Goal: Task Accomplishment & Management: Manage account settings

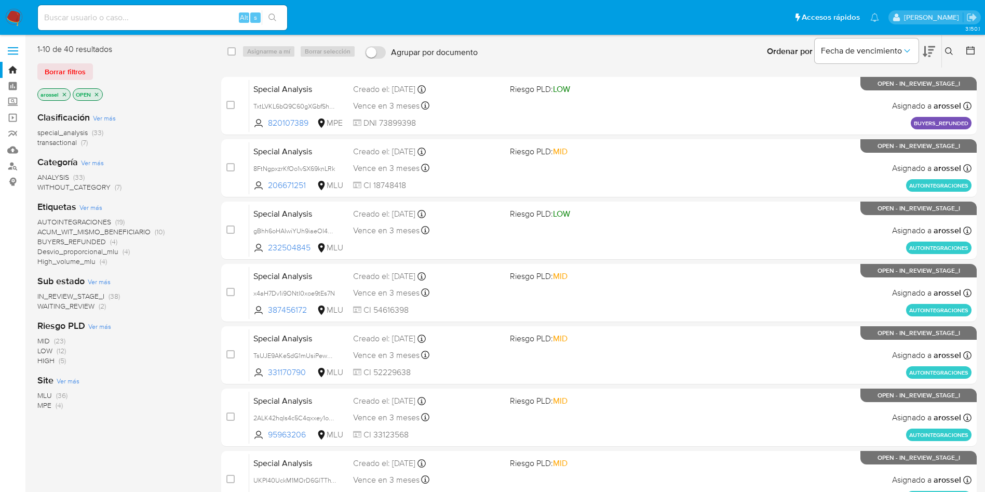
click at [91, 306] on span "WAITING_REVIEW" at bounding box center [65, 306] width 57 height 10
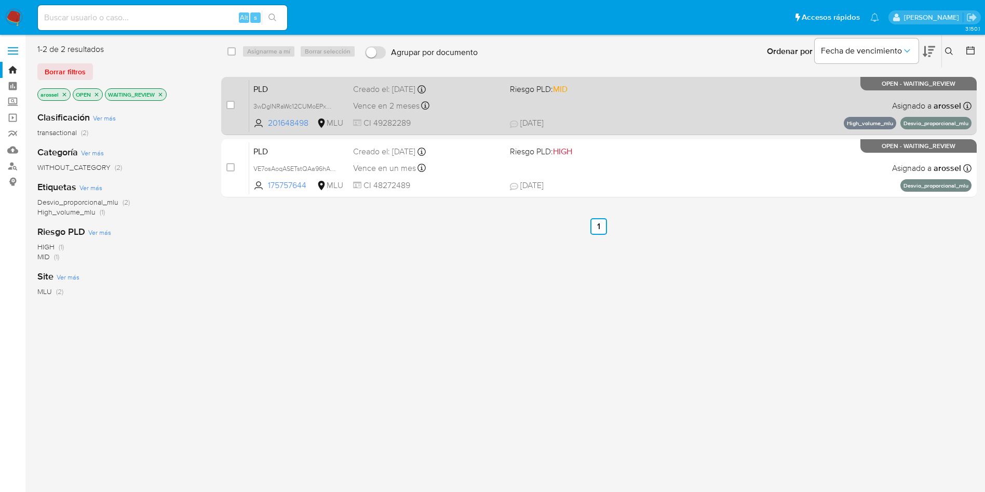
click at [641, 100] on div "PLD 3wDgINRaWc12CUMoEPxWx7yH 201648498 MLU Riesgo PLD: MID Creado el: 12/07/202…" at bounding box center [610, 105] width 722 height 52
click at [231, 103] on input "checkbox" at bounding box center [230, 105] width 8 height 8
checkbox input "true"
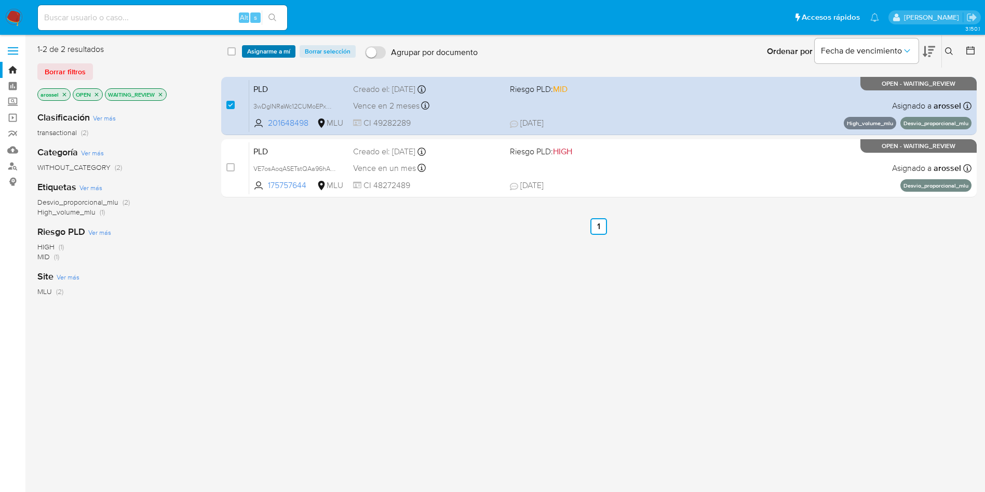
click at [264, 52] on span "Asignarme a mí" at bounding box center [268, 51] width 43 height 10
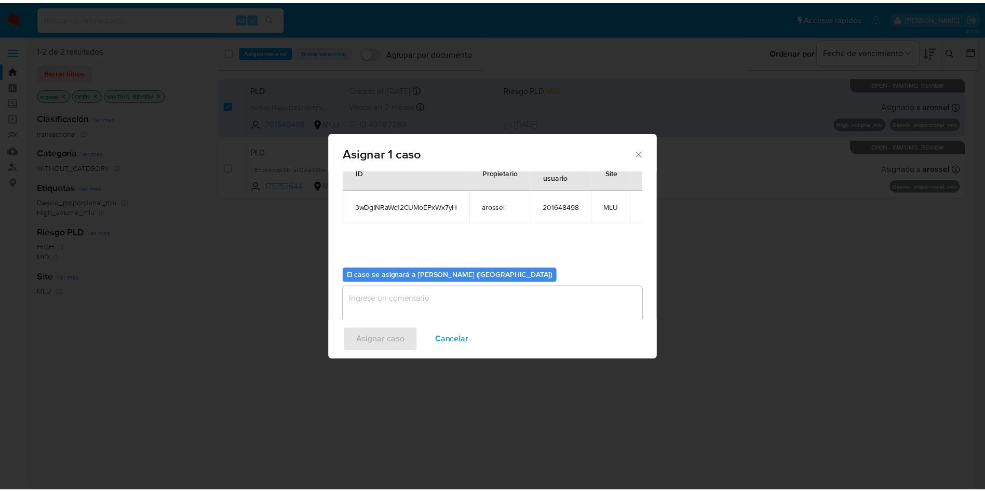
scroll to position [54, 0]
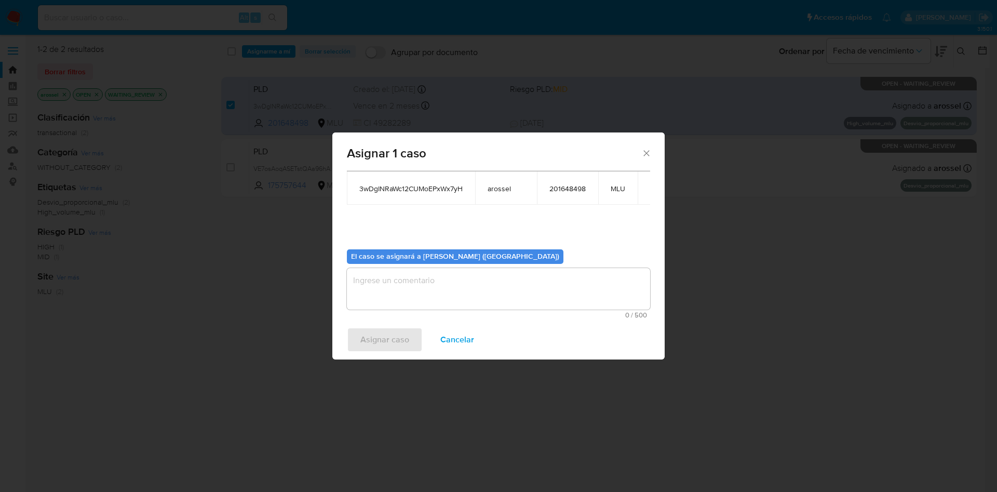
click at [392, 268] on textarea "assign-modal" at bounding box center [498, 289] width 303 height 42
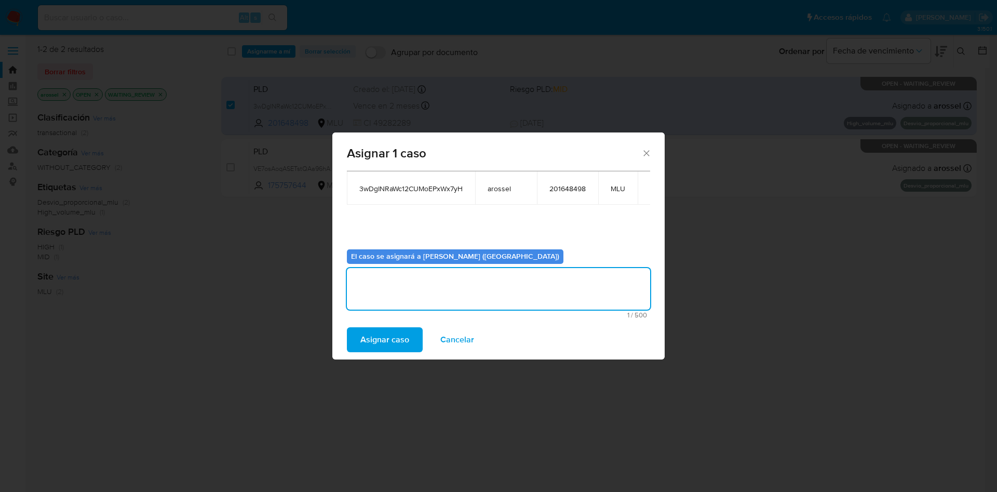
click at [390, 336] on span "Asignar caso" at bounding box center [384, 339] width 49 height 23
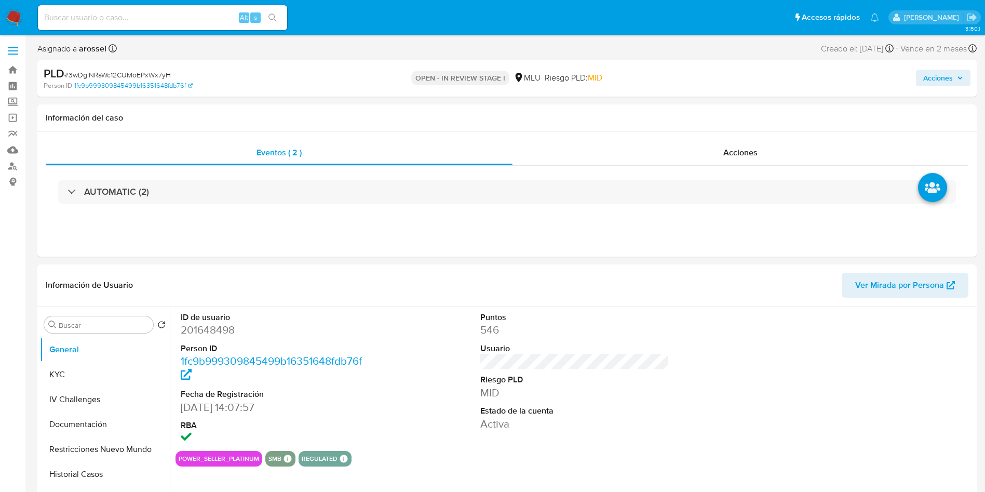
select select "10"
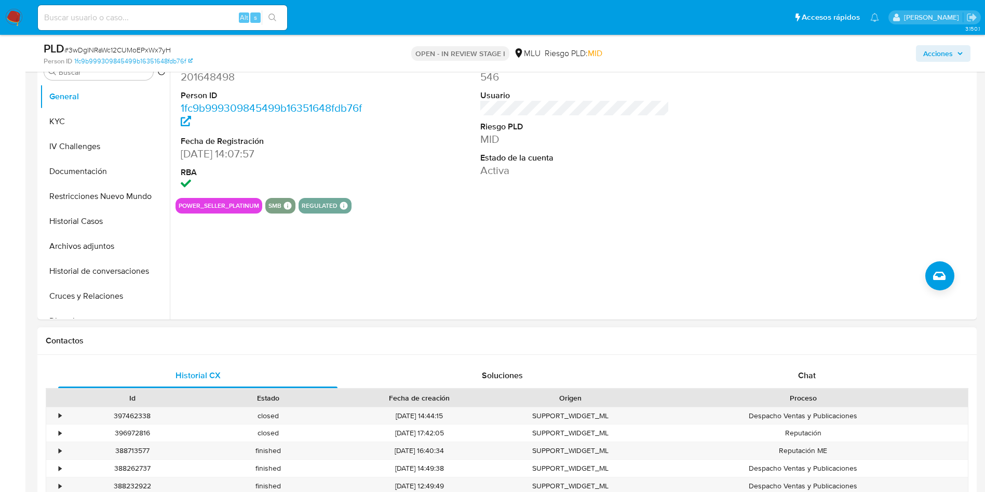
scroll to position [234, 0]
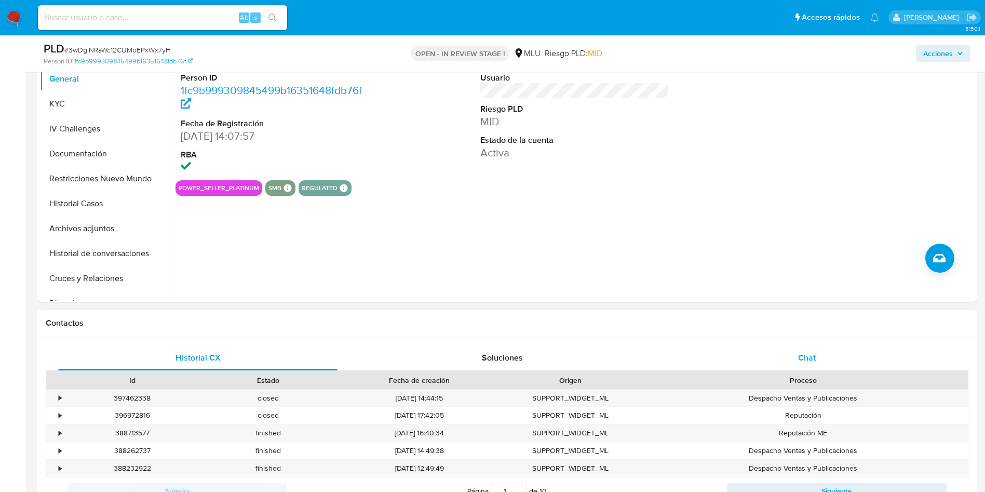
click at [810, 352] on span "Chat" at bounding box center [807, 358] width 18 height 12
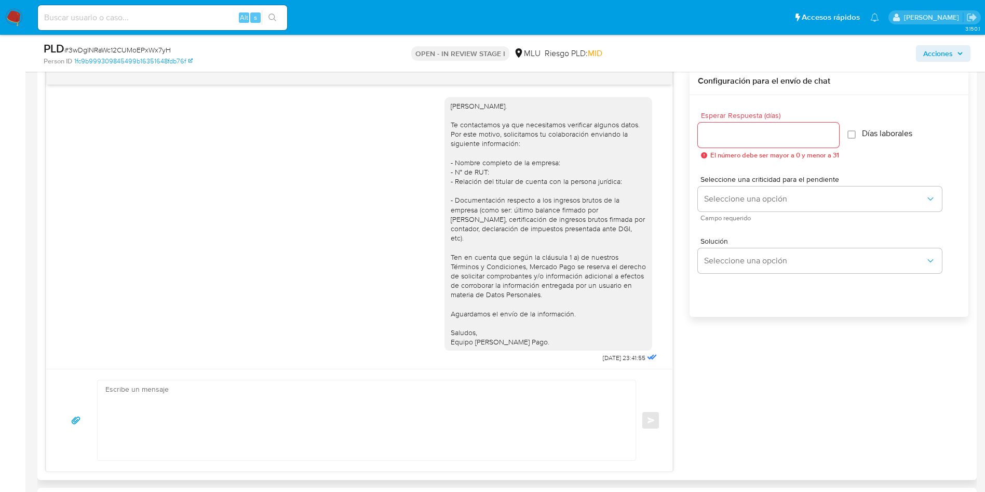
scroll to position [242, 0]
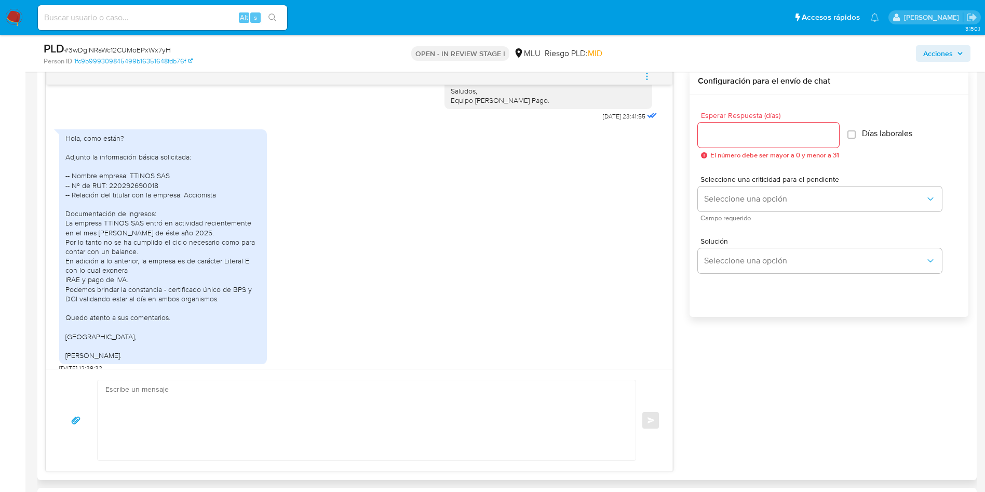
click at [213, 258] on div "Hola, como están? Adjunto la información básica solicitada: -- Nombre empresa: …" at bounding box center [162, 246] width 195 height 227
click at [189, 275] on div "Hola, como están? Adjunto la información básica solicitada: -- Nombre empresa: …" at bounding box center [162, 246] width 195 height 227
click at [140, 267] on div "Hola, como están? Adjunto la información básica solicitada: -- Nombre empresa: …" at bounding box center [162, 246] width 195 height 227
click at [173, 293] on div "Hola, como están? Adjunto la información básica solicitada: -- Nombre empresa: …" at bounding box center [162, 246] width 195 height 227
click at [132, 177] on div "Hola, como están? Adjunto la información básica solicitada: -- Nombre empresa: …" at bounding box center [162, 246] width 195 height 227
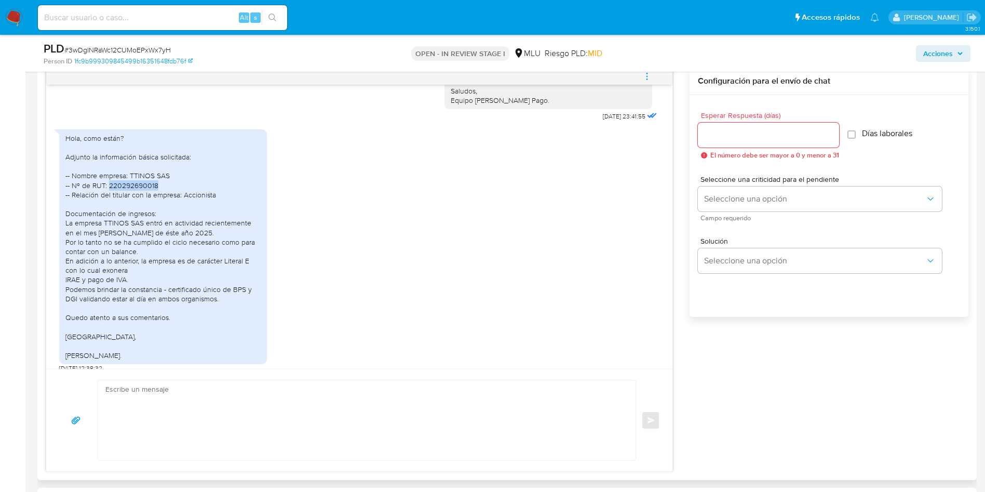
click at [132, 177] on div "Hola, como están? Adjunto la información básica solicitada: -- Nombre empresa: …" at bounding box center [162, 246] width 195 height 227
copy div "220292690018"
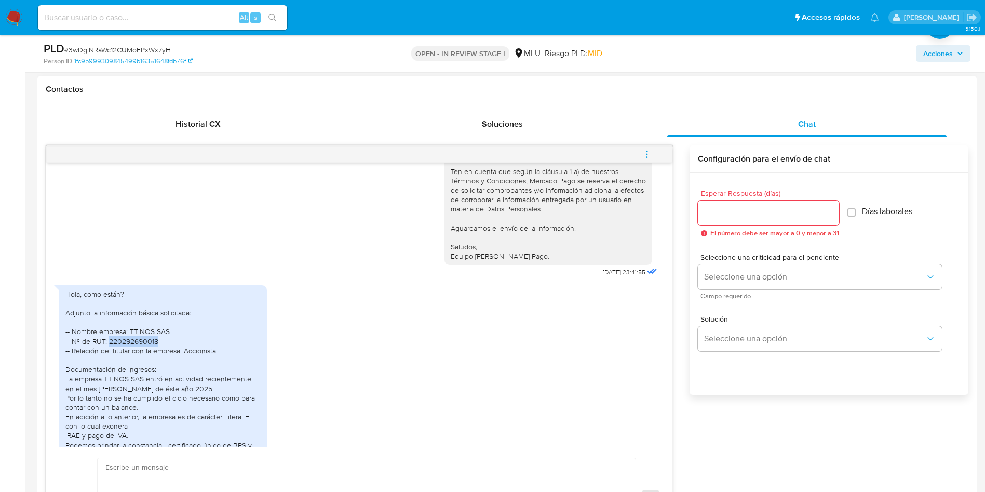
scroll to position [241, 0]
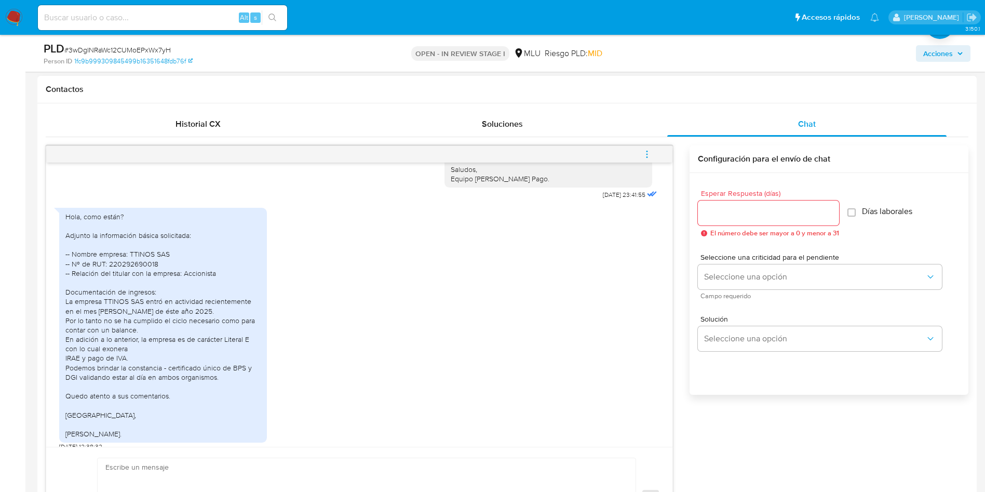
click at [365, 269] on div "Hola, como están? Adjunto la información básica solicitada: -- Nombre empresa: …" at bounding box center [359, 327] width 600 height 249
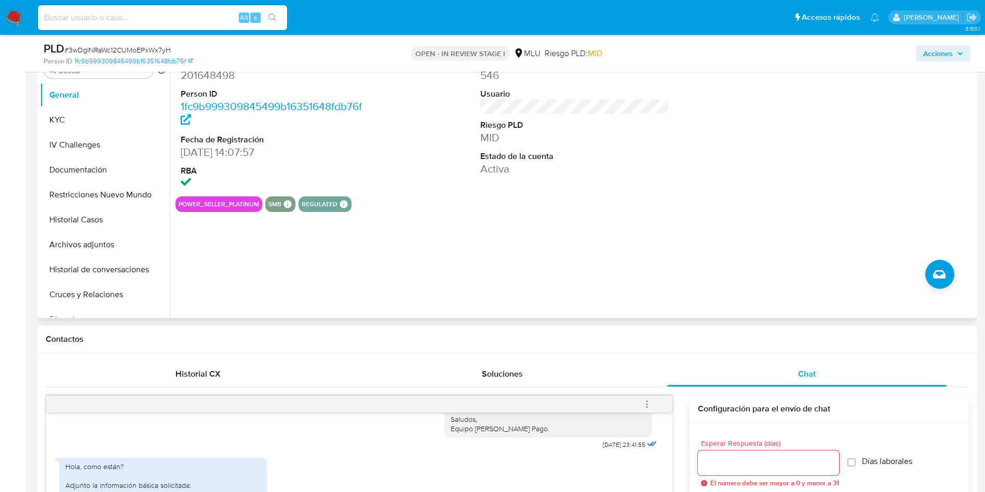
scroll to position [78, 0]
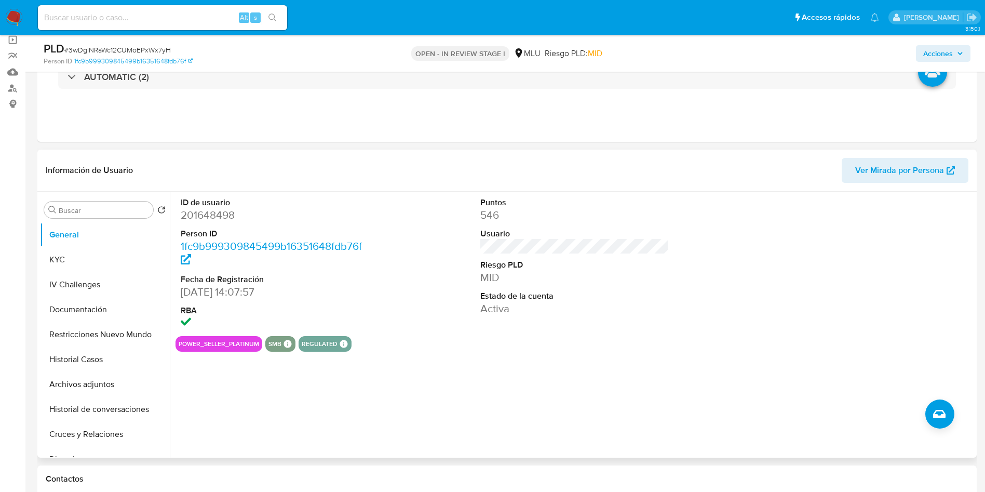
click at [223, 220] on dd "201648498" at bounding box center [276, 215] width 190 height 15
copy dd "201648498"
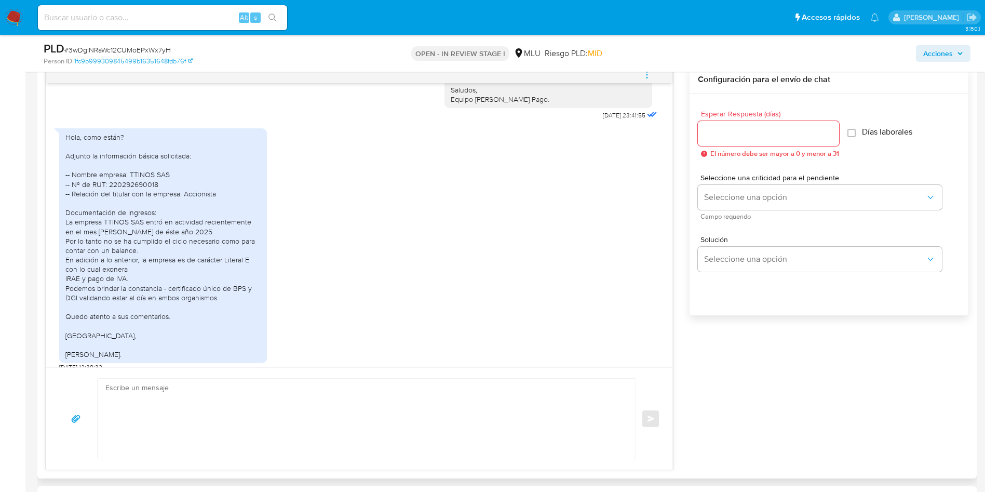
scroll to position [623, 0]
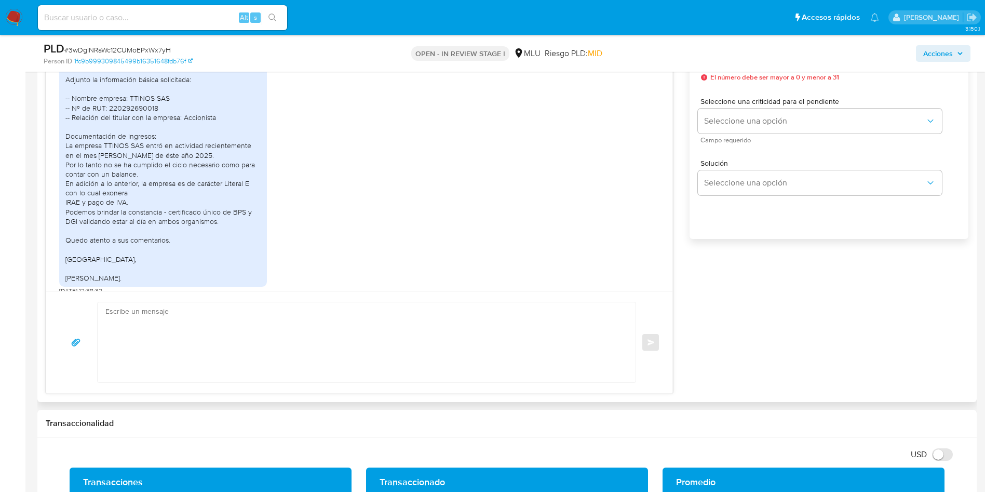
click at [259, 360] on textarea at bounding box center [363, 342] width 517 height 80
paste textarea "Buen día, Ivan. ¡Muchas gracias por tu respuesta y por la documentación enviada…"
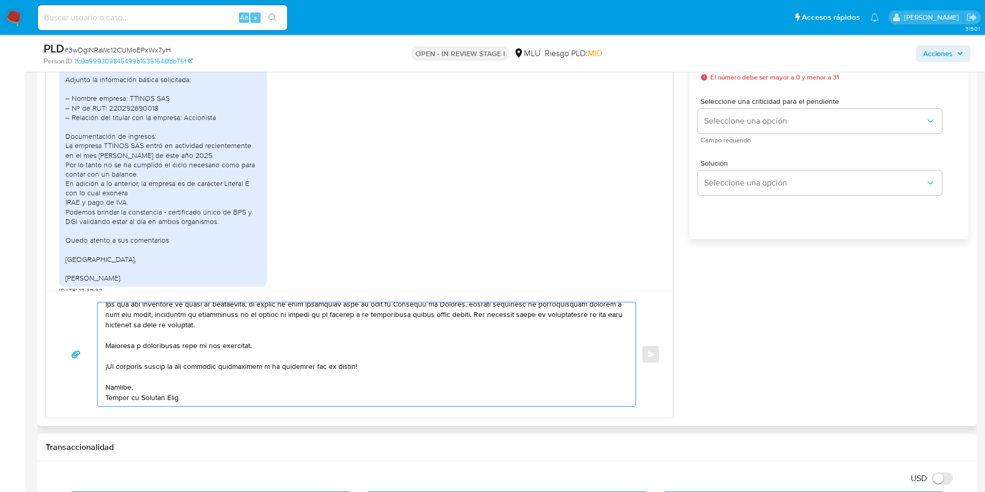
scroll to position [0, 0]
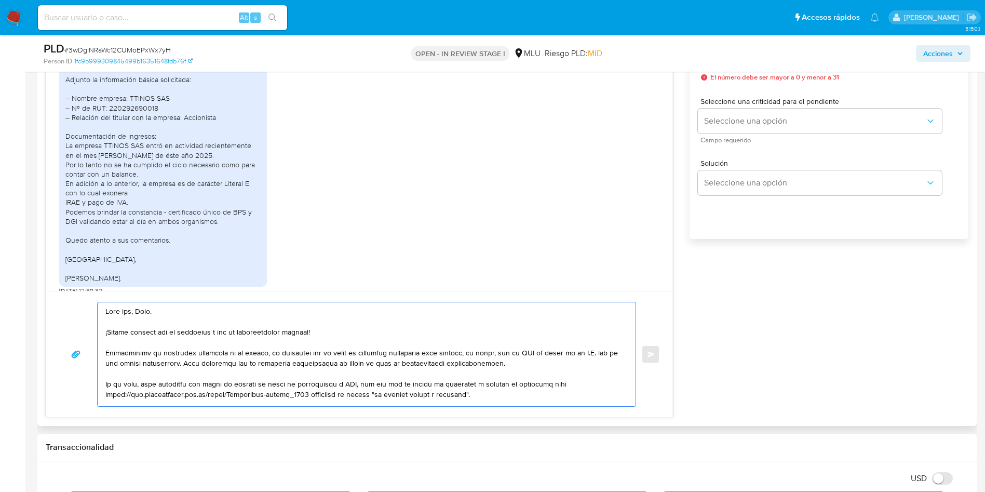
click at [142, 306] on textarea at bounding box center [363, 354] width 517 height 104
click at [247, 333] on textarea at bounding box center [363, 354] width 517 height 104
click at [270, 359] on textarea at bounding box center [363, 354] width 517 height 104
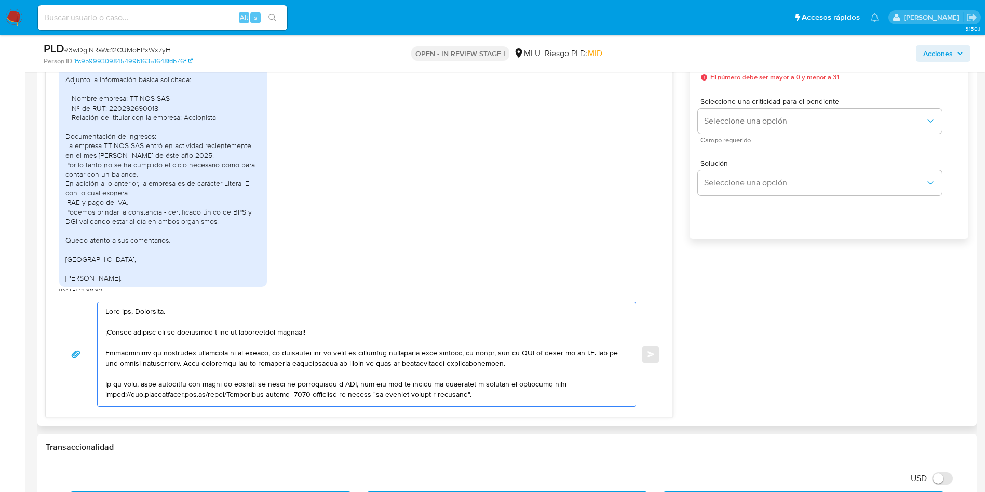
click at [473, 359] on textarea at bounding box center [363, 354] width 517 height 104
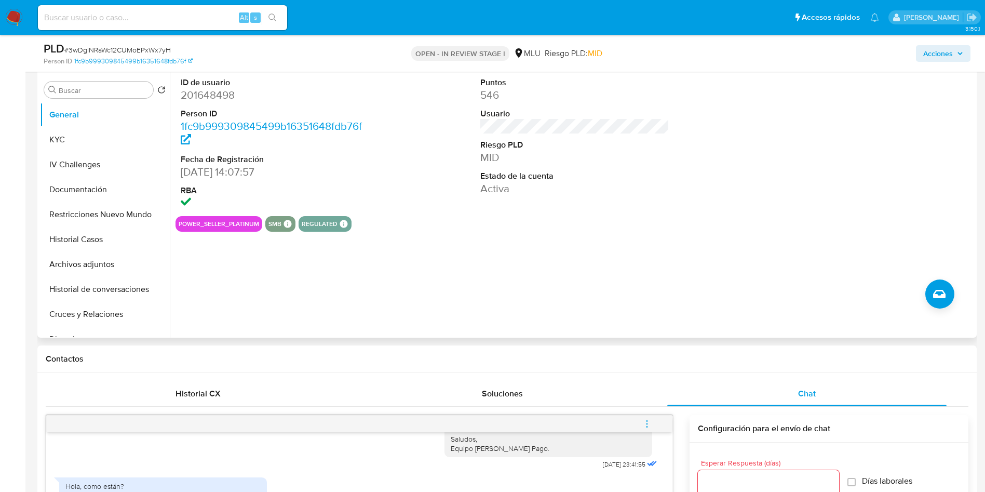
scroll to position [78, 0]
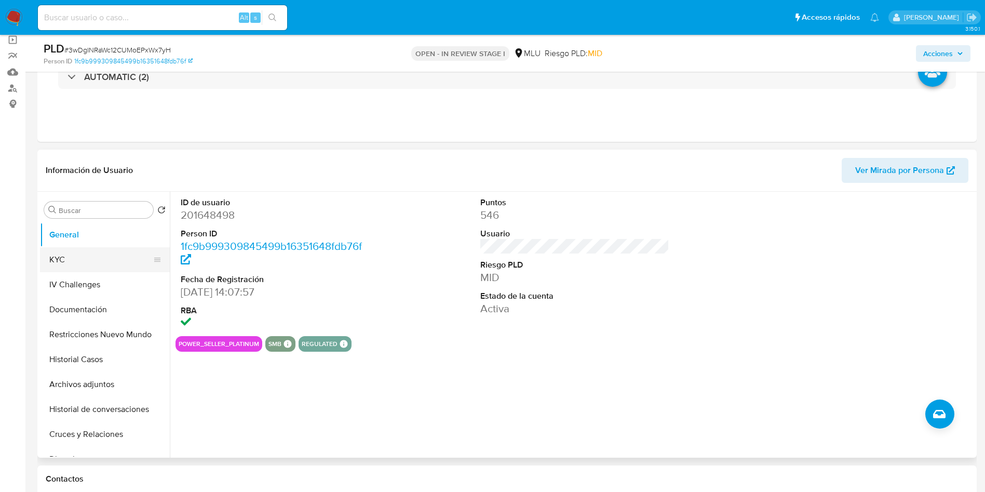
click at [121, 253] on button "KYC" at bounding box center [101, 259] width 122 height 25
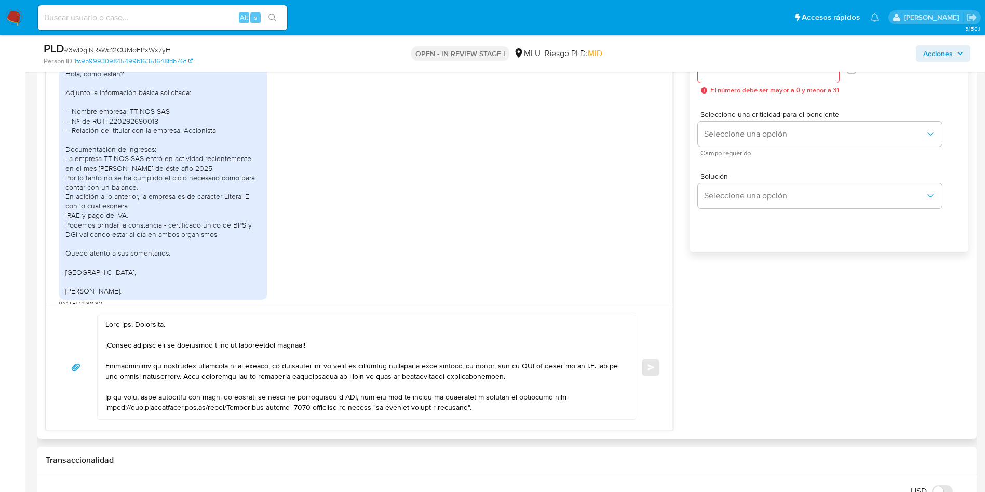
scroll to position [623, 0]
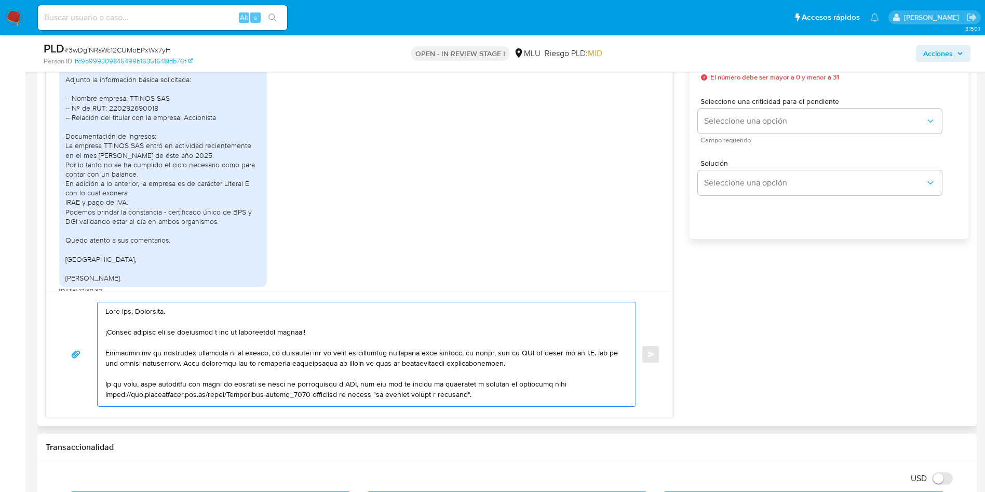
drag, startPoint x: 434, startPoint y: 383, endPoint x: 105, endPoint y: 381, distance: 328.2
click at [105, 381] on textarea at bounding box center [363, 354] width 517 height 104
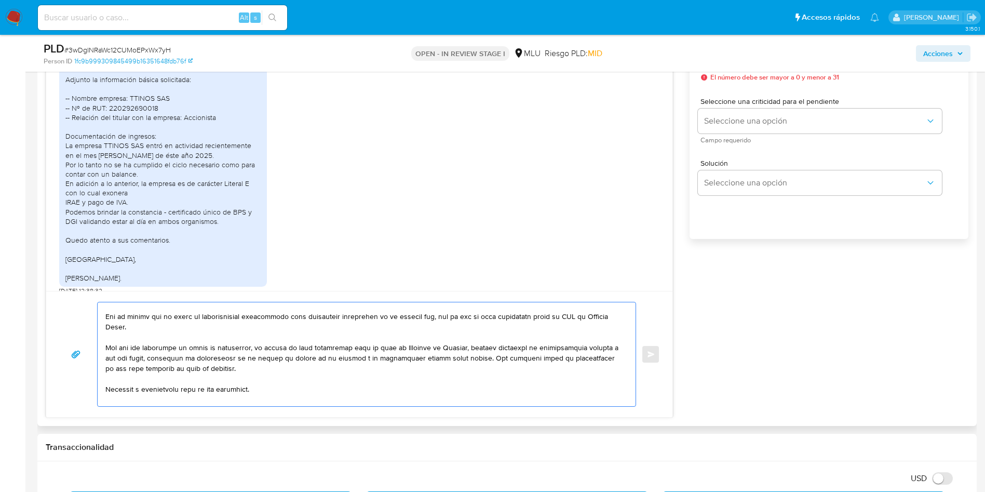
scroll to position [234, 0]
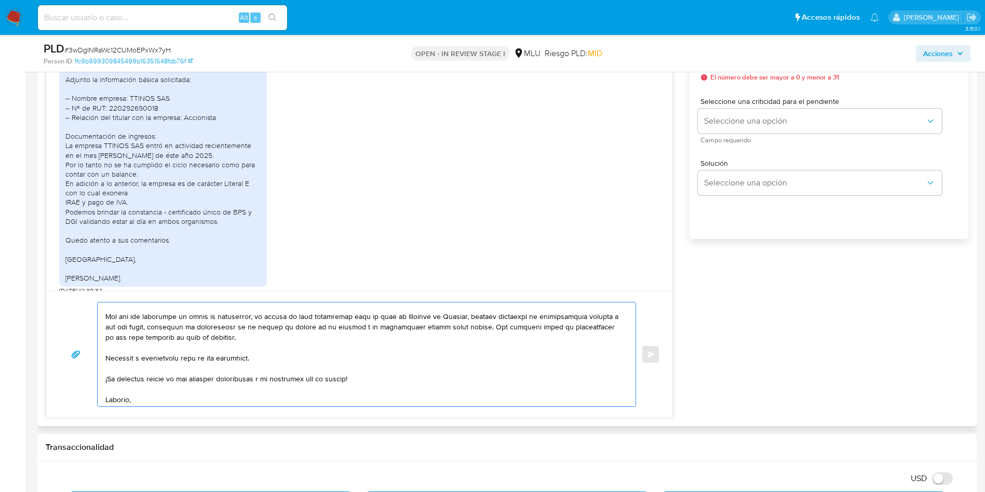
click at [235, 354] on textarea at bounding box center [363, 354] width 517 height 104
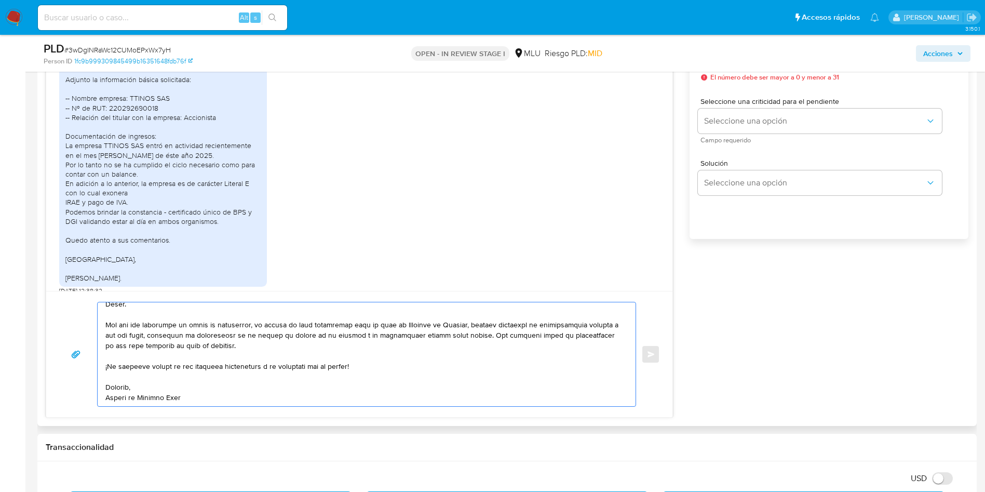
scroll to position [225, 0]
drag, startPoint x: 264, startPoint y: 369, endPoint x: 358, endPoint y: 369, distance: 94.0
click at [358, 369] on textarea at bounding box center [363, 354] width 517 height 104
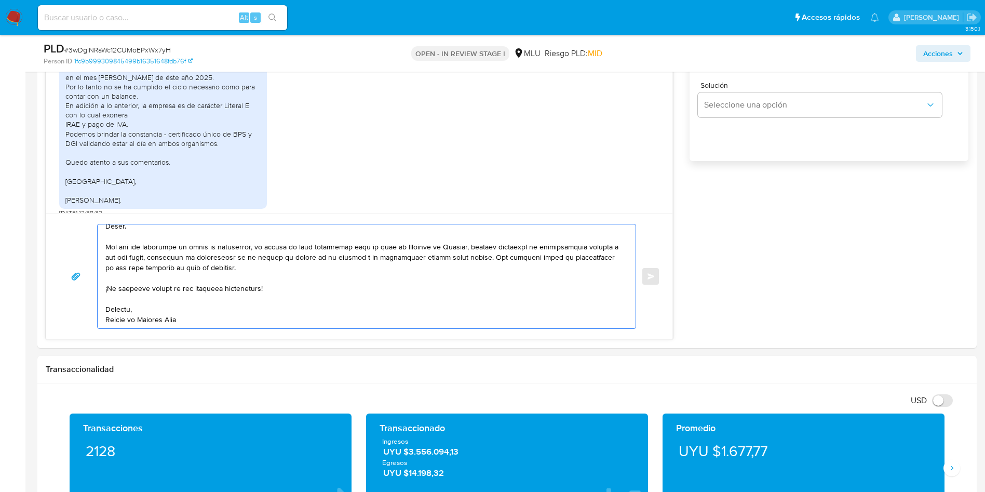
scroll to position [623, 0]
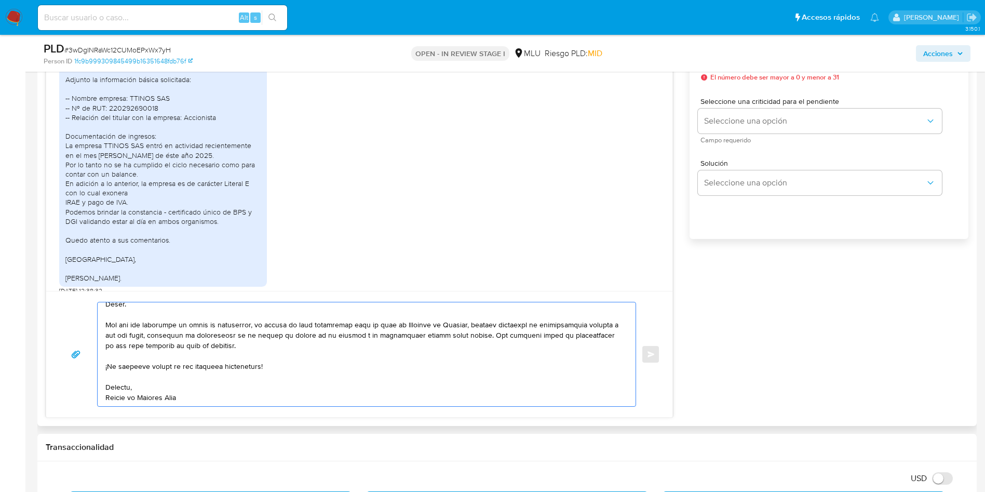
click at [318, 363] on textarea at bounding box center [363, 354] width 517 height 104
type textarea "Buen día, Sebastián. ¡Muchas gracias por tu respuesta y por la información envi…"
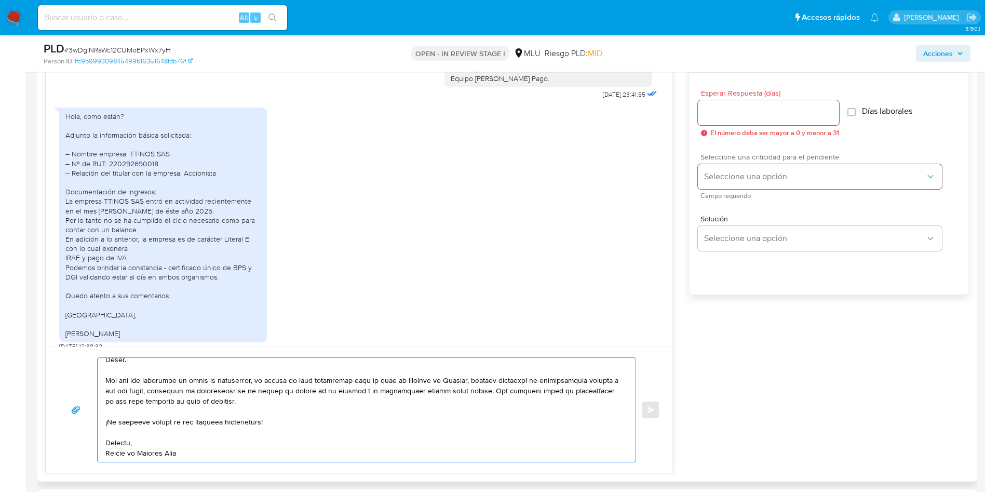
scroll to position [545, 0]
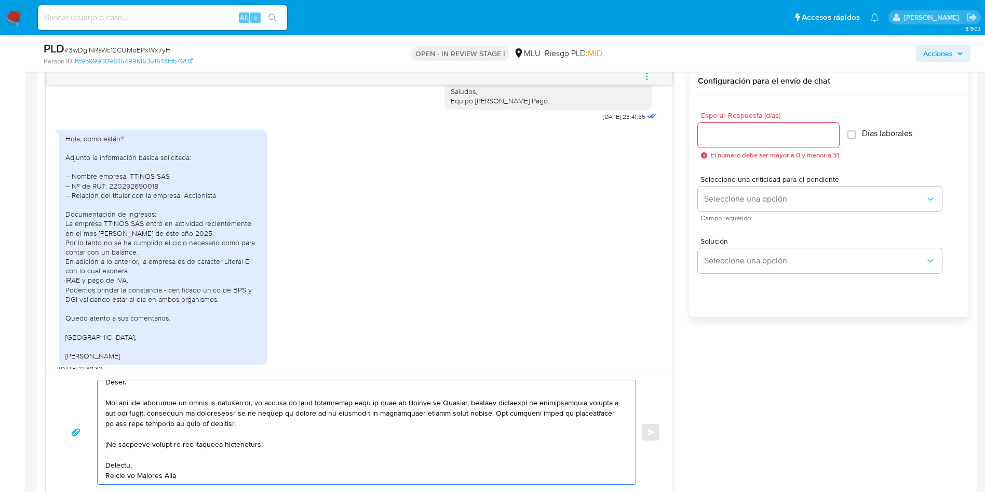
click at [766, 143] on div at bounding box center [768, 135] width 141 height 25
click at [764, 138] on input "Esperar Respuesta (días)" at bounding box center [768, 135] width 141 height 14
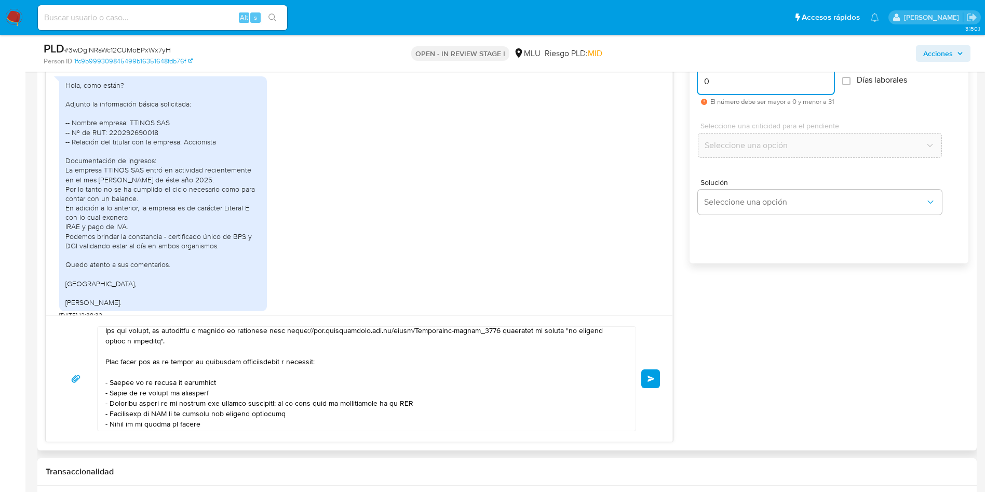
scroll to position [623, 0]
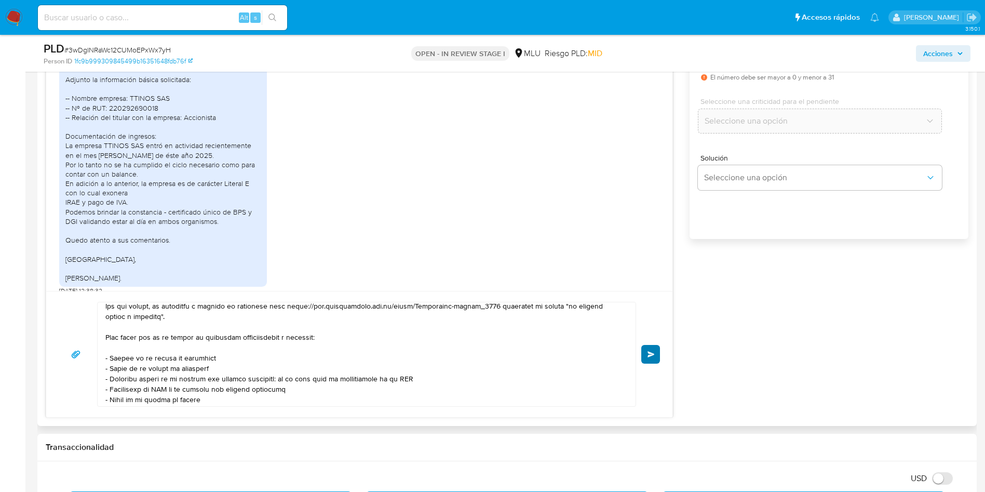
type input "0"
click at [660, 349] on button "Enviar" at bounding box center [650, 354] width 19 height 19
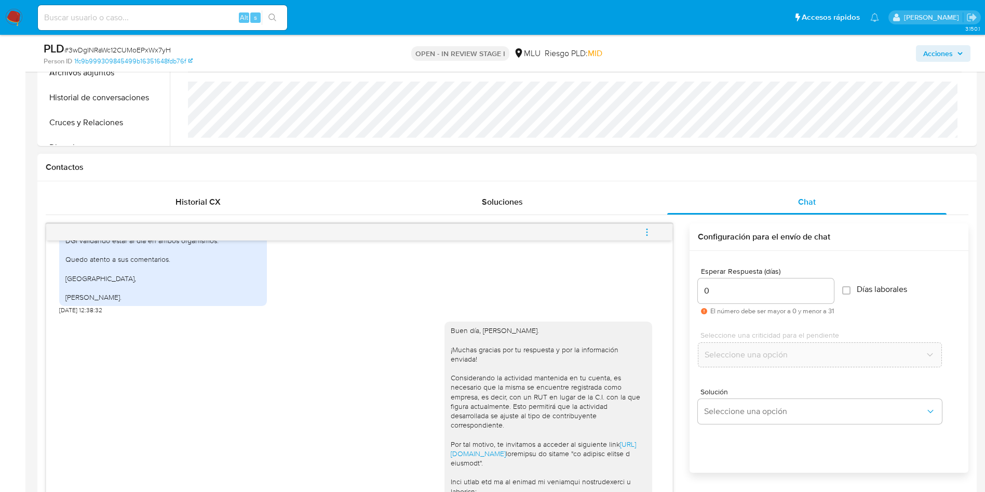
scroll to position [453, 0]
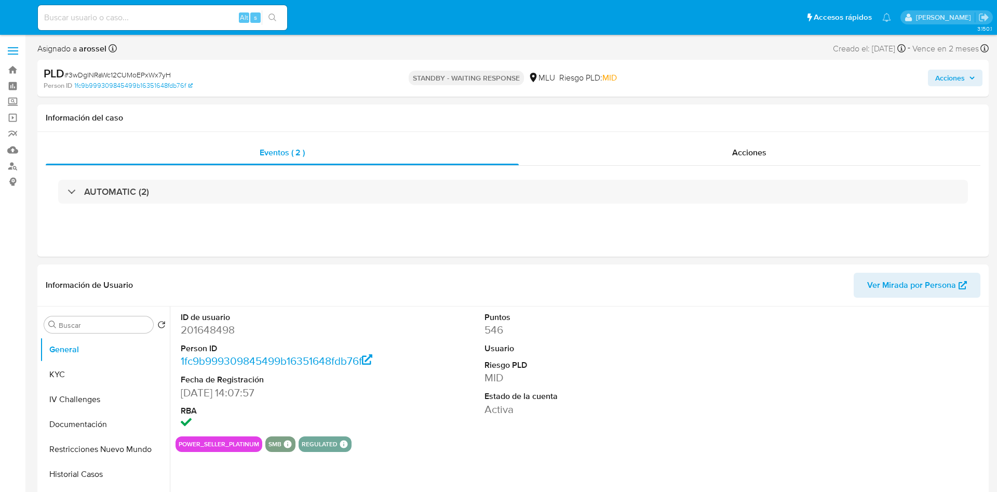
select select "10"
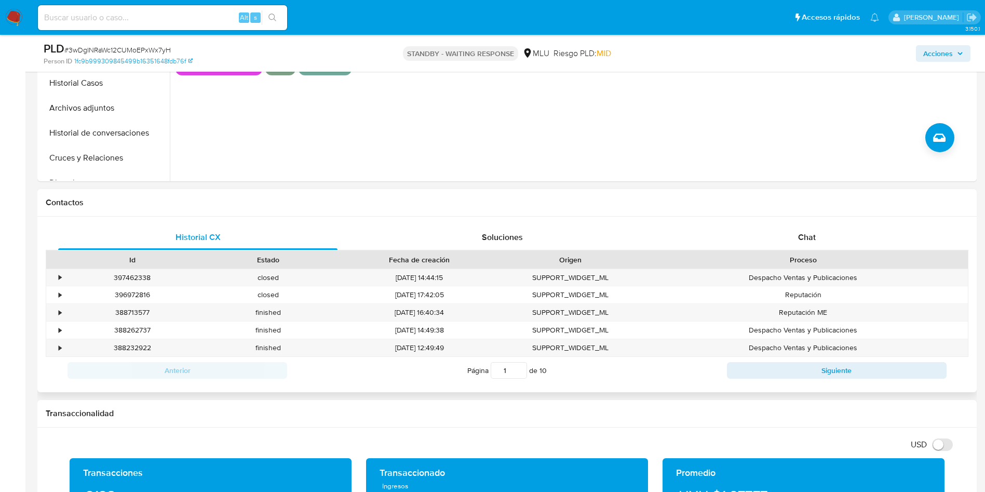
scroll to position [312, 0]
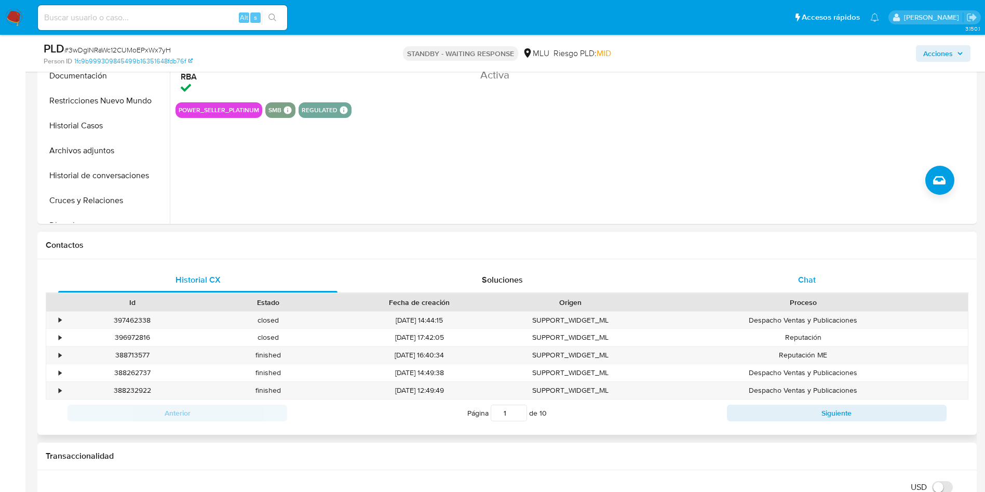
click at [779, 291] on div "Chat" at bounding box center [806, 279] width 279 height 25
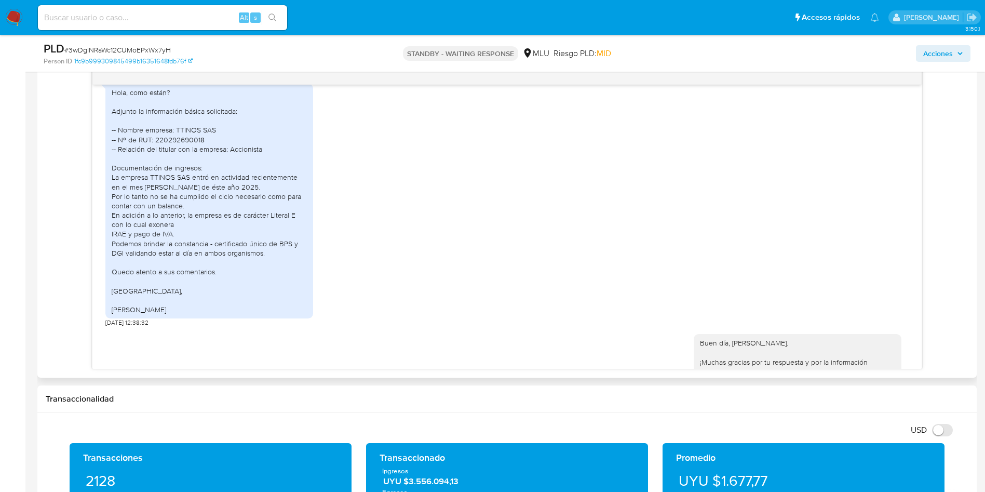
scroll to position [220, 0]
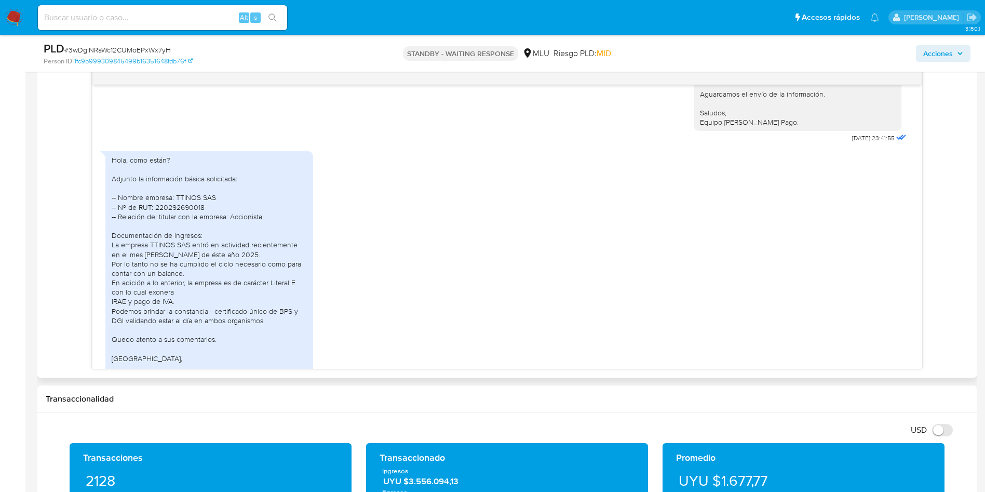
click at [181, 200] on div "Hola, como están? Adjunto la información básica solicitada: -- Nombre empresa: …" at bounding box center [209, 268] width 195 height 227
copy div "220292690018"
click at [223, 189] on div "Hola, como están? Adjunto la información básica solicitada: -- Nombre empresa: …" at bounding box center [209, 268] width 195 height 227
drag, startPoint x: 273, startPoint y: 207, endPoint x: 110, endPoint y: 191, distance: 163.9
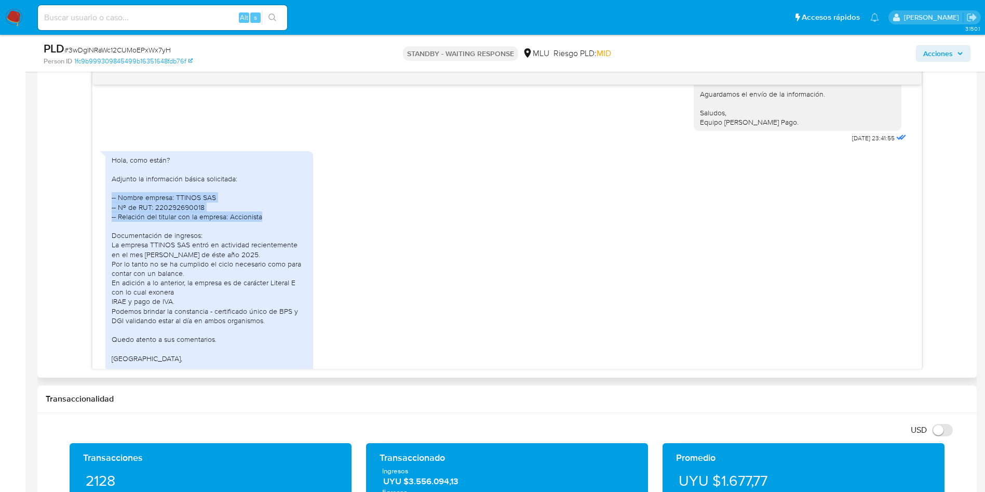
click at [110, 191] on div "Hola, como están? Adjunto la información básica solicitada: -- Nombre empresa: …" at bounding box center [209, 268] width 208 height 235
copy div "-- Nombre empresa: TTINOS SAS -- Nº de RUT: 220292690018 -- Relación del titula…"
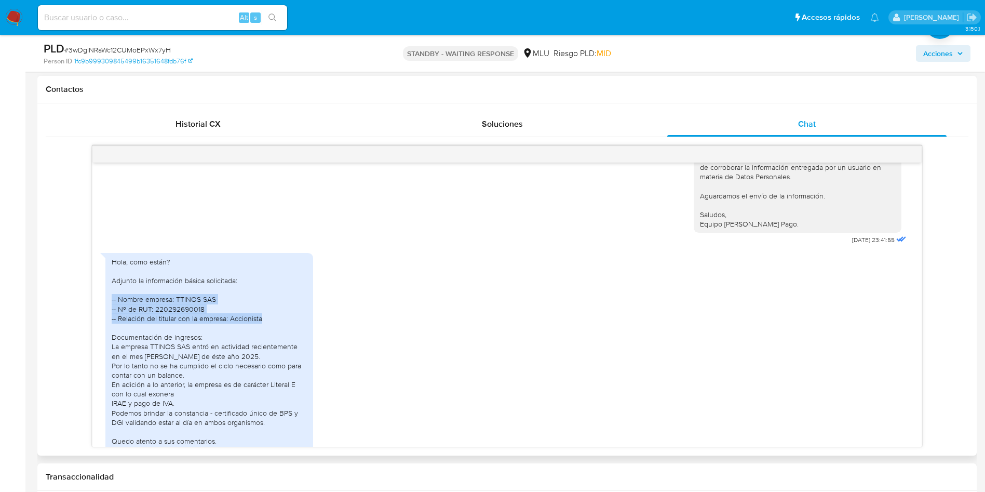
scroll to position [234, 0]
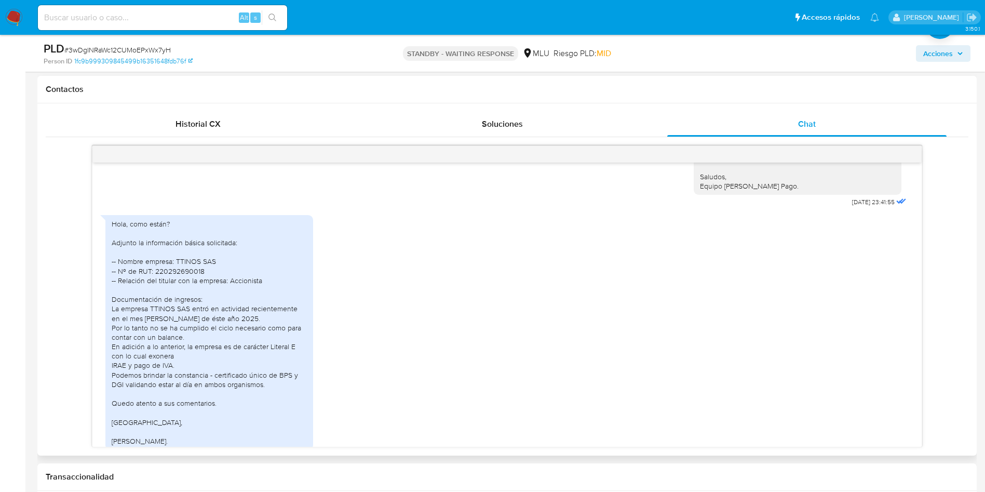
click at [538, 346] on div "Hola, como están? Adjunto la información básica solicitada: -- Nombre empresa: …" at bounding box center [506, 334] width 803 height 249
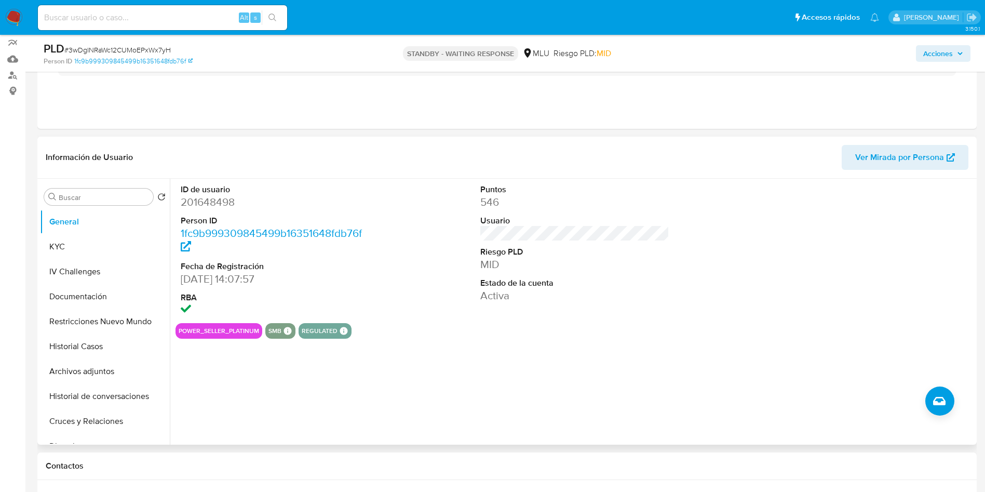
scroll to position [0, 0]
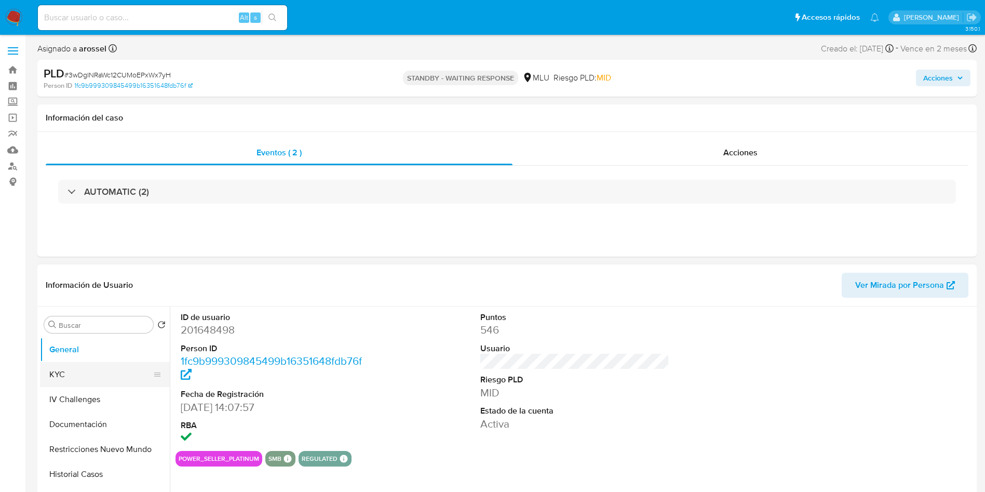
click at [76, 377] on button "KYC" at bounding box center [101, 374] width 122 height 25
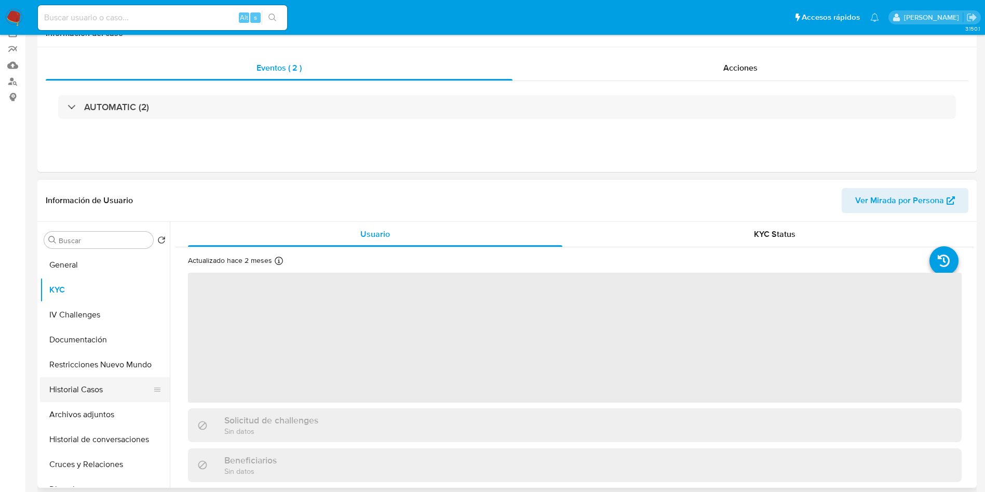
scroll to position [156, 0]
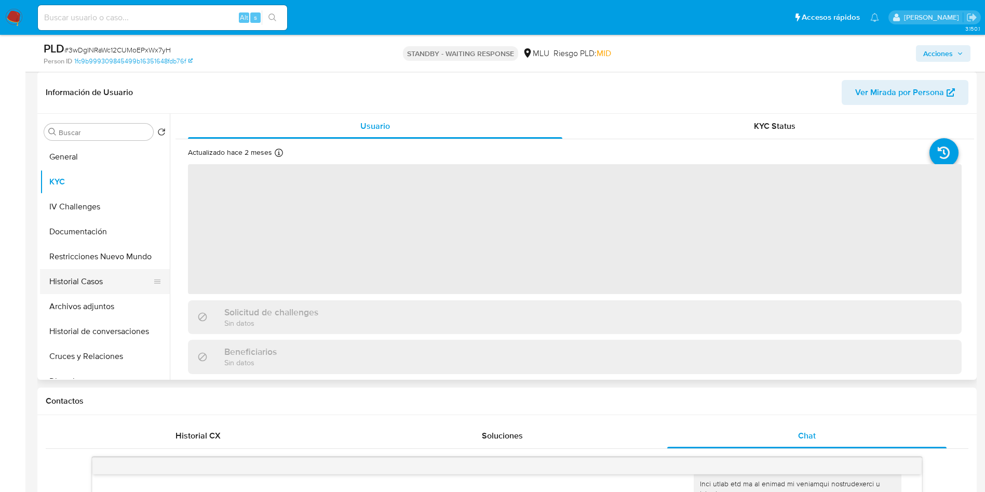
click at [91, 278] on button "Historial Casos" at bounding box center [101, 281] width 122 height 25
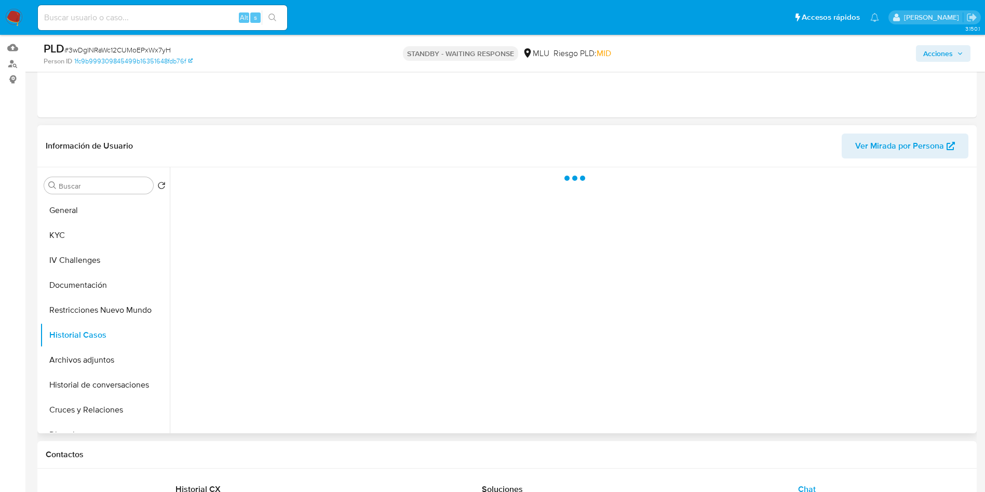
scroll to position [78, 0]
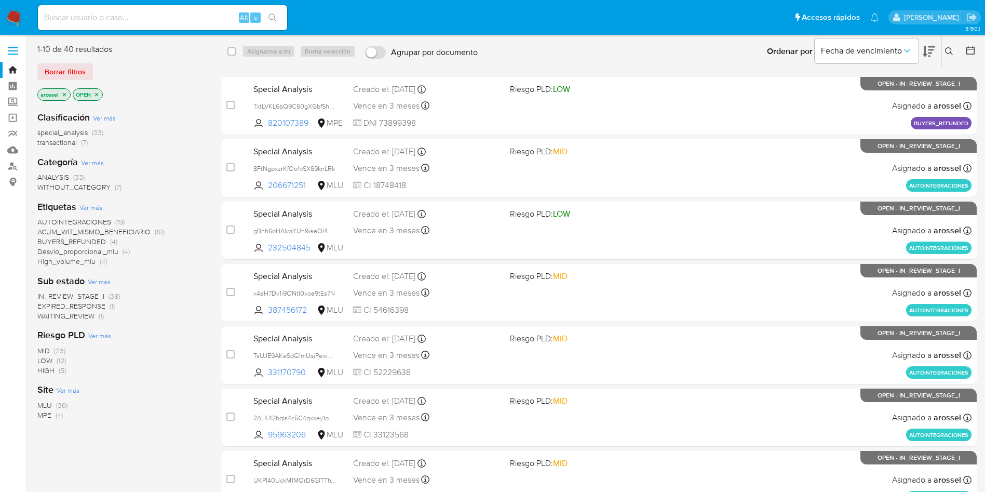
click at [92, 306] on span "EXPIRED_RESPONSE" at bounding box center [71, 306] width 68 height 10
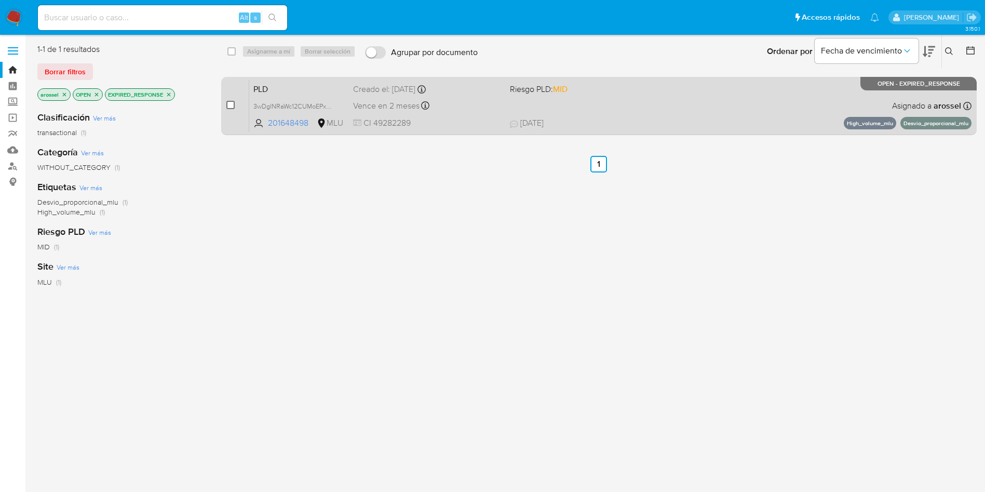
click at [232, 107] on input "checkbox" at bounding box center [230, 105] width 8 height 8
checkbox input "true"
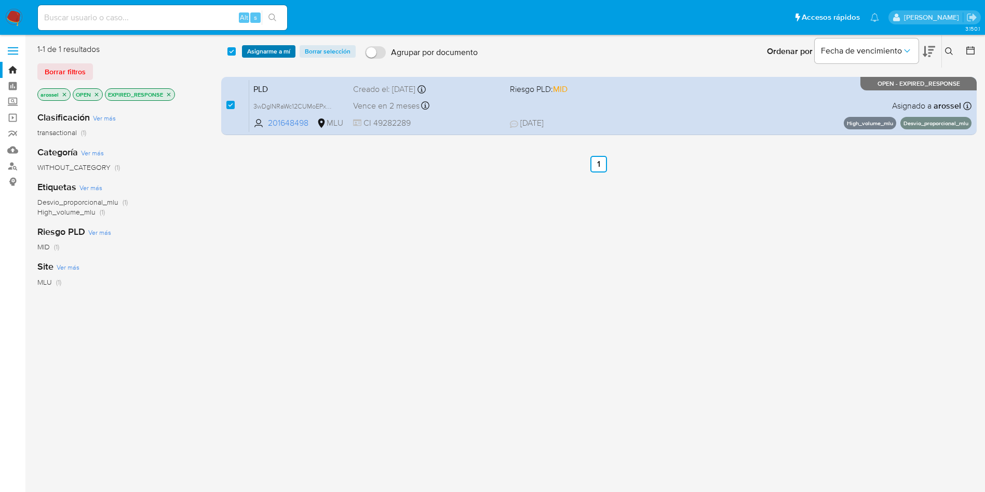
click at [259, 52] on span "Asignarme a mí" at bounding box center [268, 51] width 43 height 10
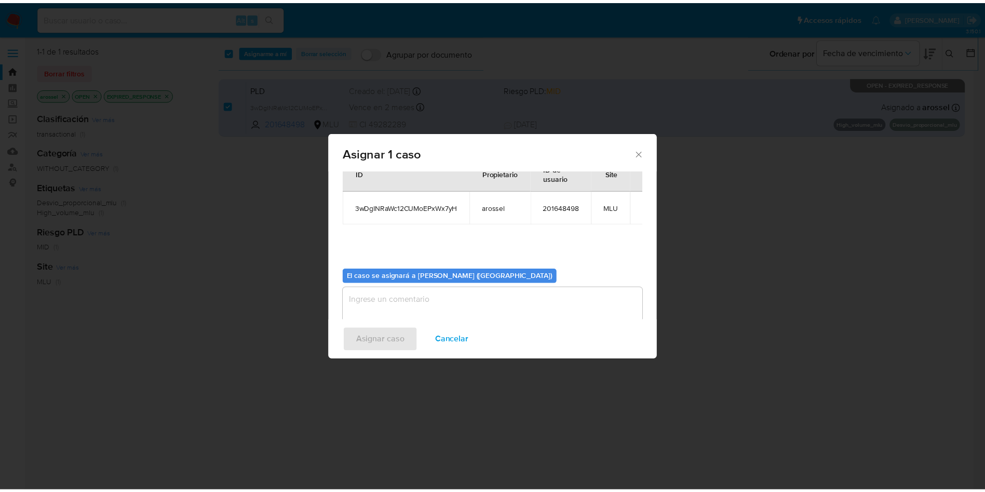
scroll to position [54, 0]
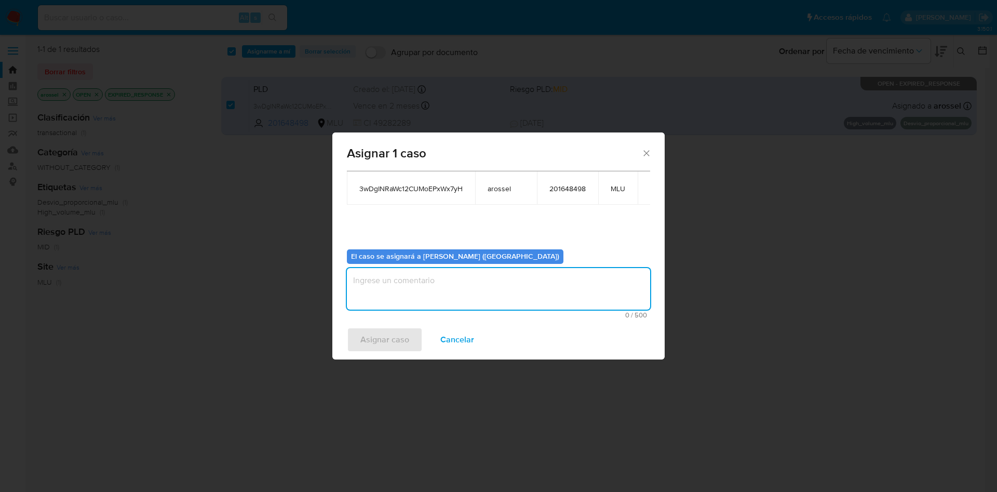
click at [404, 286] on textarea "assign-modal" at bounding box center [498, 289] width 303 height 42
click at [392, 335] on span "Asignar caso" at bounding box center [384, 339] width 49 height 23
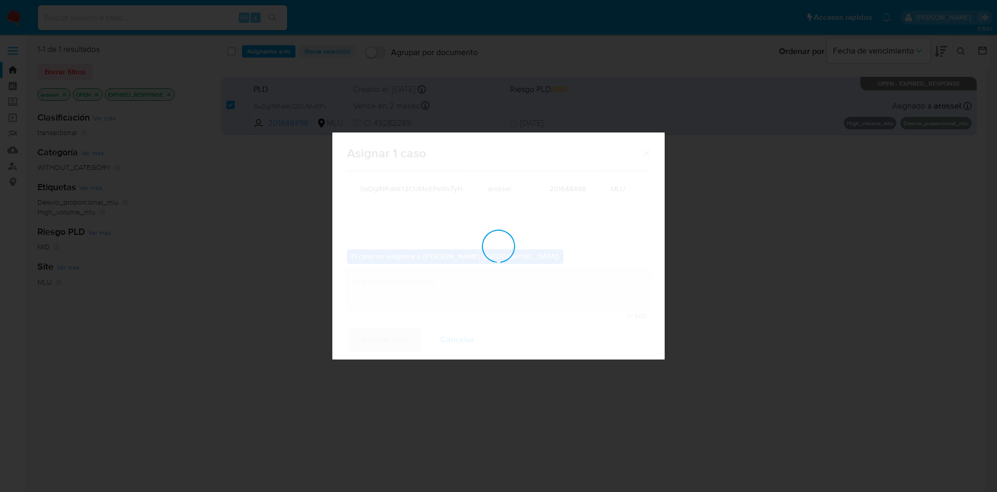
checkbox input "false"
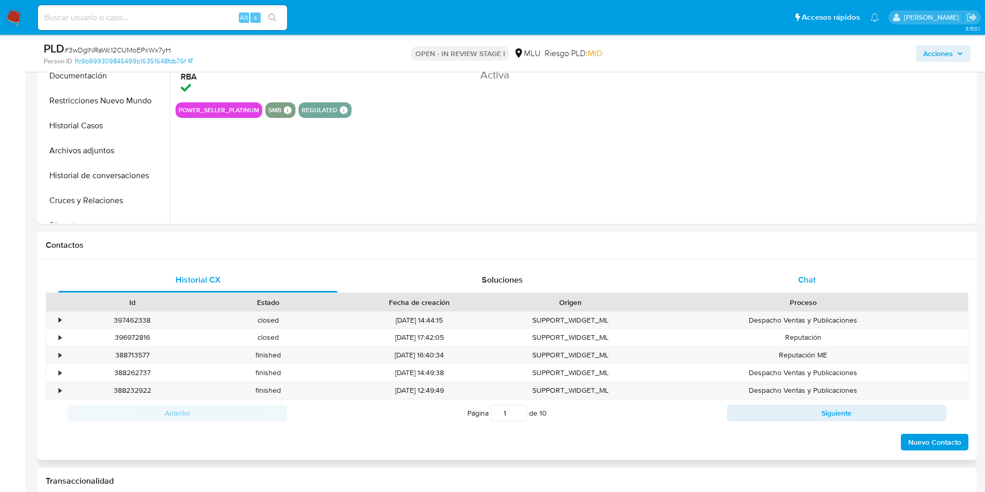
click at [802, 271] on div "Chat" at bounding box center [806, 279] width 279 height 25
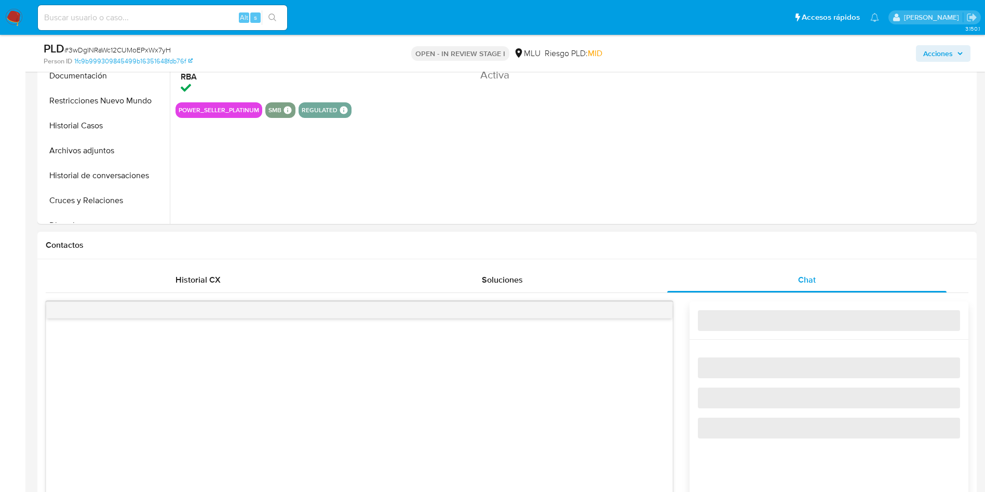
select select "10"
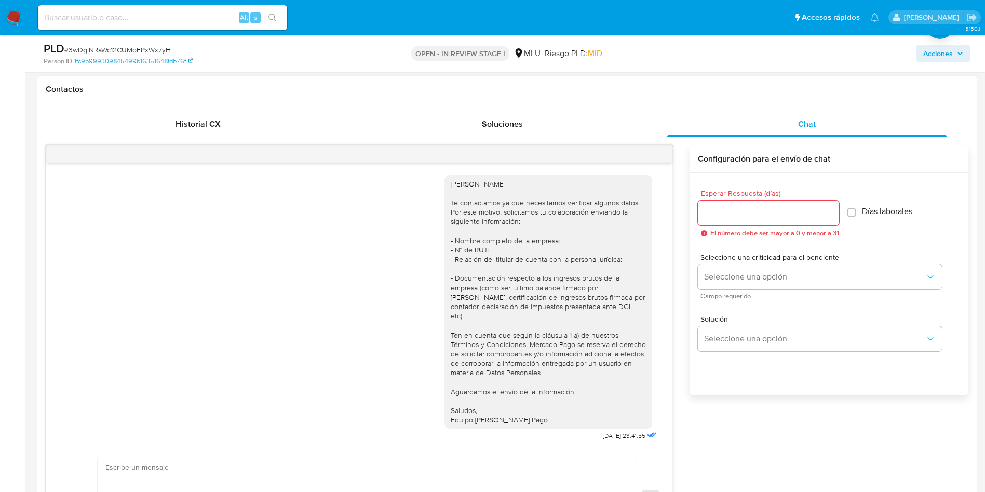
scroll to position [687, 0]
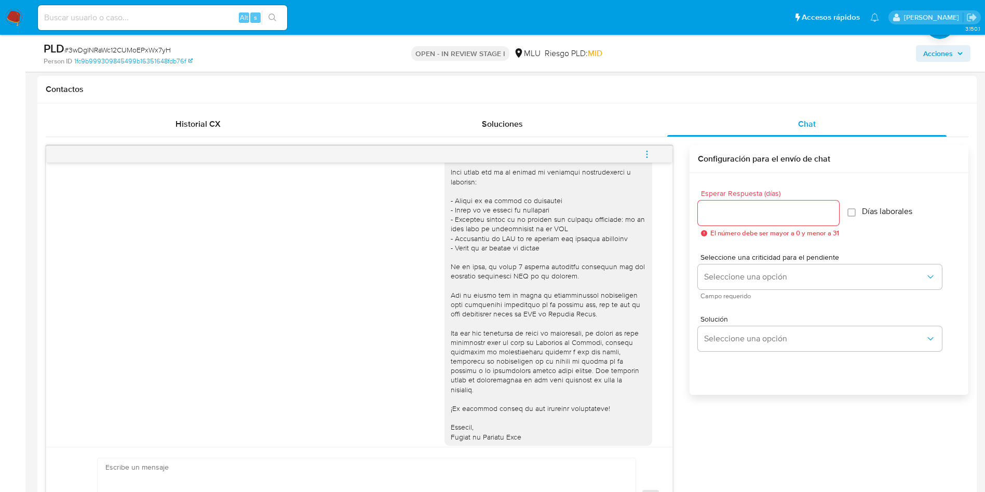
click at [648, 160] on span "menu-action" at bounding box center [646, 154] width 9 height 25
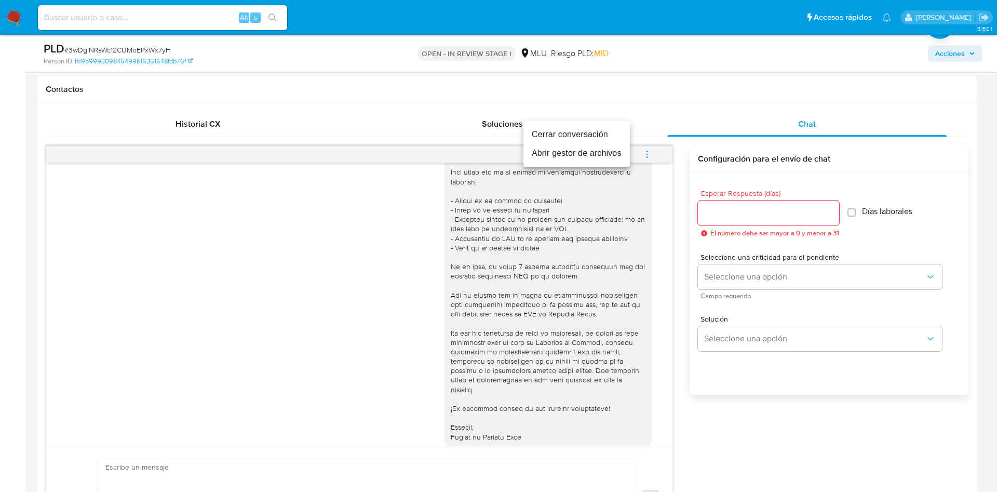
click at [609, 133] on li "Cerrar conversación" at bounding box center [577, 134] width 106 height 19
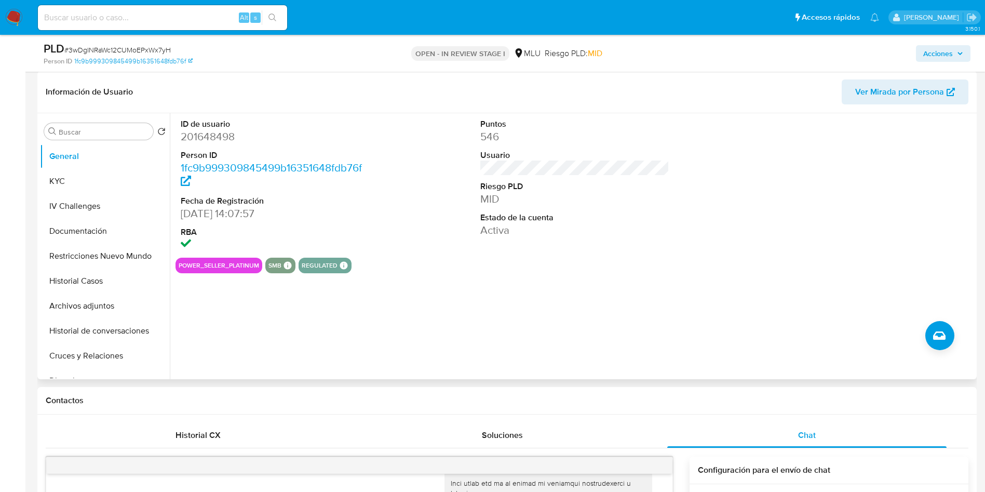
scroll to position [156, 0]
click at [214, 147] on dl "ID de usuario 201648498 Person ID 1fc9b999309845499b16351648fdb76f Fecha de Reg…" at bounding box center [276, 186] width 190 height 134
click at [214, 146] on dl "ID de usuario 201648498 Person ID 1fc9b999309845499b16351648fdb76f Fecha de Reg…" at bounding box center [276, 186] width 190 height 134
click at [216, 138] on dd "201648498" at bounding box center [276, 137] width 190 height 15
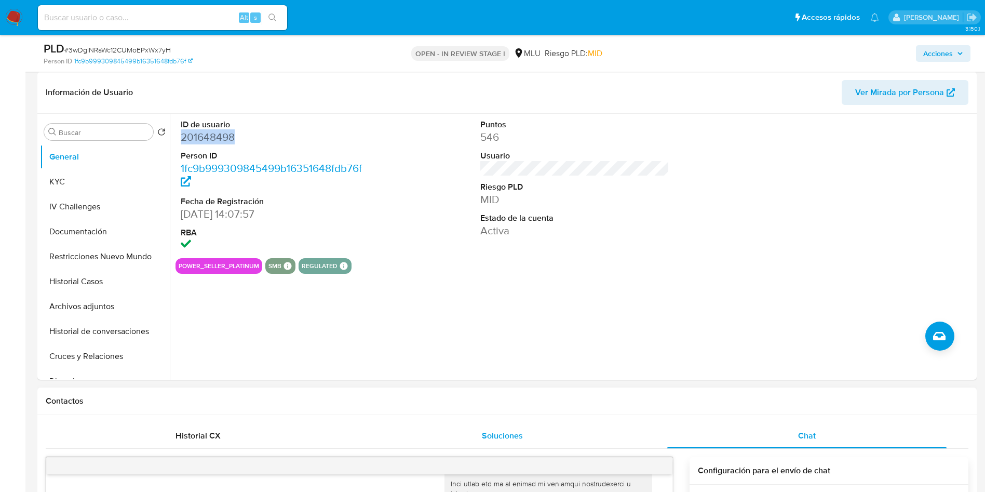
copy dd "201648498"
click at [475, 249] on div "Puntos 546 Usuario Riesgo PLD MID Estado de la cuenta Activa" at bounding box center [575, 186] width 200 height 144
click at [110, 308] on button "Archivos adjuntos" at bounding box center [101, 306] width 122 height 25
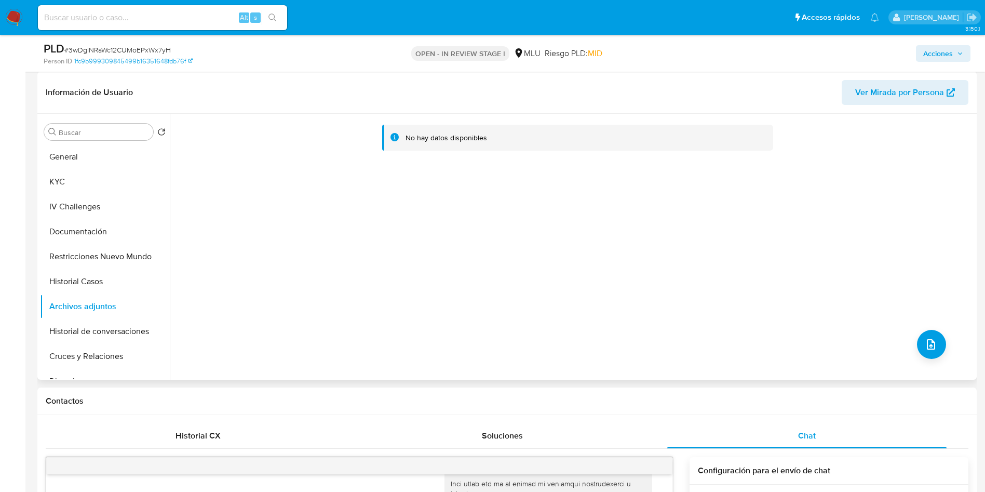
click at [226, 219] on div "No hay datos disponibles" at bounding box center [572, 247] width 804 height 266
click at [928, 346] on icon "upload-file" at bounding box center [931, 344] width 12 height 12
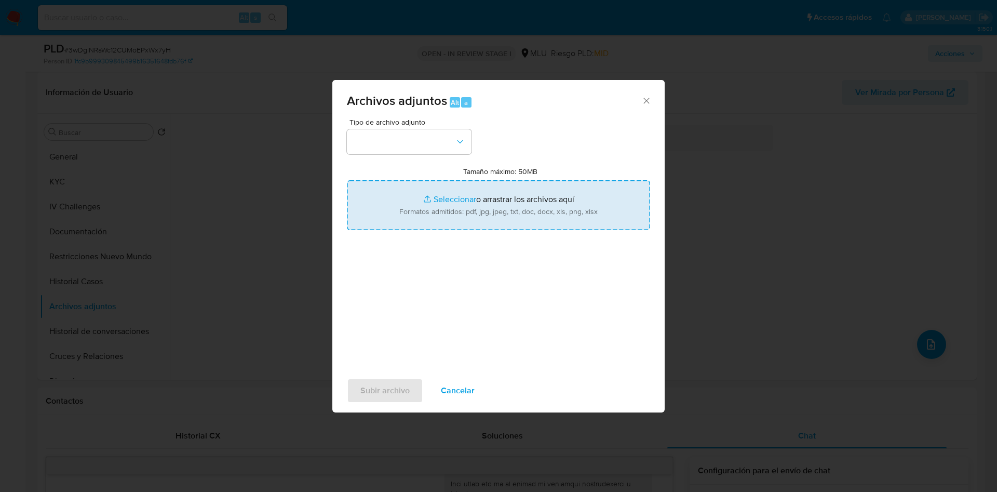
click at [509, 197] on input "Tamaño máximo: 50MB Seleccionar archivos" at bounding box center [498, 205] width 303 height 50
type input "C:\fakepath\Case Log 201648498 - 07_08_2025.pdf"
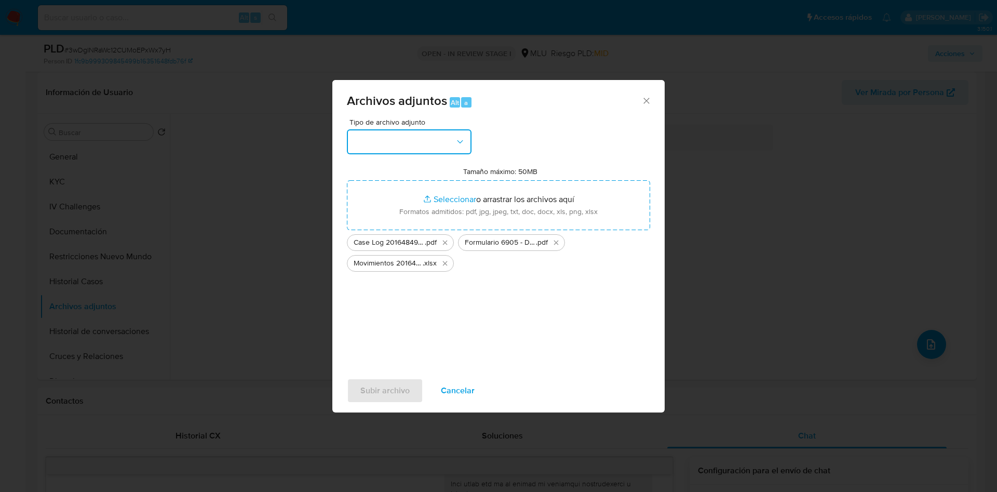
click at [439, 154] on button "button" at bounding box center [409, 141] width 125 height 25
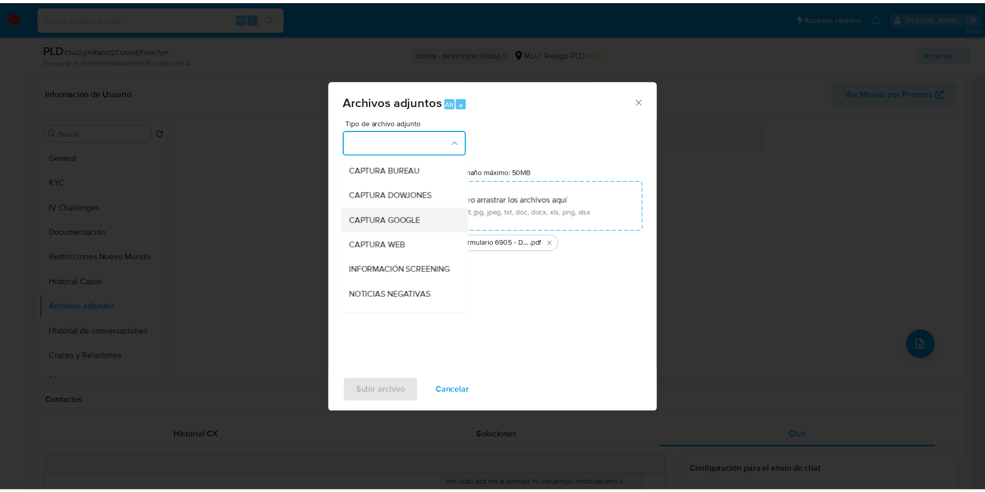
scroll to position [78, 0]
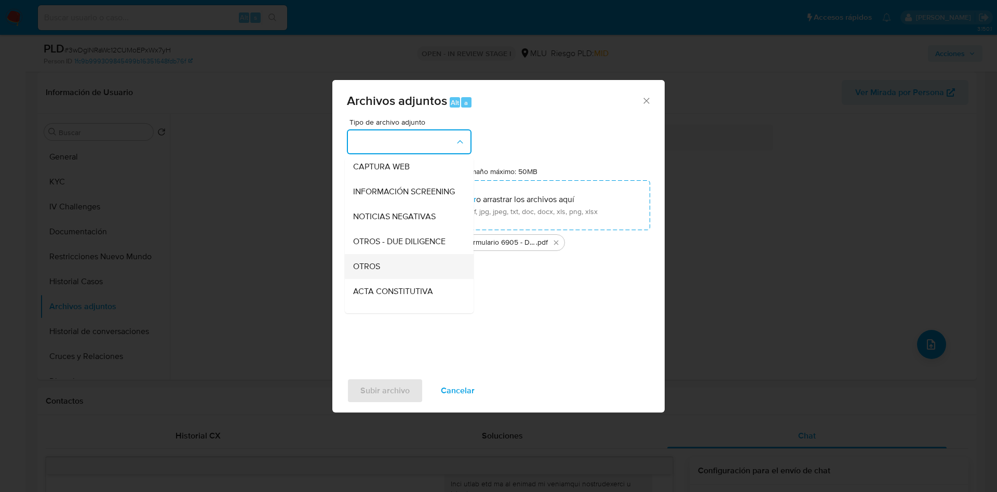
click at [409, 277] on div "OTROS" at bounding box center [406, 266] width 106 height 25
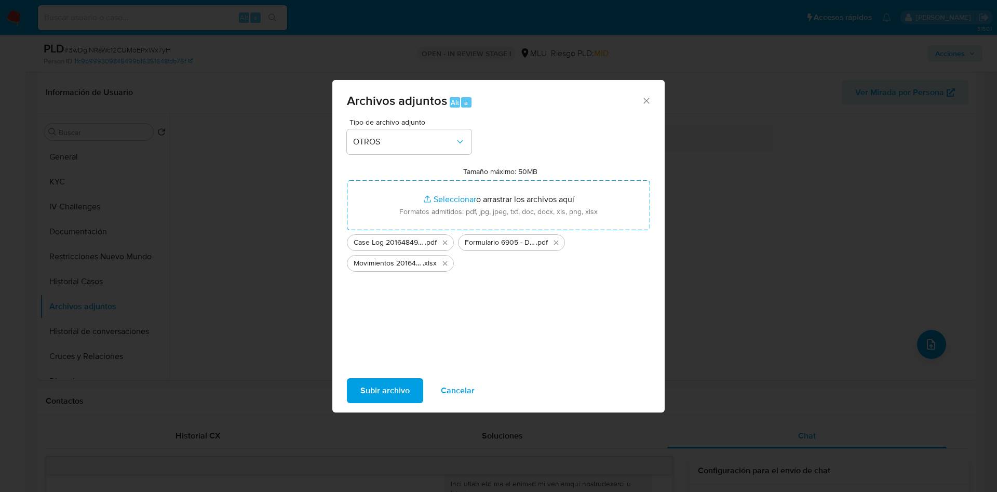
click at [377, 386] on span "Subir archivo" at bounding box center [384, 390] width 49 height 23
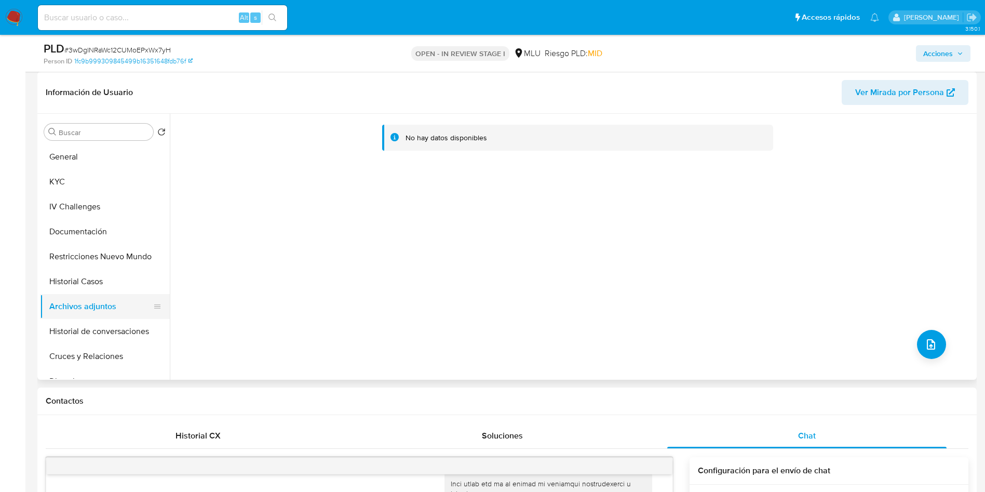
click at [88, 316] on button "Archivos adjuntos" at bounding box center [101, 306] width 122 height 25
click at [86, 278] on button "Historial Casos" at bounding box center [101, 281] width 122 height 25
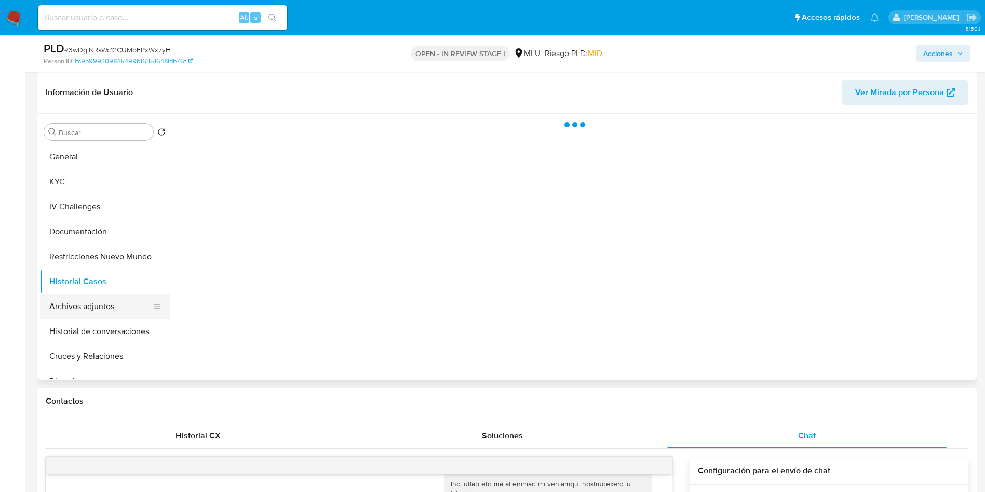
click at [96, 300] on button "Archivos adjuntos" at bounding box center [101, 306] width 122 height 25
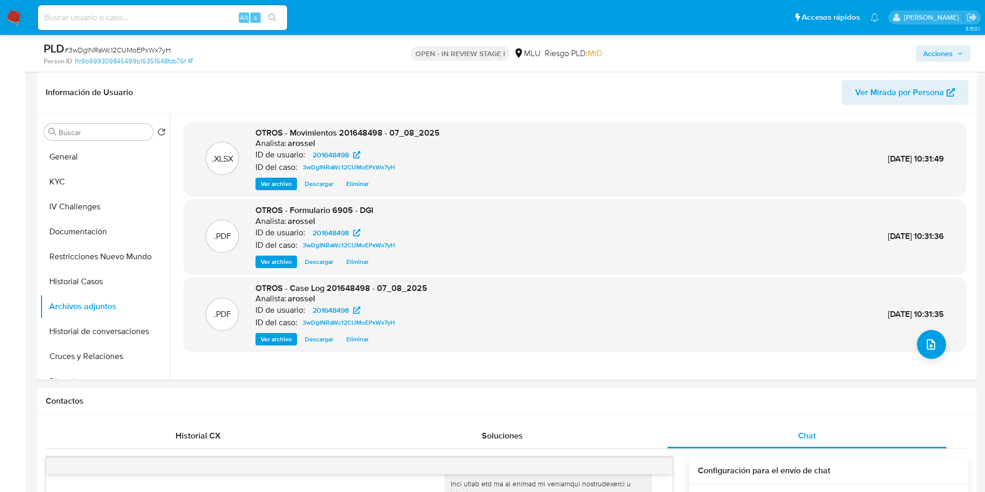
drag, startPoint x: 947, startPoint y: 52, endPoint x: 800, endPoint y: 59, distance: 147.1
click at [949, 52] on span "Acciones" at bounding box center [938, 53] width 30 height 17
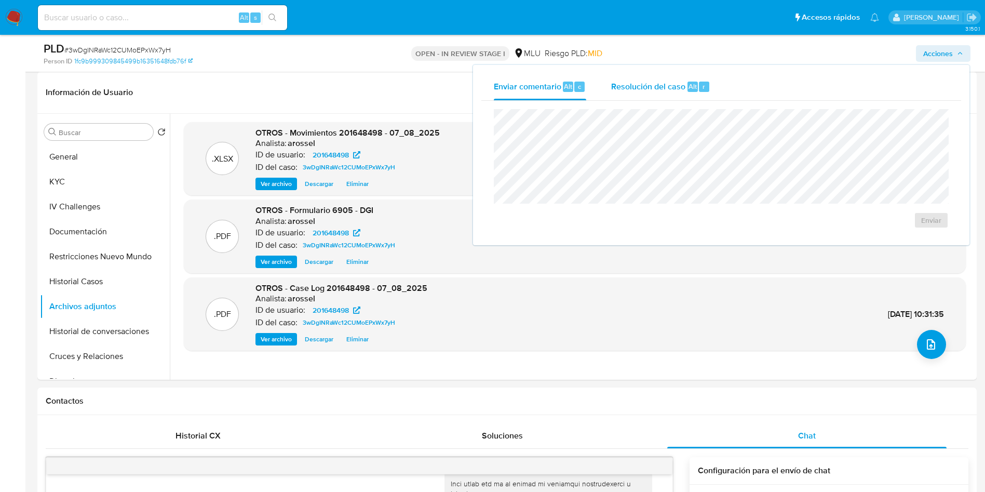
click at [676, 81] on span "Resolución del caso" at bounding box center [648, 86] width 74 height 12
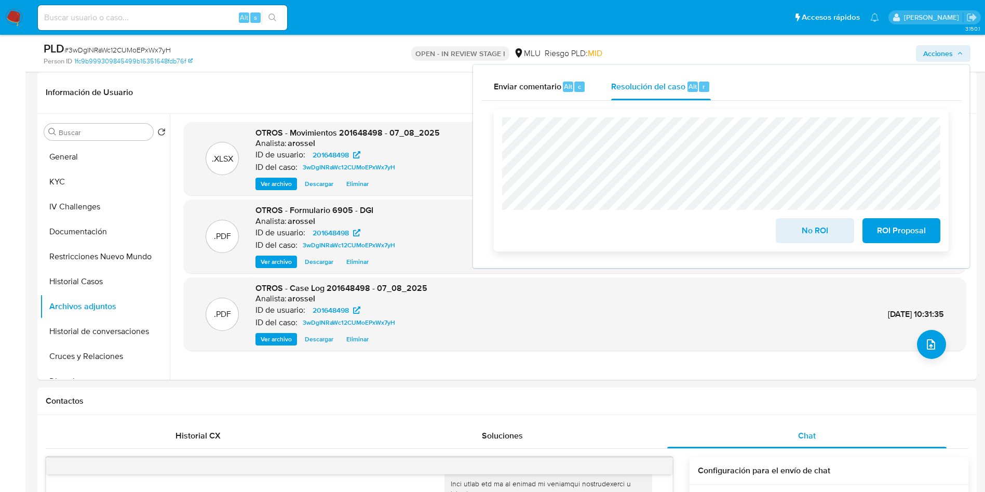
click at [796, 243] on button "No ROI" at bounding box center [815, 230] width 78 height 25
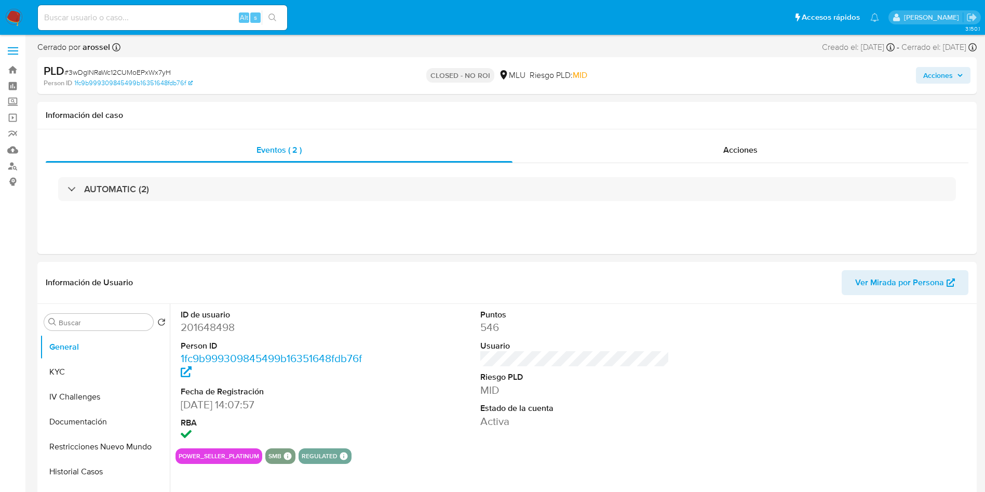
select select "10"
click at [140, 69] on span "# 3wDgINRaWc12CUMoEPxWx7yH" at bounding box center [117, 72] width 106 height 10
click at [139, 69] on span "# 3wDgINRaWc12CUMoEPxWx7yH" at bounding box center [117, 72] width 106 height 10
copy span "3wDgINRaWc12CUMoEPxWx7yH"
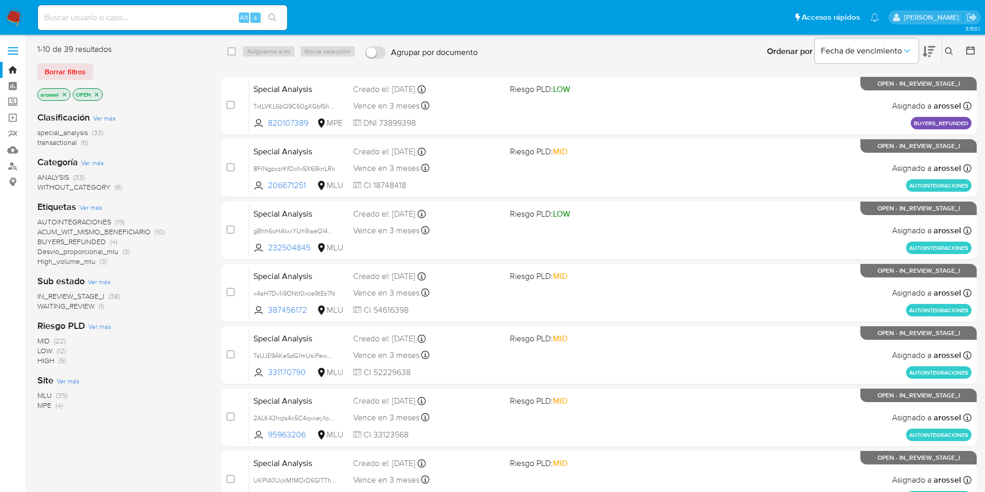
click at [57, 307] on span "WAITING_REVIEW" at bounding box center [65, 306] width 57 height 10
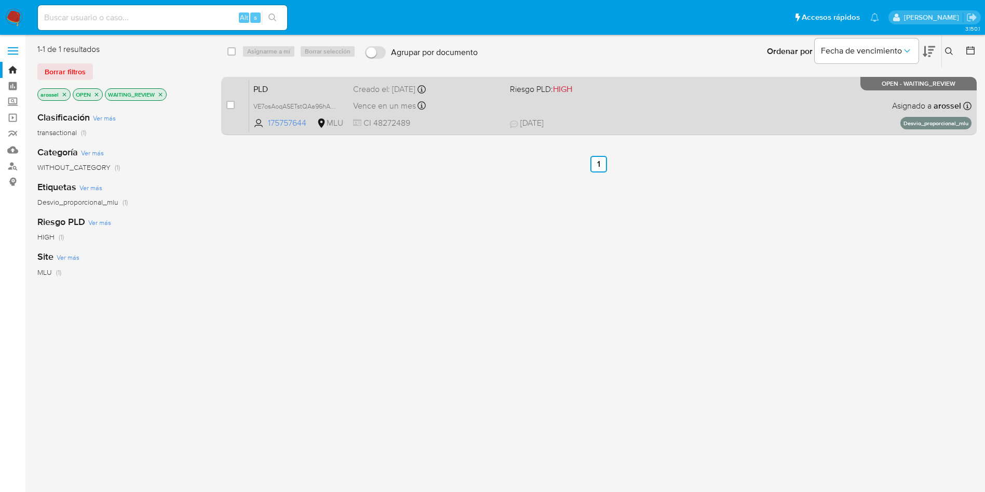
click at [487, 121] on span "CI 48272489" at bounding box center [427, 122] width 149 height 11
click at [230, 105] on input "checkbox" at bounding box center [230, 105] width 8 height 8
checkbox input "true"
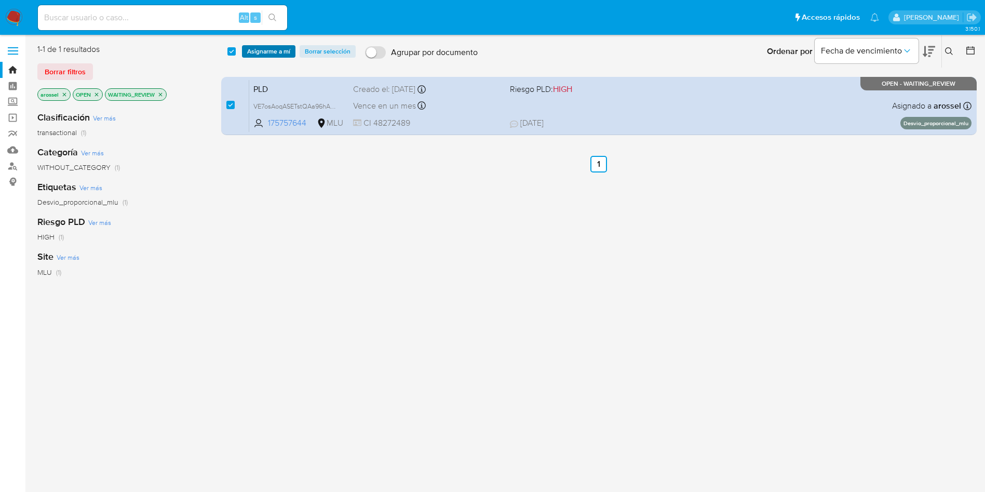
click at [276, 56] on span "Asignarme a mí" at bounding box center [268, 51] width 43 height 10
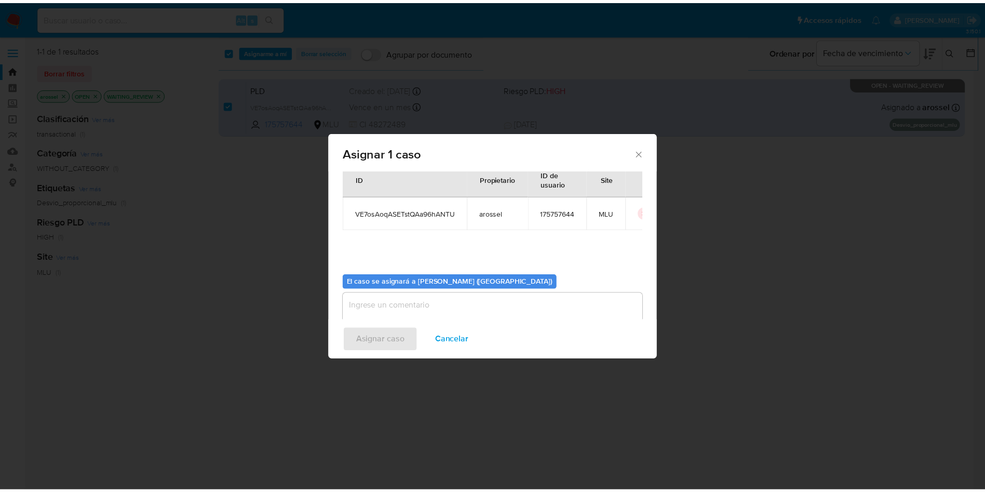
scroll to position [54, 0]
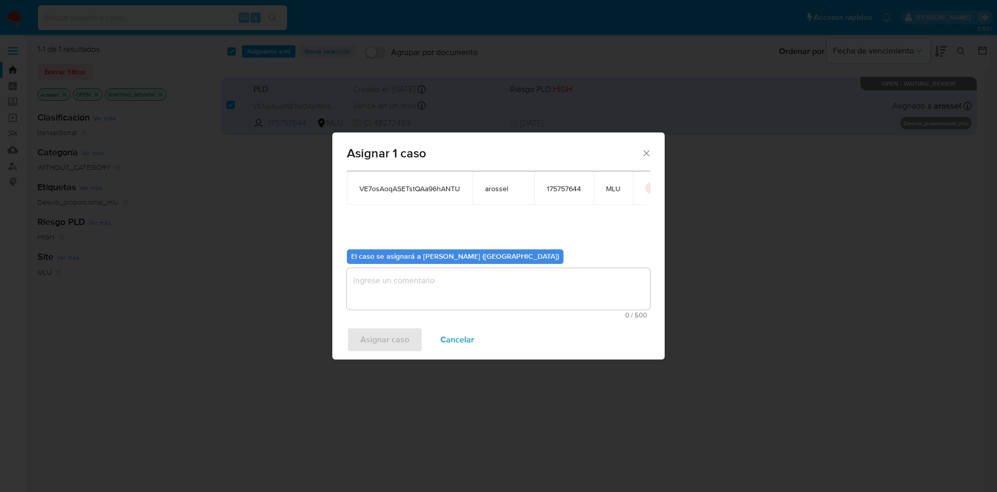
click at [437, 287] on textarea "assign-modal" at bounding box center [498, 289] width 303 height 42
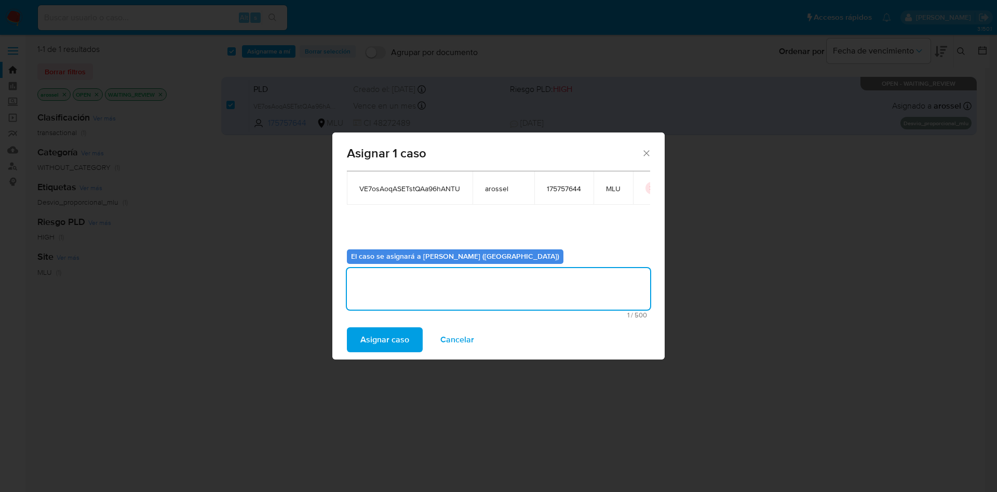
click at [385, 338] on span "Asignar caso" at bounding box center [384, 339] width 49 height 23
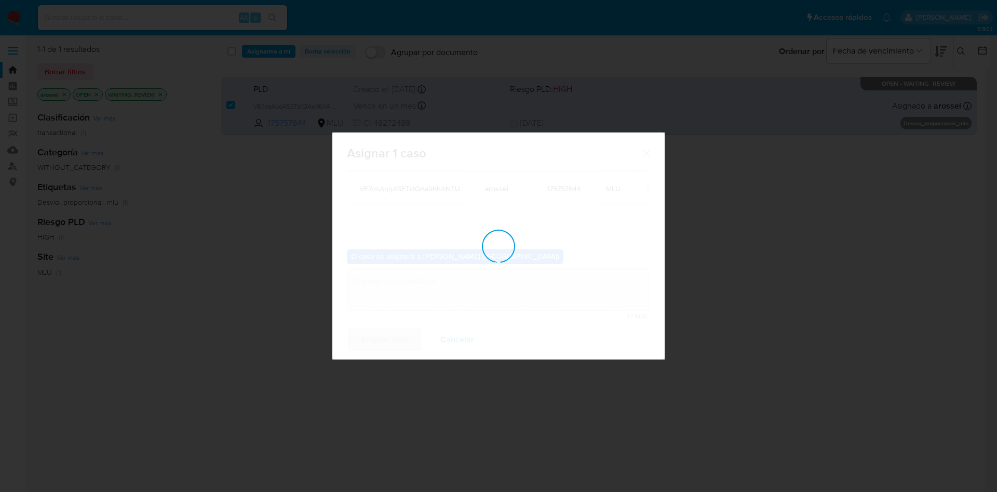
checkbox input "false"
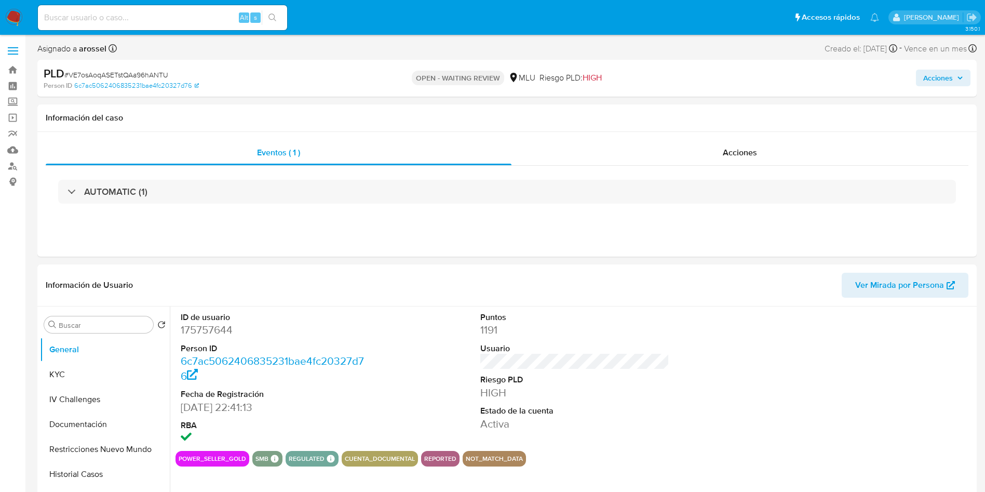
select select "10"
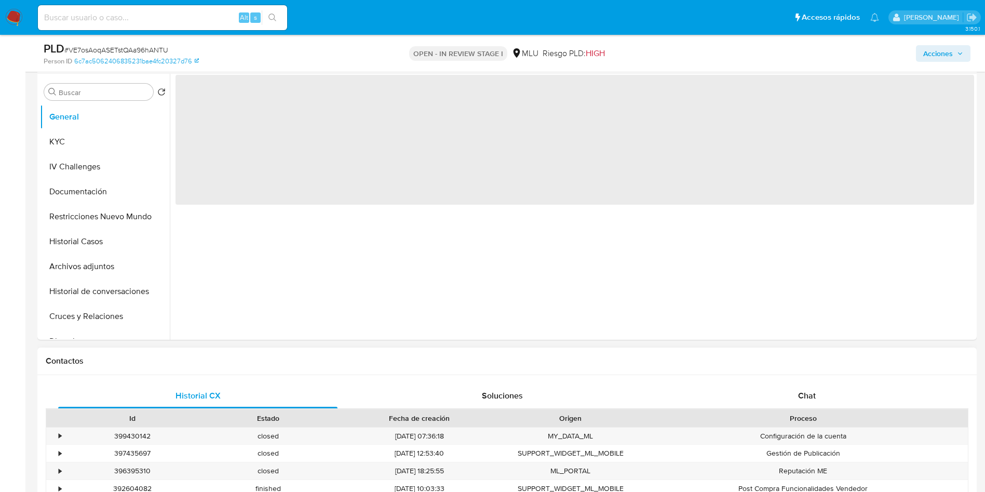
scroll to position [312, 0]
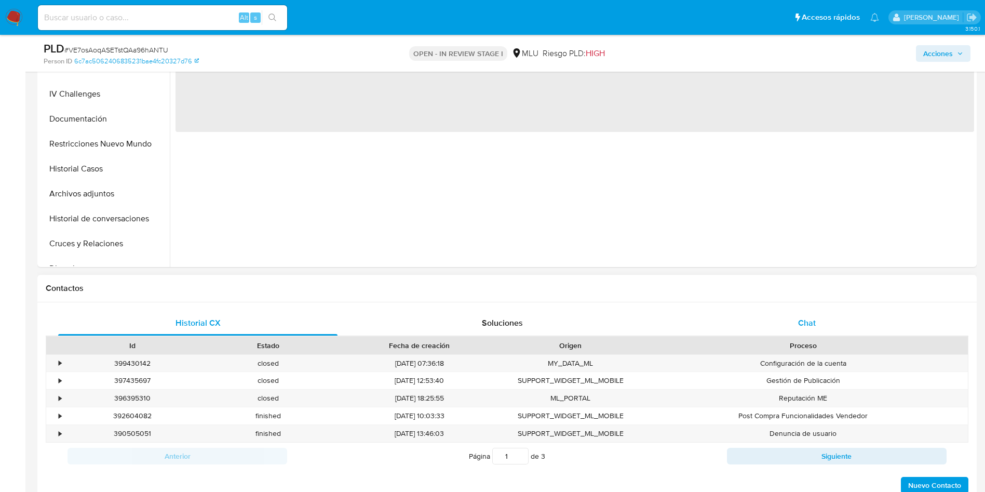
click at [782, 323] on div "Chat" at bounding box center [806, 323] width 279 height 25
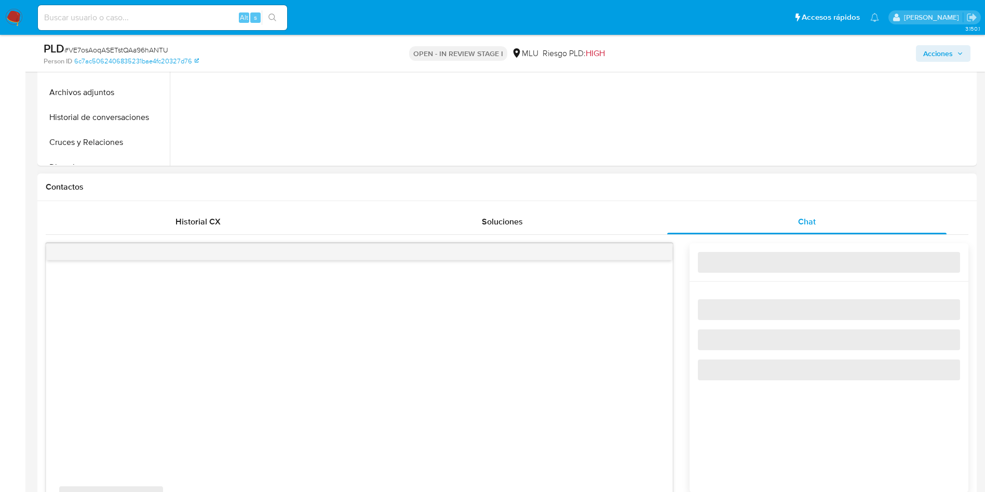
scroll to position [467, 0]
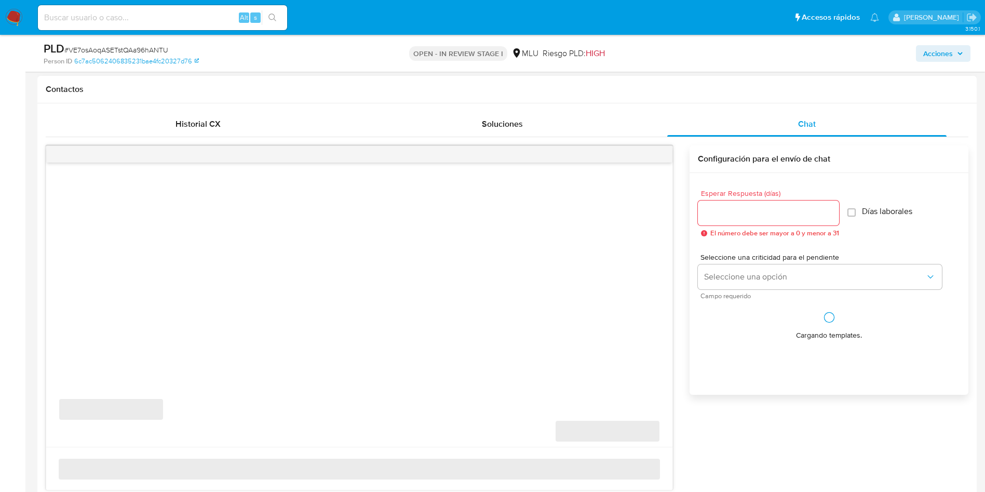
select select "10"
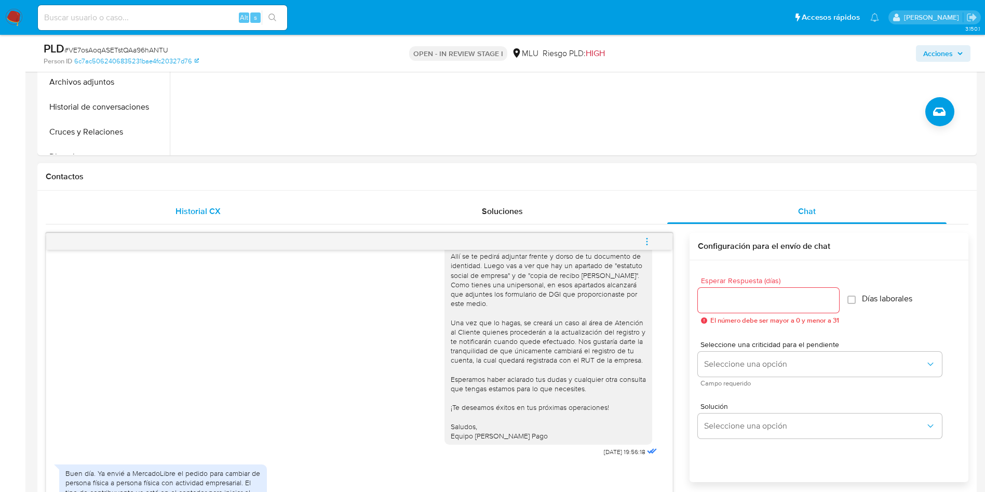
scroll to position [312, 0]
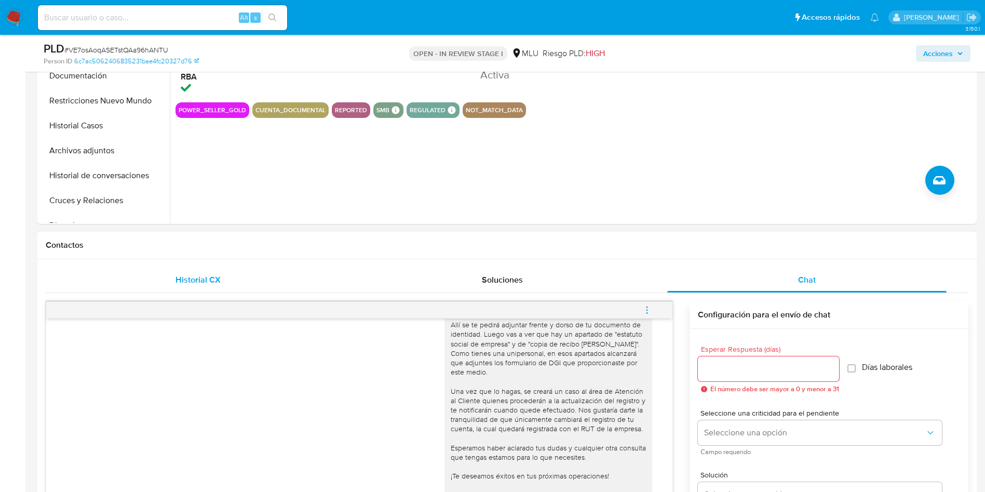
click at [196, 284] on span "Historial CX" at bounding box center [198, 280] width 45 height 12
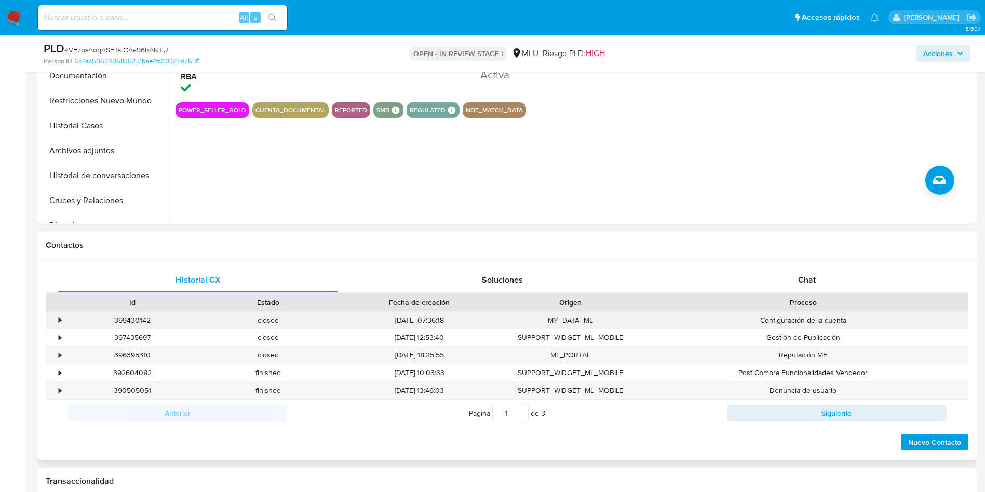
click at [60, 320] on div "•" at bounding box center [60, 320] width 3 height 10
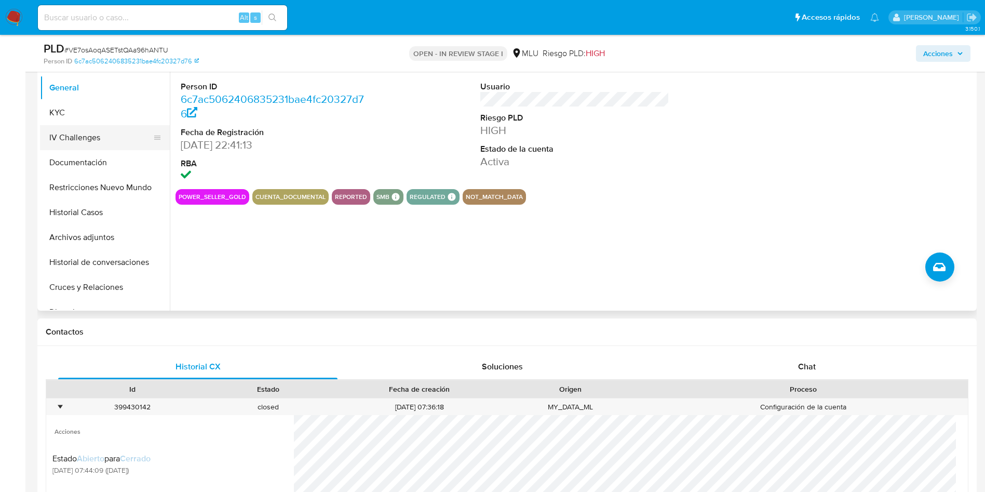
scroll to position [156, 0]
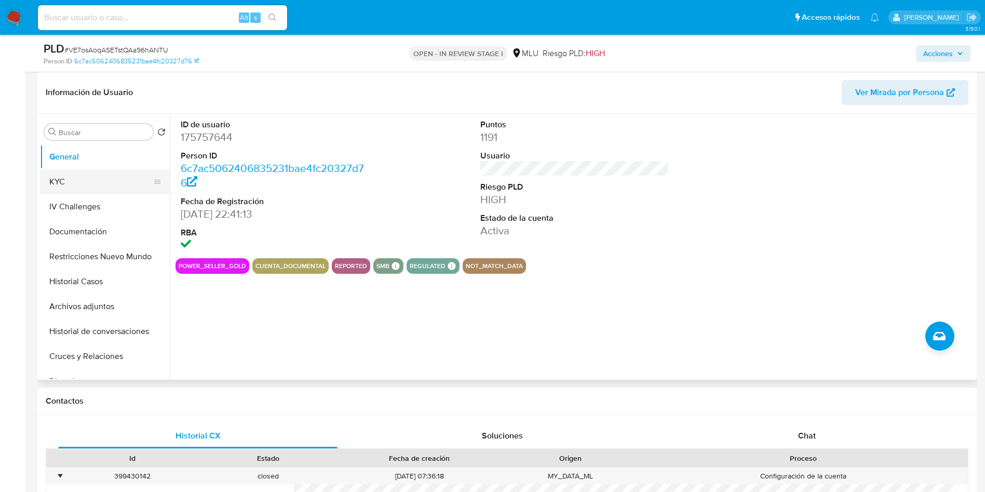
click at [79, 179] on button "KYC" at bounding box center [101, 181] width 122 height 25
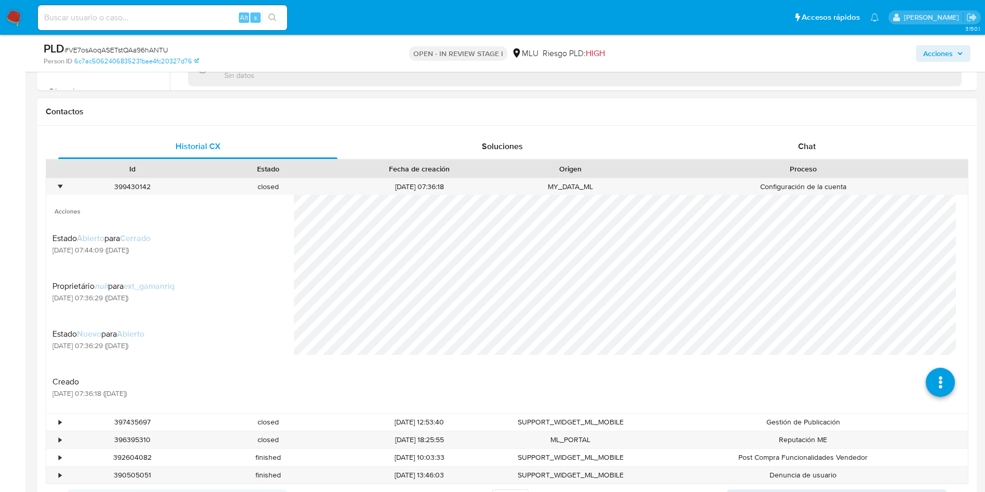
scroll to position [467, 0]
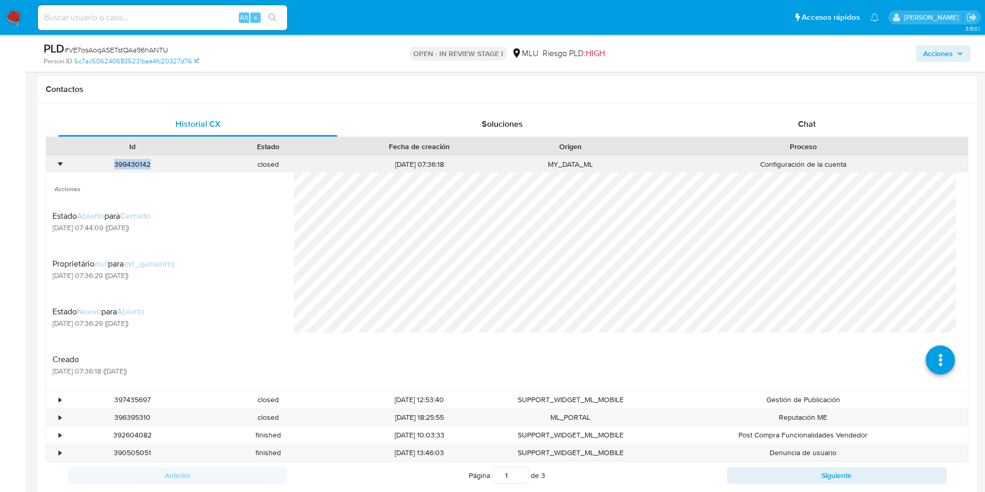
drag, startPoint x: 152, startPoint y: 164, endPoint x: 111, endPoint y: 163, distance: 41.1
click at [111, 163] on div "399430142" at bounding box center [132, 164] width 136 height 17
copy div "399430142"
click at [882, 97] on div "Contactos" at bounding box center [507, 90] width 940 height 28
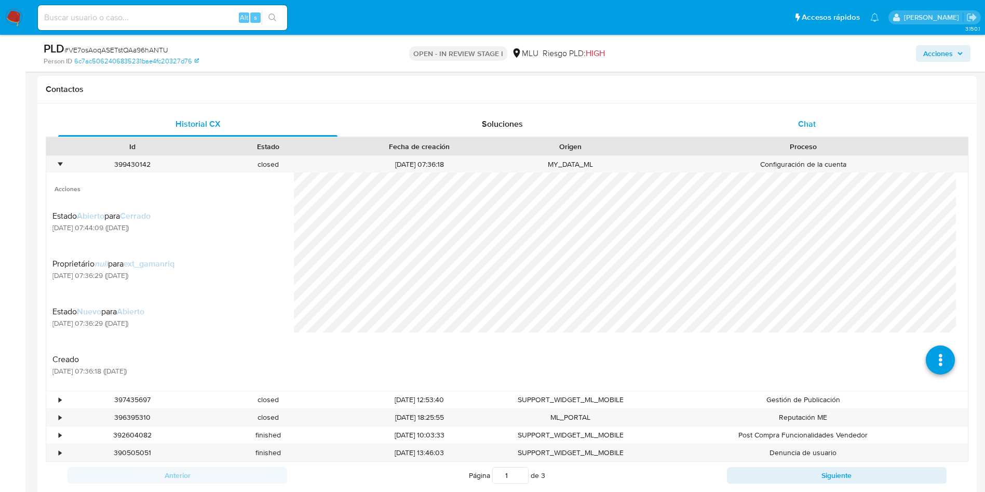
click at [824, 123] on div "Chat" at bounding box center [806, 124] width 279 height 25
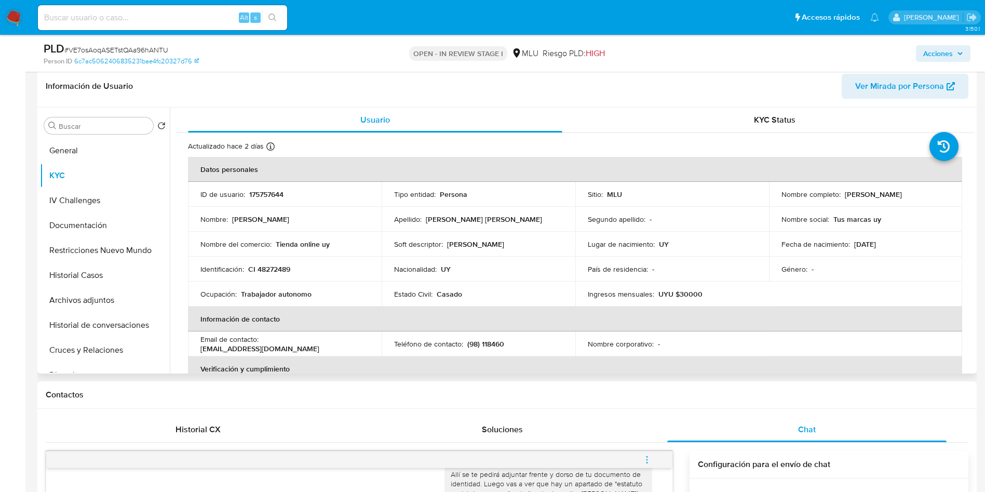
scroll to position [0, 0]
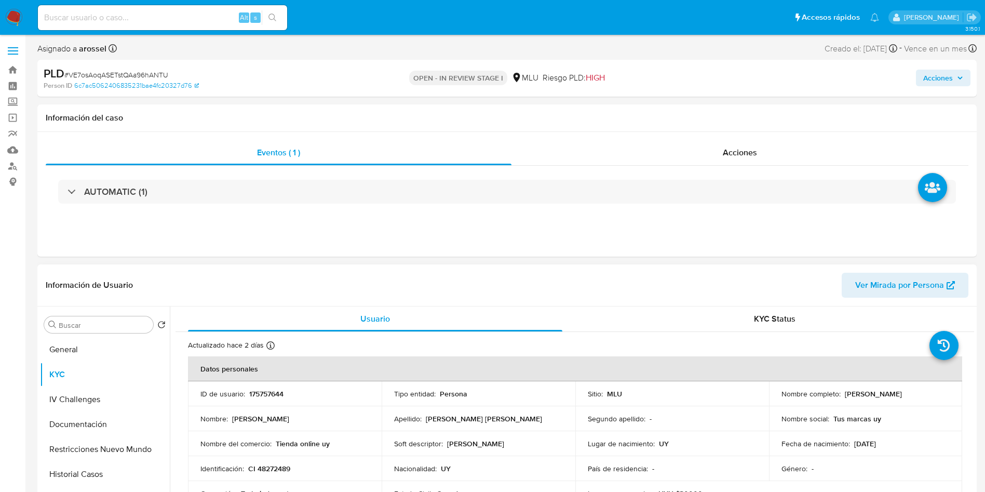
click at [260, 398] on p "175757644" at bounding box center [266, 393] width 34 height 9
click at [262, 397] on p "175757644" at bounding box center [266, 393] width 34 height 9
copy p "175757644"
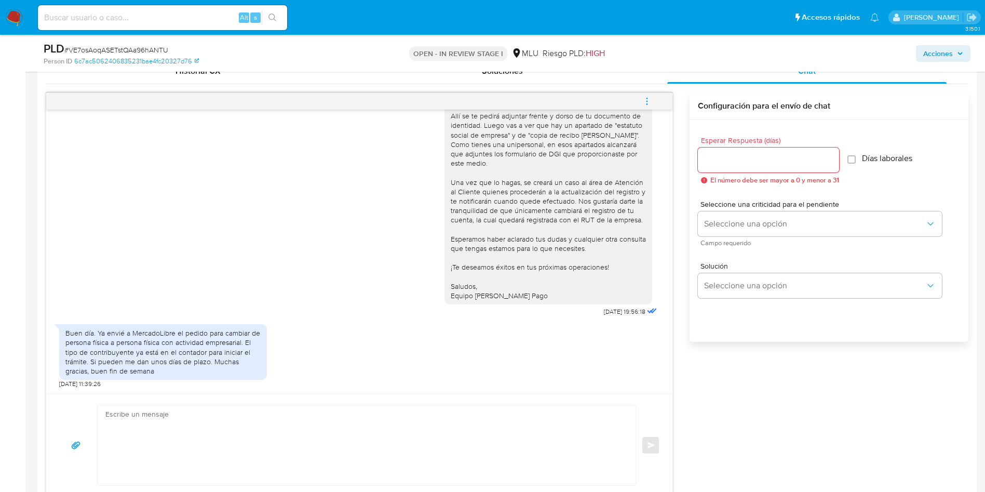
scroll to position [312, 0]
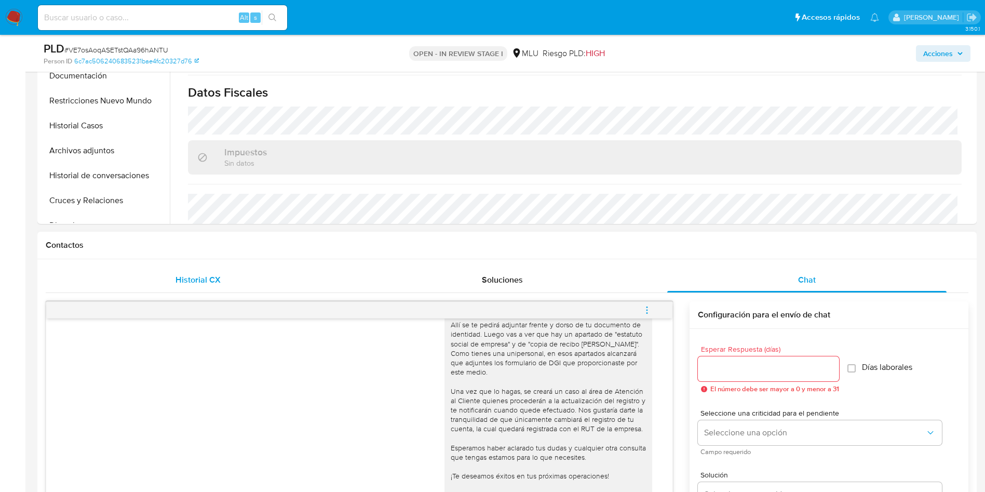
click at [187, 270] on div "Historial CX" at bounding box center [197, 279] width 279 height 25
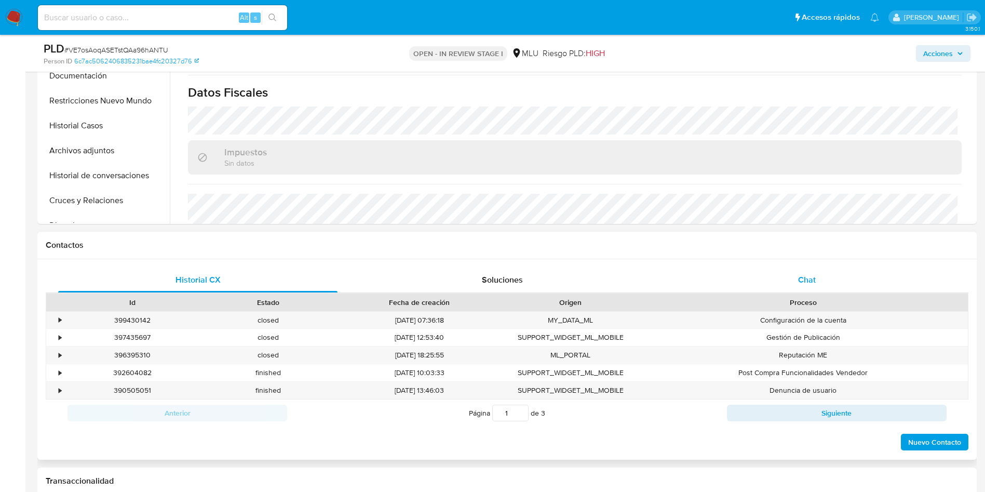
click at [821, 275] on div "Chat" at bounding box center [806, 279] width 279 height 25
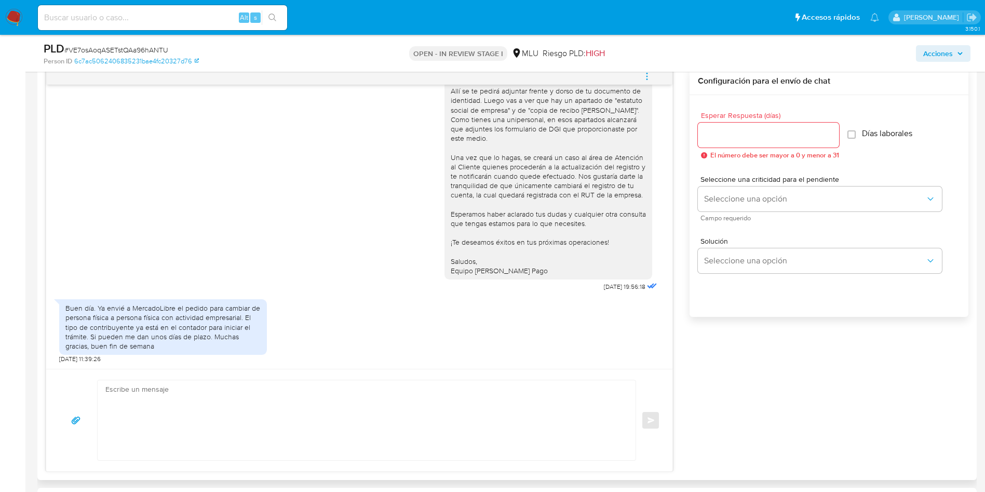
scroll to position [1139, 0]
click at [302, 425] on textarea at bounding box center [363, 420] width 517 height 80
type textarea "M"
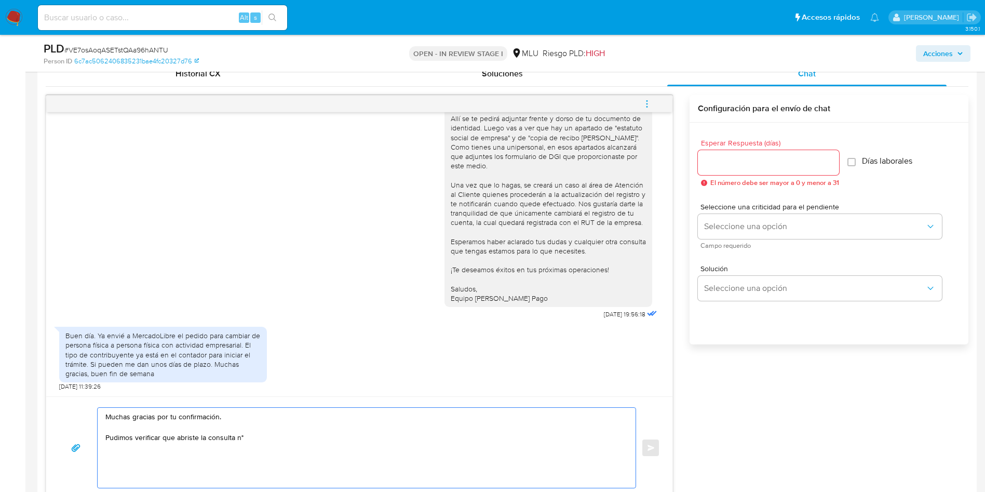
scroll to position [467, 0]
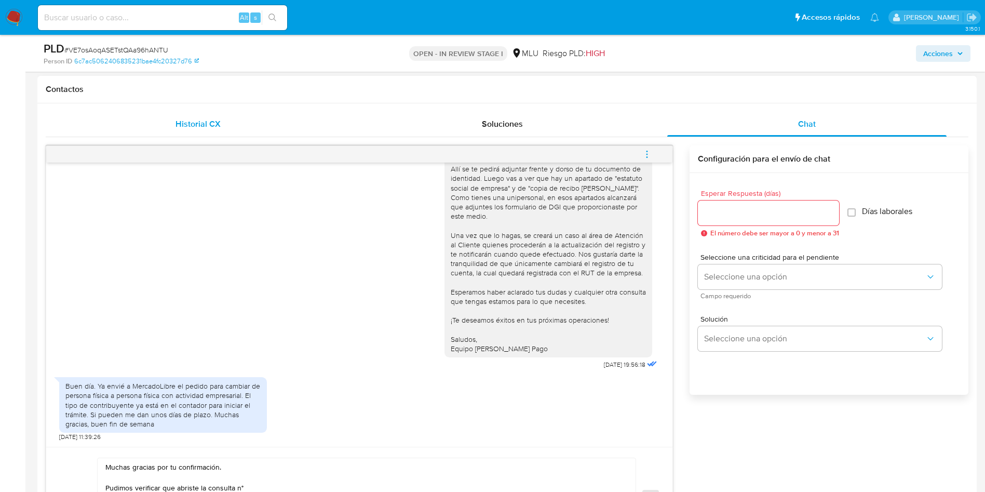
click at [229, 127] on div "Historial CX" at bounding box center [197, 124] width 279 height 25
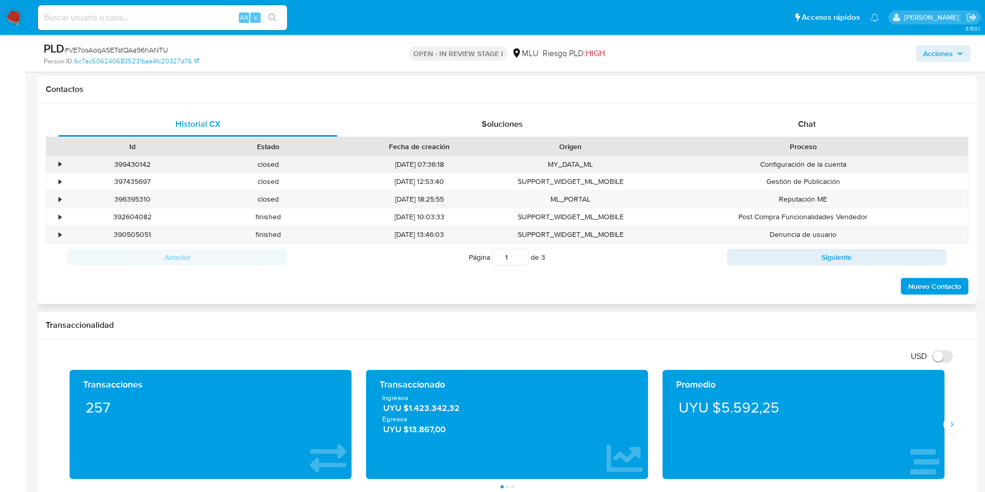
click at [141, 166] on div "399430142" at bounding box center [132, 164] width 136 height 17
copy div "399430142"
click at [842, 124] on div "Chat" at bounding box center [806, 124] width 279 height 25
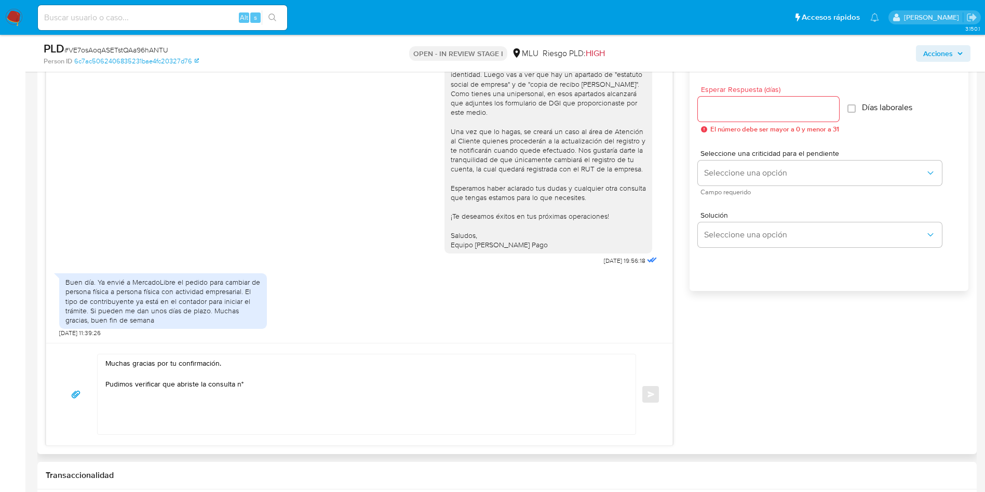
scroll to position [701, 0]
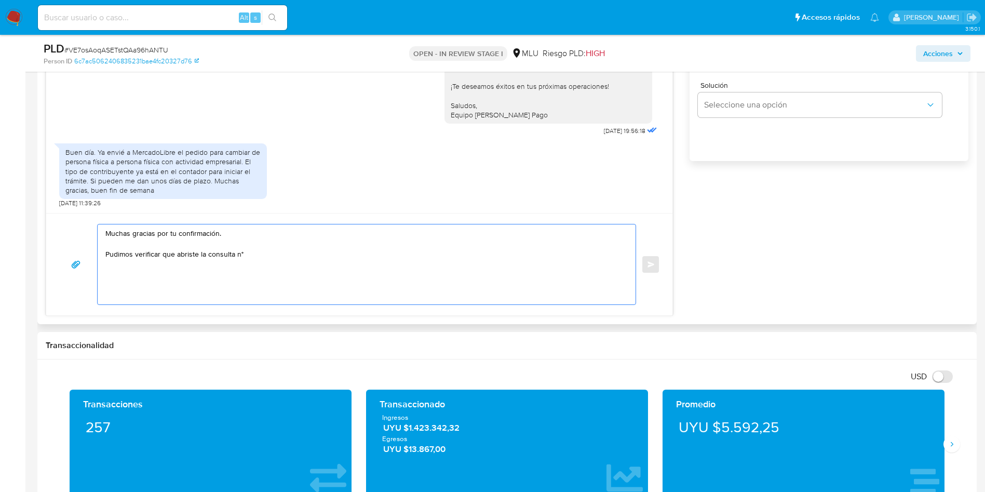
click at [306, 250] on textarea "Muchas gracias por tu confirmación. Pudimos verificar que abriste la consulta n°" at bounding box center [363, 264] width 517 height 80
paste textarea "399430142"
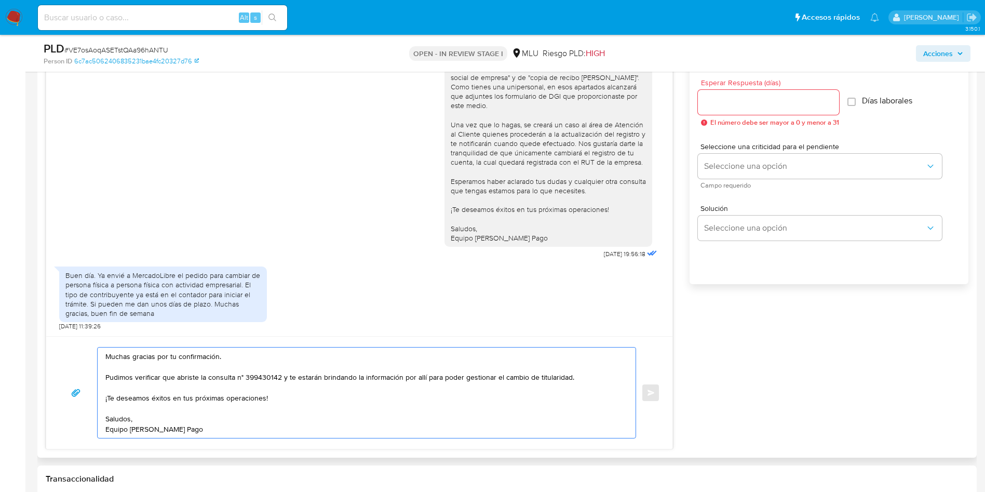
scroll to position [467, 0]
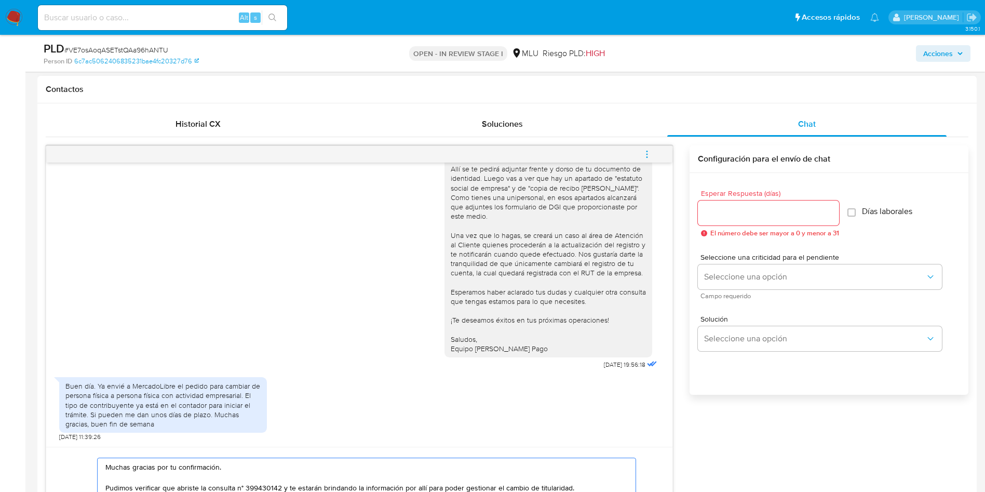
type textarea "Muchas gracias por tu confirmación. Pudimos verificar que abriste la consulta n…"
click at [771, 216] on input "Esperar Respuesta (días)" at bounding box center [768, 213] width 141 height 14
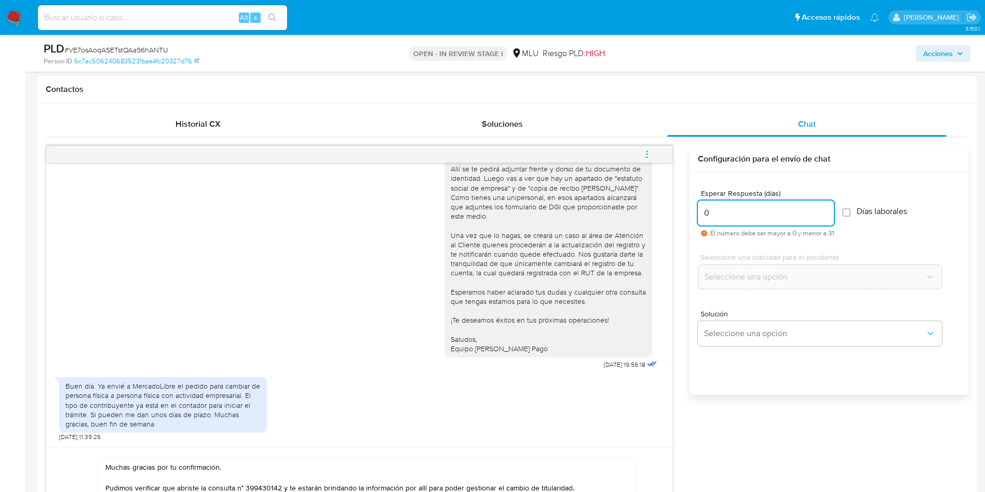
type input "0"
click at [897, 401] on div "Esperar Respuesta (días) 0 El número debe ser mayor a 0 y menor a 31 Días labor…" at bounding box center [829, 297] width 279 height 249
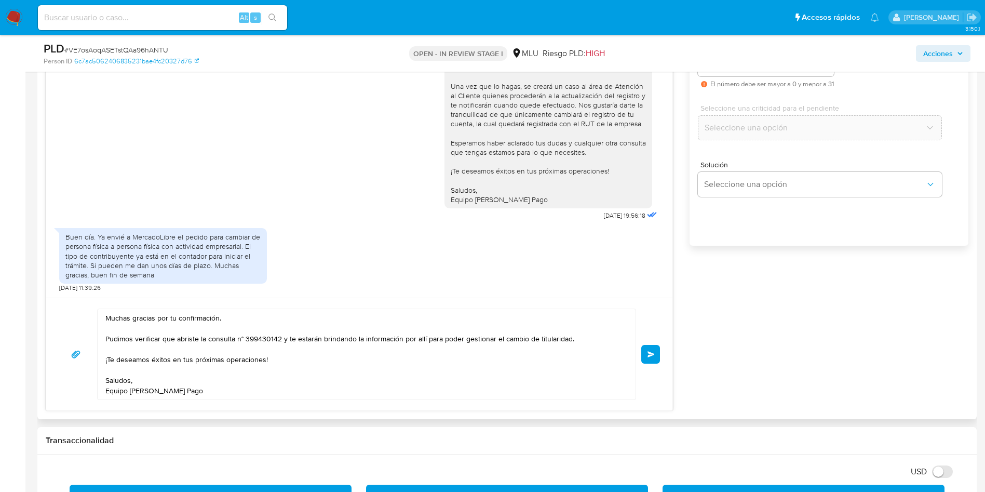
scroll to position [623, 0]
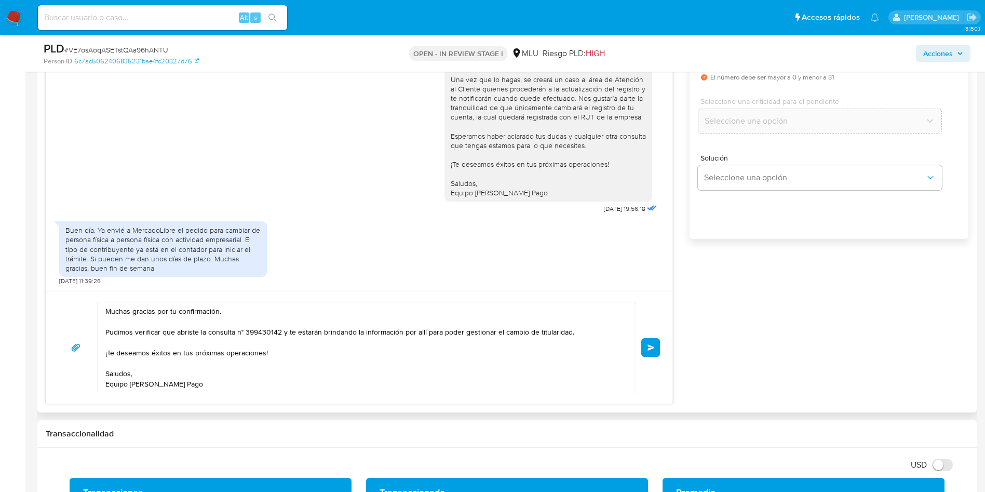
click at [426, 367] on textarea "Muchas gracias por tu confirmación. Pudimos verificar que abriste la consulta n…" at bounding box center [363, 347] width 517 height 90
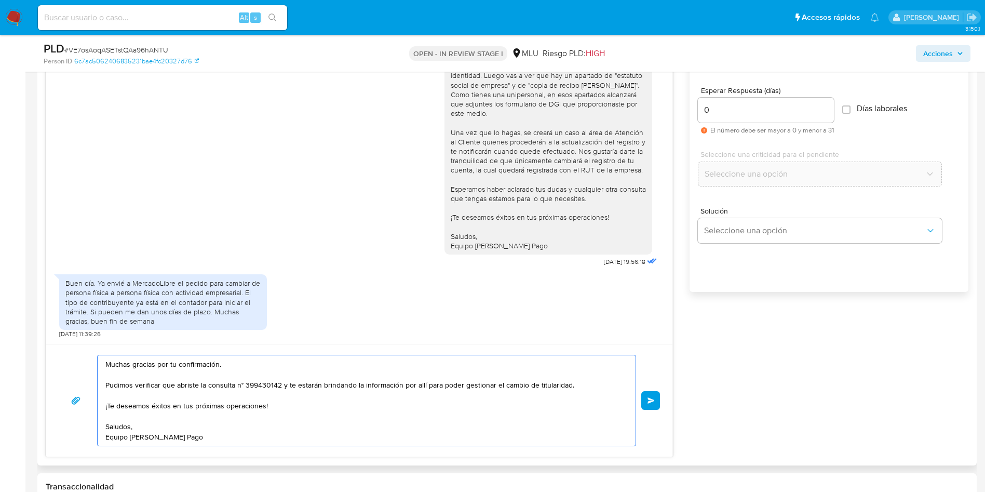
scroll to position [545, 0]
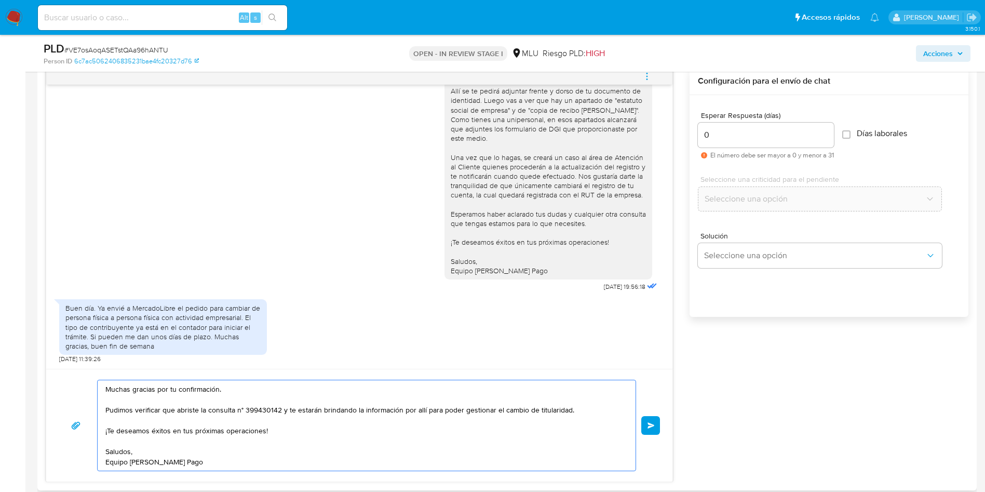
click at [653, 420] on button "Enviar" at bounding box center [650, 425] width 19 height 19
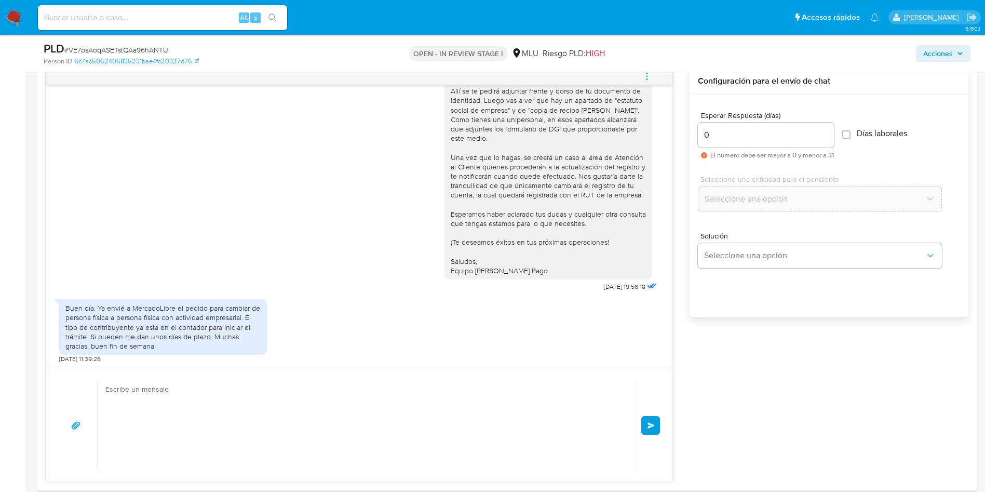
scroll to position [1265, 0]
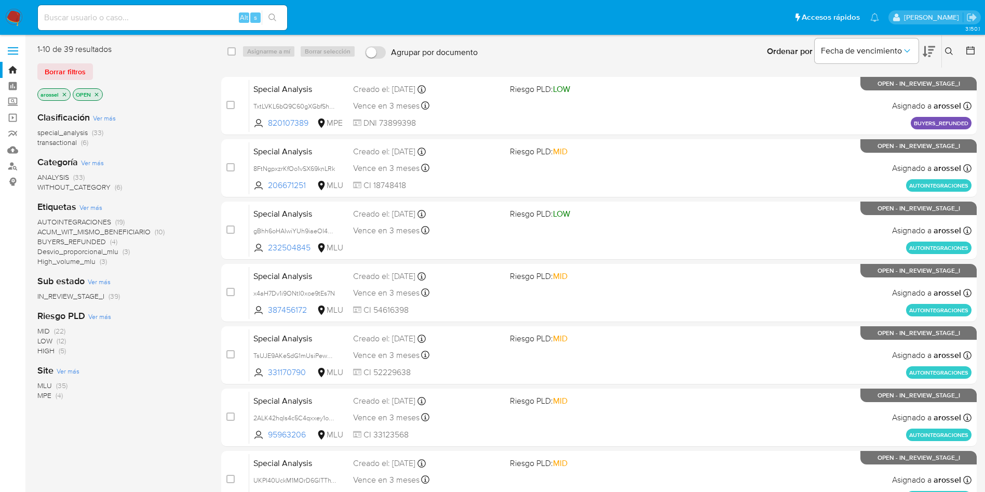
click at [655, 52] on div "Ordenar por Fecha de vencimiento No es posible ordenar los resultados mientras …" at bounding box center [730, 51] width 495 height 32
click at [193, 16] on input at bounding box center [162, 18] width 249 height 14
paste input "5dEO803YFponKCuyYOR1r1h9"
type input "5dEO803YFponKCuyYOR1r1h9"
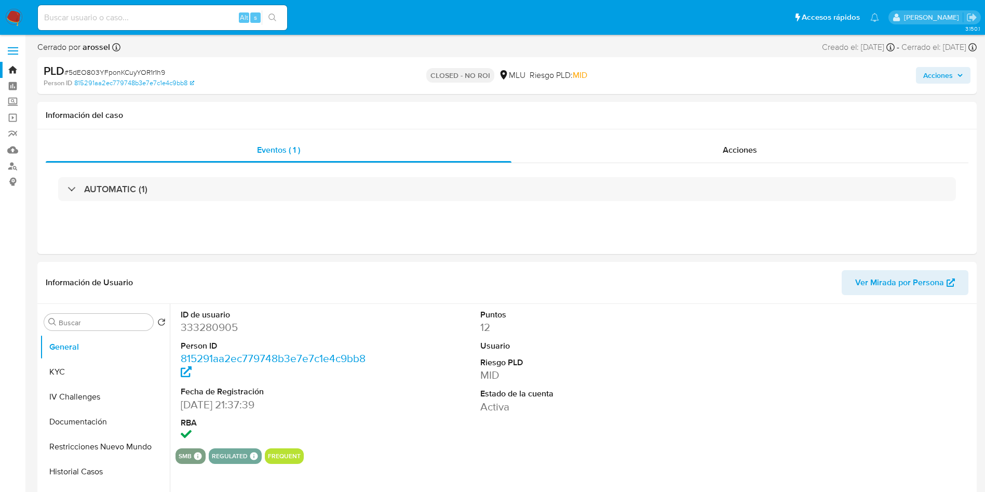
select select "10"
click at [181, 18] on input at bounding box center [162, 18] width 249 height 14
paste input "A4LBYBY3LCx867iGILUGjSMd"
type input "A4LBYBY3LCx867iGILUGjSMd"
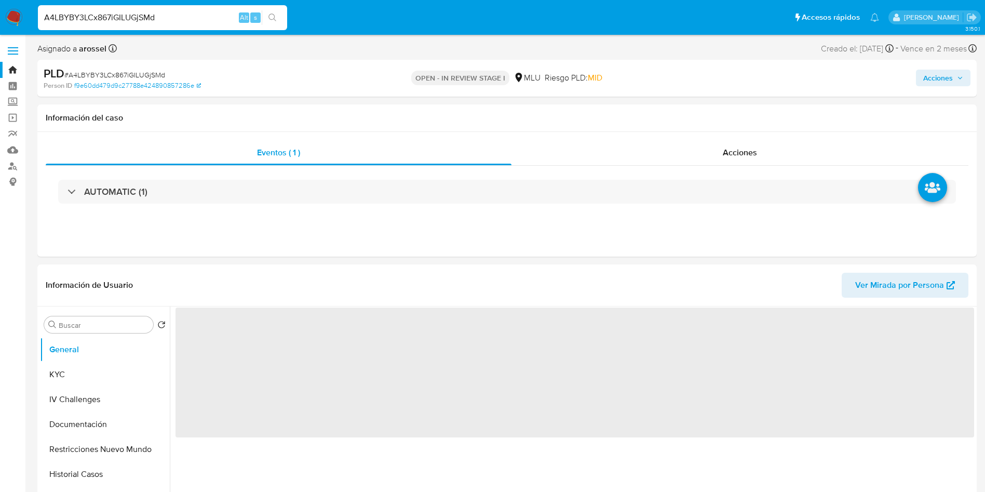
select select "10"
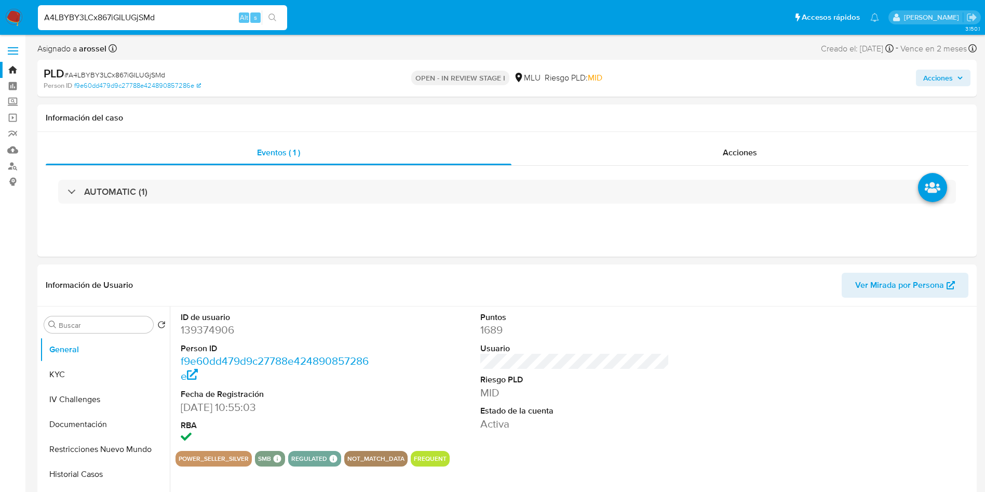
click at [157, 75] on span "# A4LBYBY3LCx867iGILUGjSMd" at bounding box center [114, 75] width 101 height 10
copy span "A4LBYBY3LCx867iGILUGjSMd"
click at [932, 287] on span "Ver Mirada por Persona" at bounding box center [899, 285] width 89 height 25
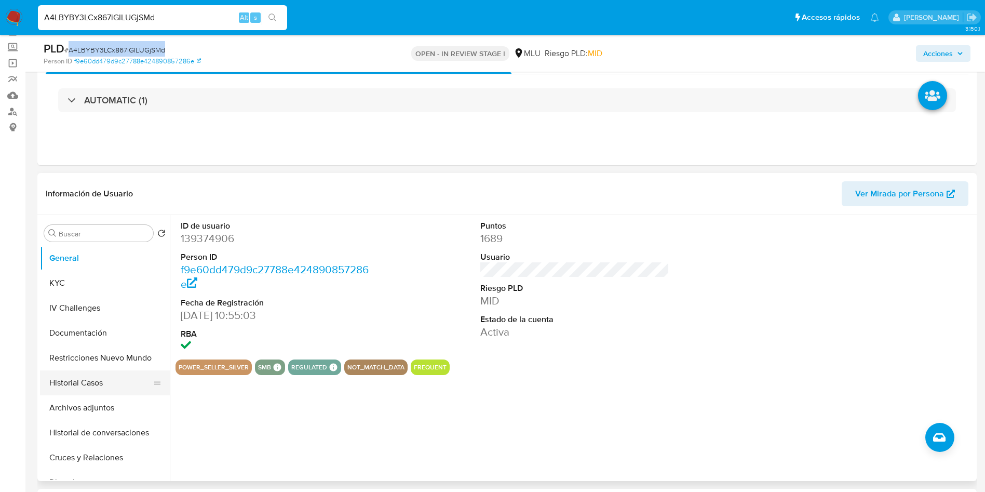
scroll to position [78, 0]
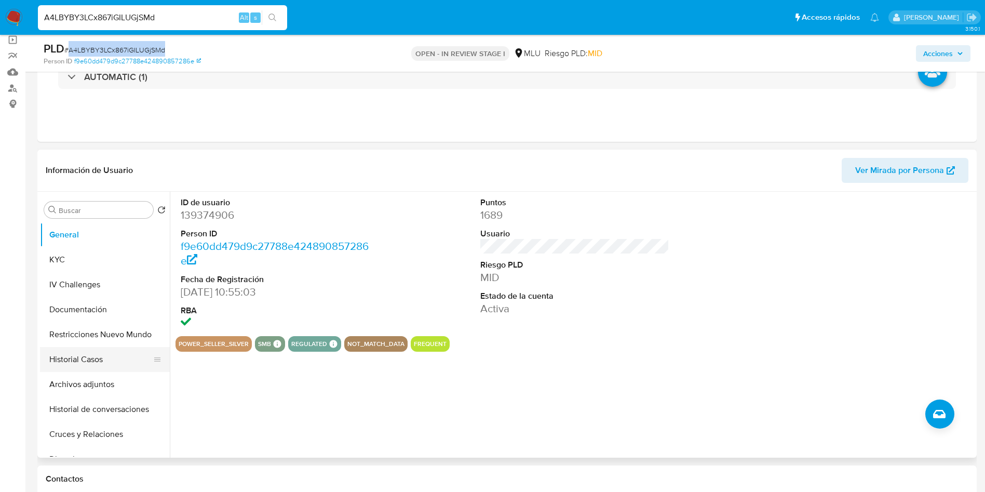
click at [99, 360] on button "Historial Casos" at bounding box center [101, 359] width 122 height 25
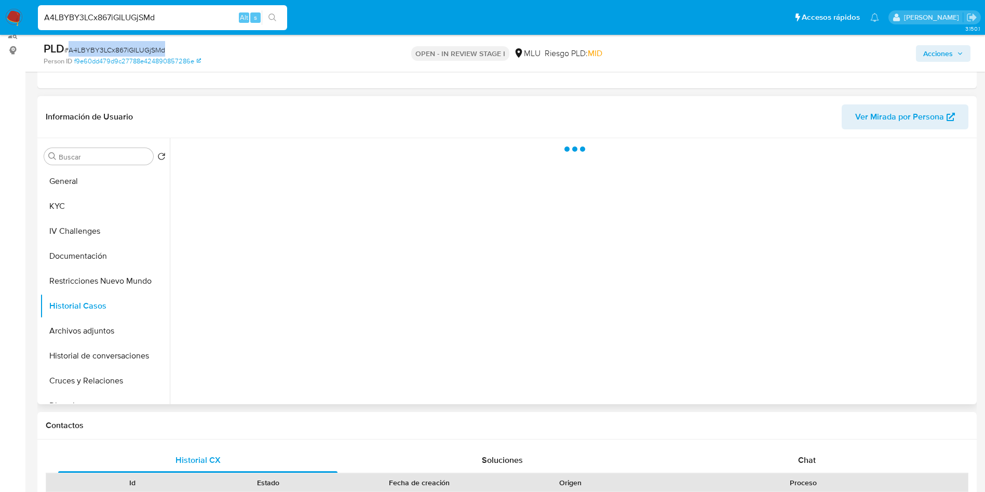
scroll to position [156, 0]
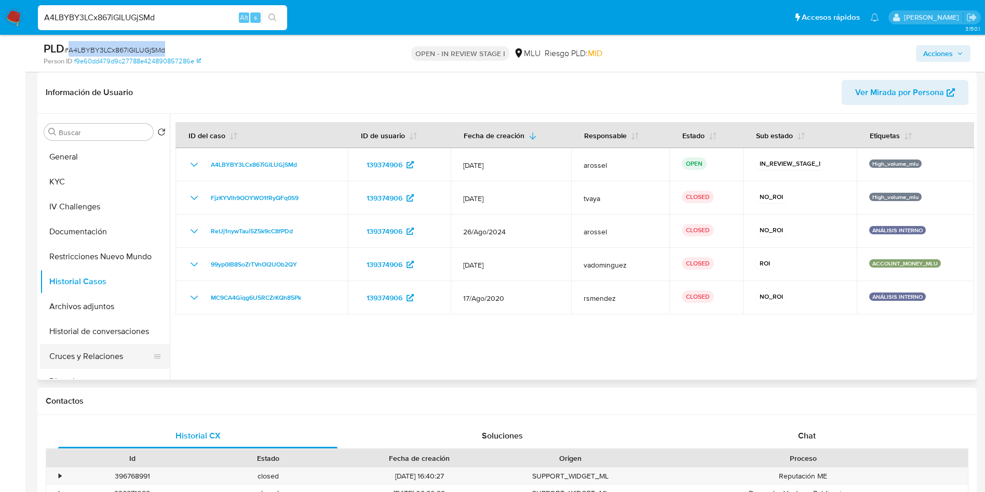
click at [115, 353] on button "Cruces y Relaciones" at bounding box center [101, 356] width 122 height 25
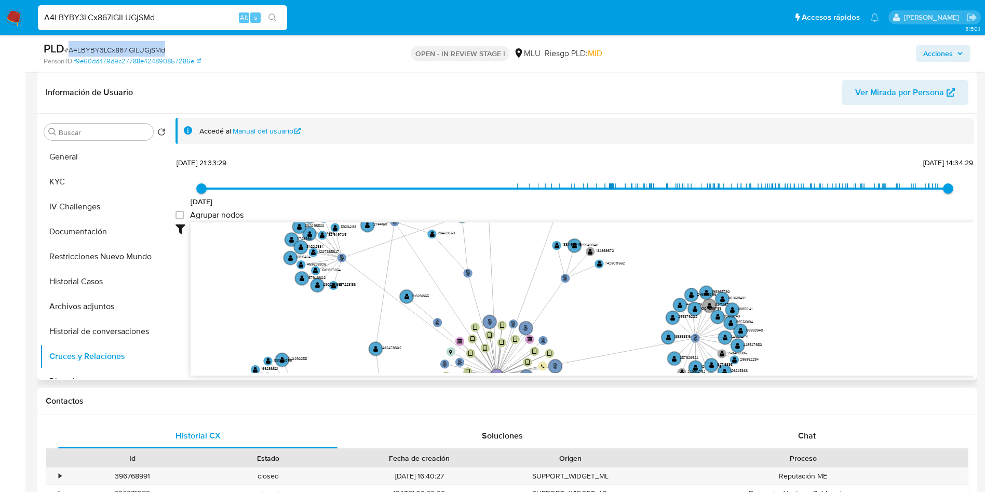
scroll to position [2, 0]
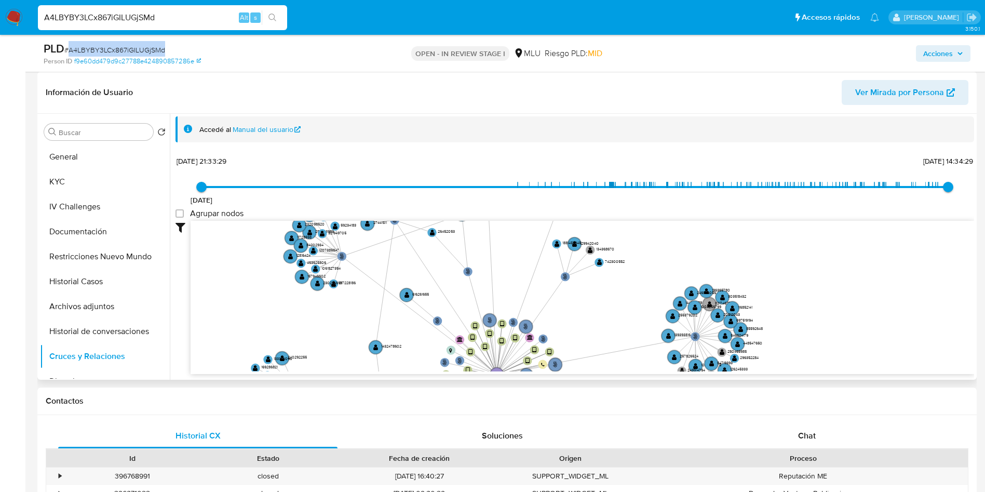
drag, startPoint x: 700, startPoint y: 245, endPoint x: 762, endPoint y: 263, distance: 64.8
click at [632, 233] on icon "phone-0338b0525a6ac03ff43f1009769b21d7  user-139374906  139374906 person-f9e6…" at bounding box center [583, 296] width 784 height 151
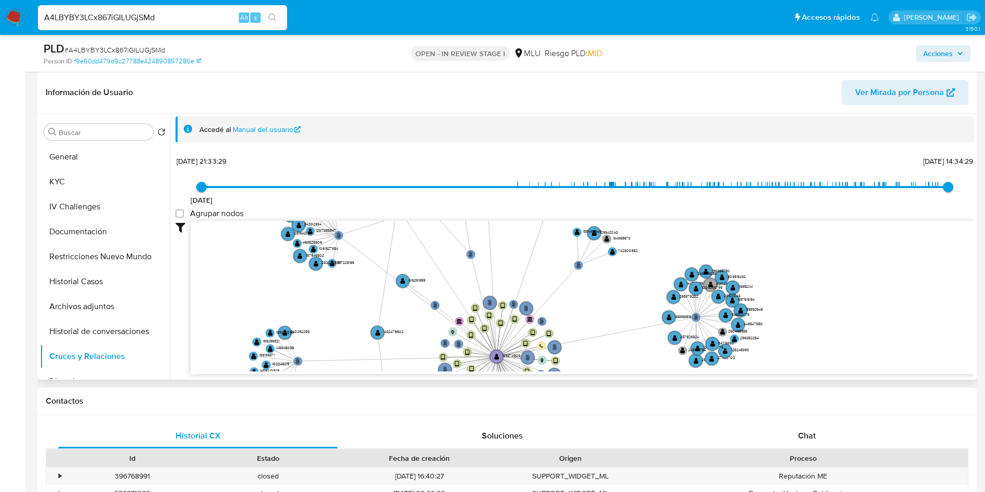
click at [473, 157] on div "10/6/2018 10/6/2018, 21:33:29 29/7/2025, 14:34:29 Agrupar nodos Filtros Confian…" at bounding box center [575, 263] width 799 height 221
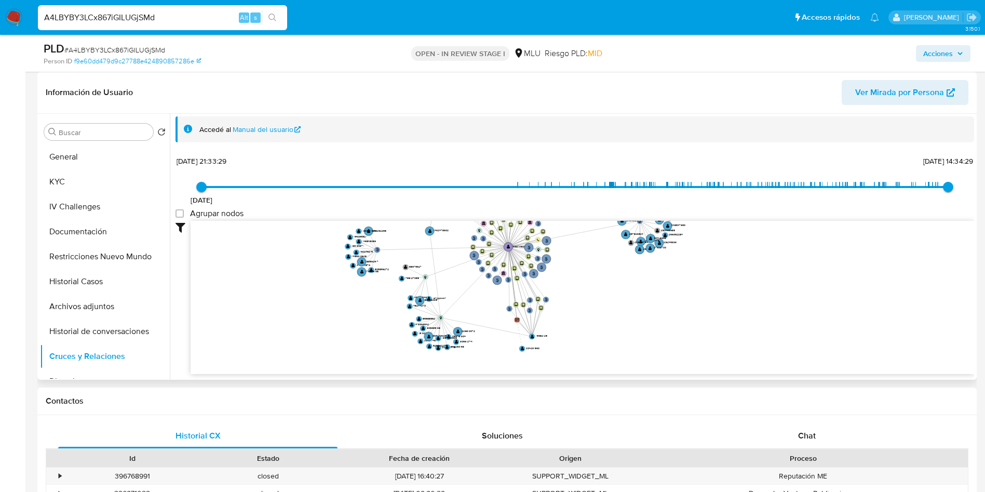
drag, startPoint x: 593, startPoint y: 305, endPoint x: 572, endPoint y: 203, distance: 104.4
click at [572, 205] on div "10/6/2018 10/6/2018, 21:33:29 29/7/2025, 14:34:29 Agrupar nodos Filtros Confian…" at bounding box center [575, 263] width 799 height 221
click at [572, 203] on div "10/6/2018 10/6/2018, 21:33:29 29/7/2025, 14:34:29" at bounding box center [575, 193] width 747 height 29
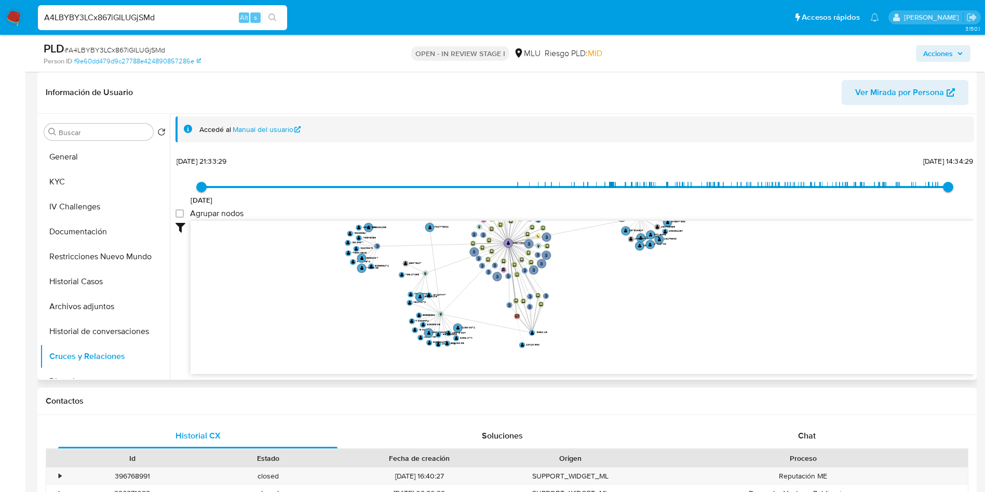
drag, startPoint x: 572, startPoint y: 203, endPoint x: 584, endPoint y: 267, distance: 65.0
click at [584, 267] on div "10/6/2018 10/6/2018, 21:33:29 29/7/2025, 14:34:29 Agrupar nodos Filtros Confian…" at bounding box center [575, 263] width 799 height 221
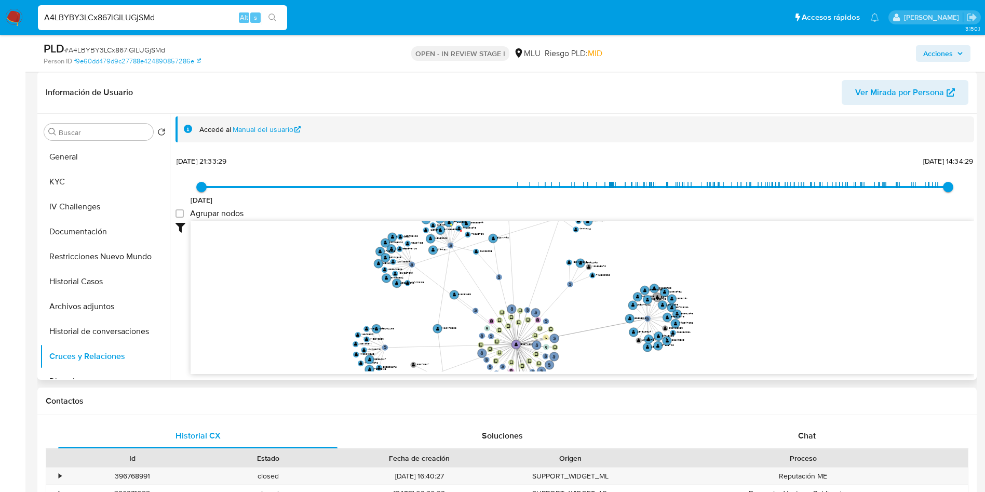
click at [588, 330] on icon "phone-0338b0525a6ac03ff43f1009769b21d7  user-139374906  139374906 person-f9e6…" at bounding box center [583, 296] width 784 height 151
click at [95, 178] on button "KYC" at bounding box center [101, 181] width 122 height 25
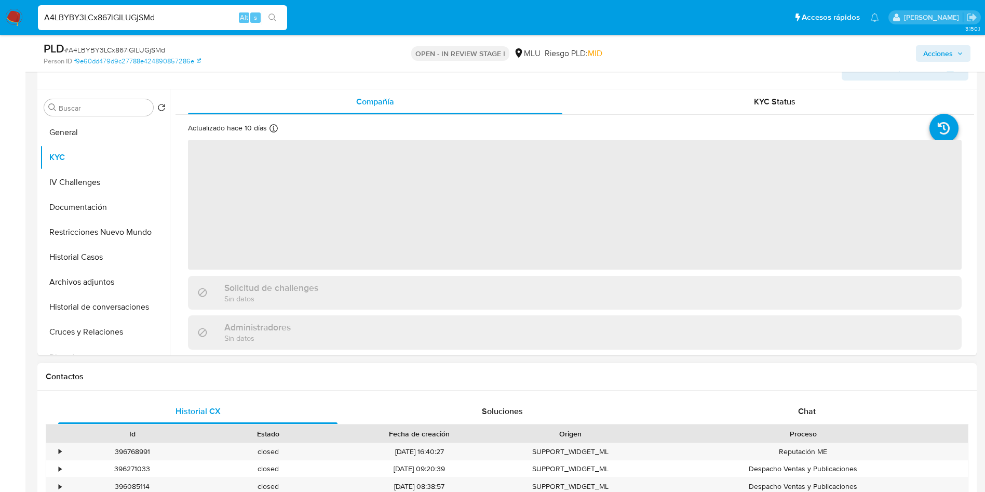
scroll to position [156, 0]
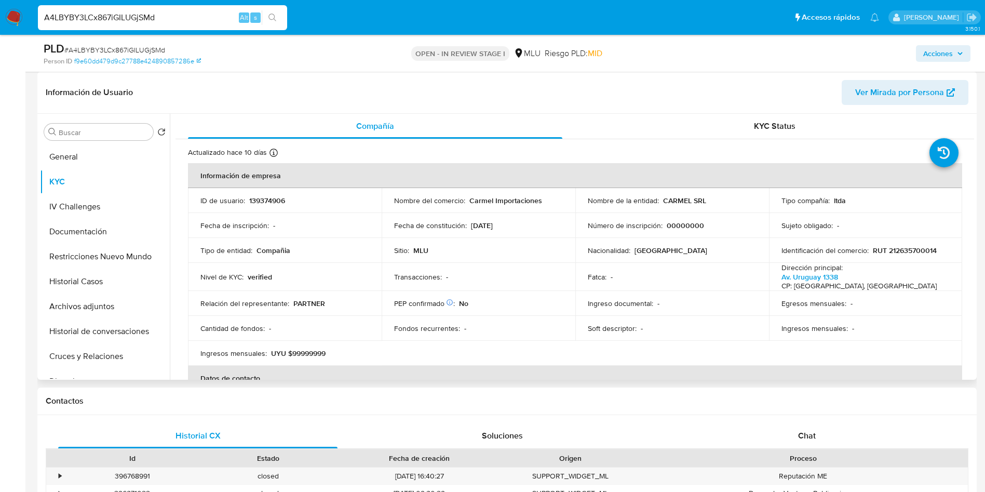
click at [275, 204] on p "139374906" at bounding box center [267, 200] width 36 height 9
click at [273, 201] on p "139374906" at bounding box center [267, 200] width 36 height 9
click at [271, 200] on p "139374906" at bounding box center [267, 200] width 36 height 9
click at [268, 197] on p "139374906" at bounding box center [267, 200] width 36 height 9
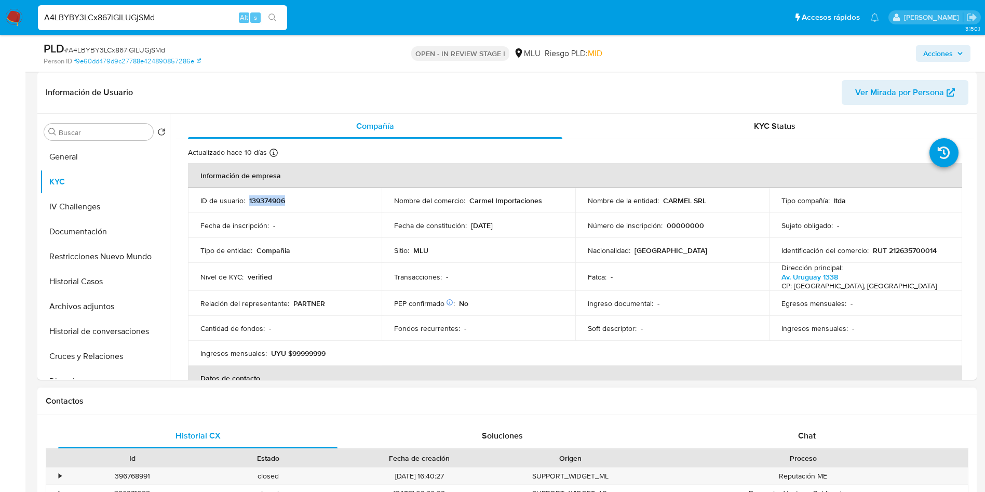
copy p "139374906"
click at [154, 49] on span "# A4LBYBY3LCx867iGILUGjSMd" at bounding box center [114, 50] width 101 height 10
copy span "A4LBYBY3LCx867iGILUGjSMd"
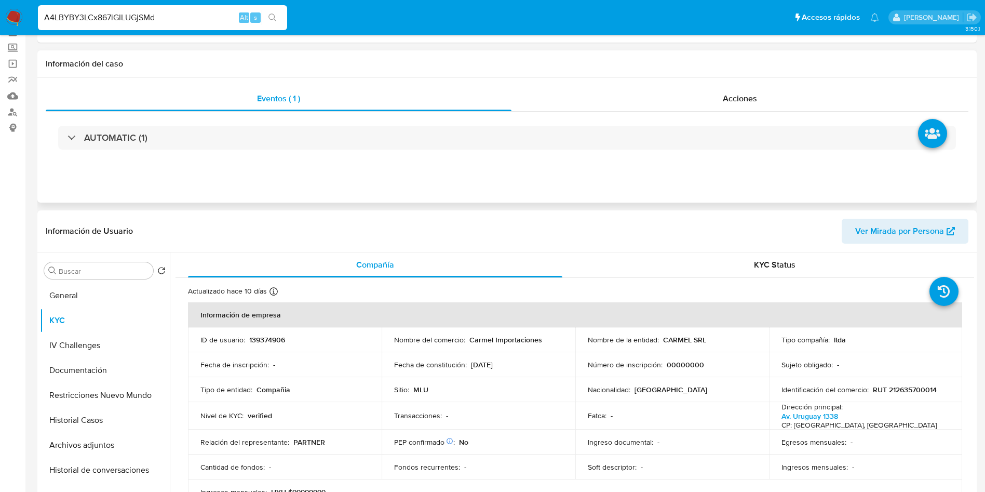
scroll to position [0, 0]
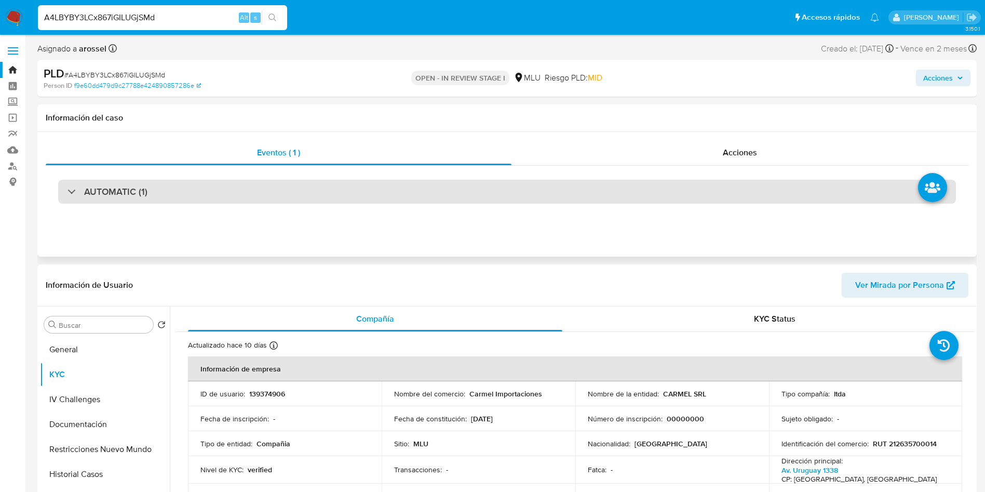
click at [197, 186] on div "AUTOMATIC (1)" at bounding box center [507, 192] width 898 height 24
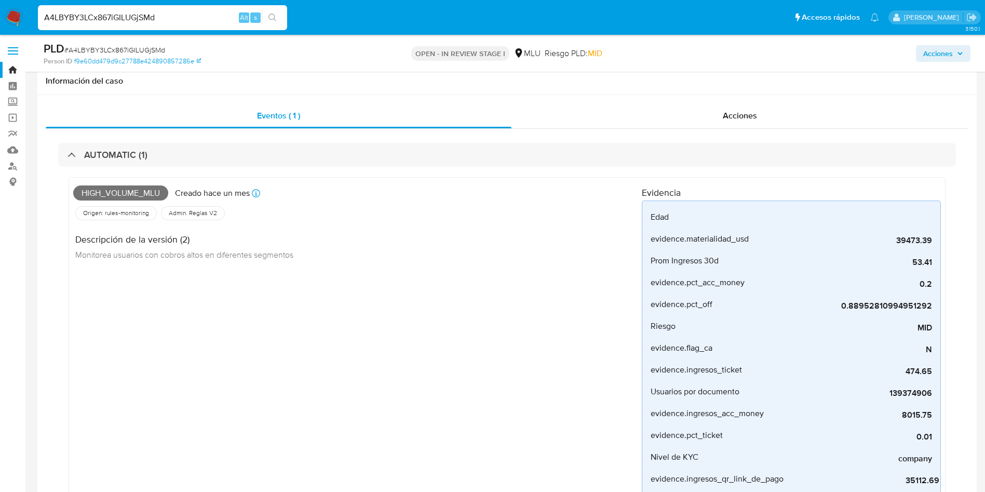
scroll to position [78, 0]
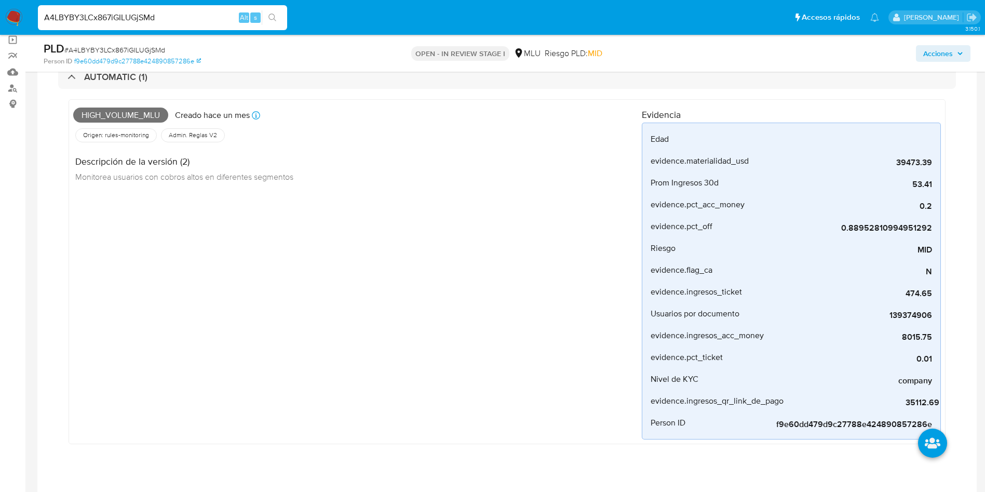
click at [156, 45] on span "# A4LBYBY3LCx867iGILUGjSMd" at bounding box center [114, 50] width 101 height 10
copy span "A4LBYBY3LCx867iGILUGjSMd"
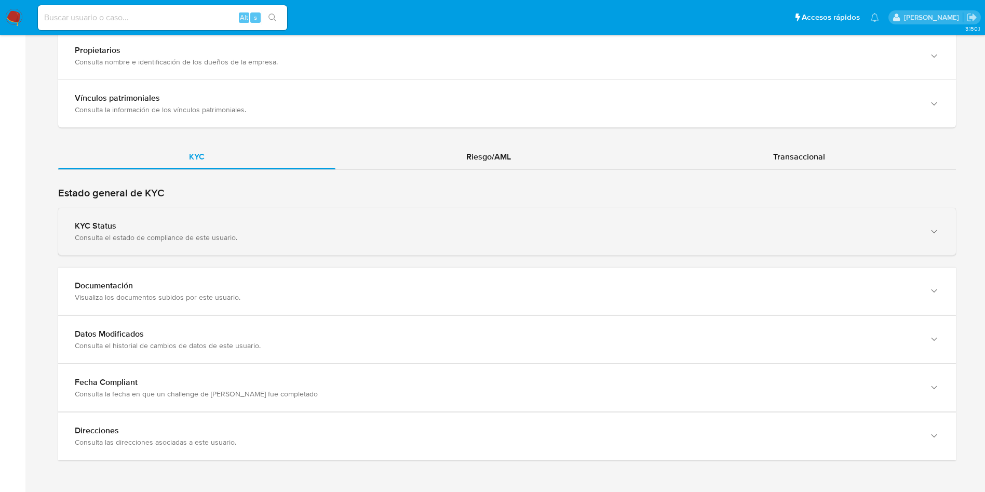
click at [217, 220] on div "KYC Status Consulta el estado de compliance de este usuario." at bounding box center [507, 231] width 898 height 47
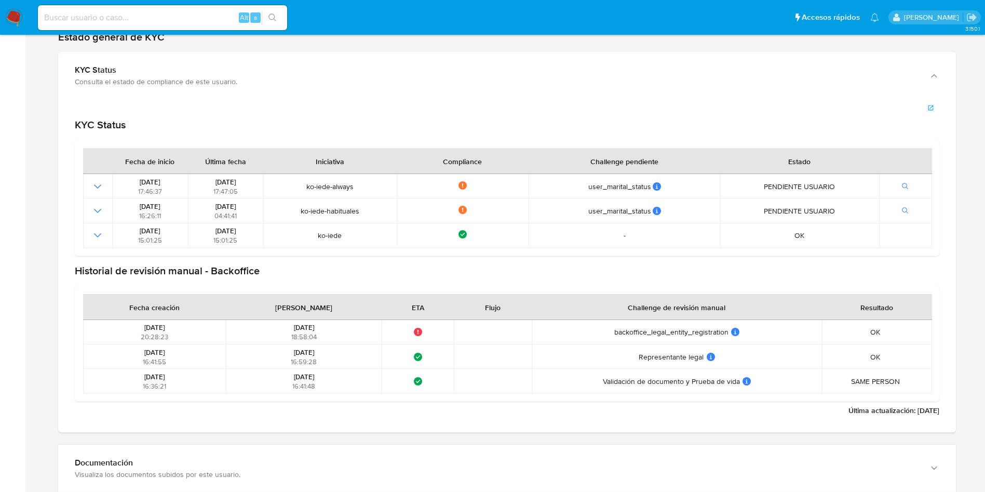
scroll to position [1167, 0]
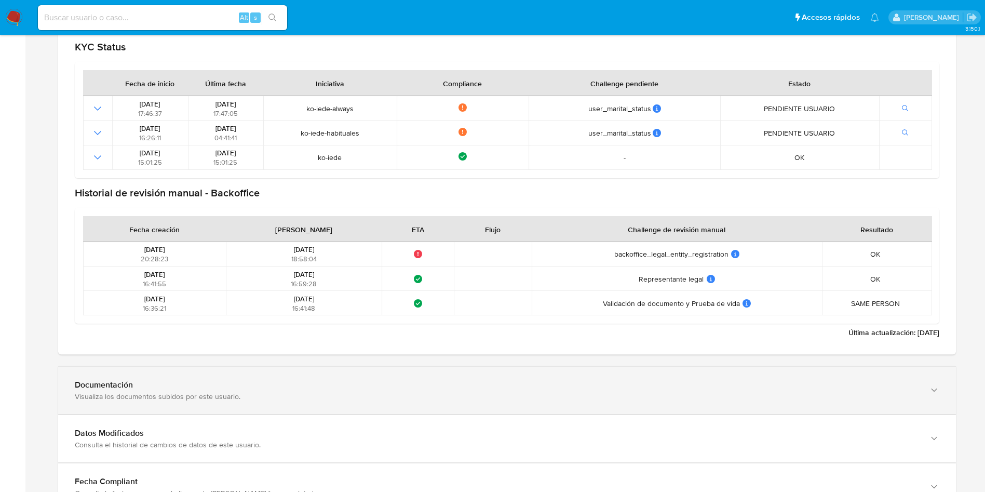
click at [240, 373] on div "Documentación Visualiza los documentos subidos por este usuario." at bounding box center [507, 390] width 898 height 47
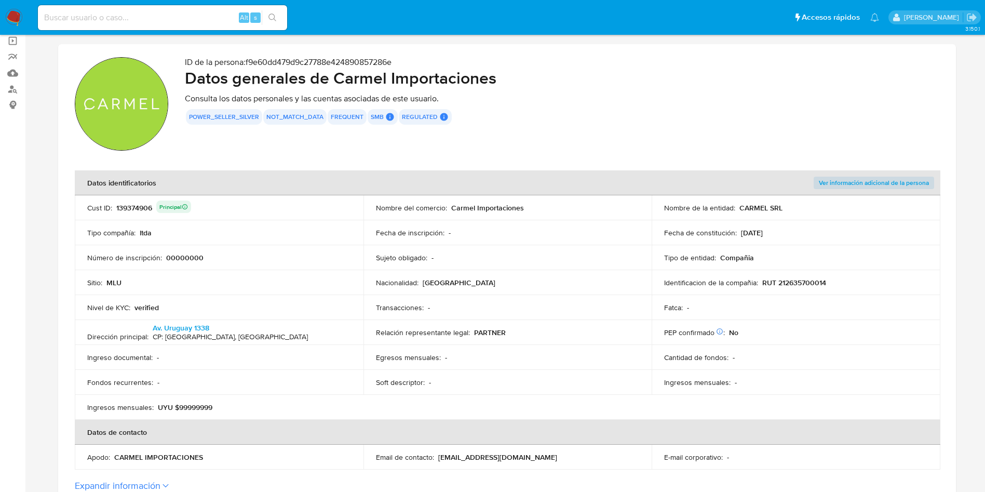
scroll to position [0, 0]
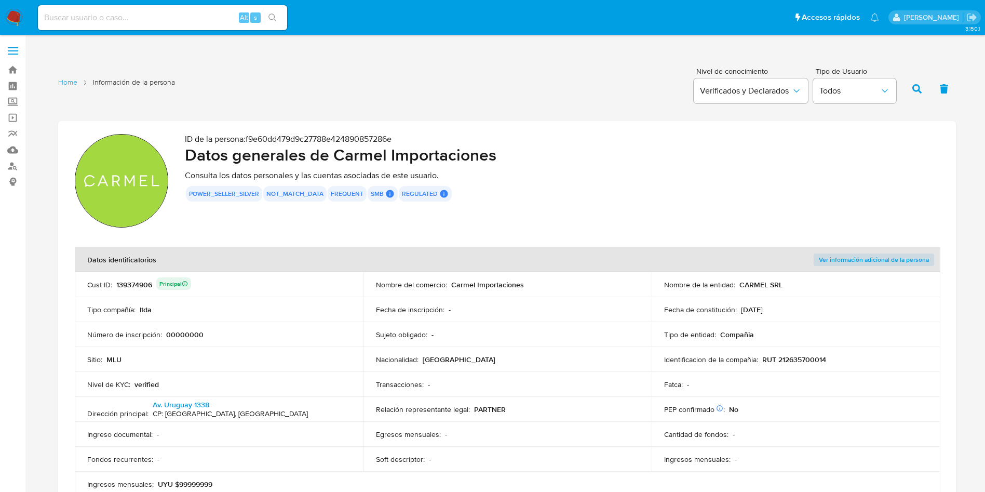
click at [135, 286] on div "139374906 Principal" at bounding box center [153, 284] width 75 height 15
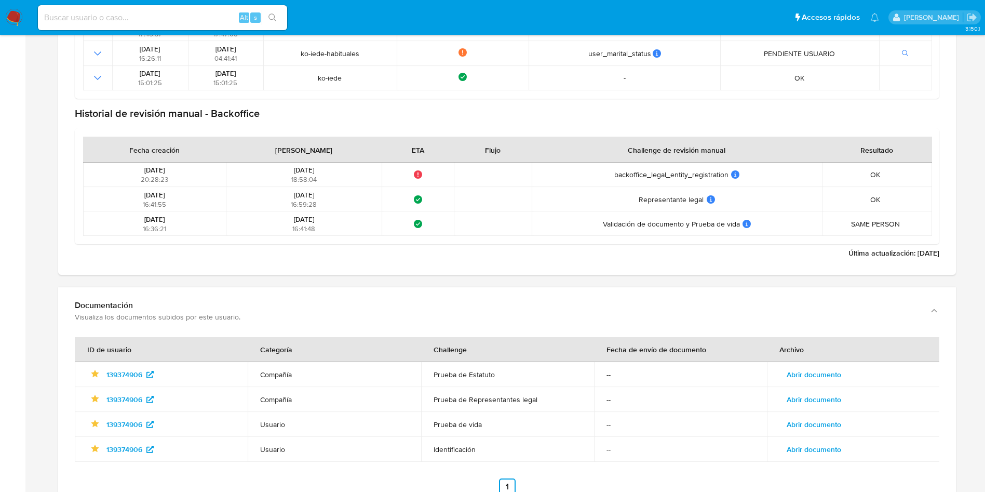
scroll to position [1324, 0]
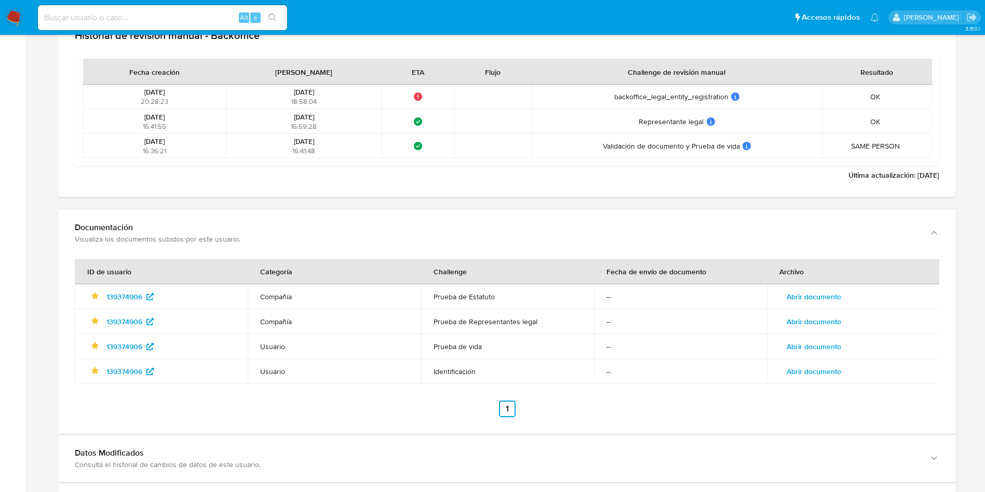
click at [839, 291] on span "Abrir documento" at bounding box center [814, 296] width 55 height 15
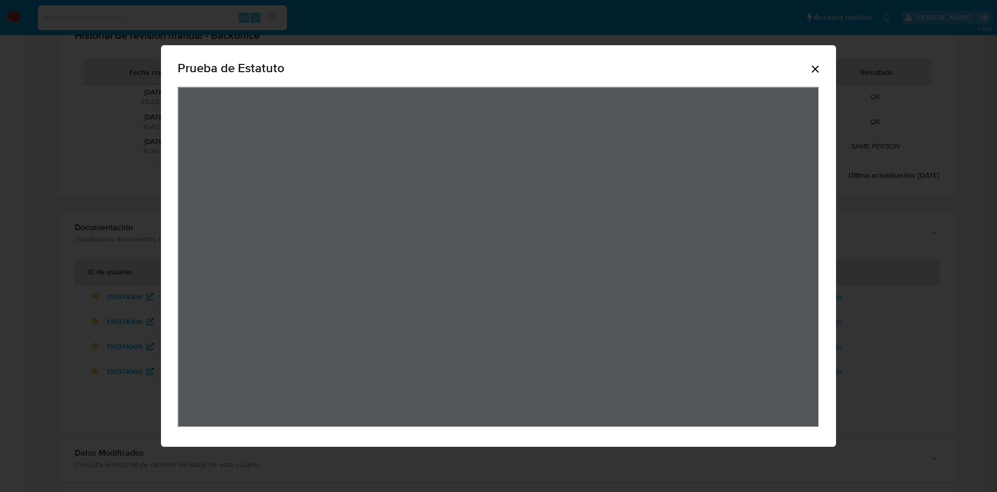
click at [932, 227] on div "Prueba de Estatuto" at bounding box center [498, 246] width 997 height 492
click at [810, 62] on div "Prueba de Estatuto" at bounding box center [499, 69] width 642 height 33
click at [816, 69] on icon "Cerrar" at bounding box center [815, 68] width 7 height 7
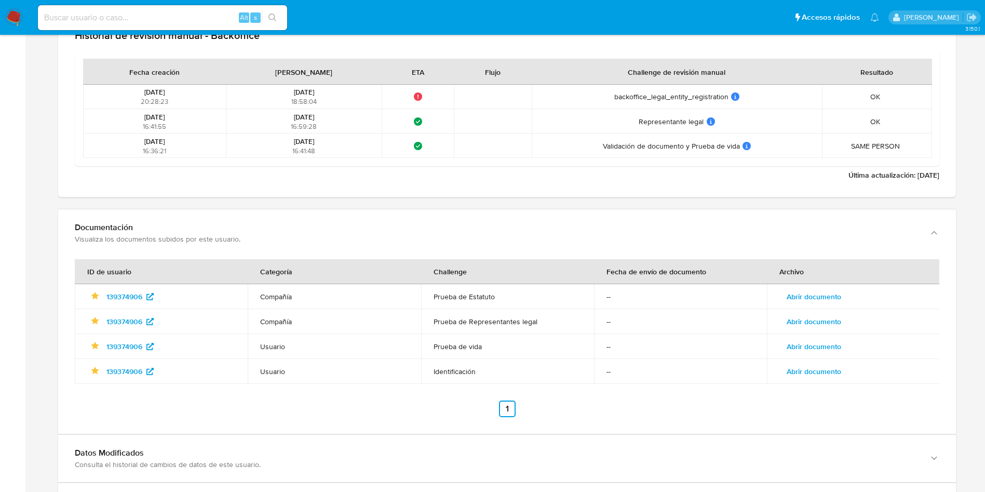
click at [843, 311] on td "Abrir documento" at bounding box center [853, 321] width 173 height 25
click at [840, 315] on span "Abrir documento" at bounding box center [814, 321] width 55 height 15
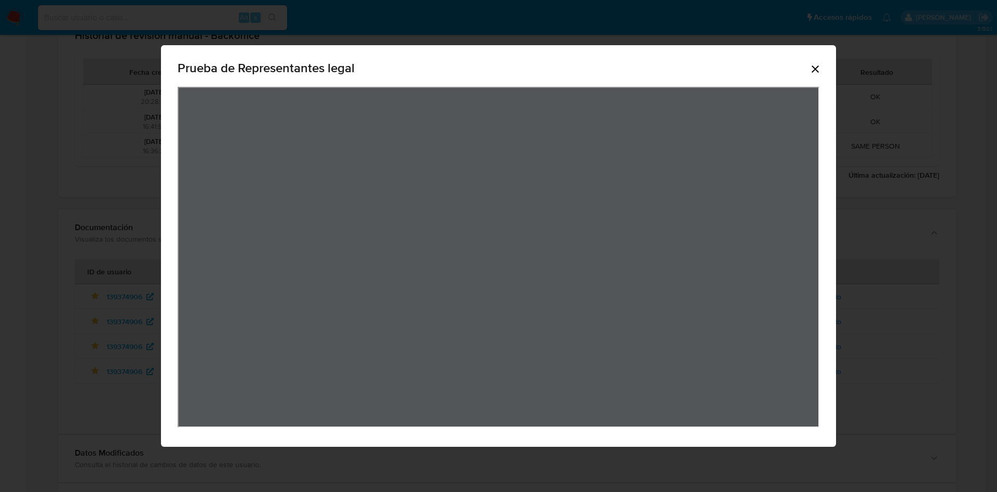
drag, startPoint x: 820, startPoint y: 66, endPoint x: 812, endPoint y: 118, distance: 52.5
click at [817, 66] on icon "Cerrar" at bounding box center [815, 69] width 12 height 12
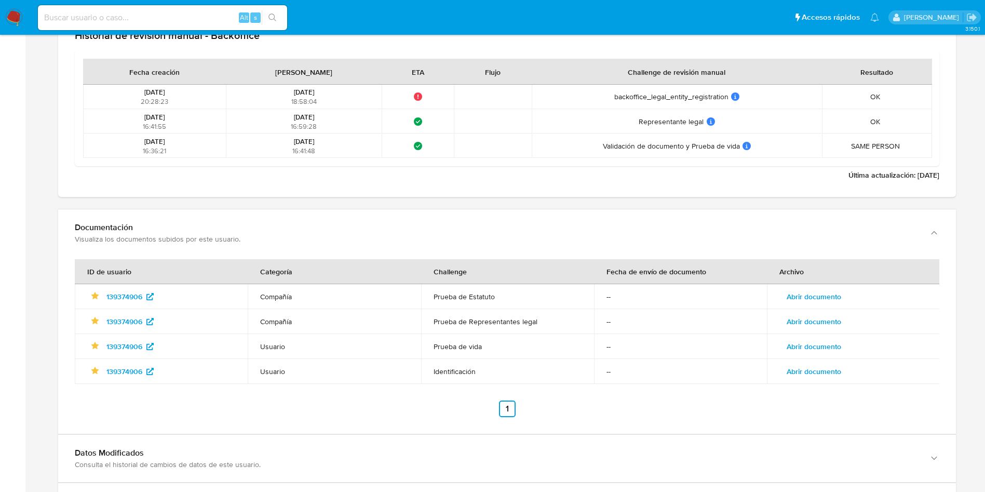
click at [812, 346] on span "Abrir documento" at bounding box center [814, 346] width 55 height 15
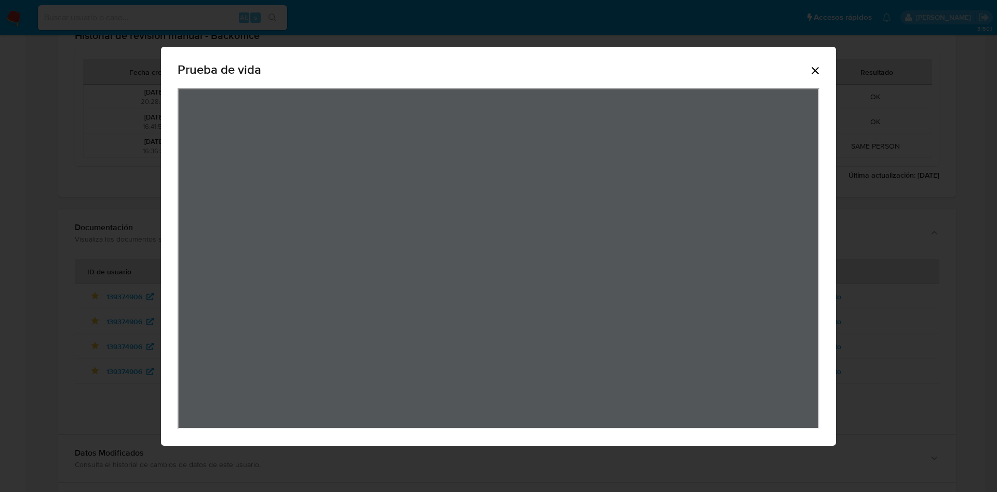
click at [810, 65] on icon "Cerrar" at bounding box center [815, 70] width 12 height 12
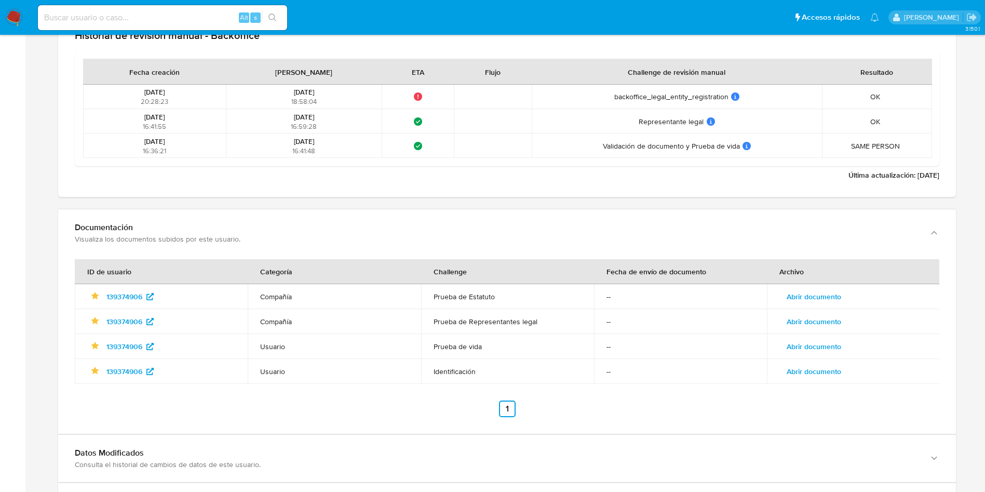
click at [835, 375] on span "Abrir documento" at bounding box center [814, 371] width 55 height 15
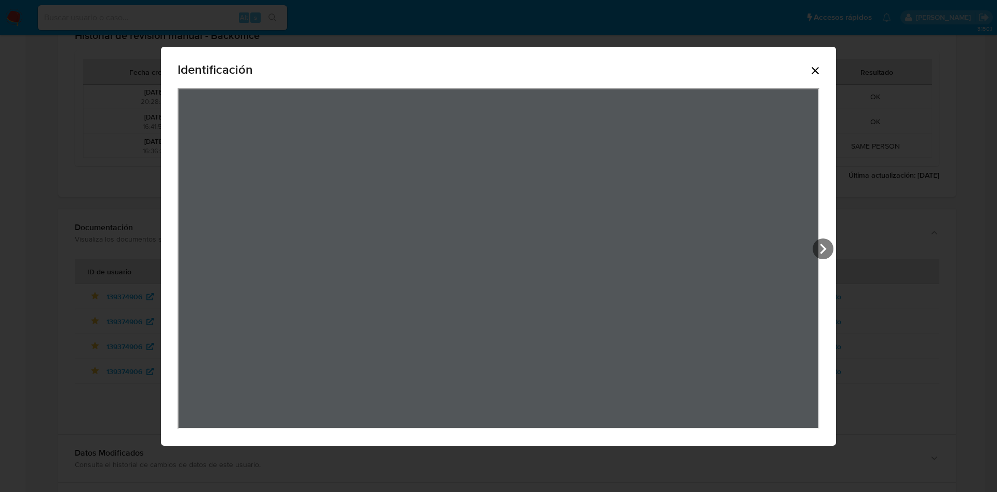
click at [815, 72] on icon "Cerrar" at bounding box center [815, 70] width 12 height 12
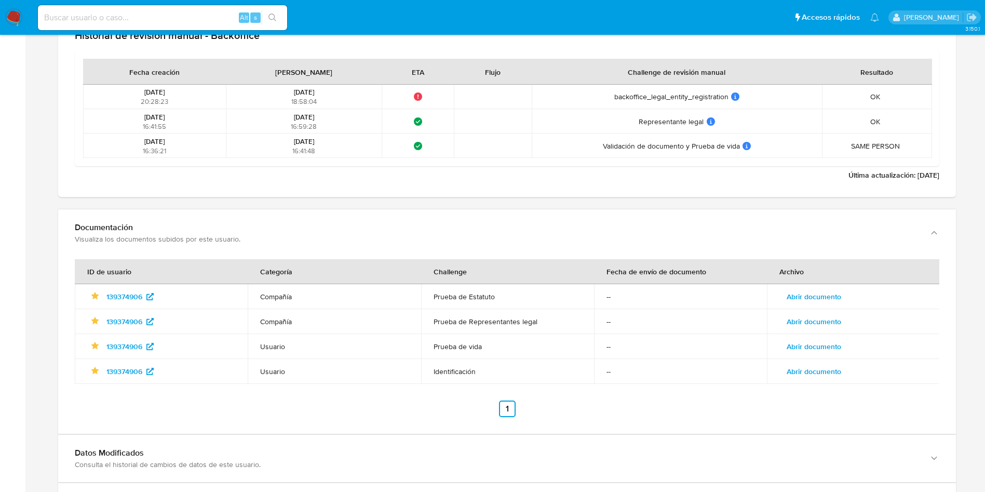
click at [842, 378] on button "Abrir documento" at bounding box center [814, 371] width 69 height 17
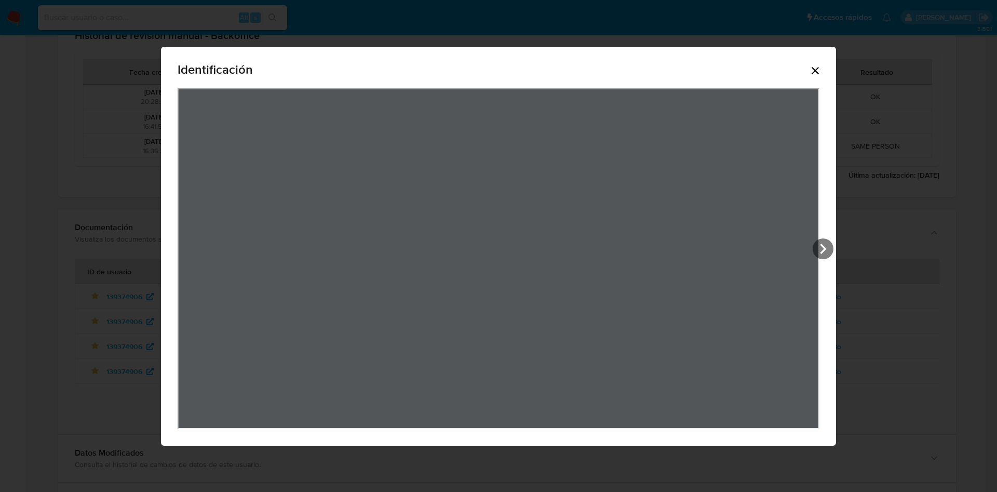
click at [820, 69] on icon "Cerrar" at bounding box center [815, 70] width 12 height 12
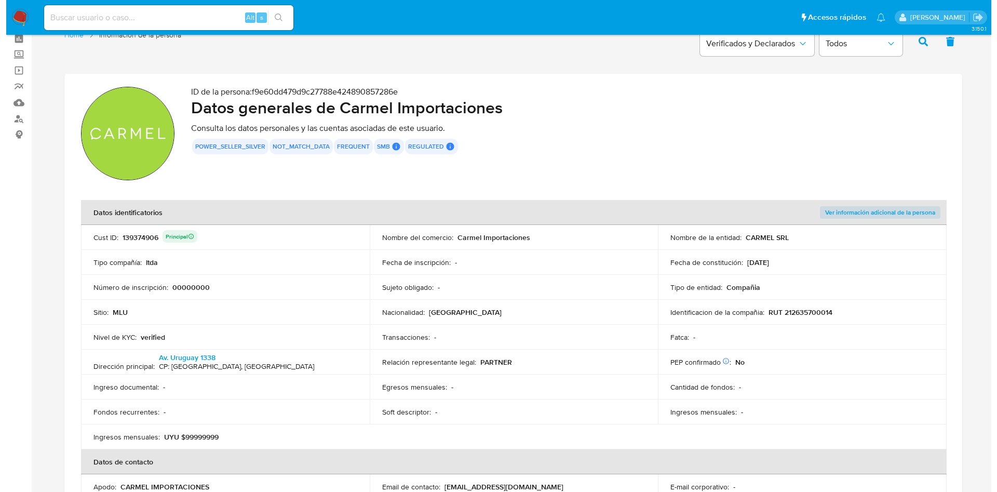
scroll to position [0, 0]
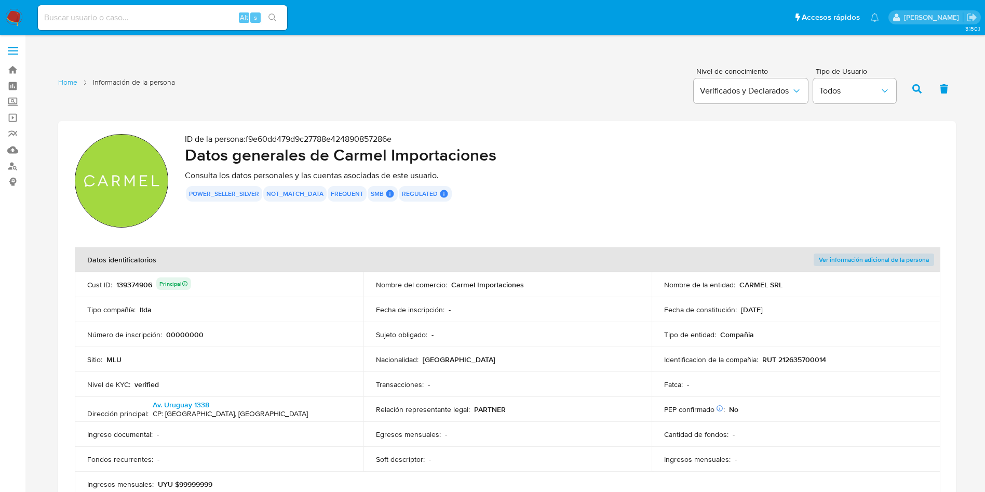
click at [865, 258] on span "Ver información adicional de la persona" at bounding box center [874, 259] width 110 height 10
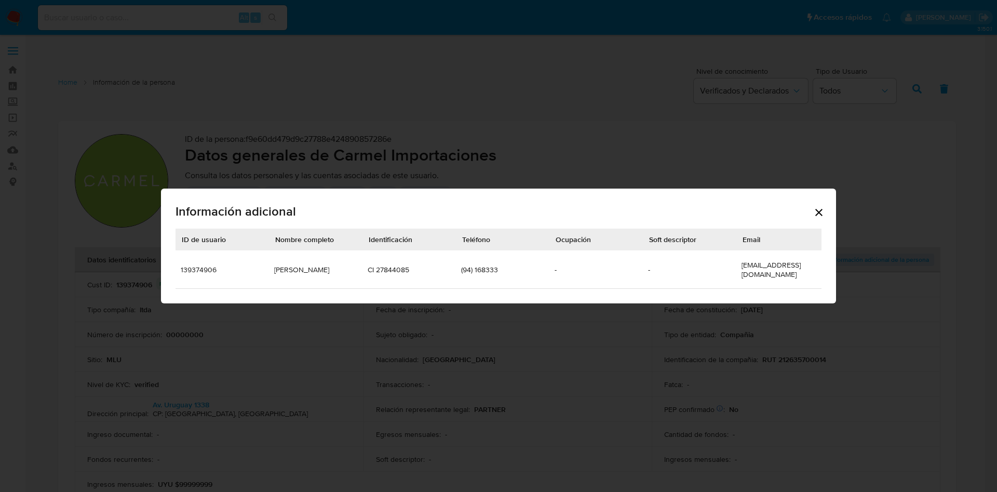
click at [488, 265] on td "(94) 168333" at bounding box center [502, 269] width 93 height 38
click at [488, 260] on td "(94) 168333" at bounding box center [502, 269] width 93 height 38
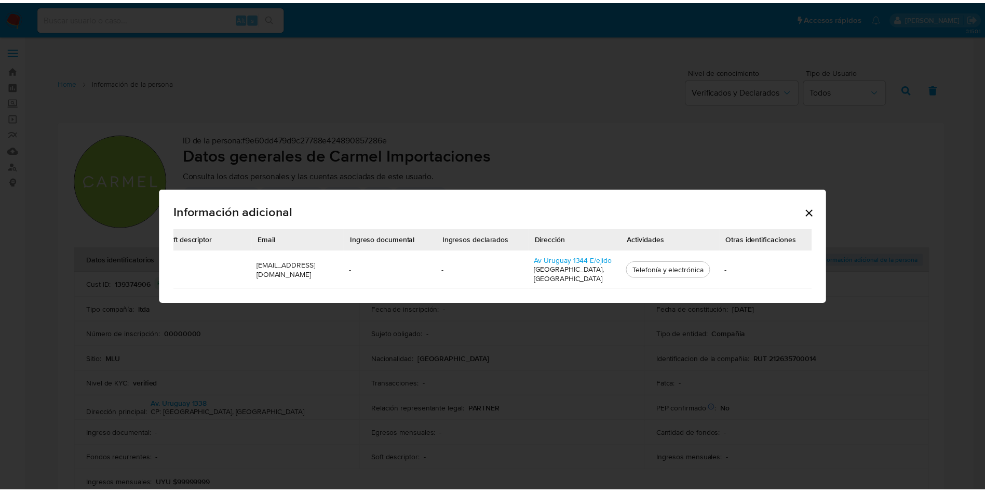
scroll to position [0, 498]
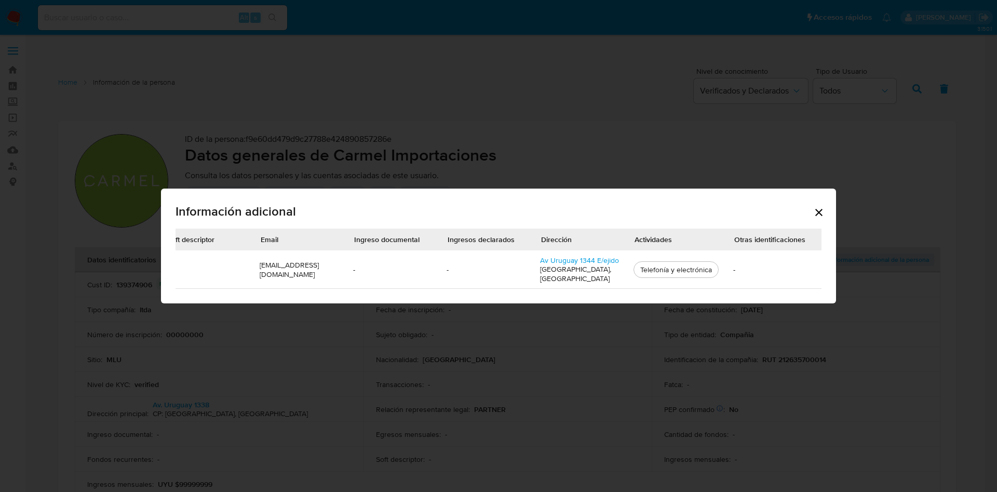
click at [815, 215] on icon "Cerrar" at bounding box center [819, 212] width 12 height 12
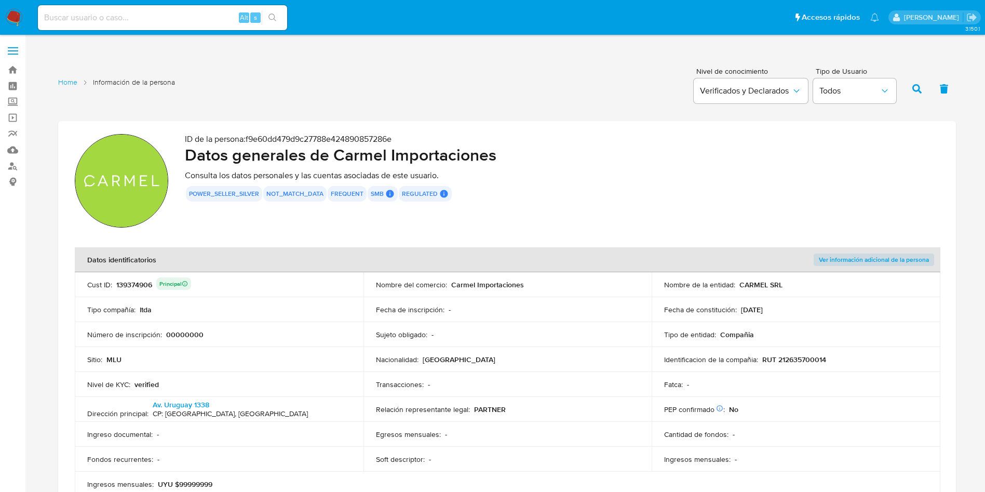
click at [809, 360] on p "RUT 212635700014" at bounding box center [794, 359] width 64 height 9
click at [802, 358] on p "RUT 212635700014" at bounding box center [794, 359] width 64 height 9
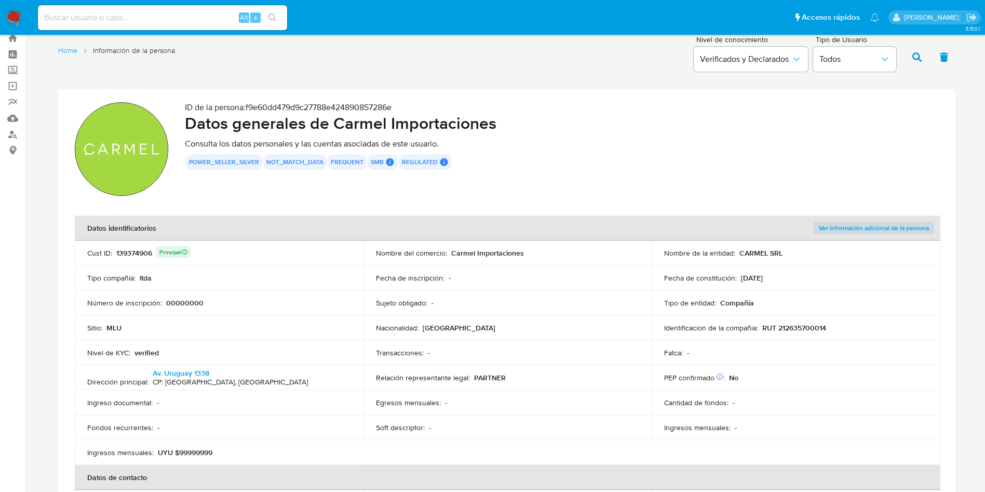
scroll to position [78, 0]
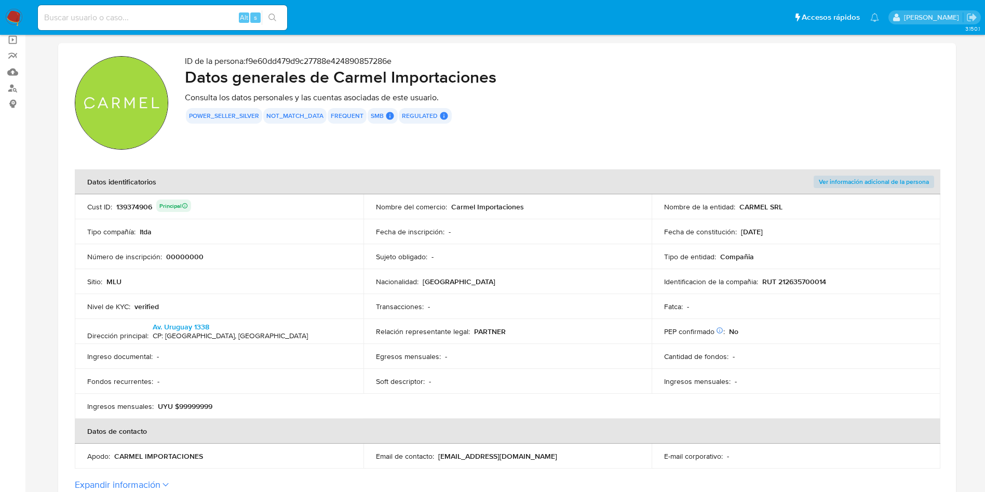
click at [137, 11] on input at bounding box center [162, 18] width 249 height 14
paste input "188961520"
type input "188961520"
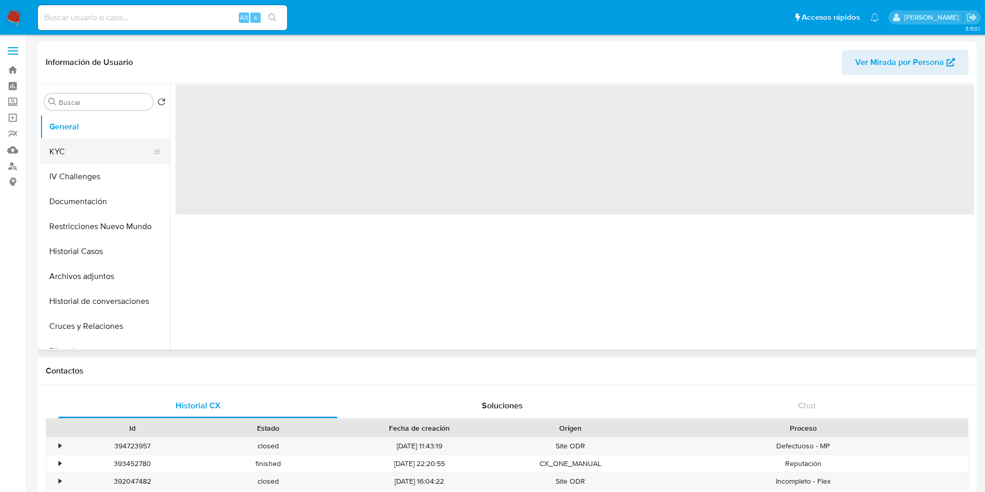
click at [88, 151] on button "KYC" at bounding box center [101, 151] width 122 height 25
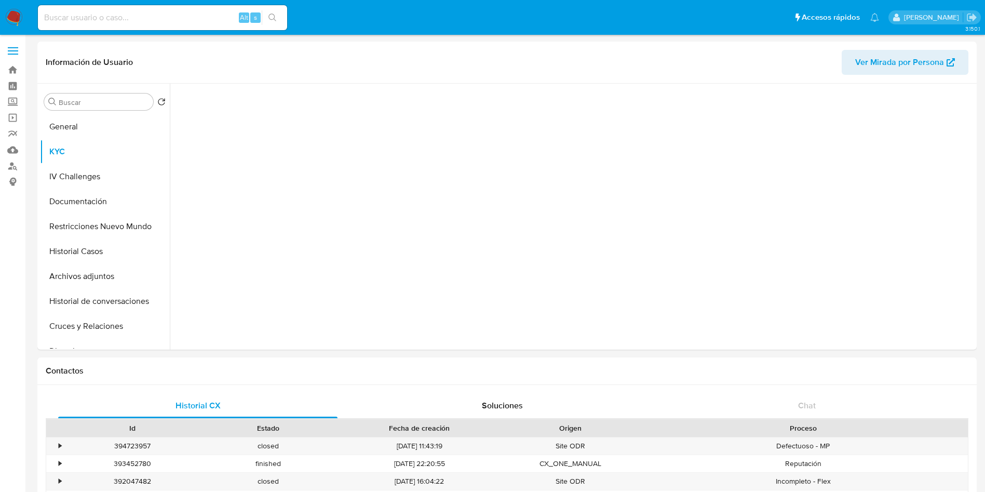
click at [141, 14] on input at bounding box center [162, 18] width 249 height 14
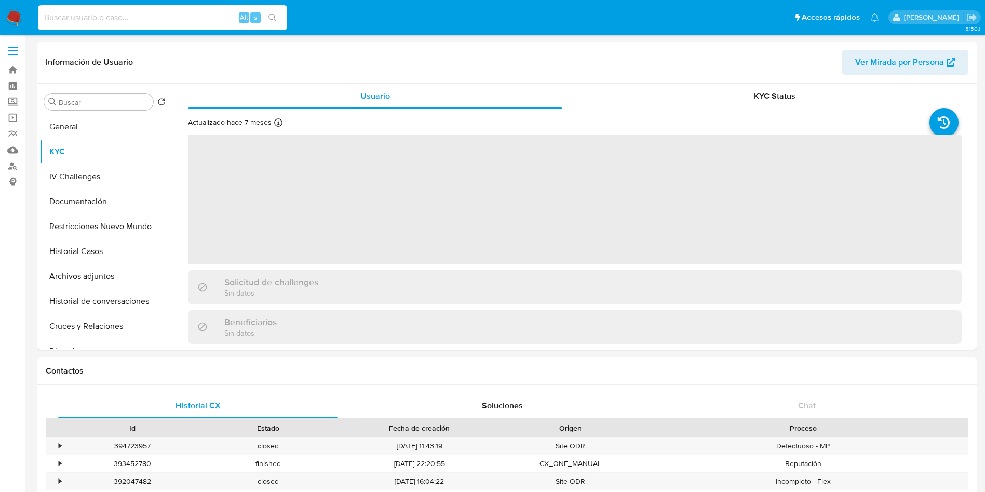
select select "10"
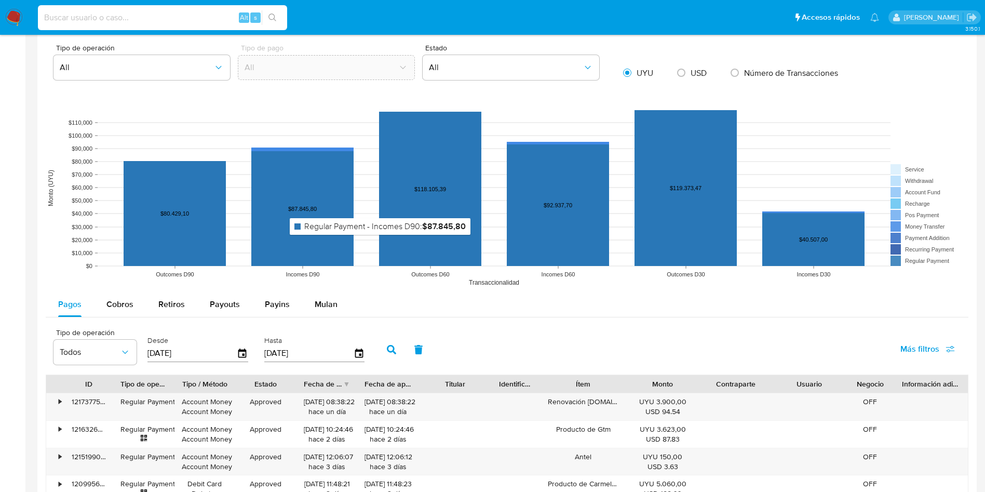
scroll to position [779, 0]
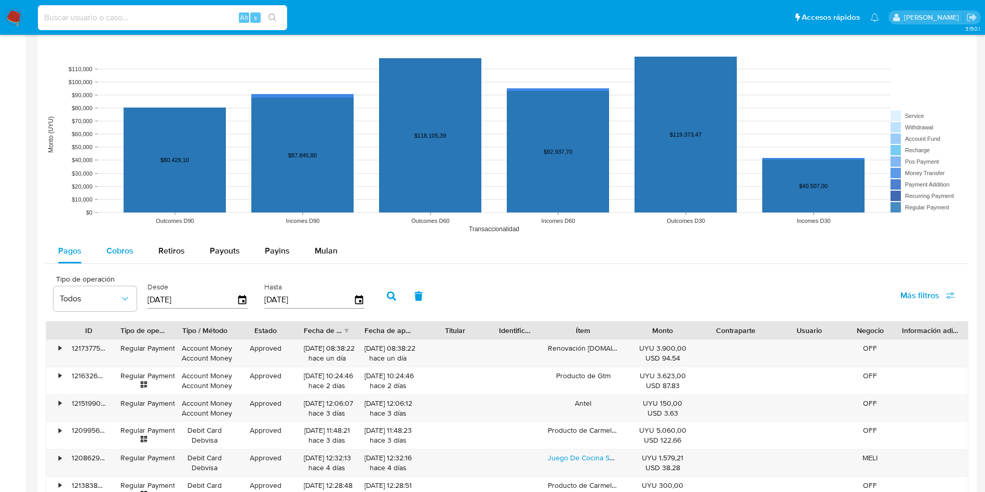
click at [123, 246] on span "Cobros" at bounding box center [119, 251] width 27 height 12
select select "10"
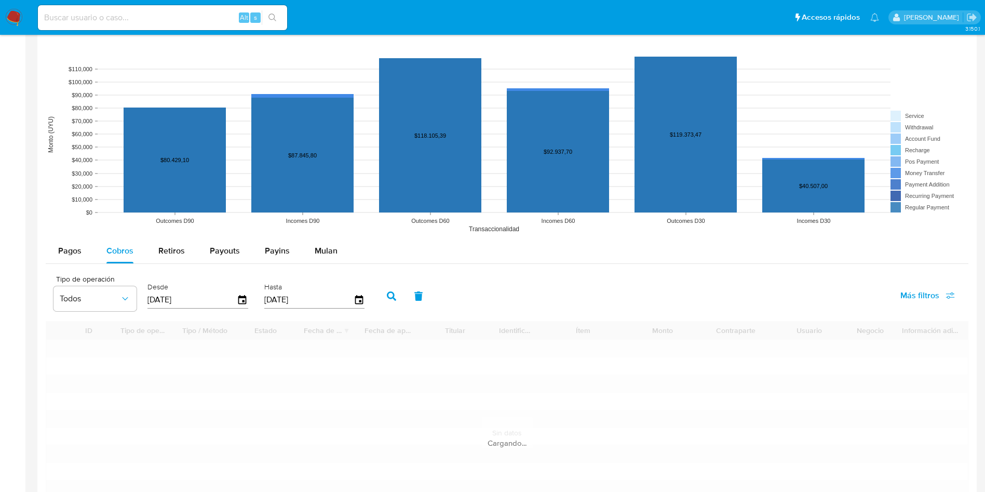
click at [168, 17] on input at bounding box center [162, 18] width 249 height 14
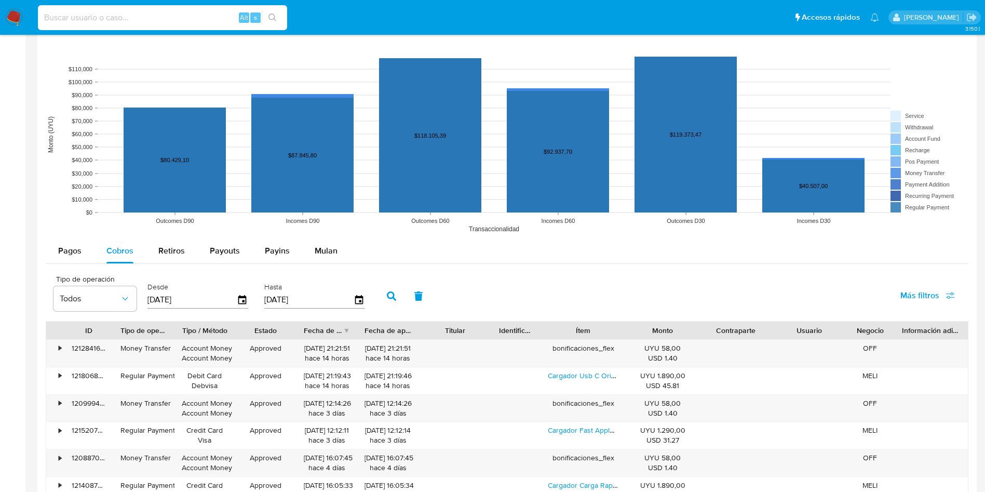
scroll to position [857, 0]
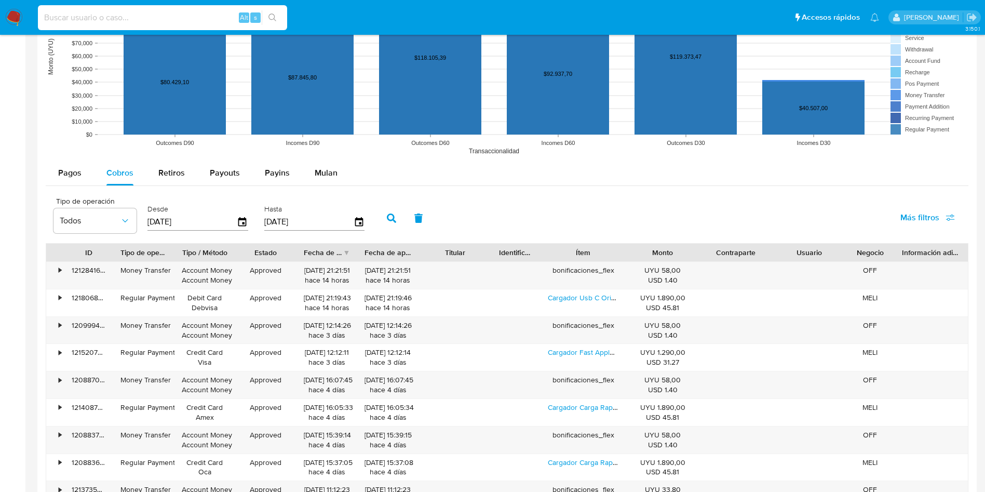
paste input "1573020964"
type input "1573020964"
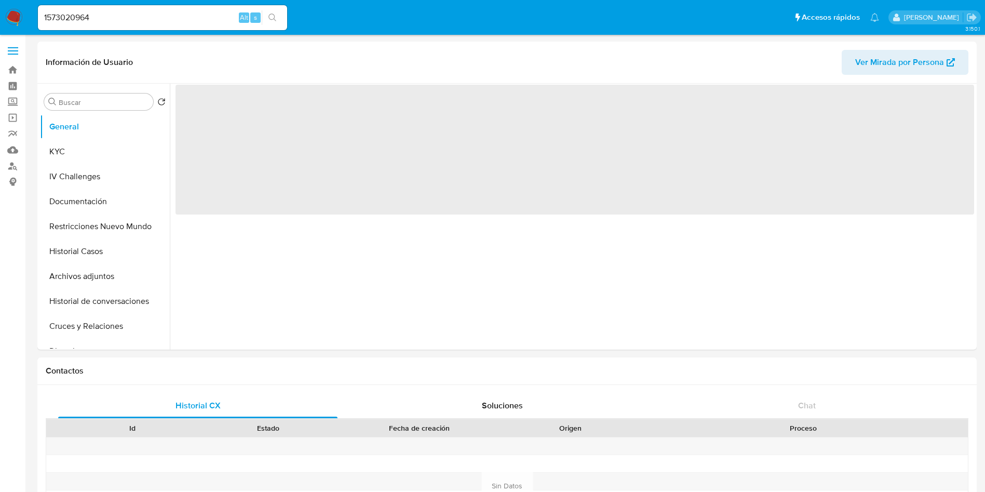
select select "10"
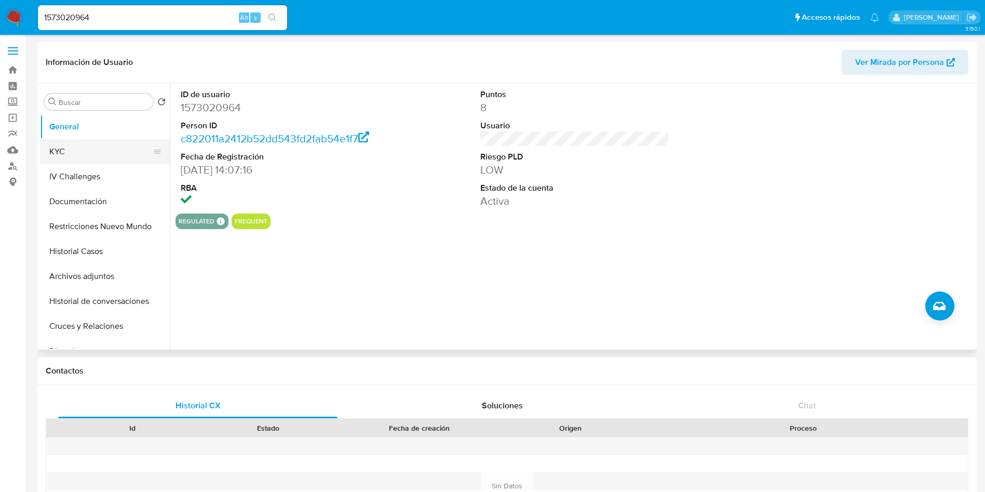
click at [90, 154] on button "KYC" at bounding box center [101, 151] width 122 height 25
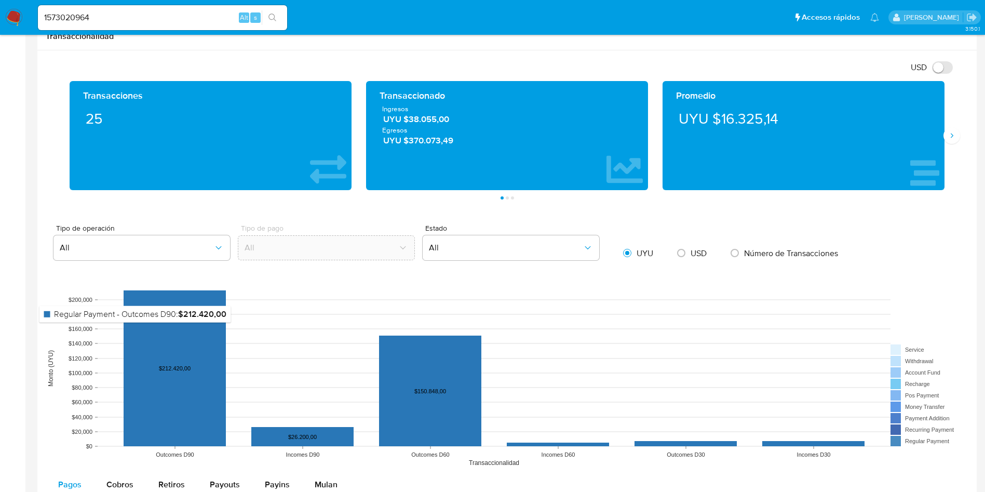
scroll to position [779, 0]
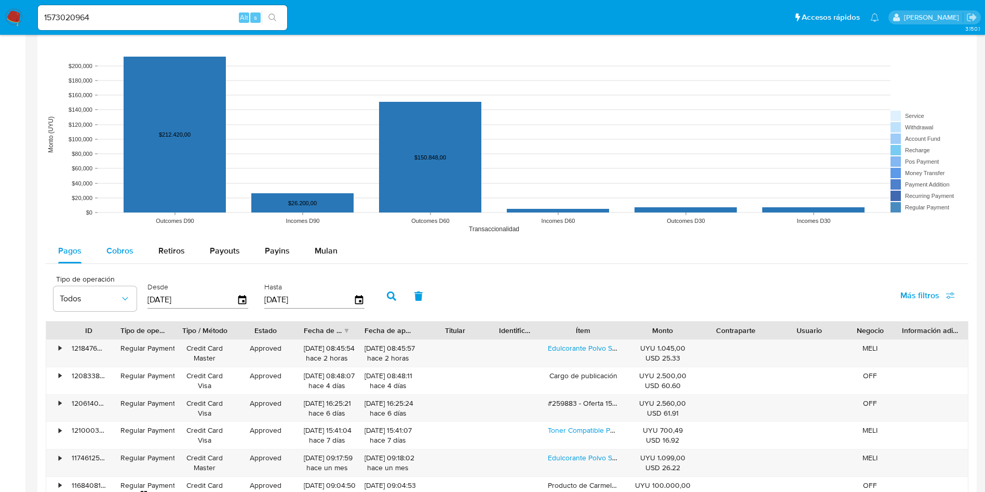
click at [112, 250] on span "Cobros" at bounding box center [119, 251] width 27 height 12
select select "10"
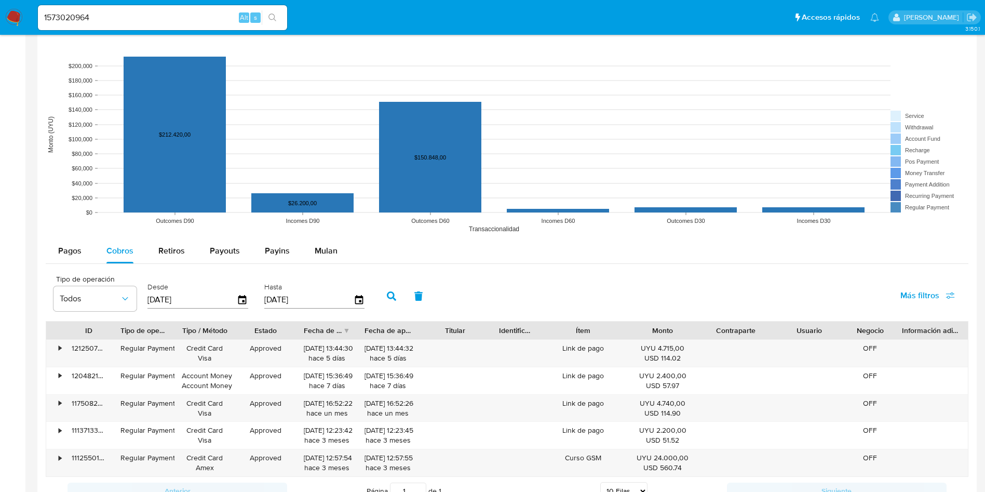
click at [155, 17] on input "1573020964" at bounding box center [162, 18] width 249 height 14
paste input "79691940"
type input "79691940"
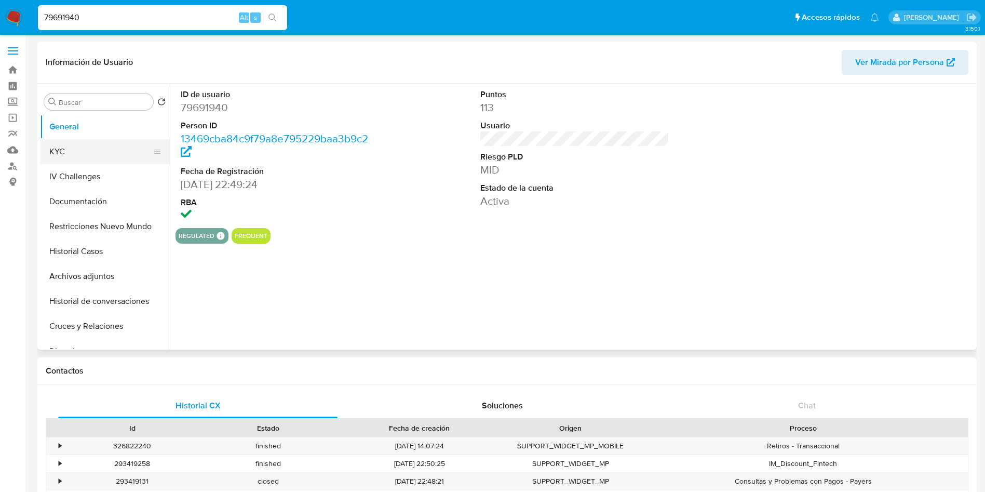
click at [86, 153] on button "KYC" at bounding box center [101, 151] width 122 height 25
select select "10"
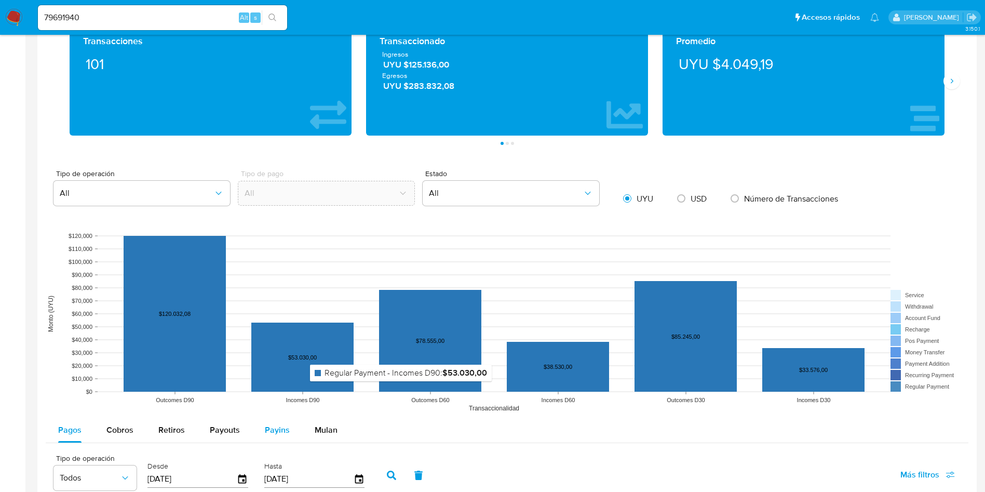
scroll to position [701, 0]
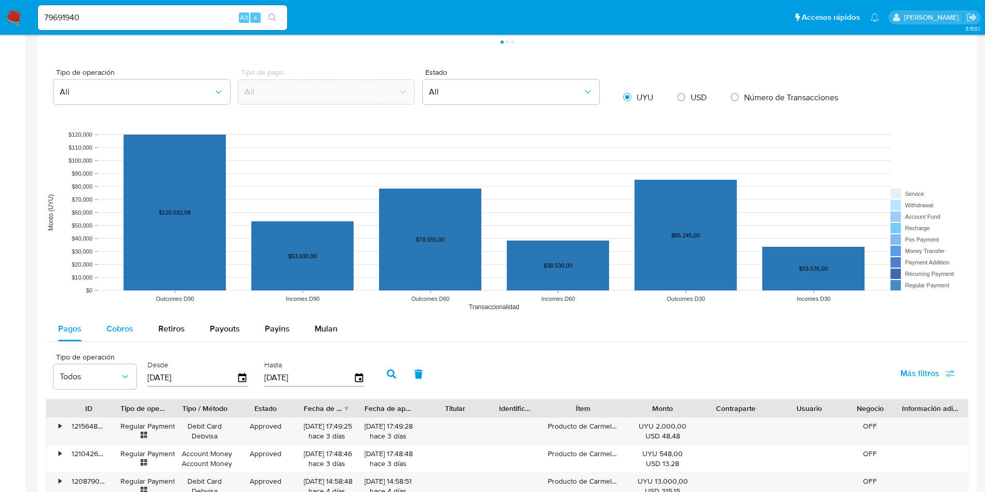
click at [119, 328] on span "Cobros" at bounding box center [119, 329] width 27 height 12
select select "10"
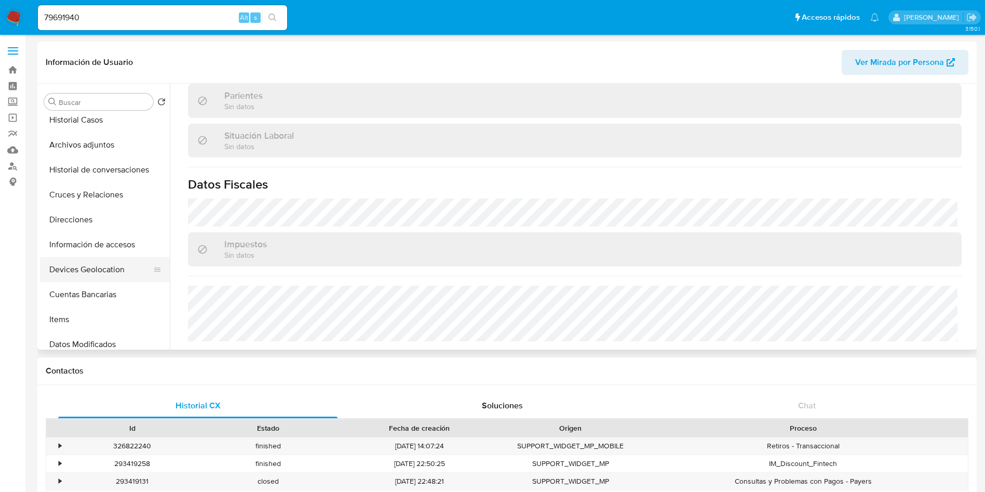
scroll to position [156, 0]
click at [98, 278] on button "Cuentas Bancarias" at bounding box center [101, 270] width 122 height 25
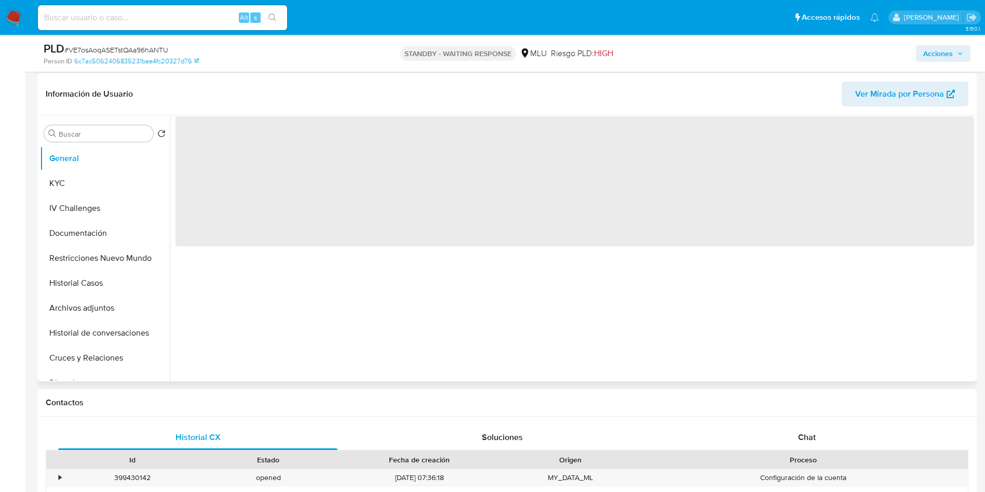
scroll to position [156, 0]
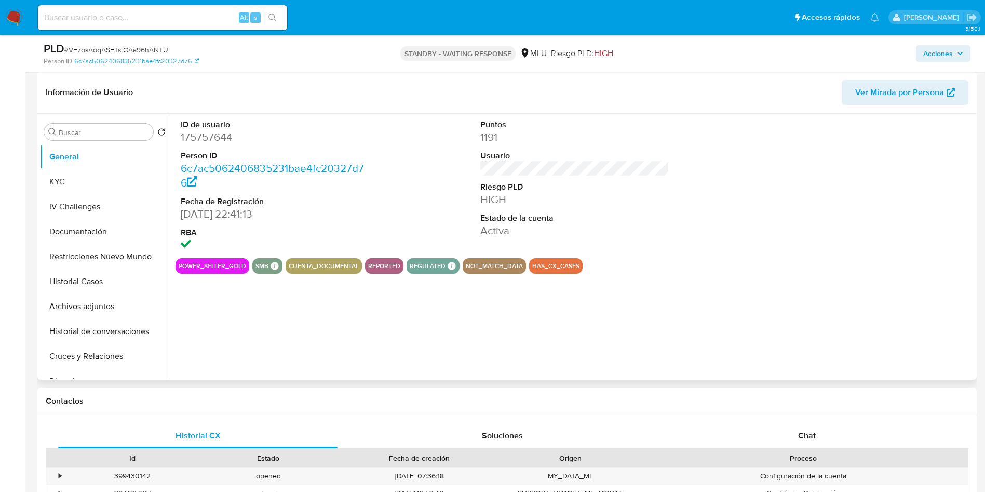
click at [208, 133] on dd "175757644" at bounding box center [276, 137] width 190 height 15
select select "10"
copy dd "175757644"
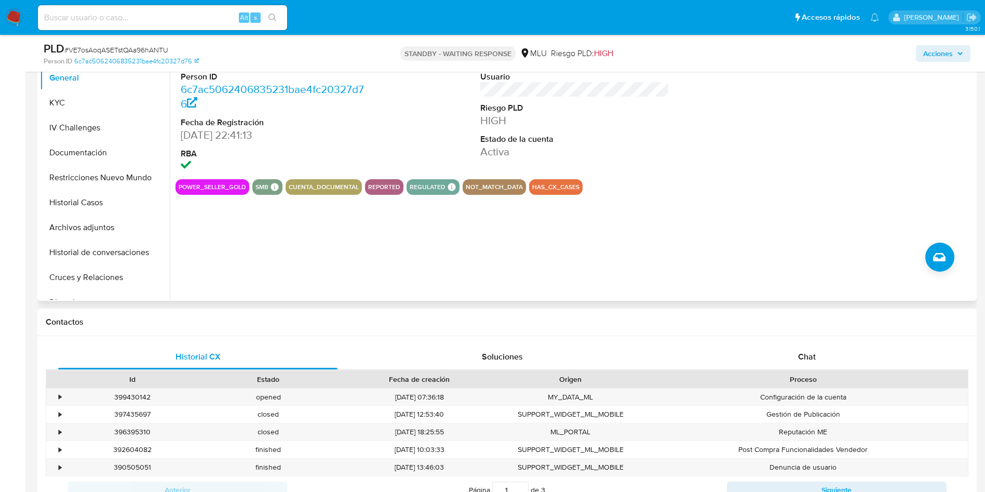
scroll to position [312, 0]
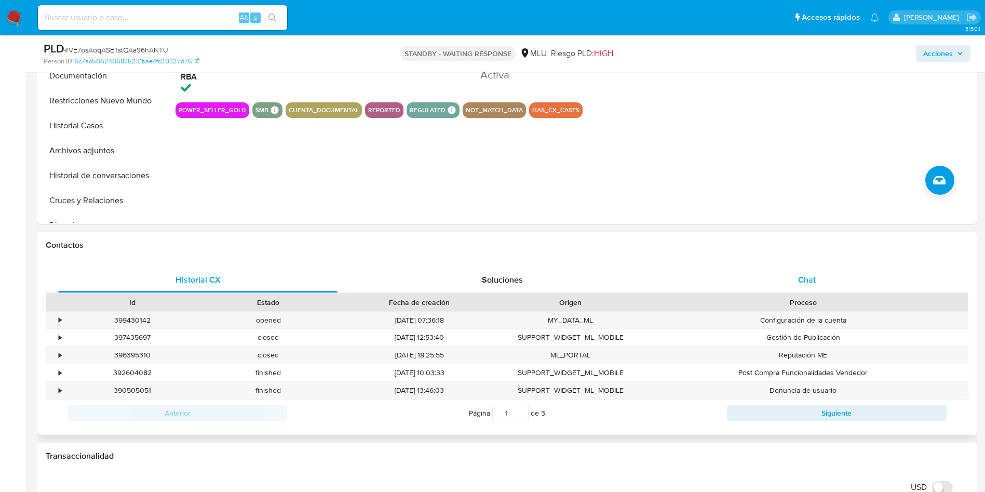
click at [811, 271] on div "Chat" at bounding box center [806, 279] width 279 height 25
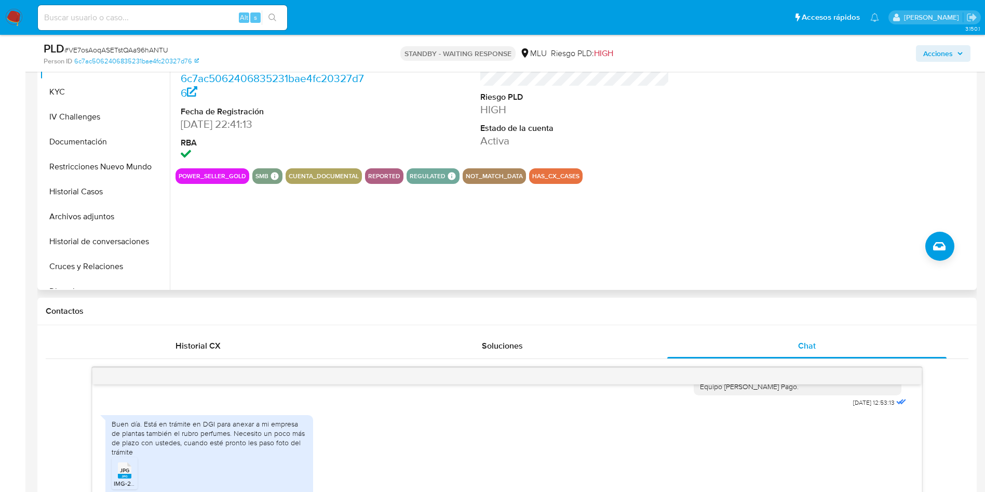
scroll to position [156, 0]
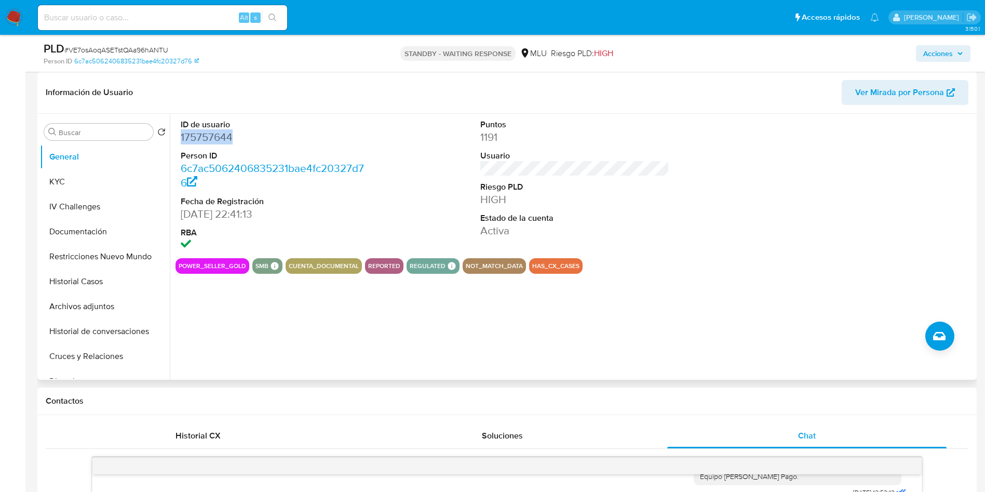
click at [225, 137] on dd "175757644" at bounding box center [276, 137] width 190 height 15
click at [213, 333] on div "ID de usuario 175757644 Person ID 6c7ac5062406835231bae4fc20327d76 Fecha de Reg…" at bounding box center [572, 247] width 804 height 266
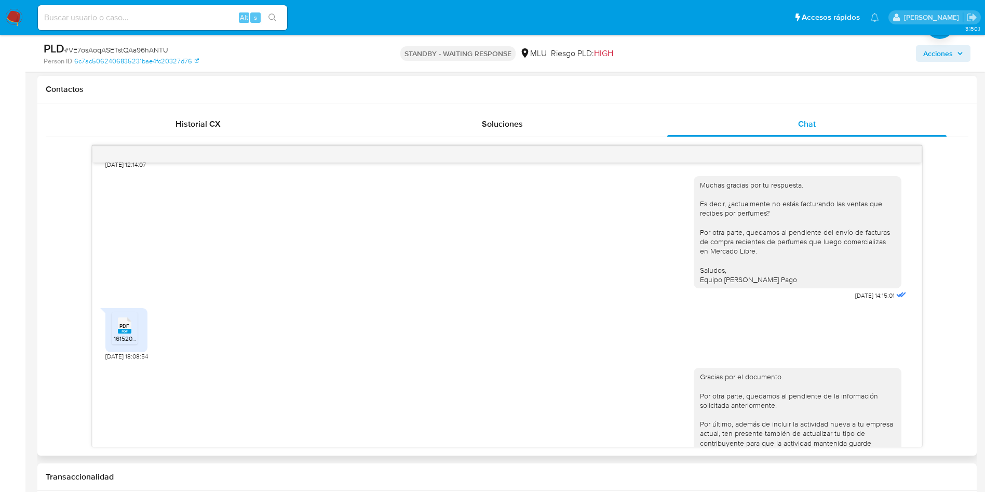
scroll to position [545, 0]
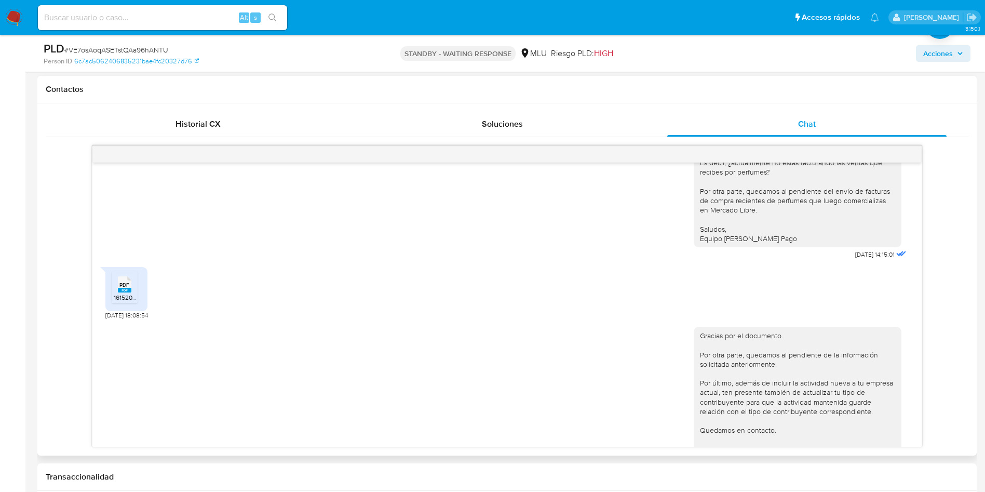
click at [128, 288] on span "PDF" at bounding box center [124, 284] width 10 height 7
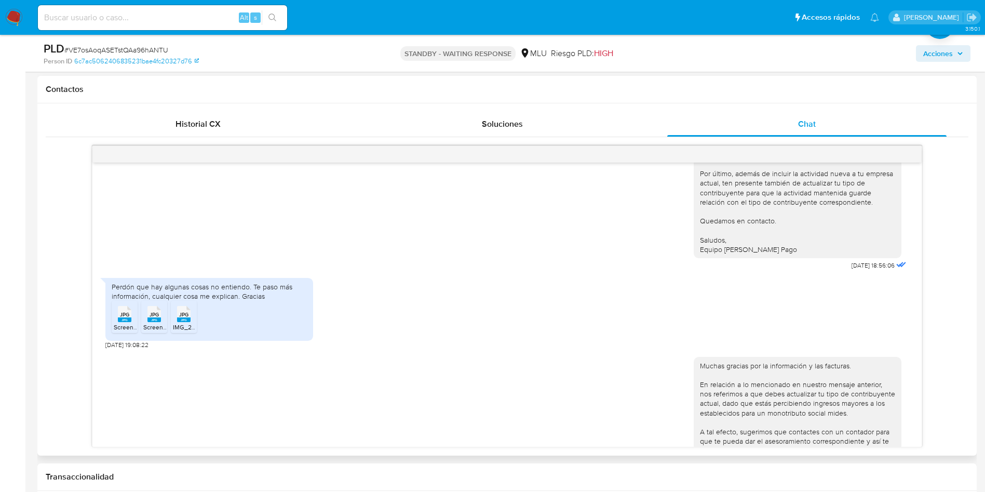
scroll to position [779, 0]
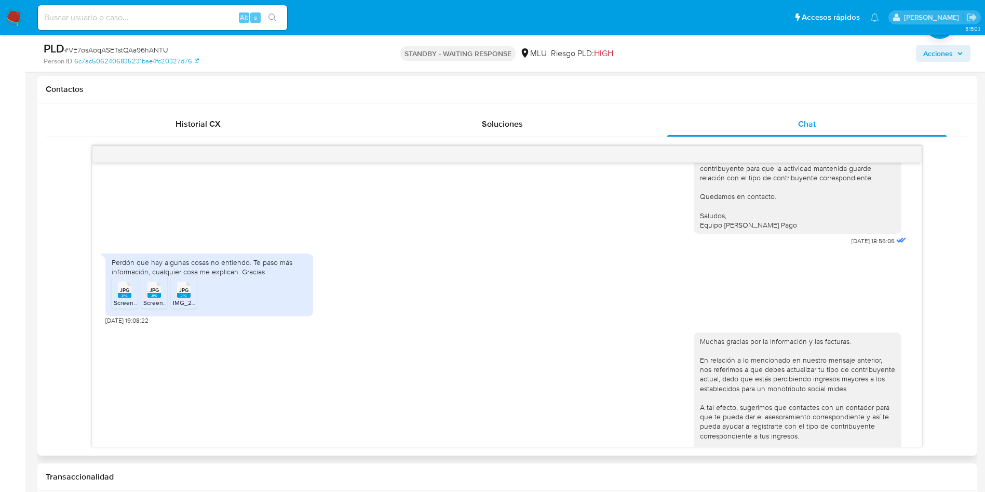
click at [124, 297] on rect at bounding box center [125, 295] width 14 height 5
click at [154, 295] on rect at bounding box center [154, 295] width 14 height 5
click at [186, 294] on rect at bounding box center [184, 295] width 14 height 5
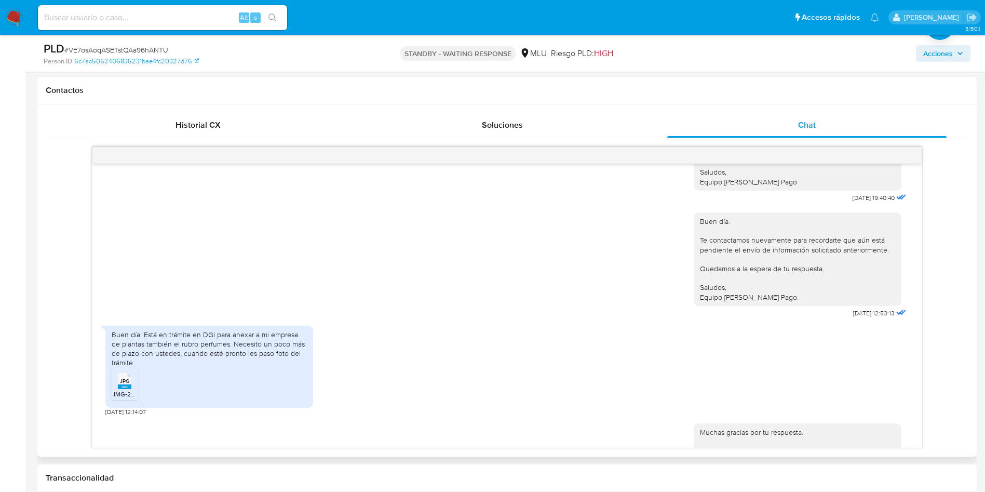
scroll to position [234, 0]
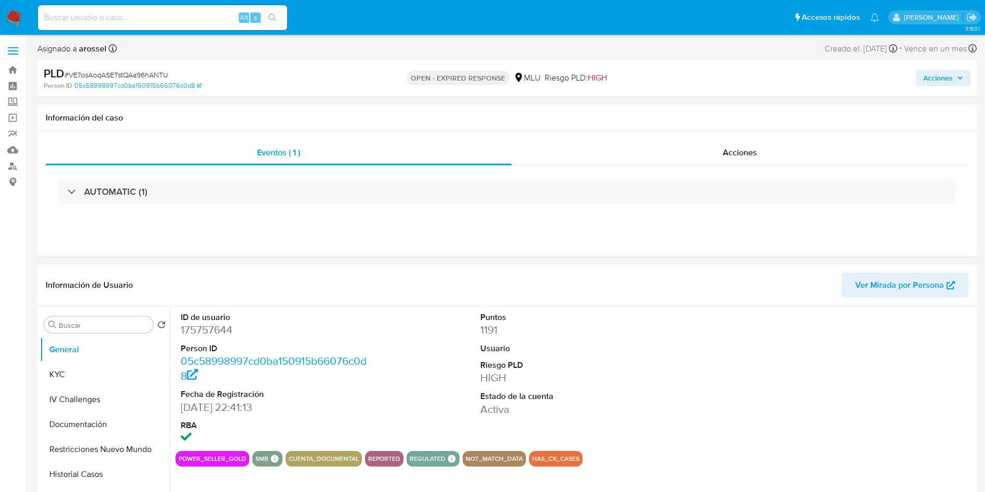
select select "10"
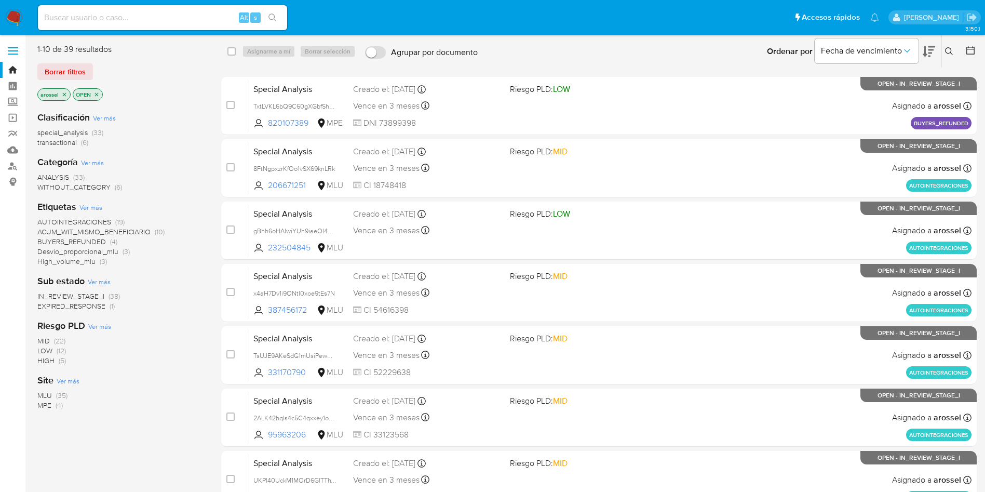
click at [81, 304] on span "EXPIRED_RESPONSE" at bounding box center [71, 306] width 68 height 10
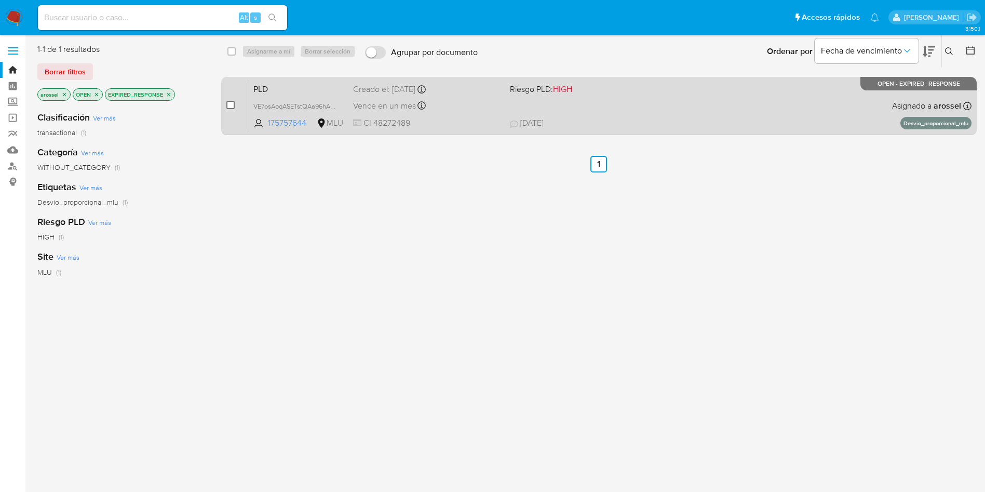
click at [231, 107] on input "checkbox" at bounding box center [230, 105] width 8 height 8
checkbox input "true"
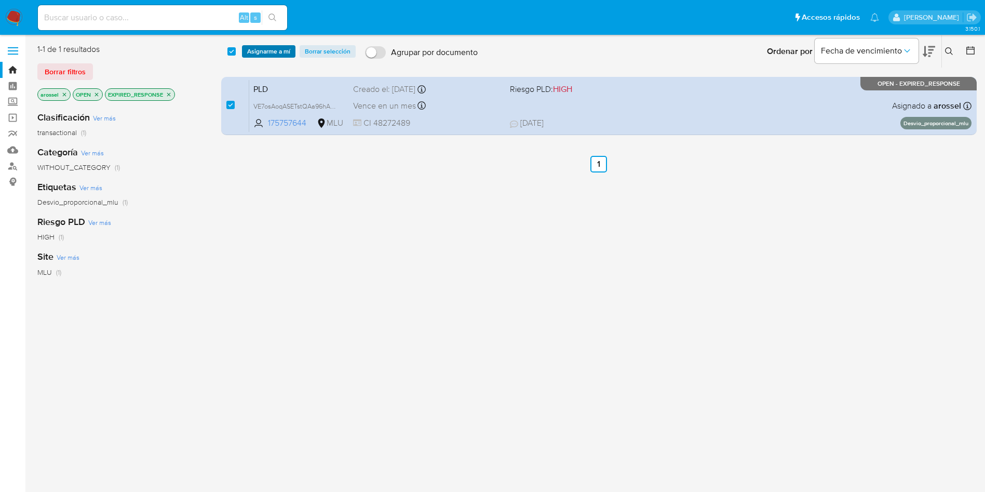
click at [269, 53] on span "Asignarme a mí" at bounding box center [268, 51] width 43 height 10
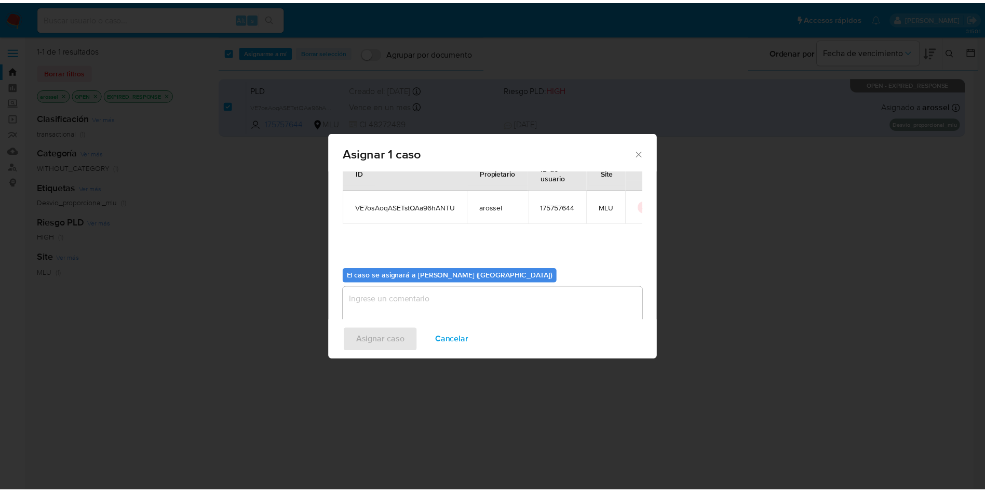
scroll to position [54, 0]
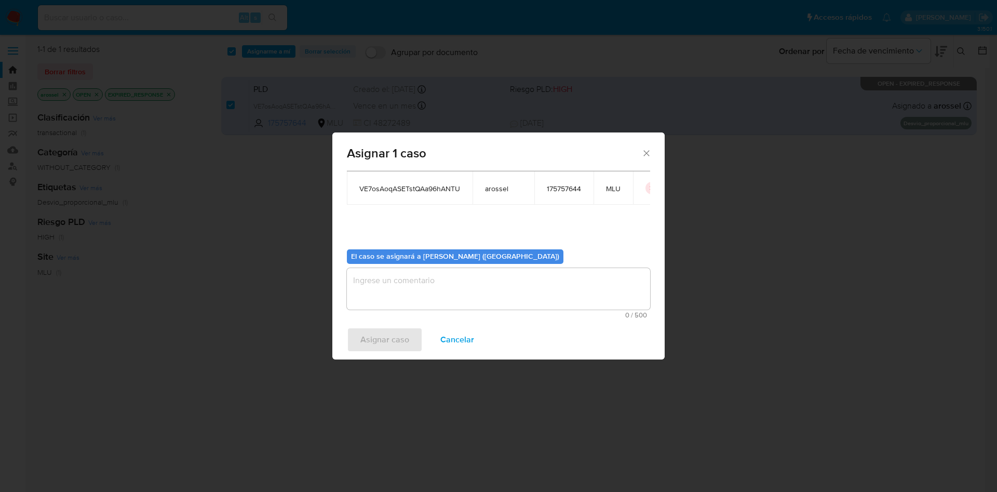
drag, startPoint x: 386, startPoint y: 290, endPoint x: 385, endPoint y: 308, distance: 18.2
click at [386, 289] on textarea "assign-modal" at bounding box center [498, 289] width 303 height 42
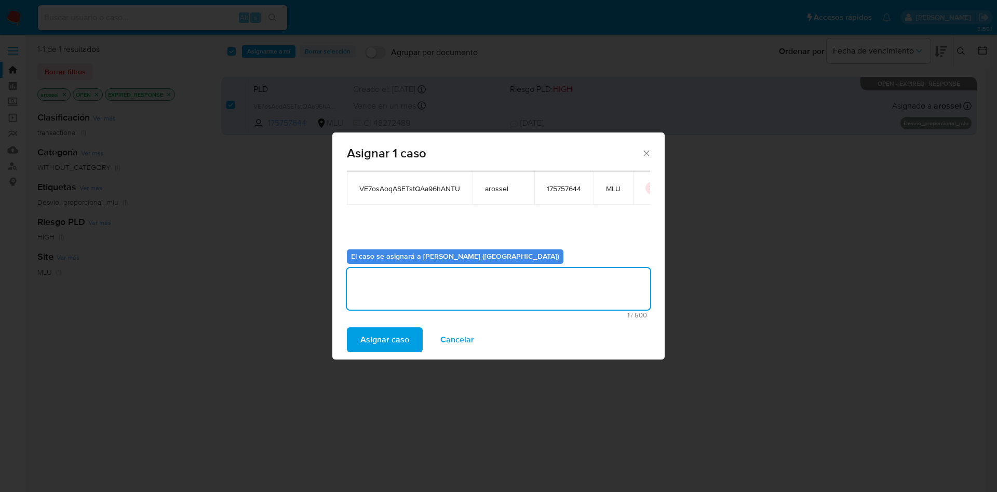
click at [388, 333] on span "Asignar caso" at bounding box center [384, 339] width 49 height 23
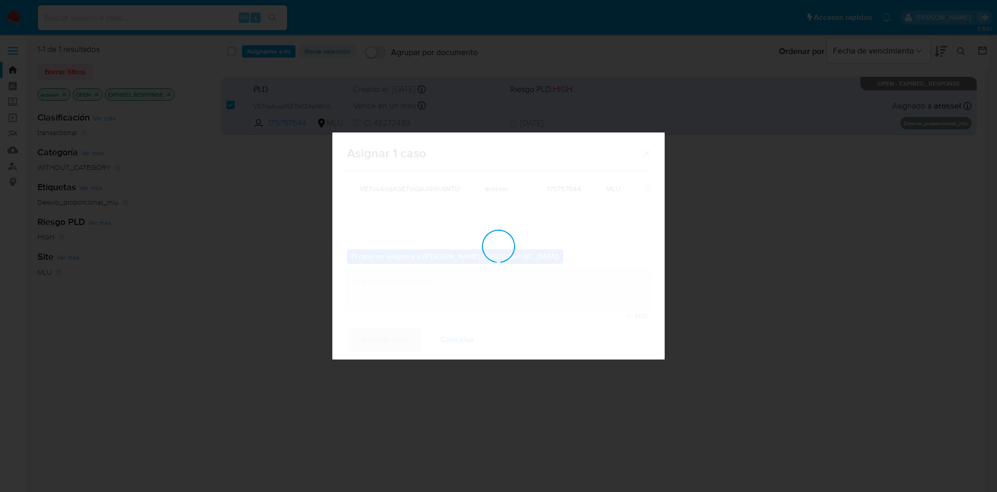
checkbox input "false"
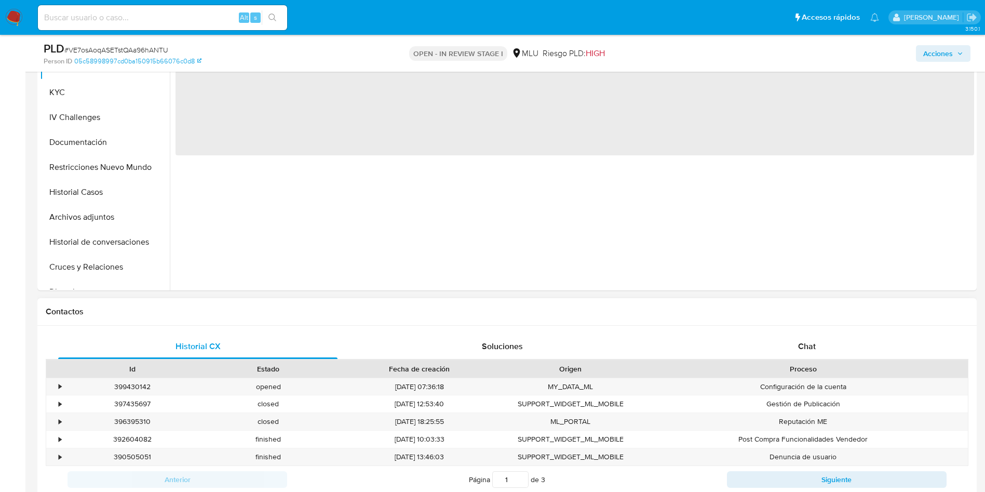
scroll to position [390, 0]
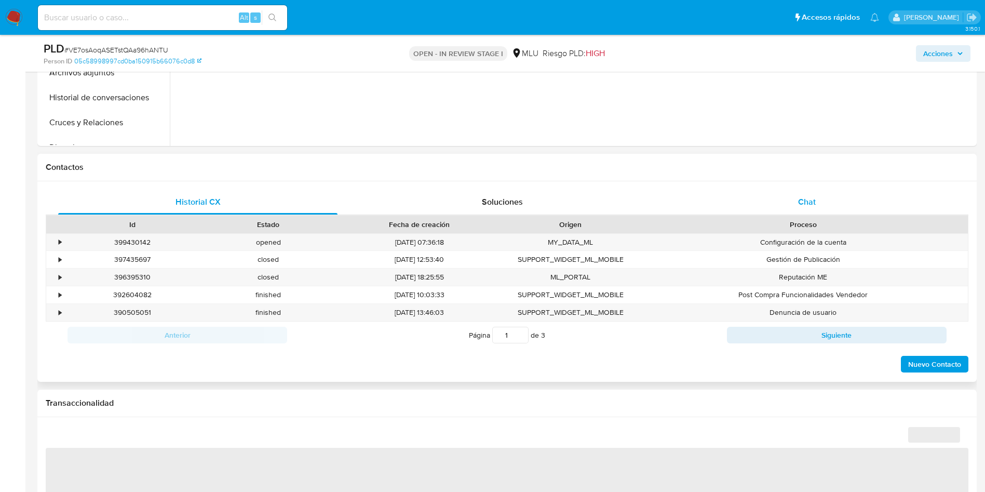
click at [821, 212] on div "Chat" at bounding box center [806, 202] width 279 height 25
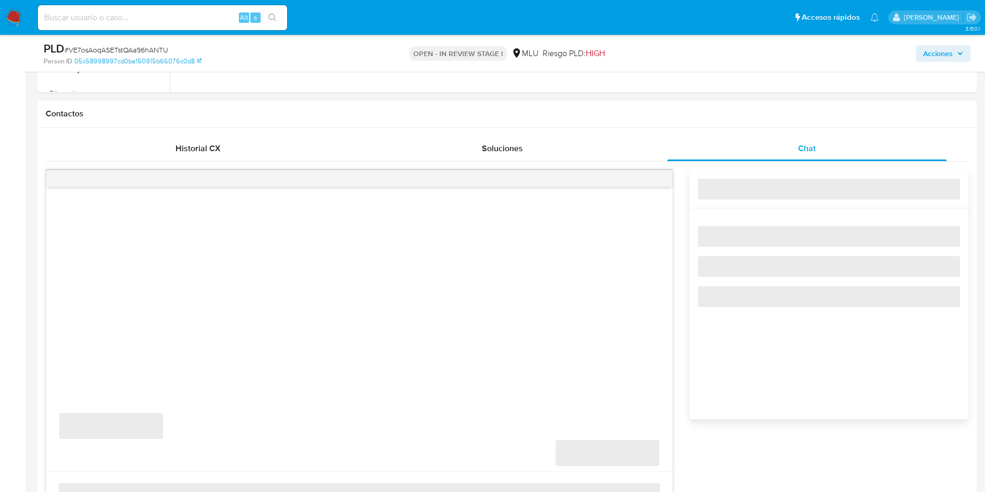
scroll to position [467, 0]
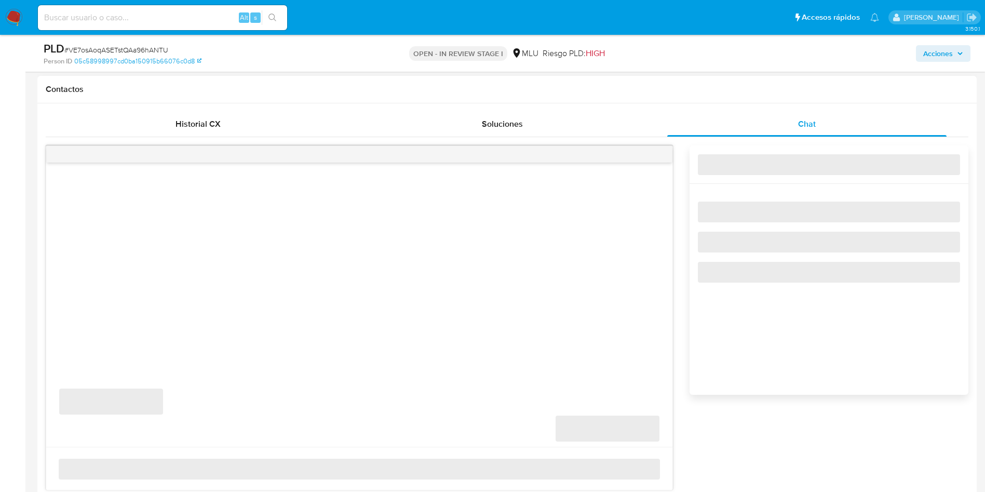
select select "10"
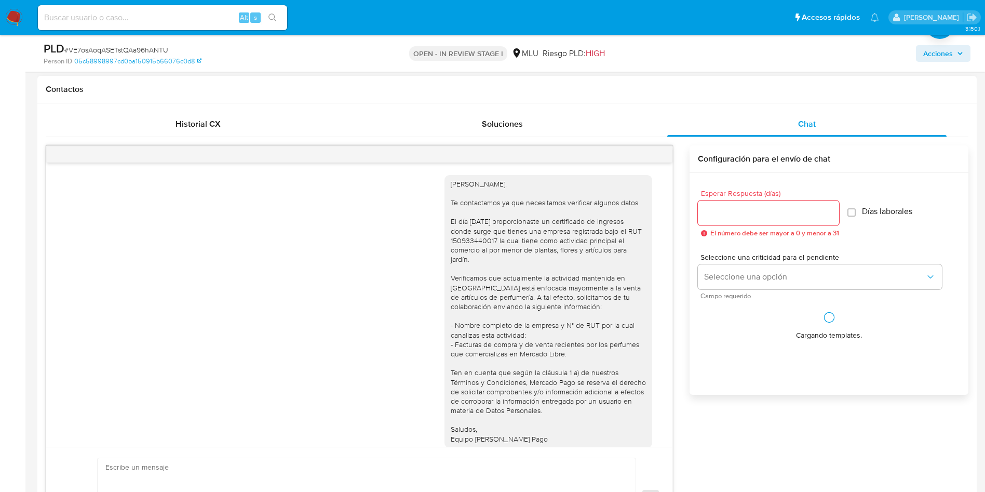
scroll to position [1265, 0]
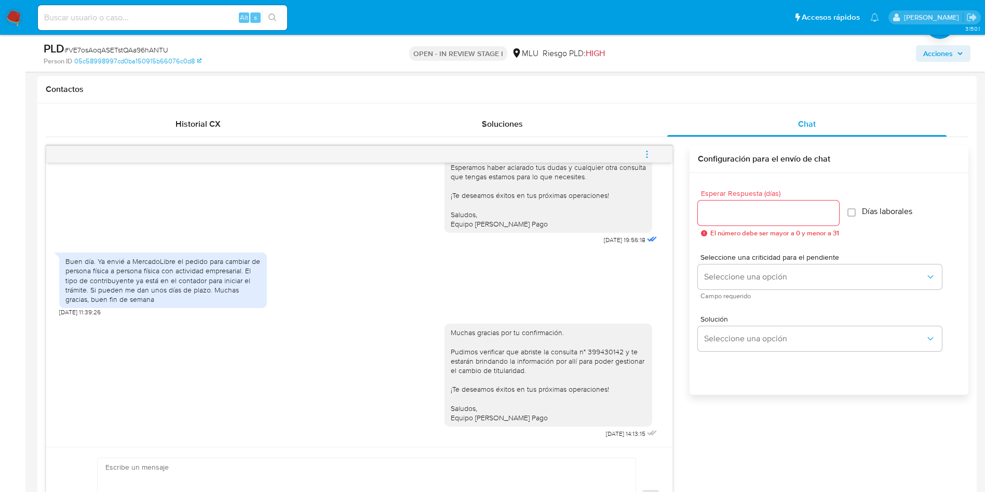
click at [648, 147] on span "menu-action" at bounding box center [646, 154] width 9 height 25
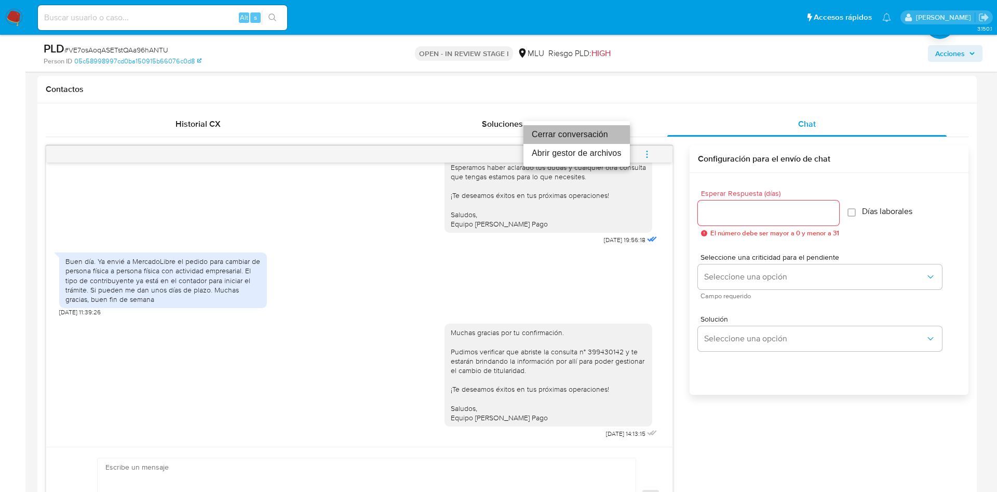
click at [602, 127] on li "Cerrar conversación" at bounding box center [577, 134] width 106 height 19
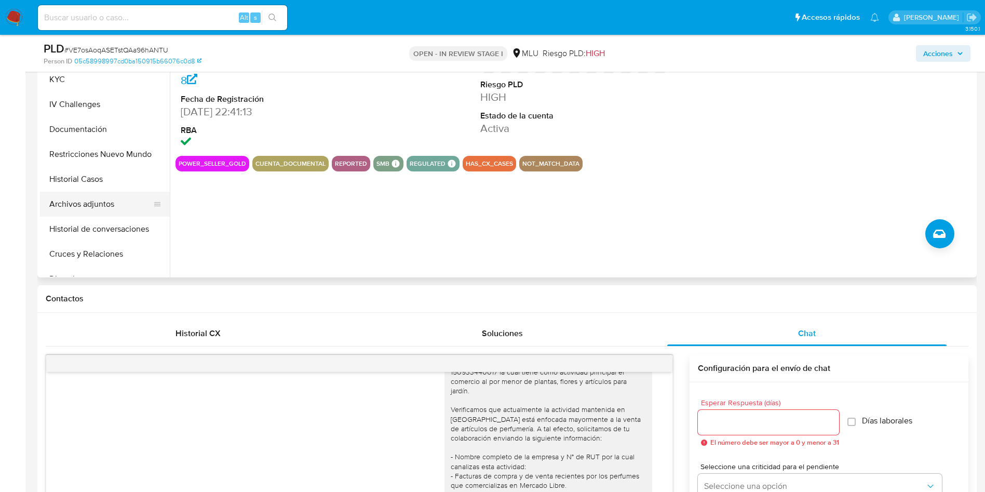
scroll to position [234, 0]
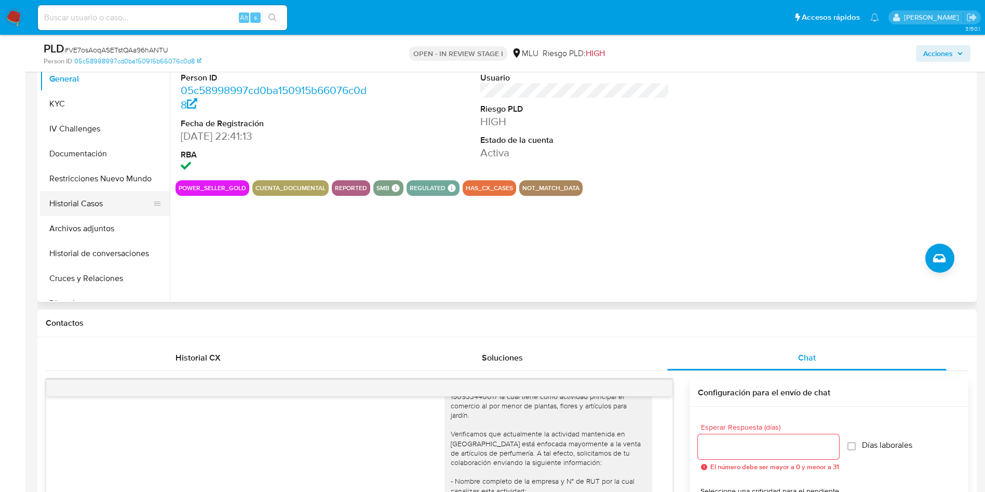
click at [84, 211] on button "Historial Casos" at bounding box center [101, 203] width 122 height 25
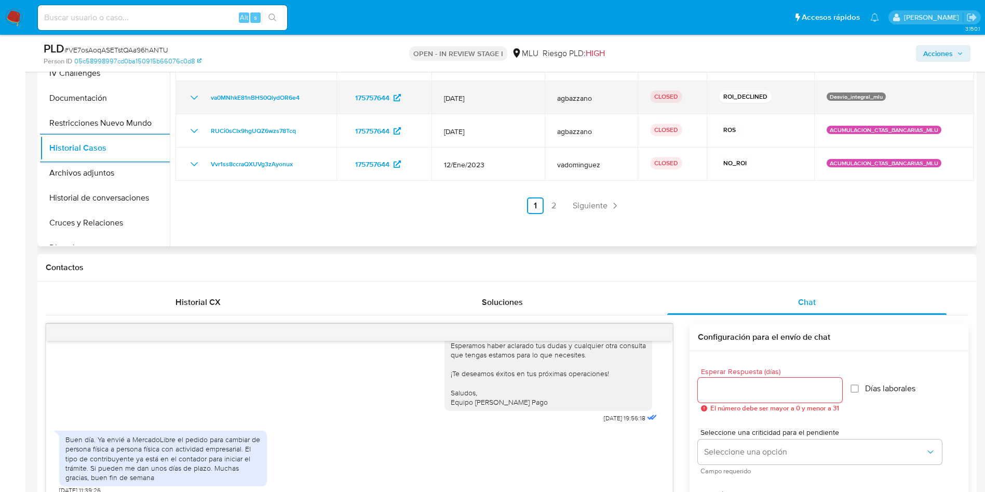
scroll to position [78, 0]
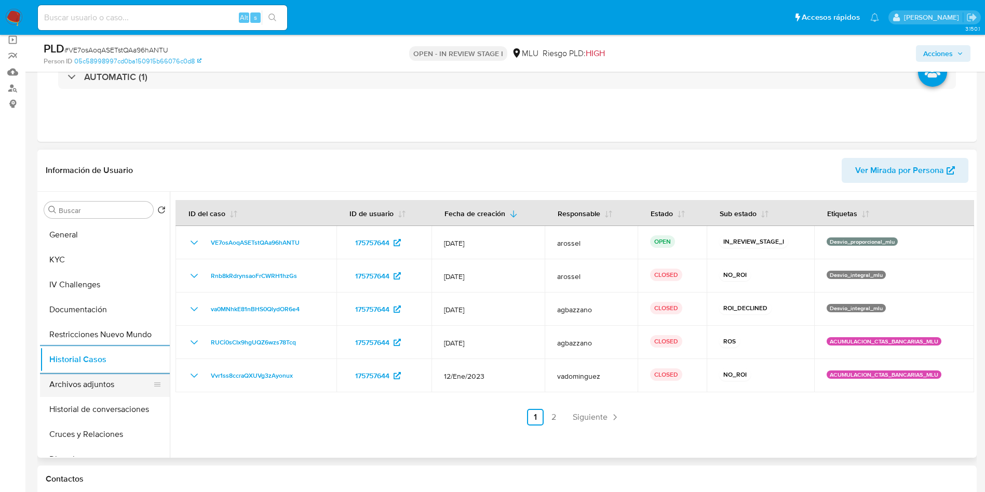
click at [94, 384] on button "Archivos adjuntos" at bounding box center [101, 384] width 122 height 25
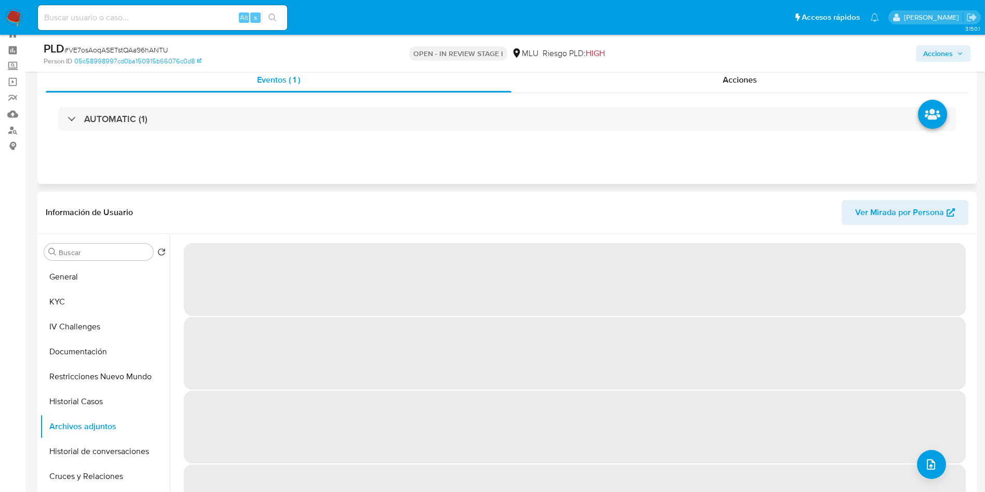
scroll to position [0, 0]
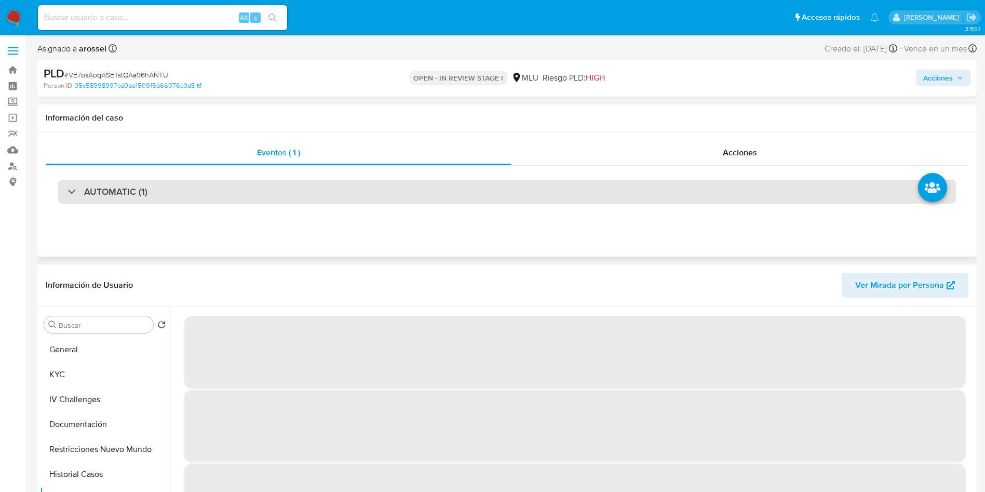
click at [220, 187] on div "AUTOMATIC (1)" at bounding box center [507, 192] width 898 height 24
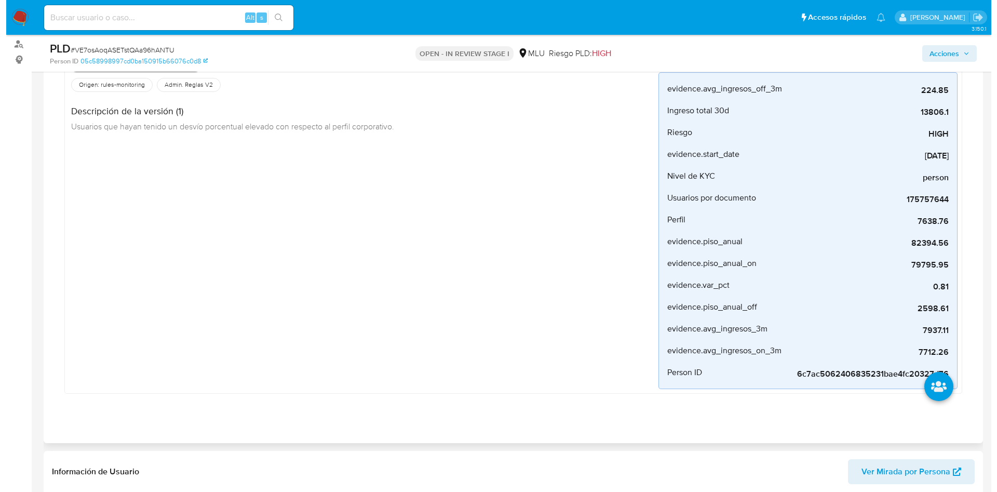
scroll to position [467, 0]
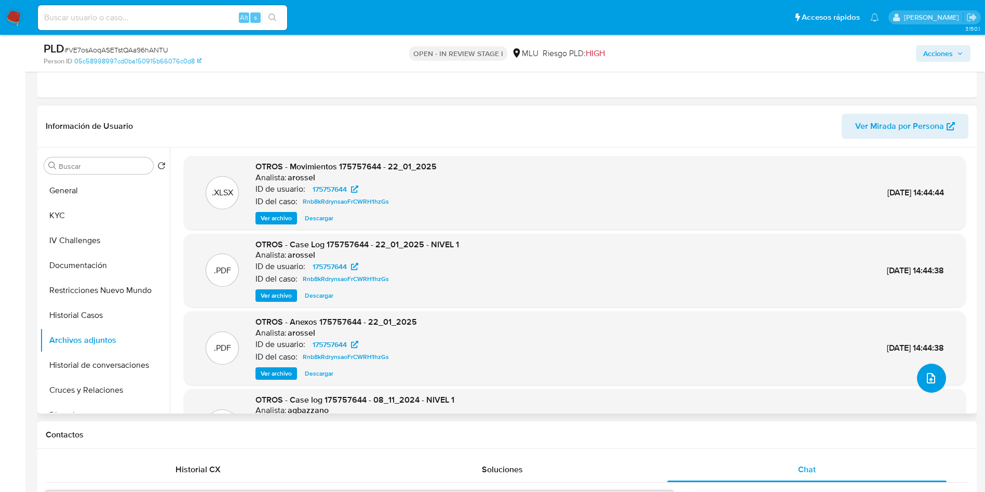
click at [930, 383] on icon "upload-file" at bounding box center [931, 378] width 12 height 12
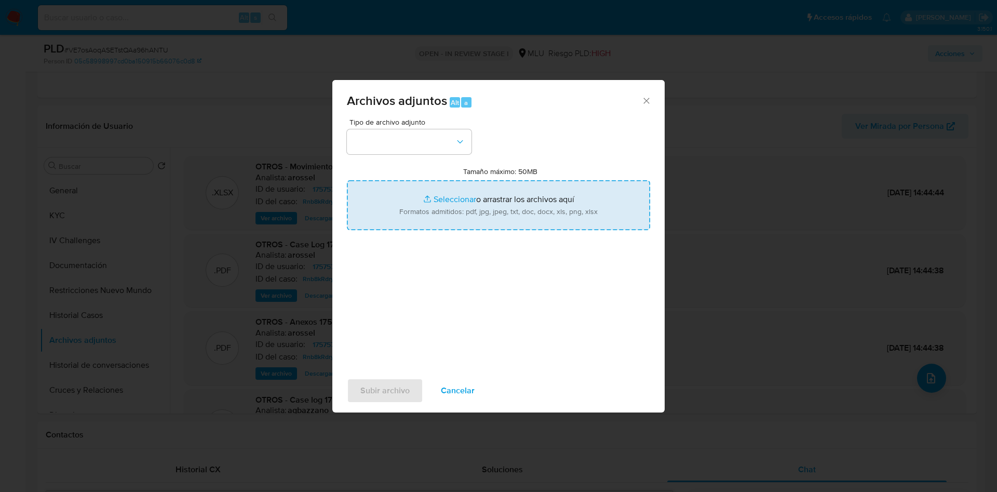
click at [537, 217] on input "Tamaño máximo: 50MB Seleccionar archivos" at bounding box center [498, 205] width 303 height 50
type input "C:\fakepath\Anexos 175757644 - 31_07_2025.pdf"
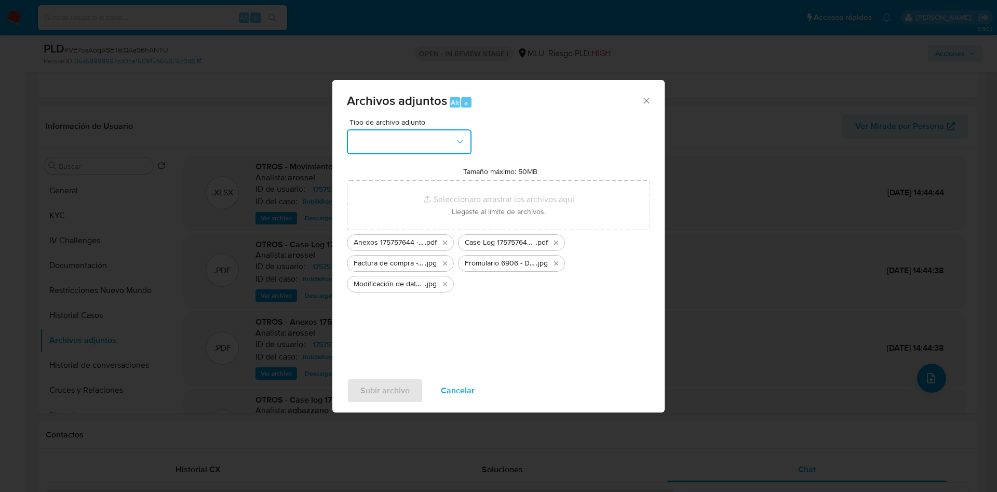
drag, startPoint x: 448, startPoint y: 143, endPoint x: 446, endPoint y: 153, distance: 10.2
click at [448, 143] on button "button" at bounding box center [409, 141] width 125 height 25
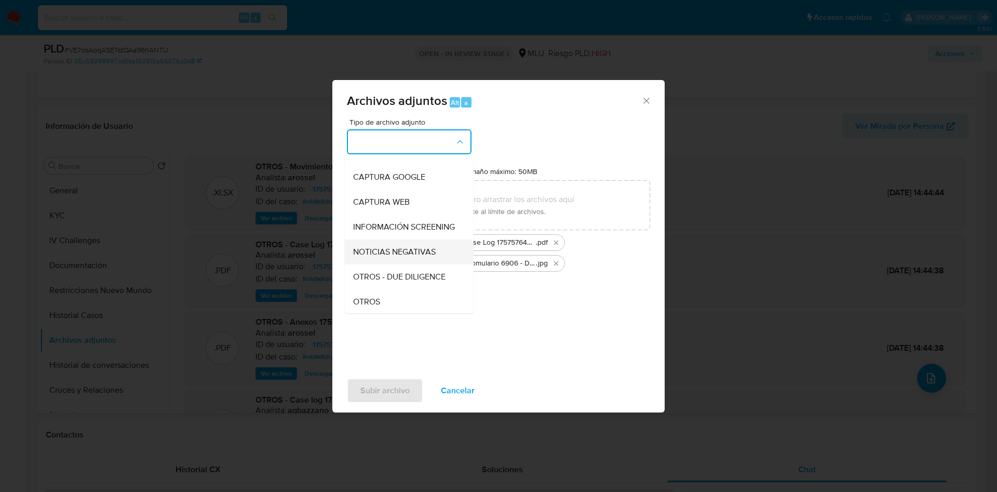
scroll to position [78, 0]
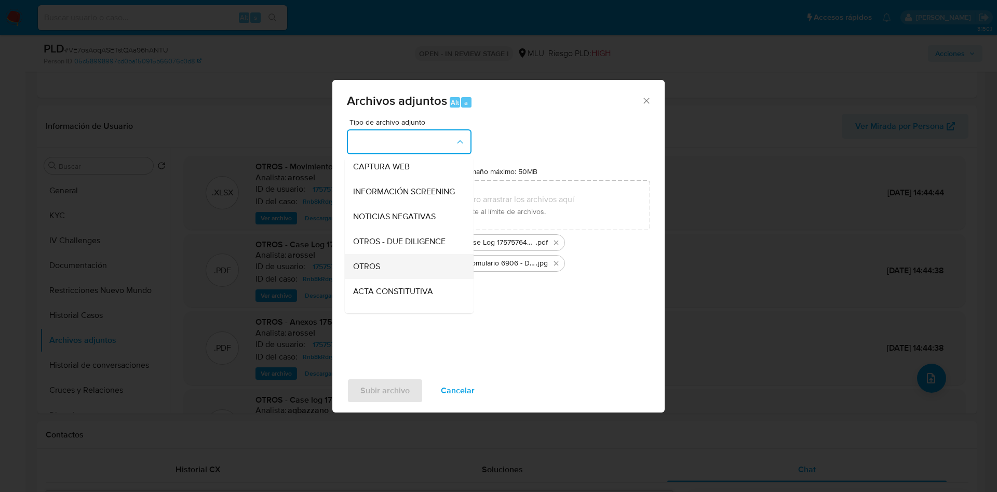
click at [400, 279] on div "OTROS" at bounding box center [406, 266] width 106 height 25
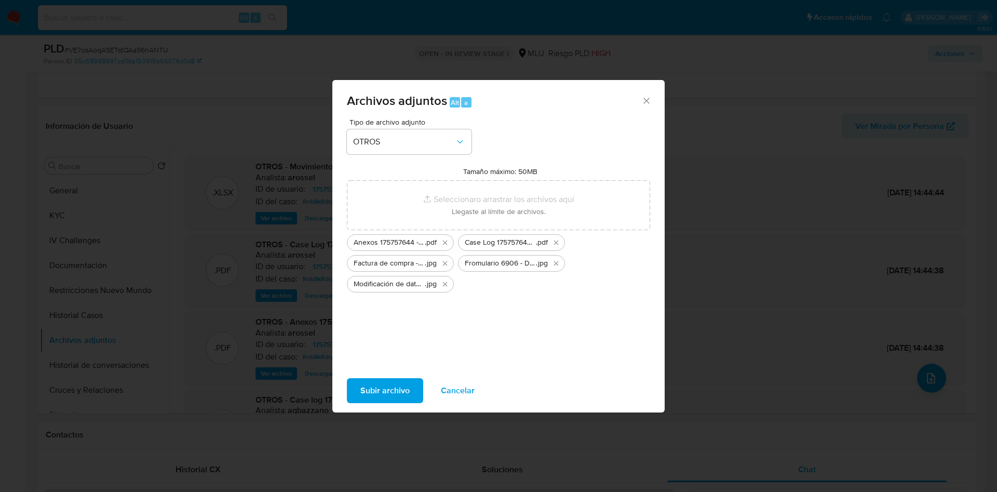
click at [384, 382] on span "Subir archivo" at bounding box center [384, 390] width 49 height 23
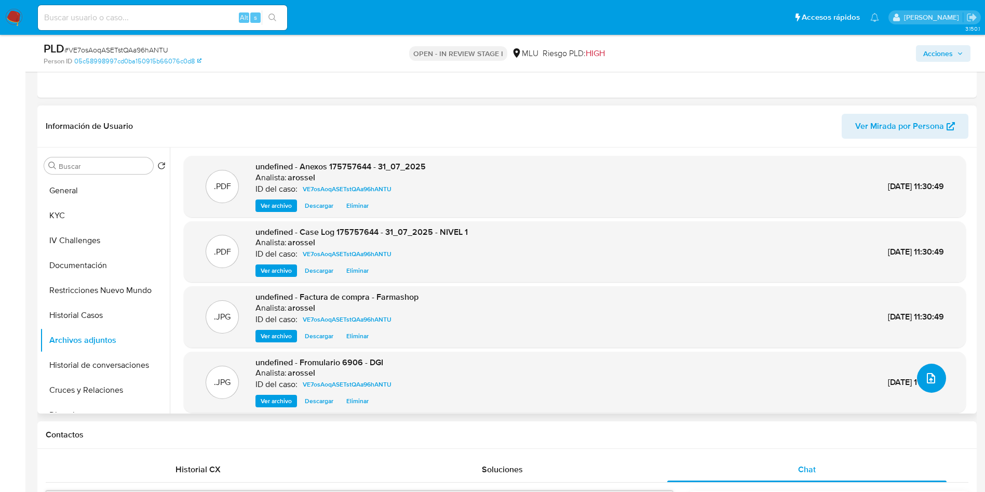
click at [927, 382] on icon "upload-file" at bounding box center [931, 378] width 12 height 12
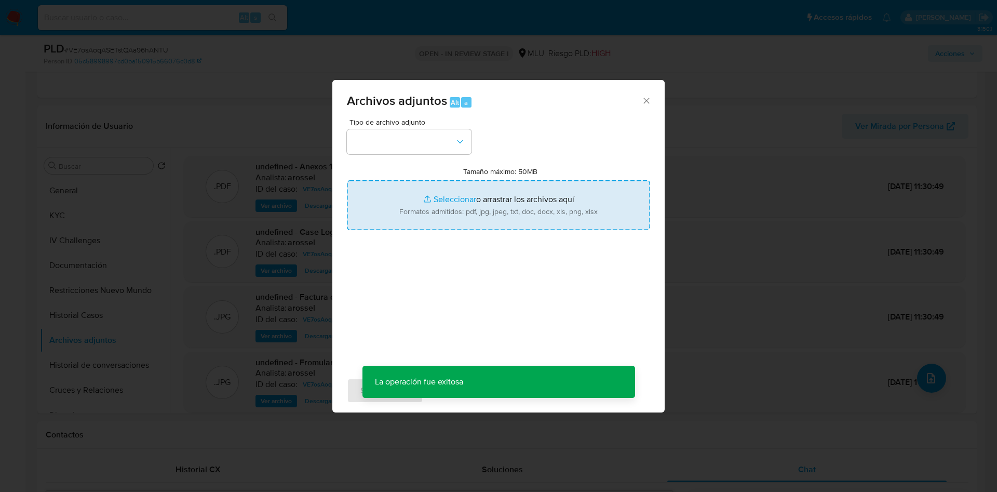
click at [483, 199] on input "Tamaño máximo: 50MB Seleccionar archivos" at bounding box center [498, 205] width 303 height 50
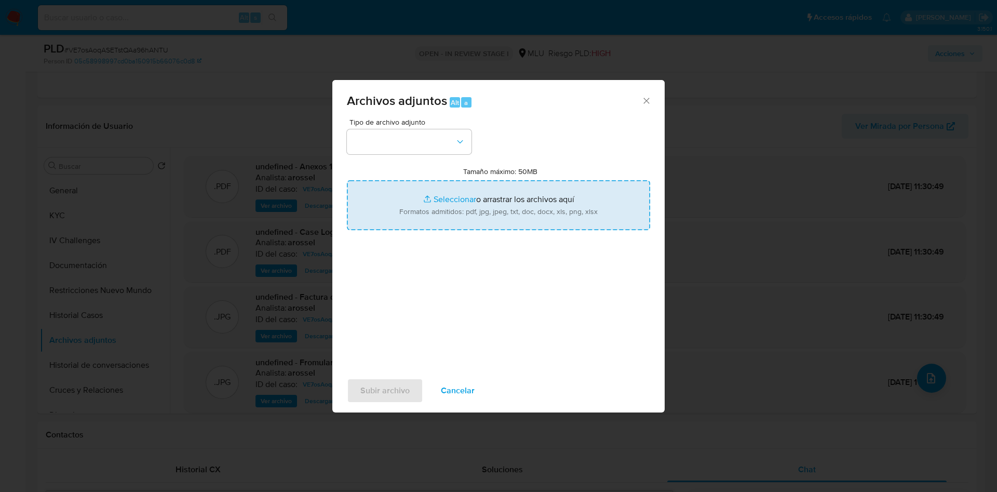
type input "C:\fakepath\Formulario 0381 - DGI.pdf"
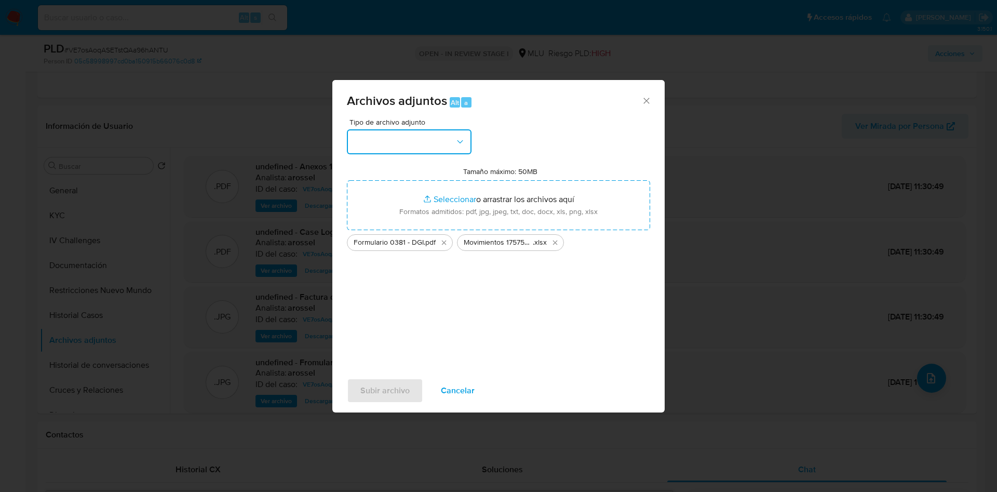
click at [419, 139] on button "button" at bounding box center [409, 141] width 125 height 25
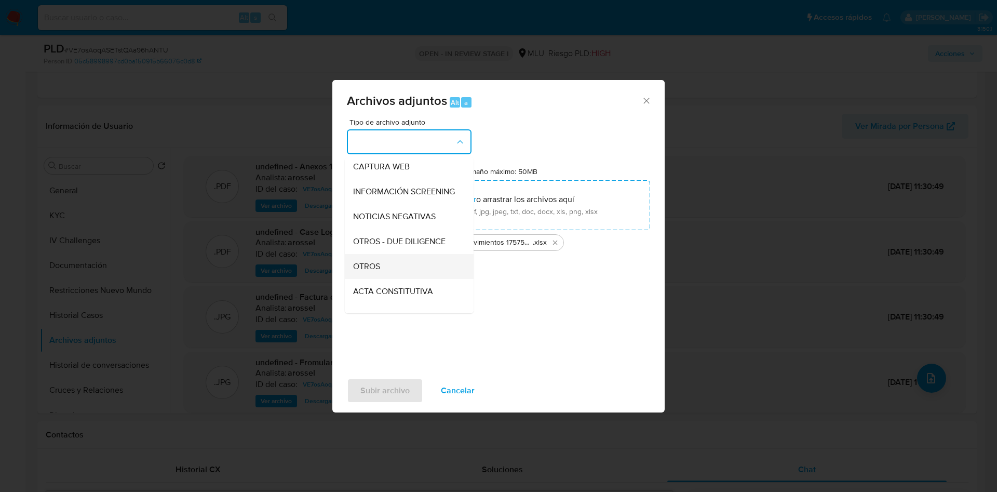
click at [401, 279] on div "OTROS" at bounding box center [406, 266] width 106 height 25
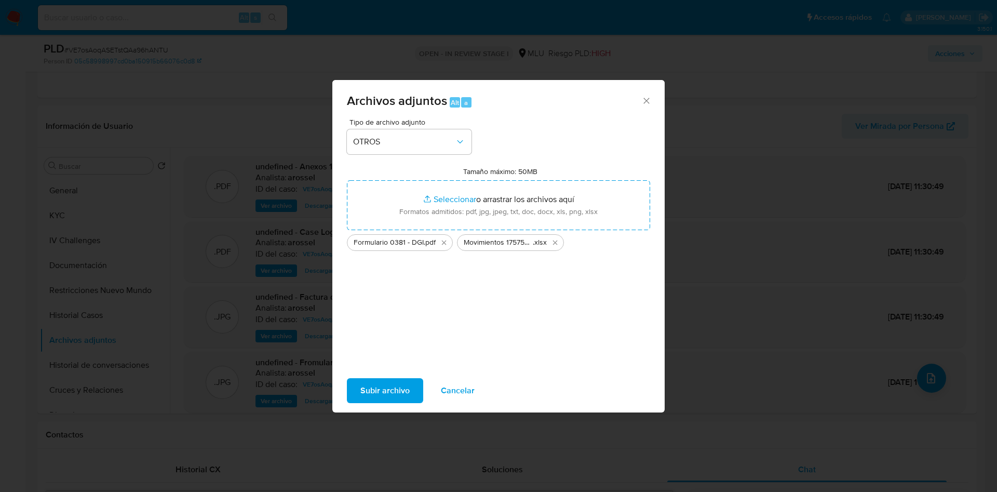
click at [391, 389] on span "Subir archivo" at bounding box center [384, 390] width 49 height 23
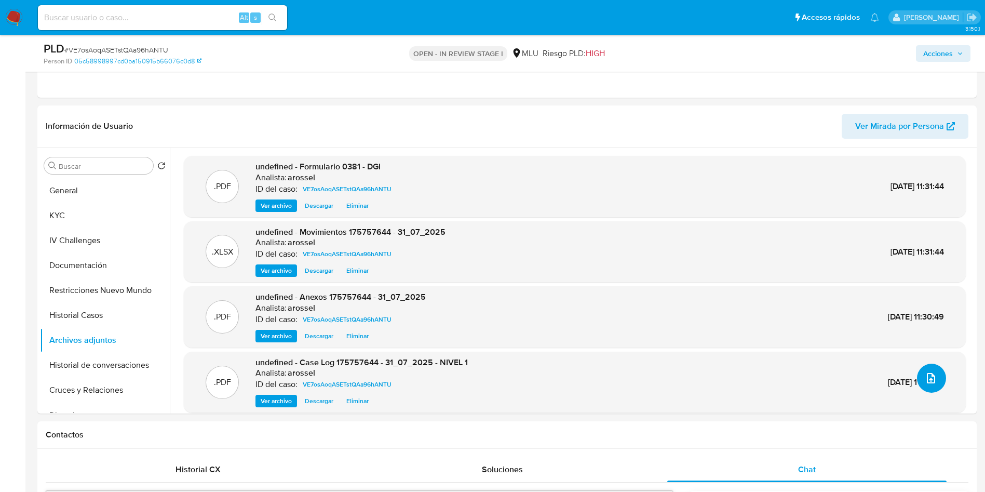
scroll to position [466, 0]
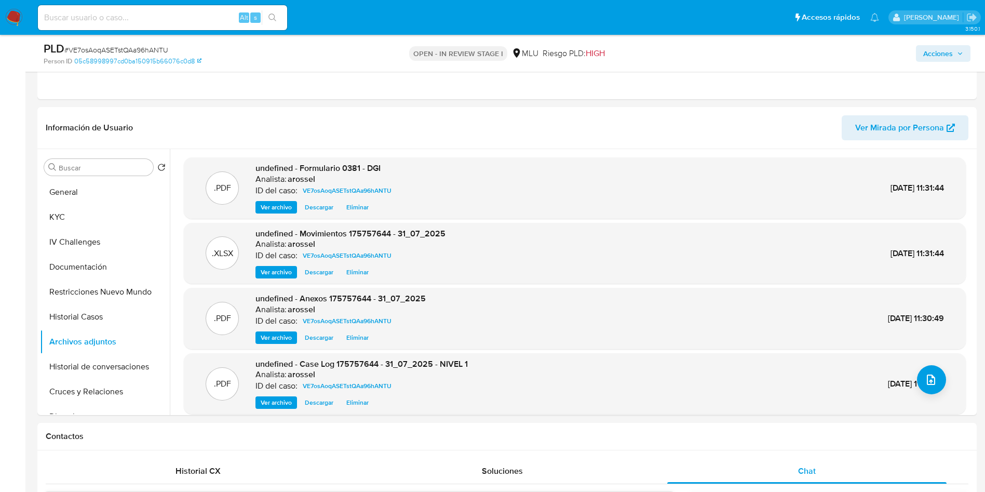
click at [933, 50] on span "Acciones" at bounding box center [938, 53] width 30 height 17
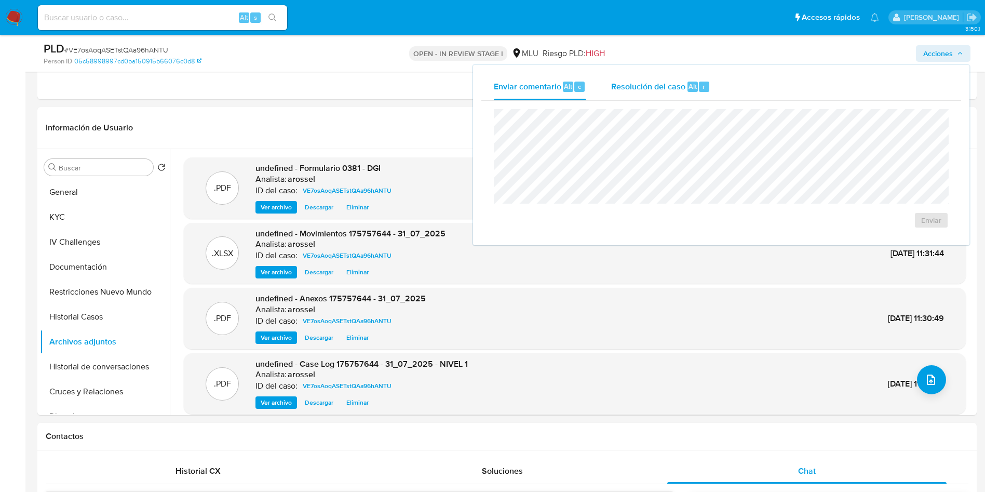
click at [661, 84] on span "Resolución del caso" at bounding box center [648, 86] width 74 height 12
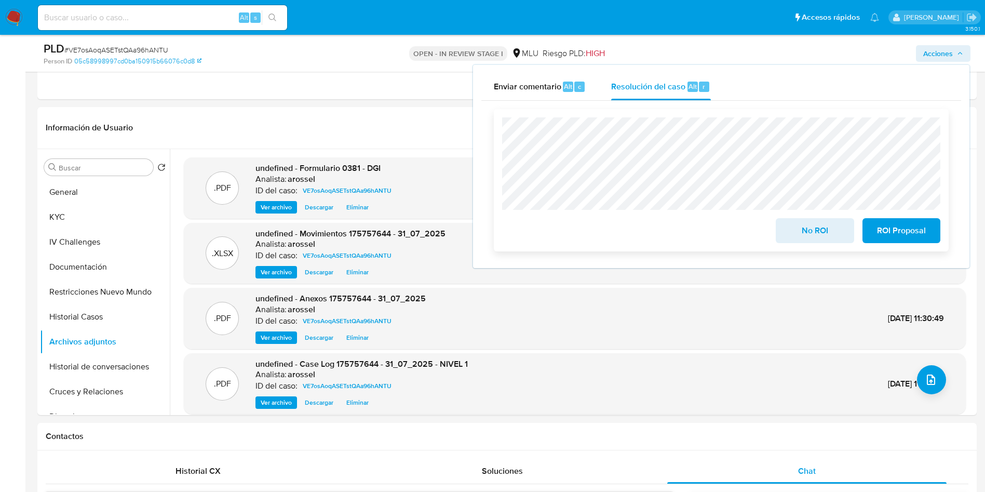
click at [933, 237] on button "ROI Proposal" at bounding box center [902, 230] width 78 height 25
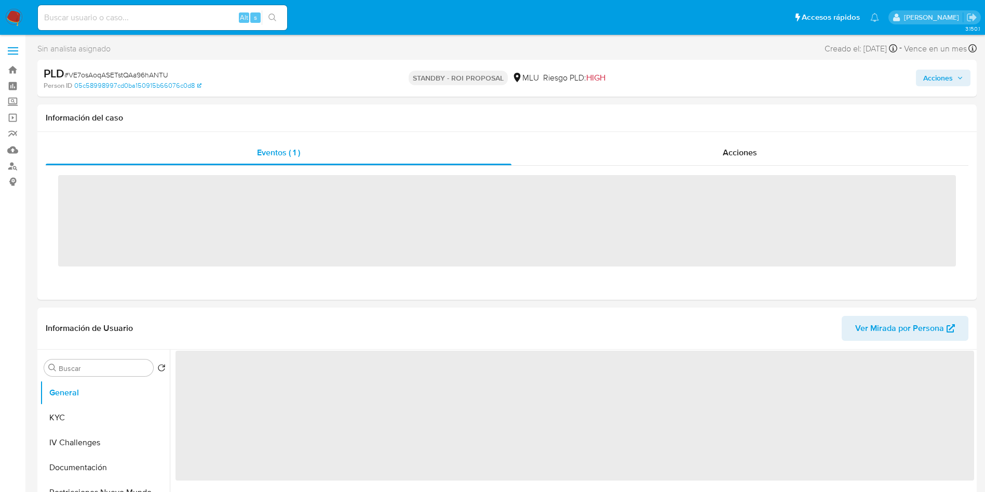
click at [162, 73] on span "# VE7osAoqASETstQAa96hANTU" at bounding box center [116, 75] width 104 height 10
click at [163, 74] on span "# VE7osAoqASETstQAa96hANTU" at bounding box center [116, 75] width 104 height 10
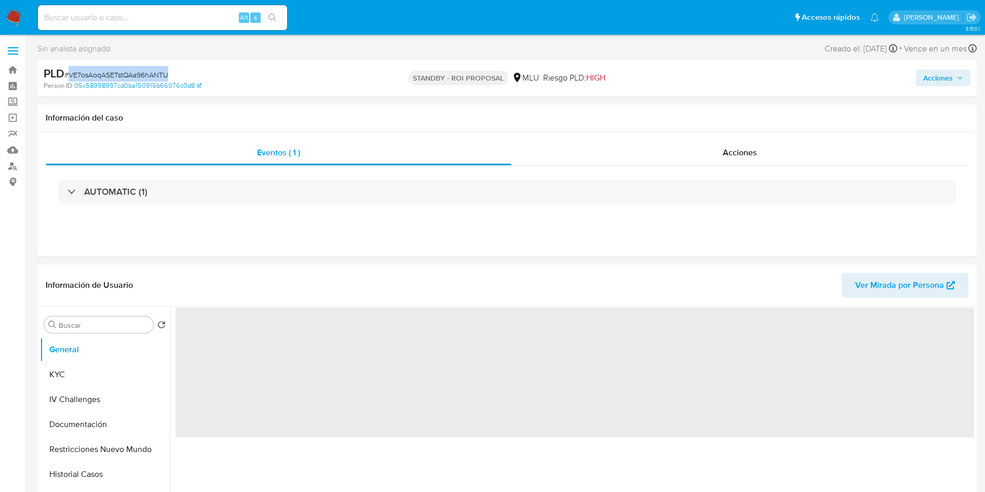
copy span "VE7osAoqASETstQAa96hANTU"
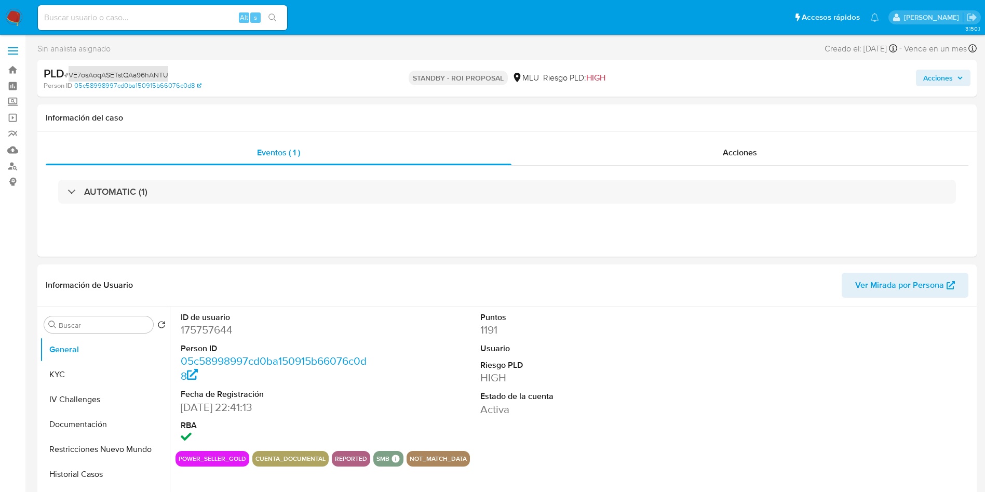
select select "10"
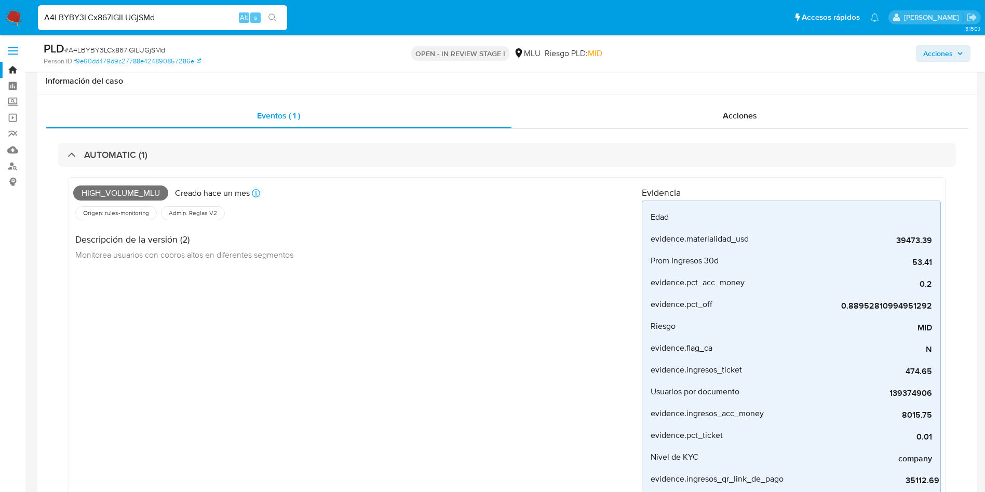
select select "10"
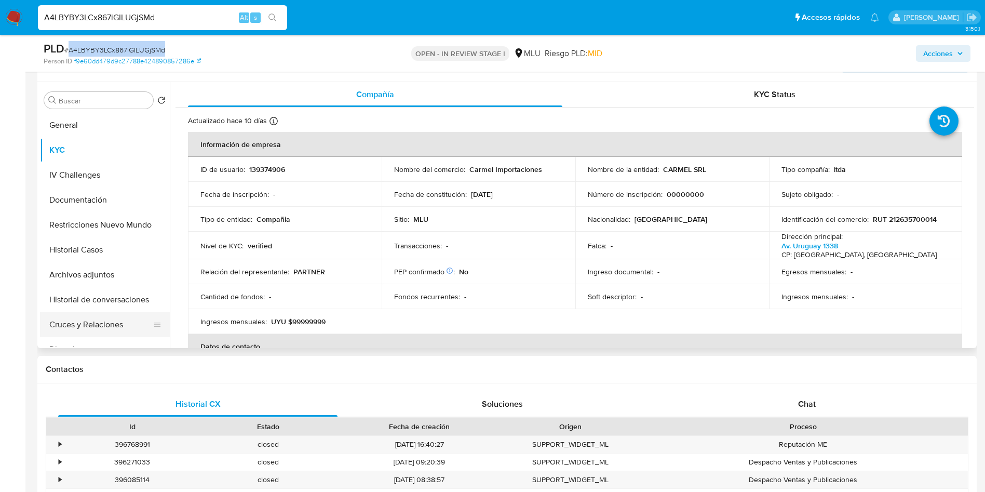
scroll to position [545, 0]
click at [103, 333] on button "Cruces y Relaciones" at bounding box center [101, 324] width 122 height 25
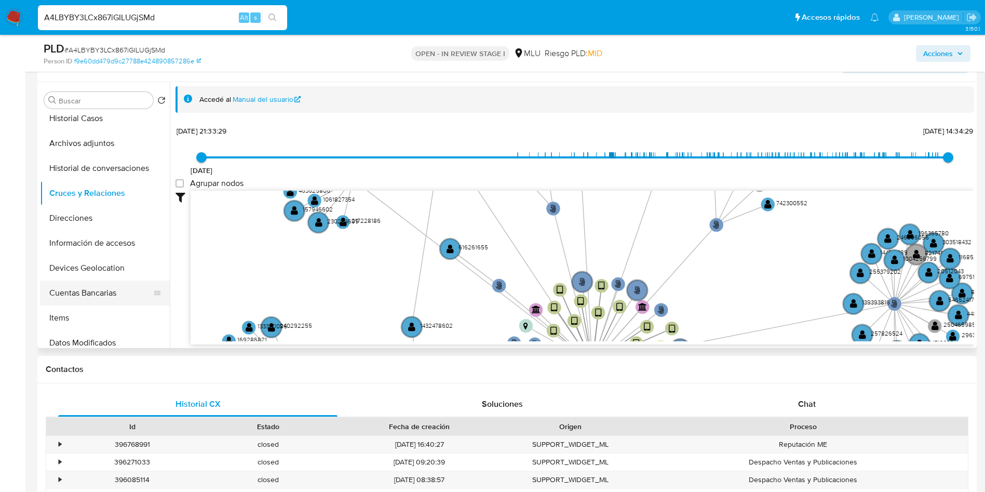
scroll to position [156, 0]
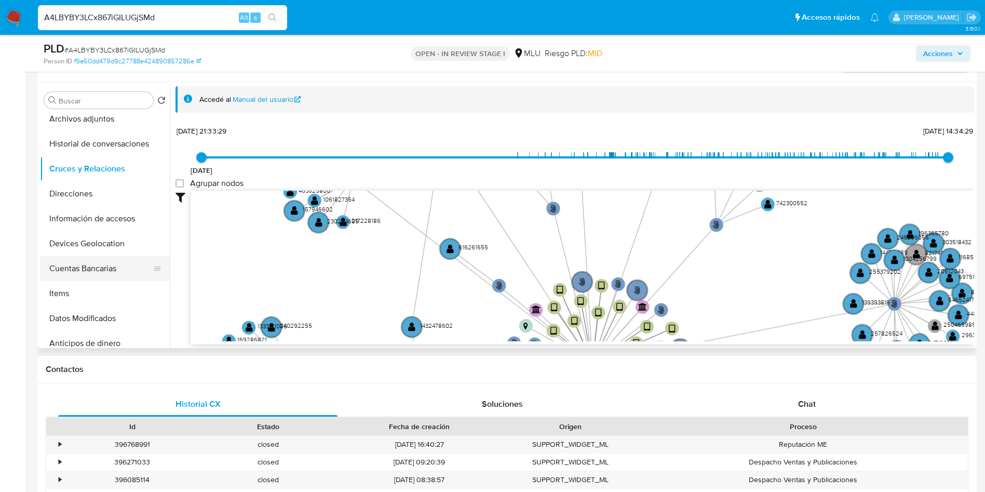
click at [106, 270] on button "Cuentas Bancarias" at bounding box center [101, 268] width 122 height 25
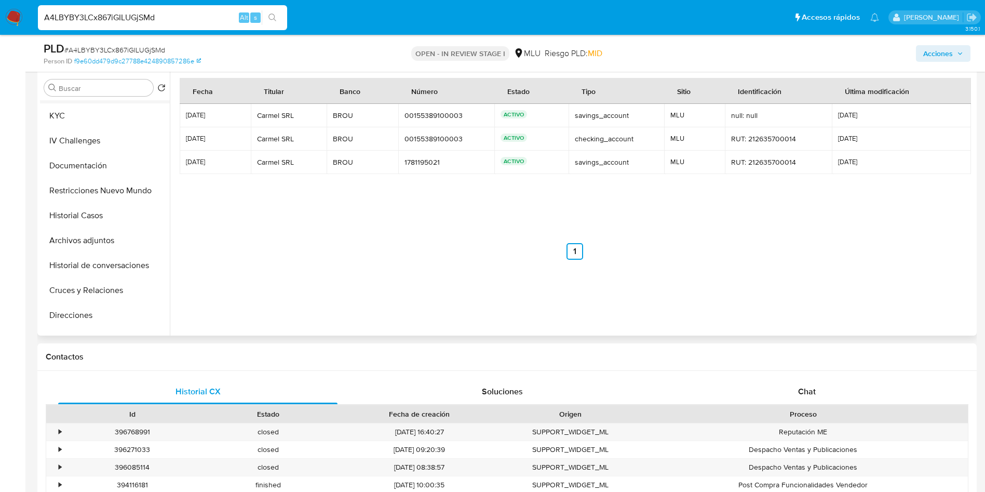
scroll to position [0, 0]
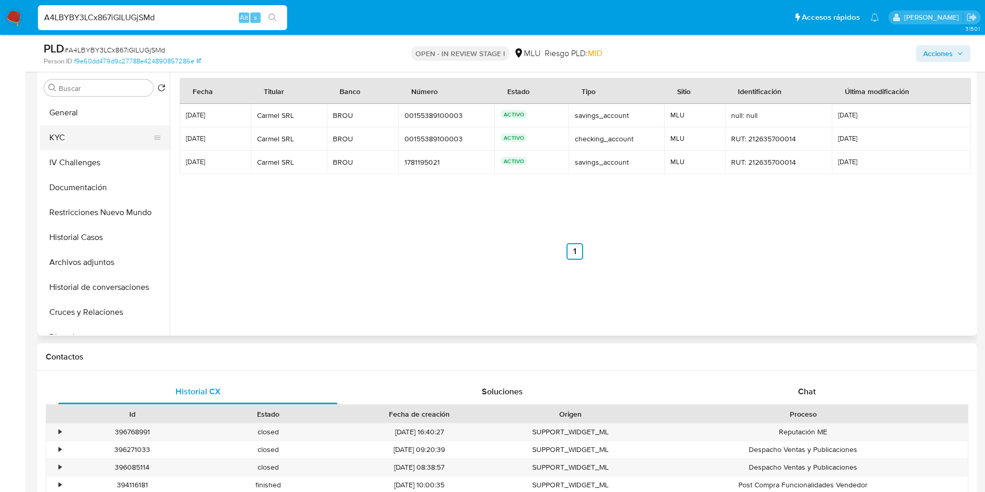
drag, startPoint x: 91, startPoint y: 109, endPoint x: 93, endPoint y: 129, distance: 20.4
click at [91, 109] on button "General" at bounding box center [105, 112] width 130 height 25
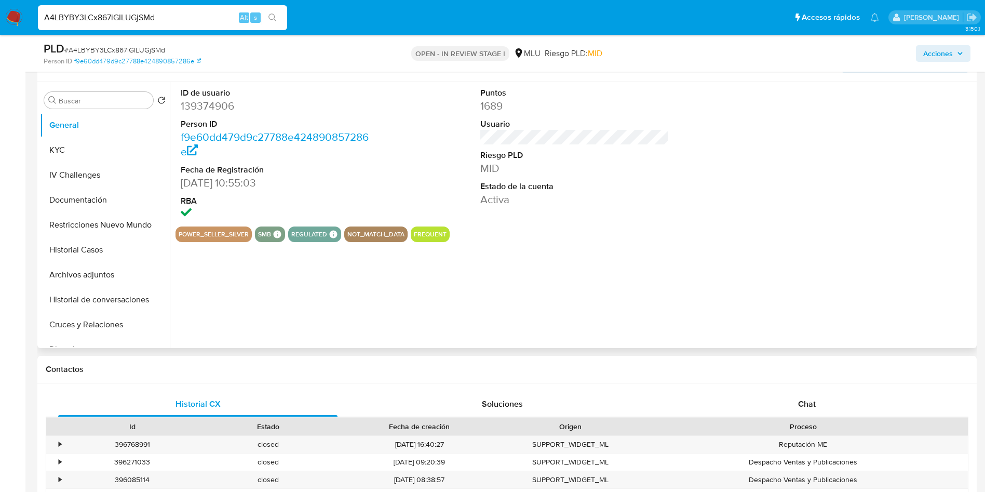
click at [207, 99] on dd "139374906" at bounding box center [276, 106] width 190 height 15
copy dd "139374906"
click at [85, 151] on button "KYC" at bounding box center [101, 150] width 122 height 25
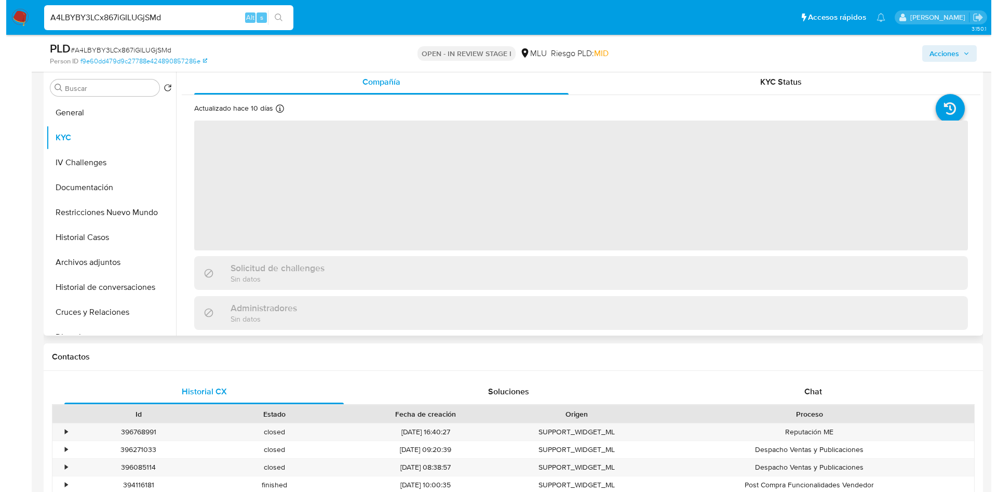
scroll to position [467, 0]
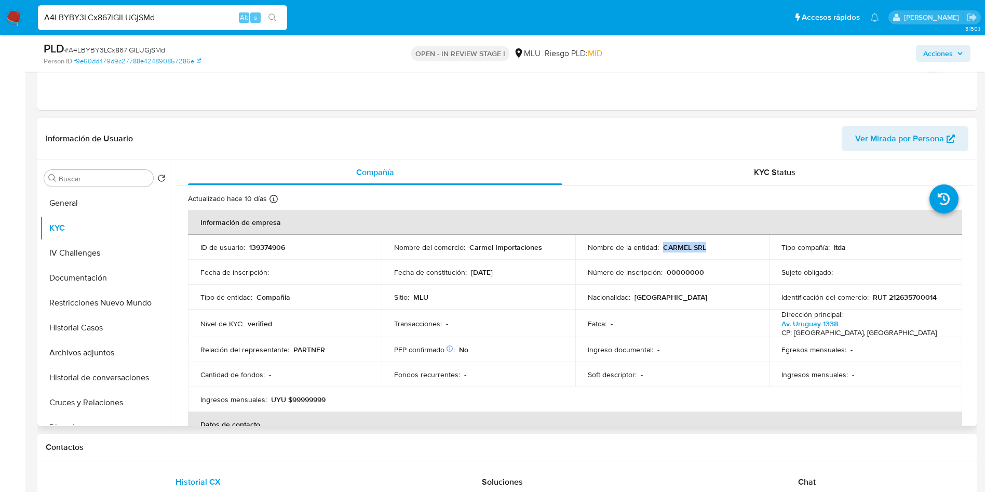
drag, startPoint x: 661, startPoint y: 244, endPoint x: 739, endPoint y: 237, distance: 78.7
click at [739, 237] on td "Nombre de la entidad : CARMEL SRL" at bounding box center [672, 247] width 194 height 25
copy p "CARMEL SRL"
click at [99, 358] on button "Archivos adjuntos" at bounding box center [101, 352] width 122 height 25
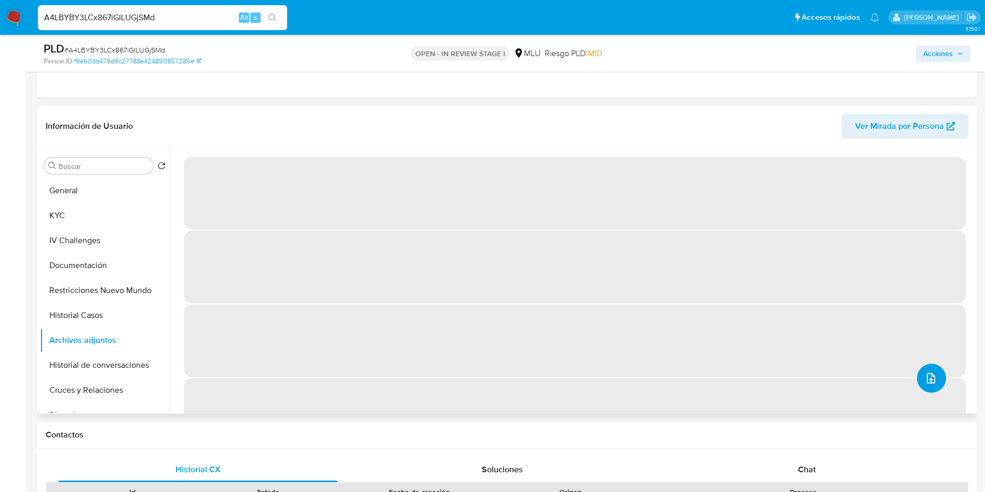
click at [927, 379] on icon "upload-file" at bounding box center [931, 378] width 8 height 10
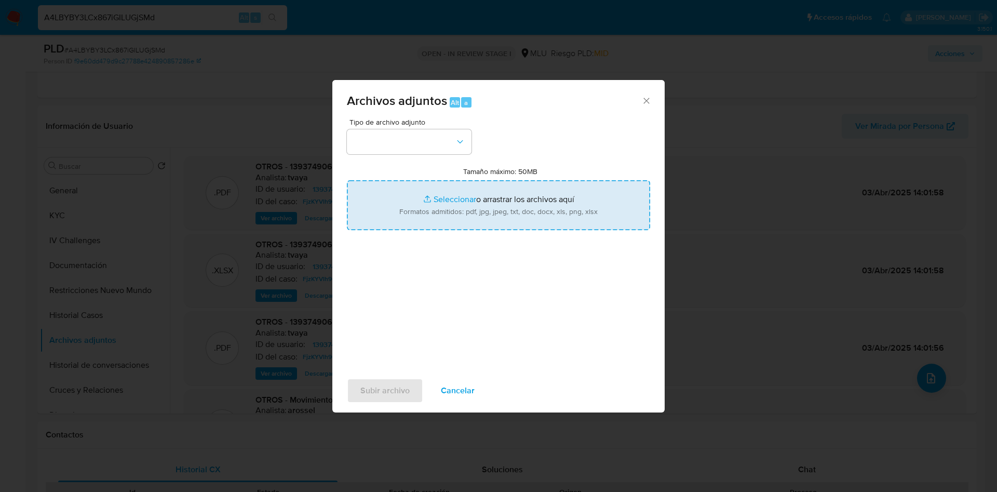
click at [549, 208] on input "Tamaño máximo: 50MB Seleccionar archivos" at bounding box center [498, 205] width 303 height 50
type input "C:\fakepath\Case Log 139374906 - 11_08_2025.pdf"
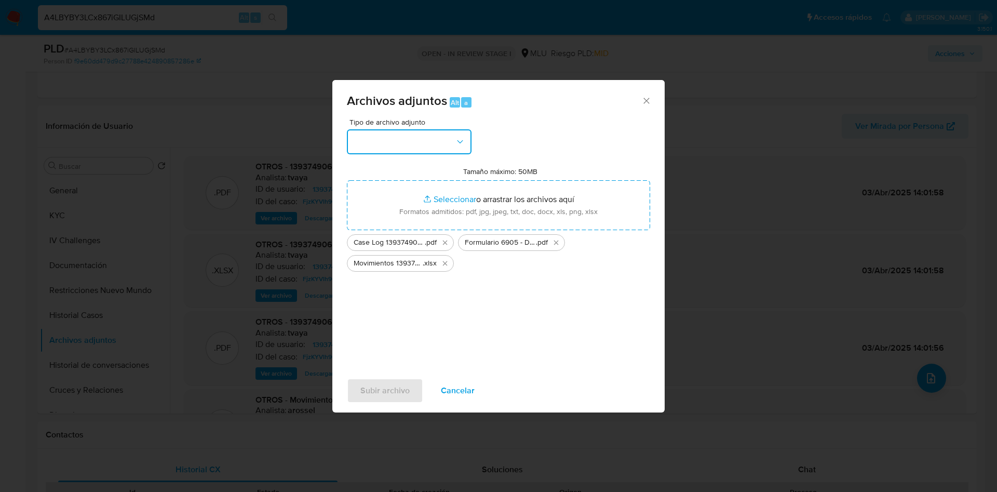
click at [431, 144] on button "button" at bounding box center [409, 141] width 125 height 25
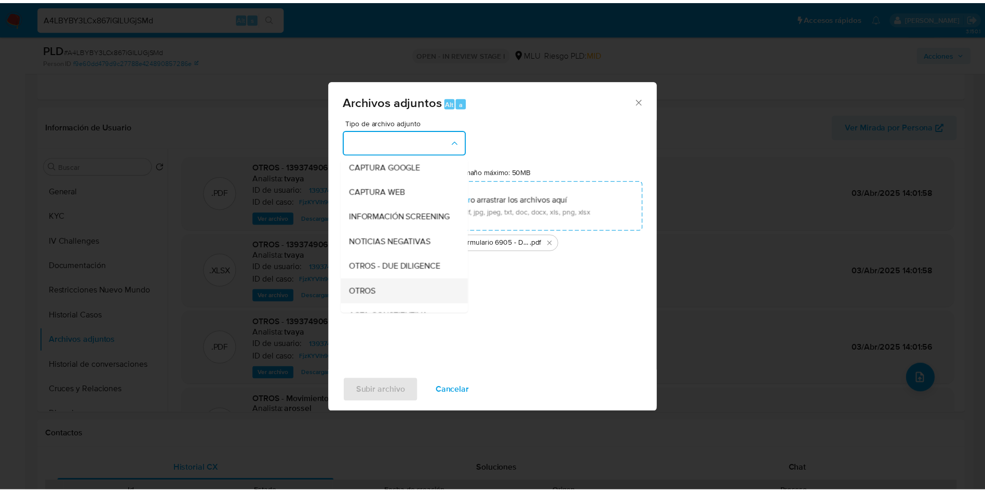
scroll to position [78, 0]
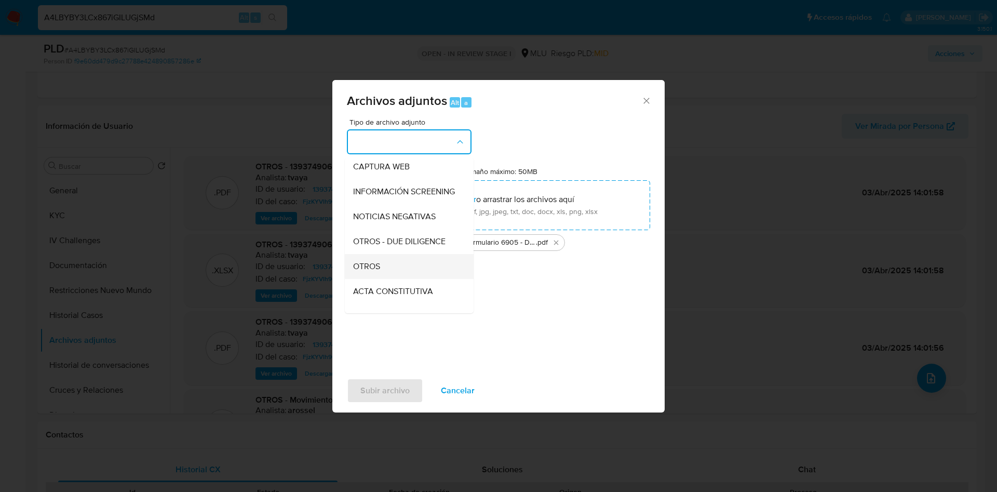
click at [400, 278] on div "OTROS" at bounding box center [406, 266] width 106 height 25
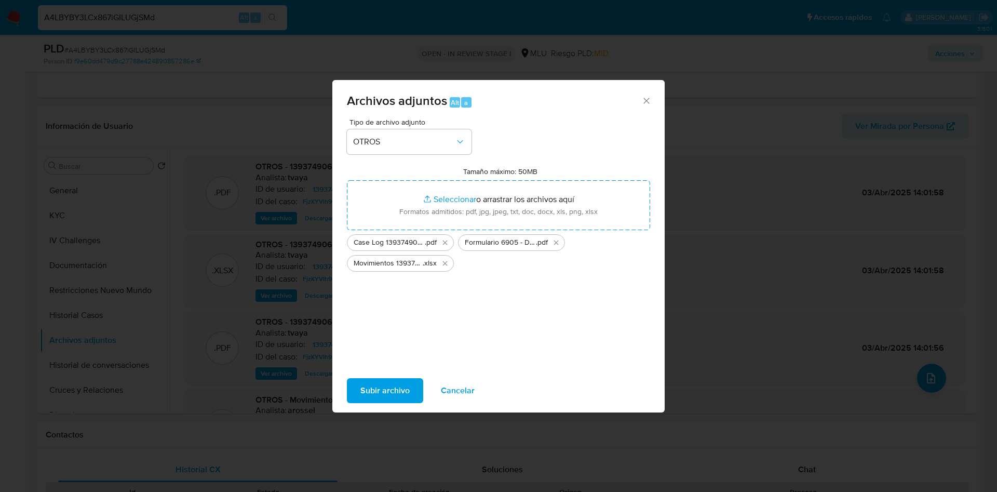
click at [395, 389] on span "Subir archivo" at bounding box center [384, 390] width 49 height 23
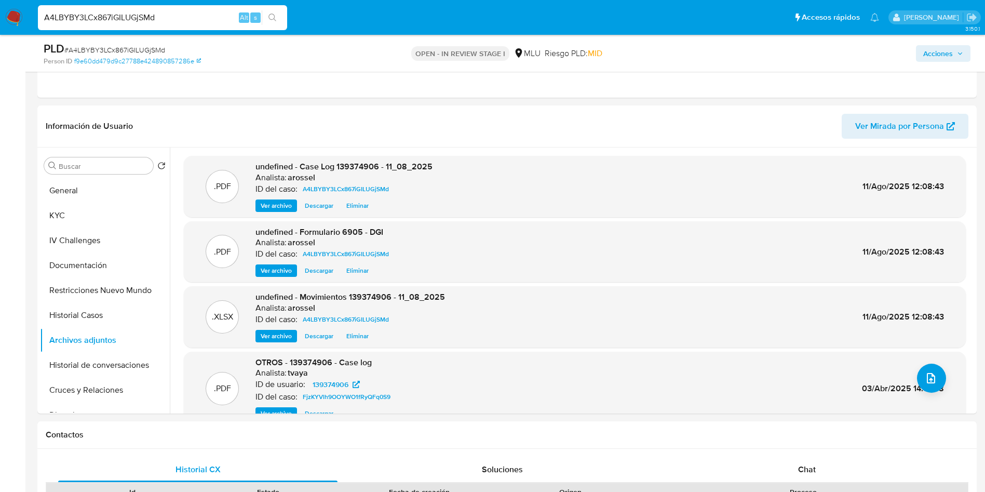
drag, startPoint x: 945, startPoint y: 59, endPoint x: 933, endPoint y: 60, distance: 12.0
click at [945, 57] on span "Acciones" at bounding box center [938, 53] width 30 height 17
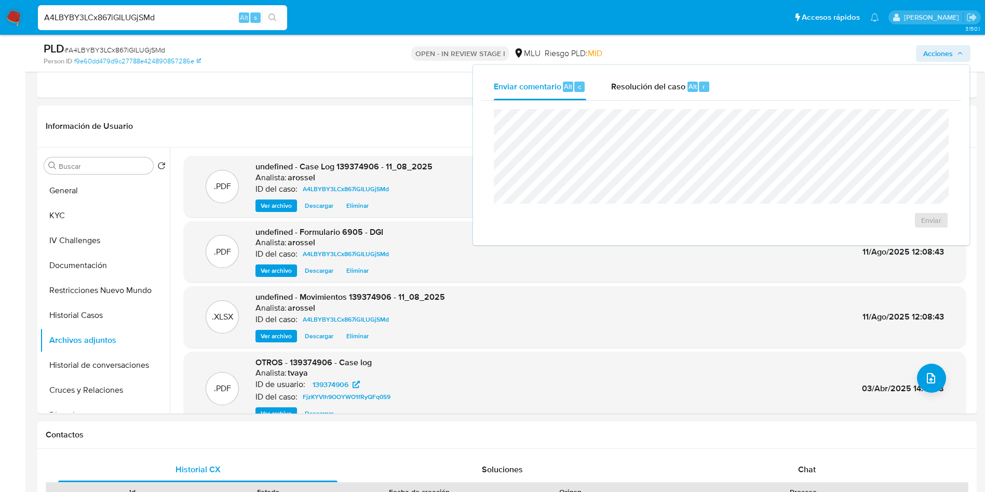
drag, startPoint x: 659, startPoint y: 93, endPoint x: 651, endPoint y: 106, distance: 15.1
click at [658, 92] on div "Resolución del caso Alt r" at bounding box center [660, 86] width 99 height 27
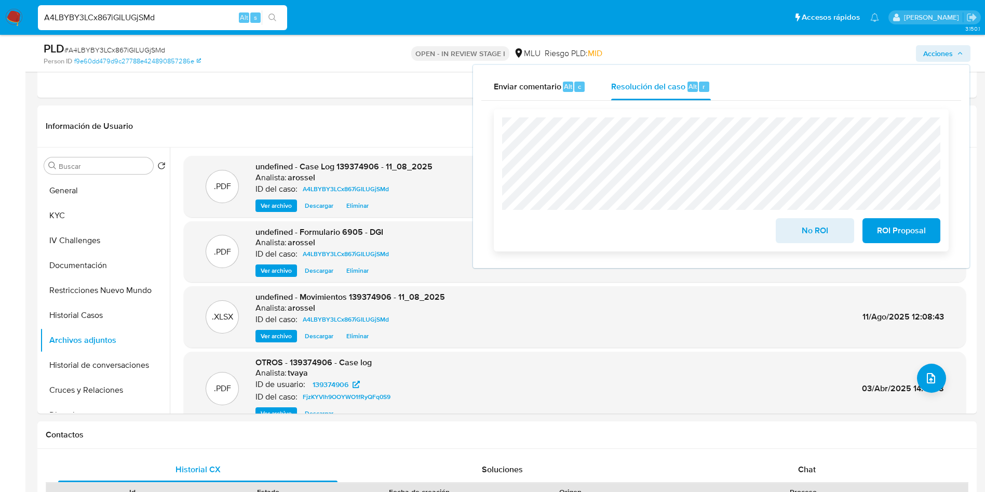
click at [798, 240] on span "No ROI" at bounding box center [814, 230] width 51 height 23
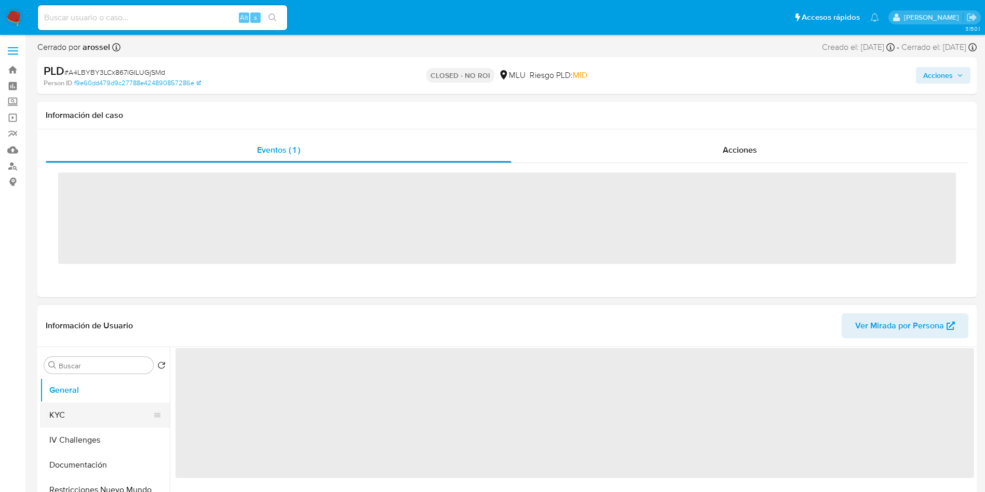
click at [89, 405] on button "KYC" at bounding box center [101, 415] width 122 height 25
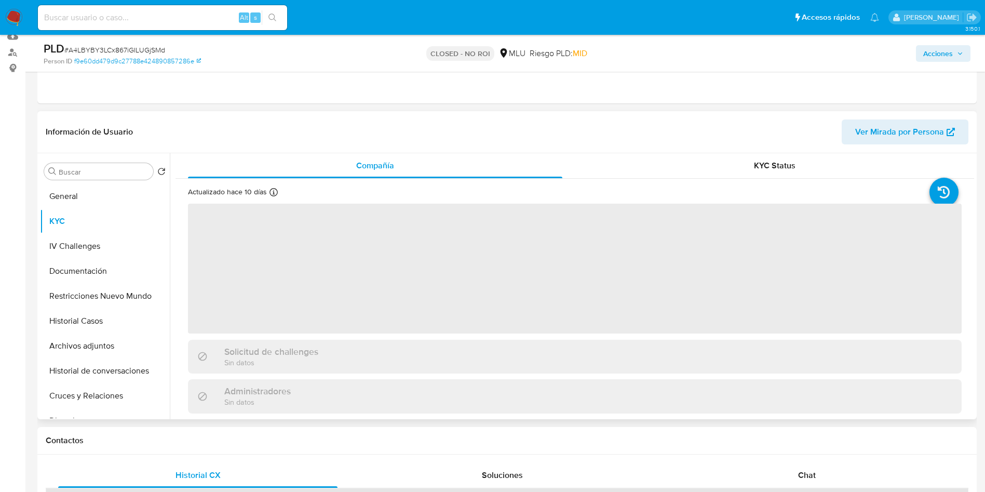
scroll to position [78, 0]
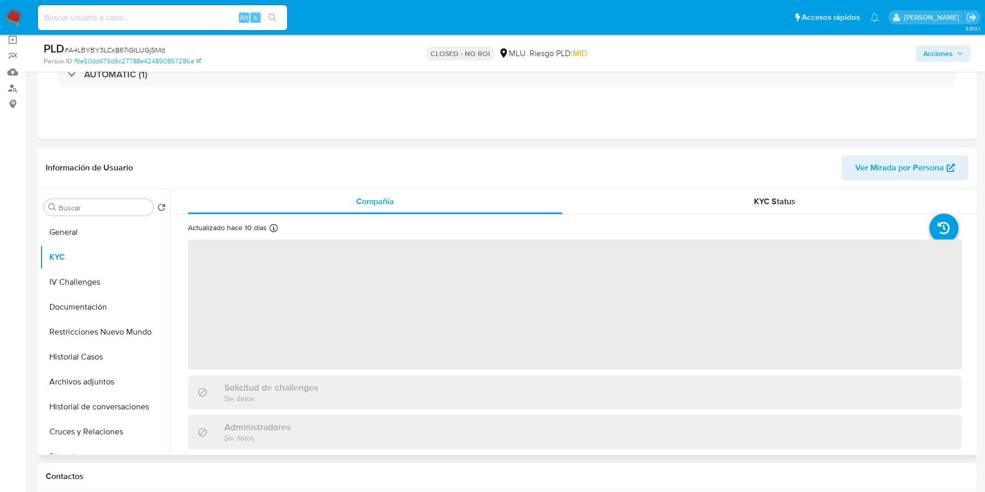
select select "10"
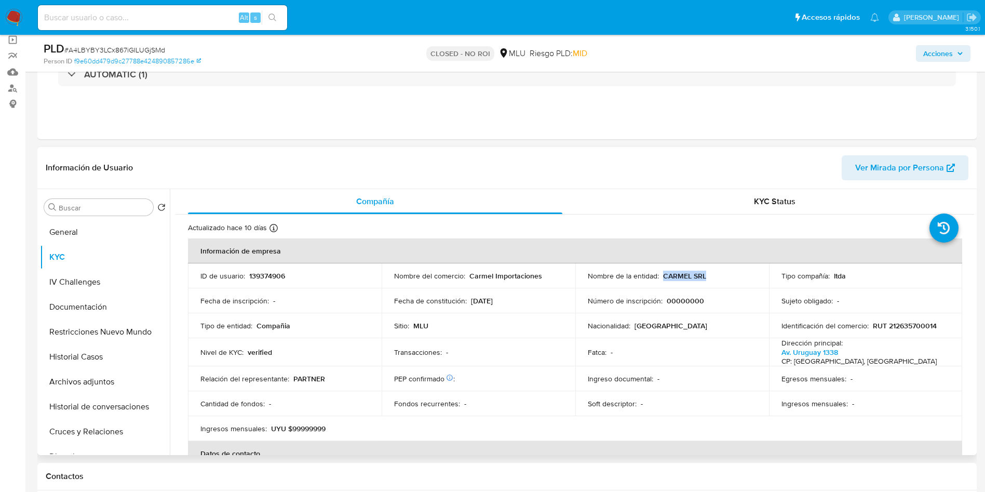
drag, startPoint x: 661, startPoint y: 277, endPoint x: 727, endPoint y: 276, distance: 65.4
click at [727, 276] on div "Nombre de la entidad : CARMEL SRL" at bounding box center [672, 275] width 169 height 9
copy p "CARMEL SRL"
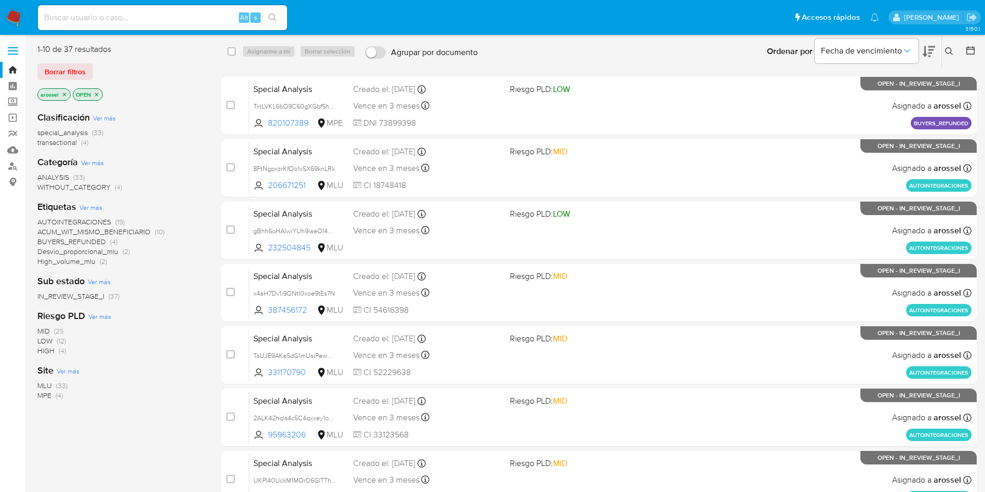
click at [162, 26] on div "Alt s" at bounding box center [162, 17] width 249 height 25
click at [185, 16] on input at bounding box center [162, 18] width 249 height 14
paste input "B0O3tEQKcJtcqkmIWHGzL88j"
type input "B0O3tEQKcJtcqkmIWHGzL88j"
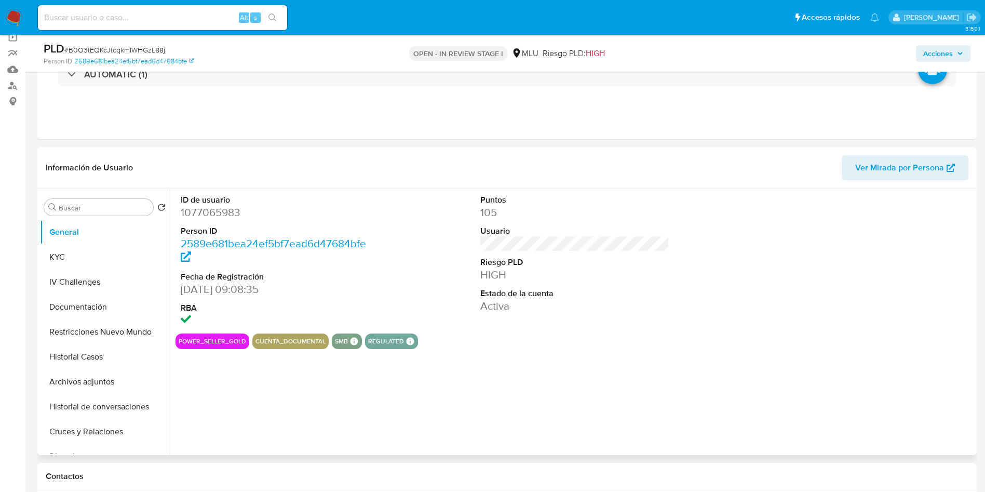
scroll to position [156, 0]
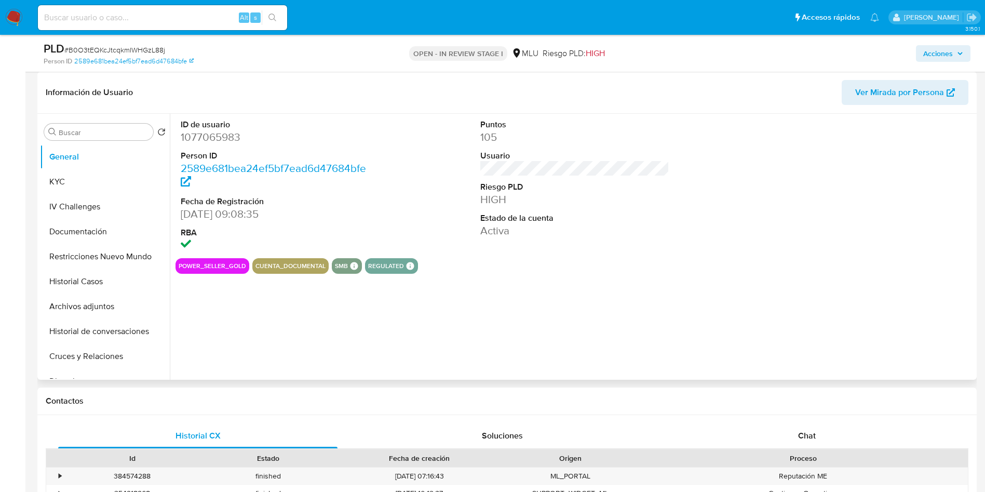
select select "10"
click at [647, 264] on div "power_seller_gold cuenta_documental smb SMB SMB Advisor Email - Advisor Name - …" at bounding box center [575, 266] width 799 height 16
click at [934, 103] on span "Ver Mirada por Persona" at bounding box center [899, 92] width 89 height 25
click at [95, 296] on button "Archivos adjuntos" at bounding box center [101, 306] width 122 height 25
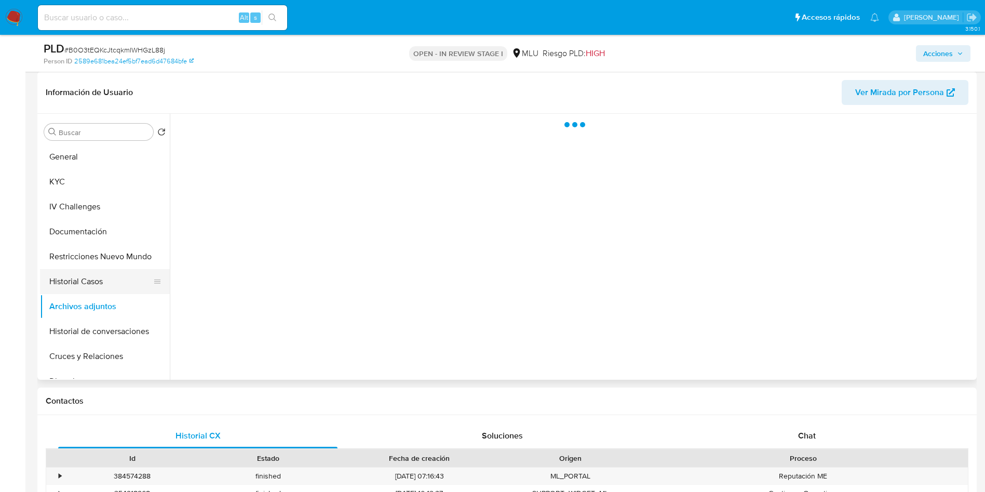
click at [103, 290] on button "Historial Casos" at bounding box center [101, 281] width 122 height 25
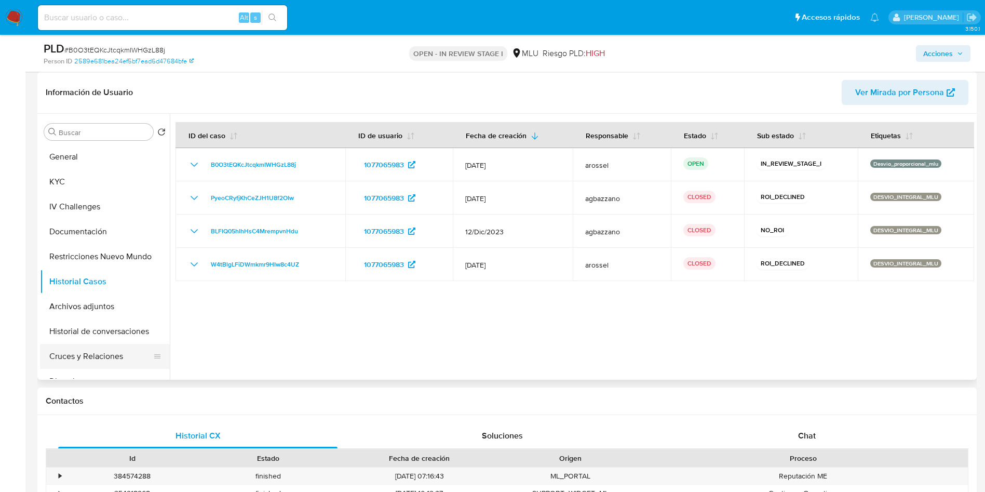
click at [106, 352] on button "Cruces y Relaciones" at bounding box center [101, 356] width 122 height 25
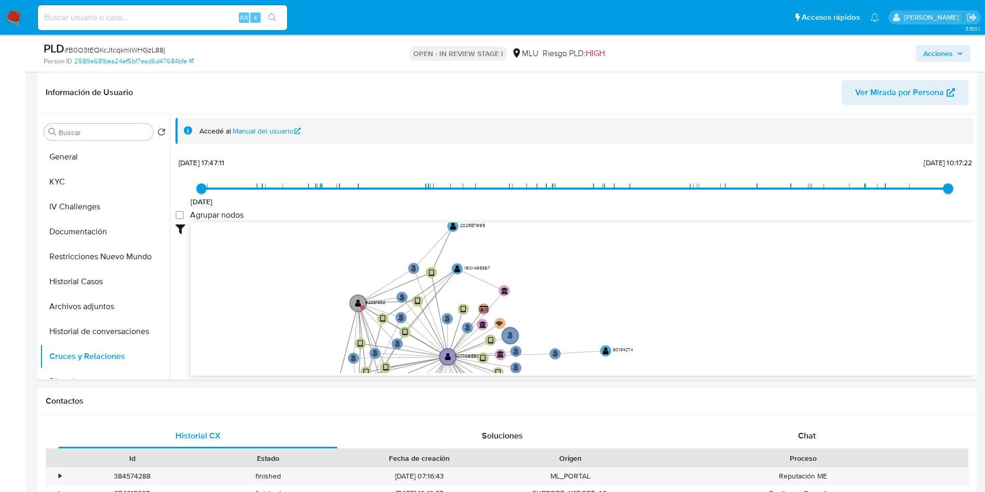
drag, startPoint x: 742, startPoint y: 308, endPoint x: 766, endPoint y: 396, distance: 91.0
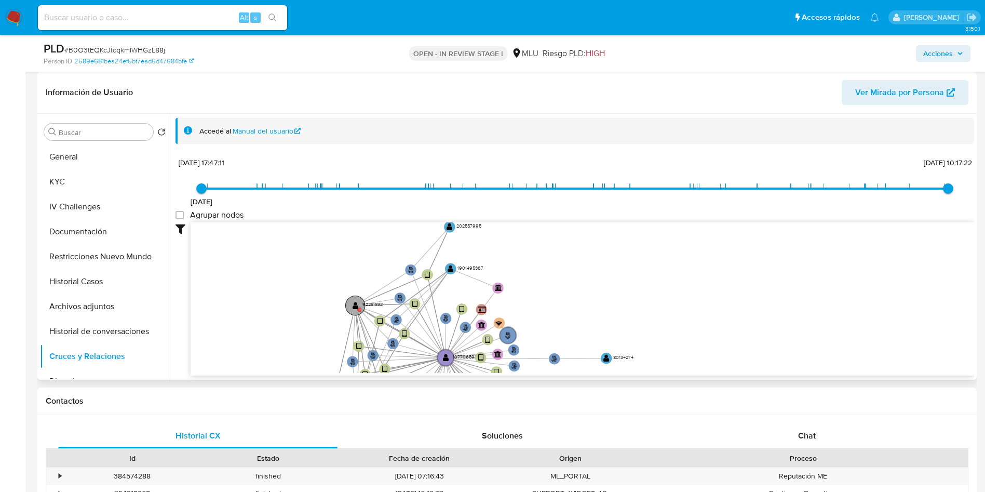
click at [351, 307] on circle at bounding box center [355, 306] width 20 height 20
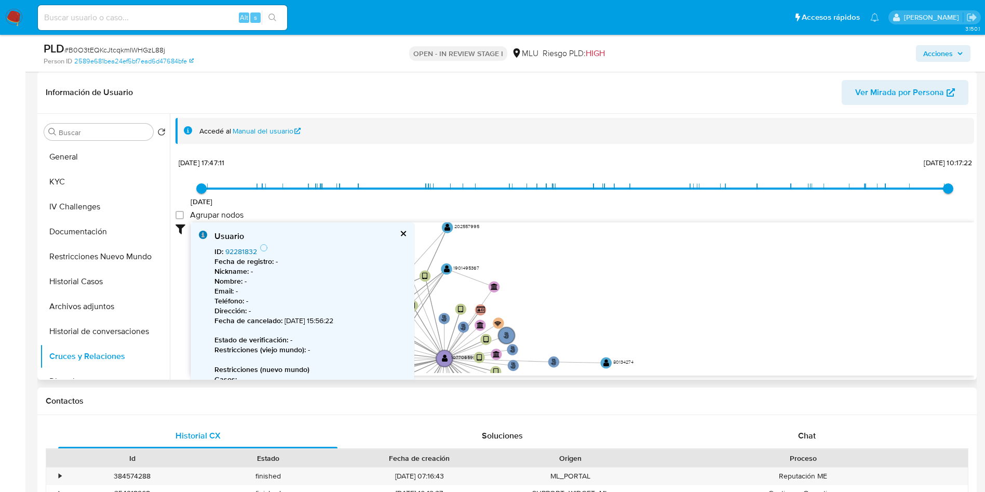
click at [243, 252] on link "92281832" at bounding box center [241, 251] width 32 height 10
drag, startPoint x: 638, startPoint y: 264, endPoint x: 693, endPoint y: 240, distance: 60.5
click at [693, 240] on icon "user-1077065983  1077065983 phone-83230f80e5642eee7c12a0cf8f71c25e  person-25…" at bounding box center [583, 297] width 784 height 151
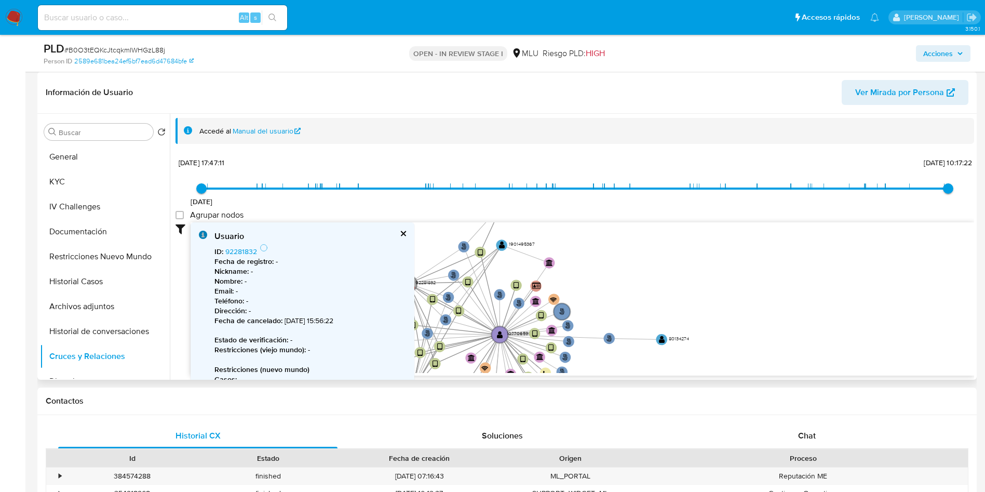
click at [401, 234] on button "cerrar" at bounding box center [402, 233] width 7 height 7
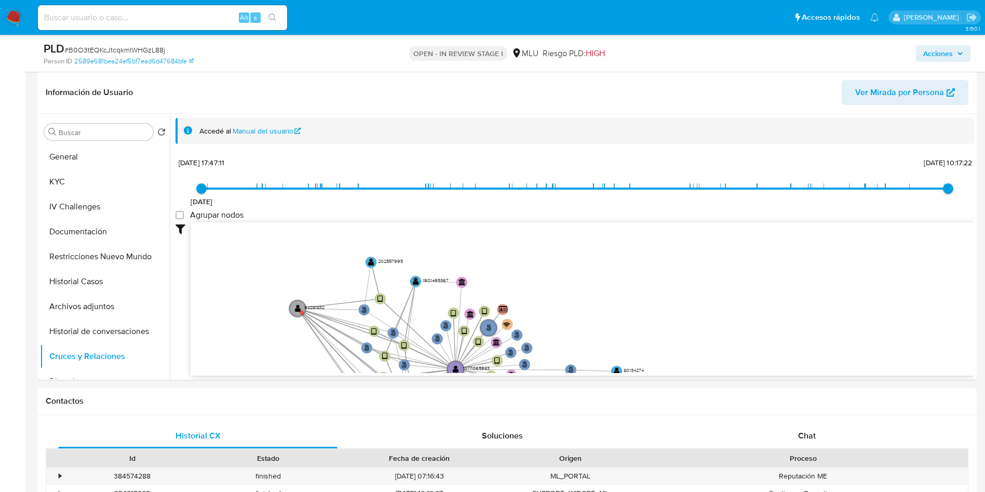
drag, startPoint x: 411, startPoint y: 283, endPoint x: 289, endPoint y: 70, distance: 245.7
click at [301, 307] on text "" at bounding box center [298, 308] width 6 height 8
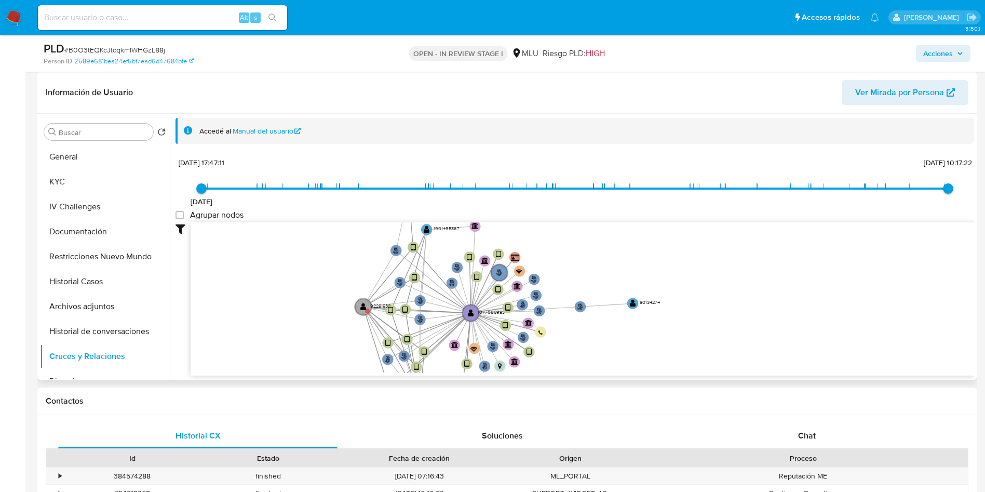
drag, startPoint x: 330, startPoint y: 333, endPoint x: 315, endPoint y: 267, distance: 67.7
click at [315, 267] on icon "user-1077065983  1077065983 phone-83230f80e5642eee7c12a0cf8f71c25e  person-25…" at bounding box center [583, 297] width 784 height 151
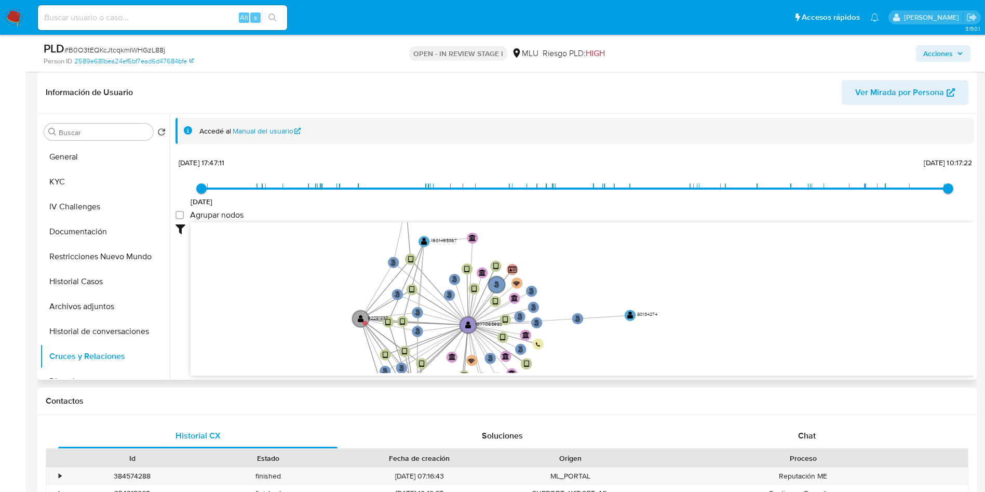
drag, startPoint x: 344, startPoint y: 317, endPoint x: 342, endPoint y: 334, distance: 17.3
click at [342, 334] on icon "user-1077065983  1077065983 phone-83230f80e5642eee7c12a0cf8f71c25e  person-25…" at bounding box center [583, 297] width 784 height 151
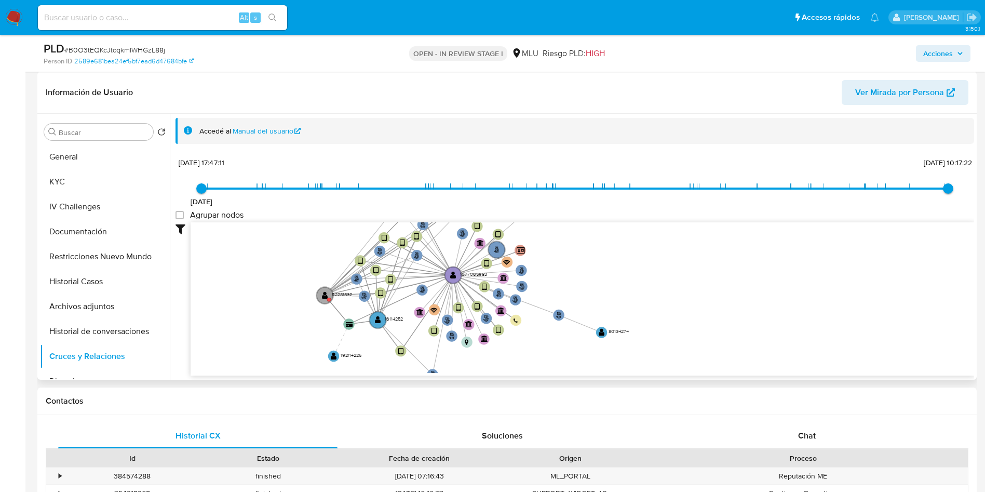
drag, startPoint x: 360, startPoint y: 324, endPoint x: 325, endPoint y: 306, distance: 40.0
click at [328, 303] on g "user-92281832  92281832" at bounding box center [334, 295] width 35 height 17
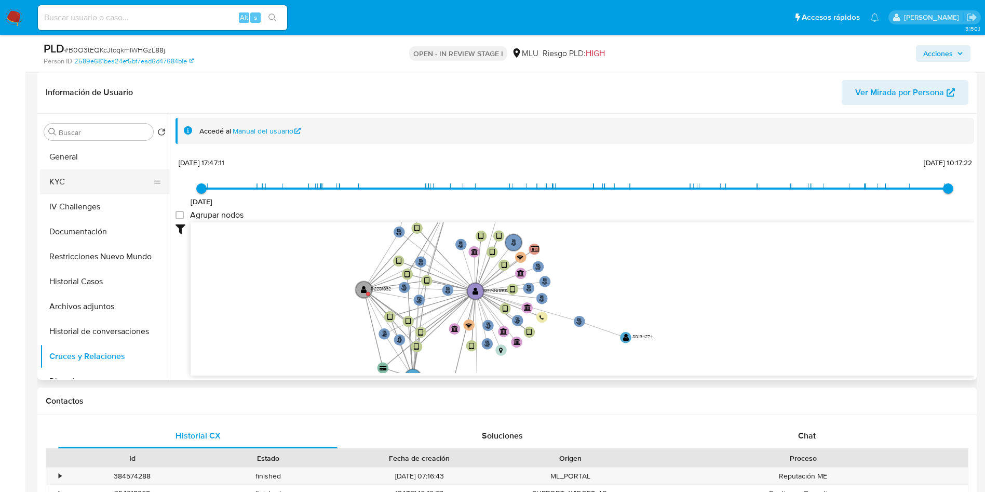
click at [84, 182] on button "KYC" at bounding box center [101, 181] width 122 height 25
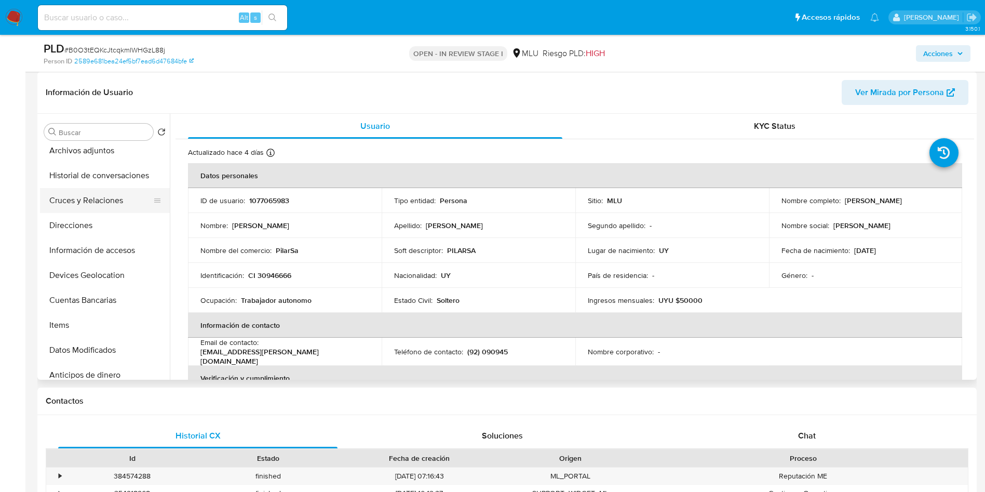
click at [113, 197] on button "Cruces y Relaciones" at bounding box center [101, 200] width 122 height 25
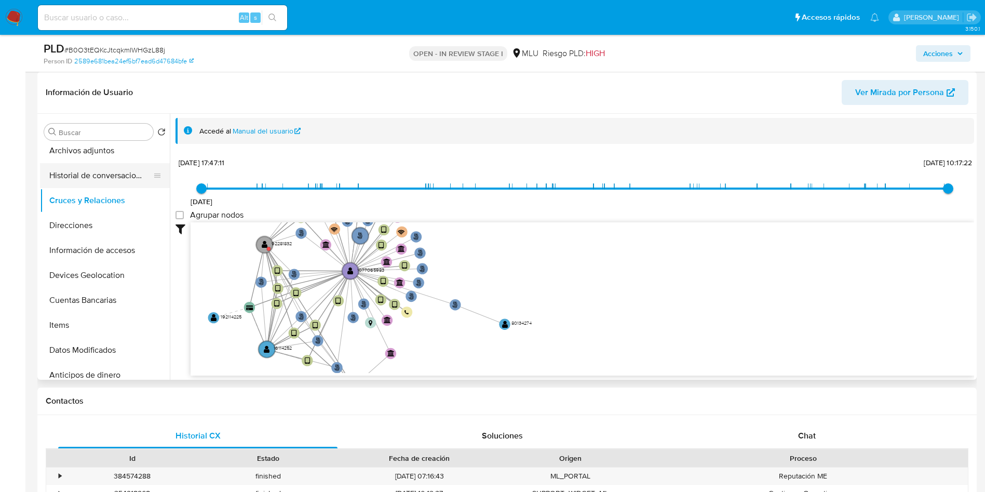
click at [85, 184] on button "Historial de conversaciones" at bounding box center [101, 175] width 122 height 25
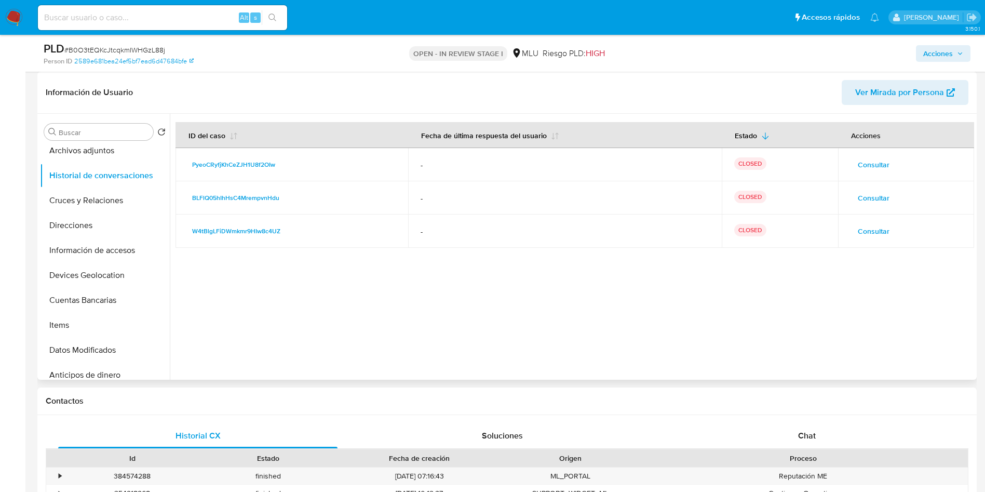
click at [872, 233] on span "Consultar" at bounding box center [874, 231] width 32 height 15
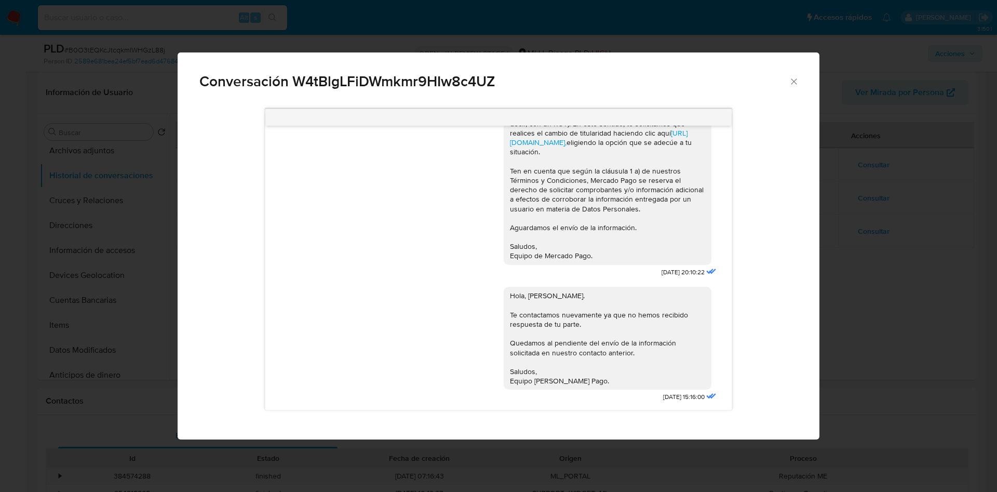
scroll to position [0, 0]
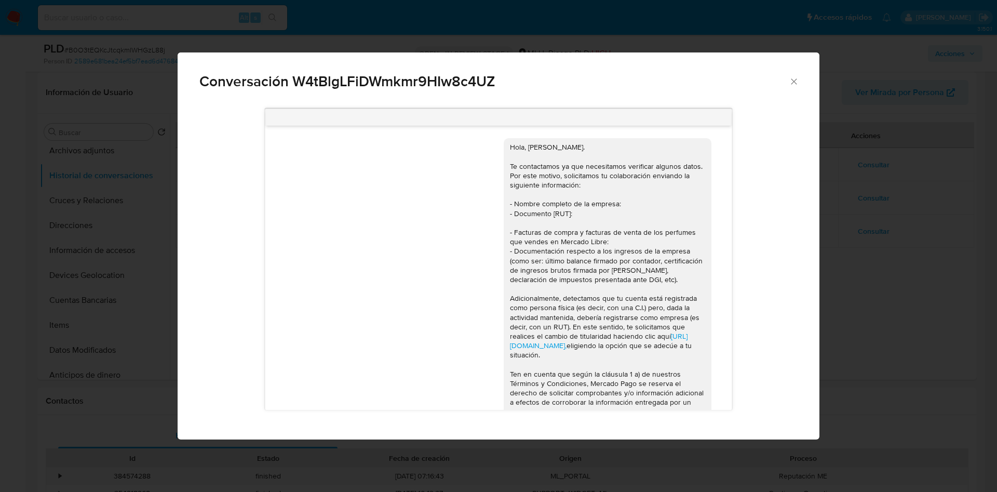
click at [877, 207] on div "Conversación W4tBlgLFiDWmkmr9HIw8c4UZ Hola, Mirta. Te contactamos ya que necesi…" at bounding box center [498, 246] width 997 height 492
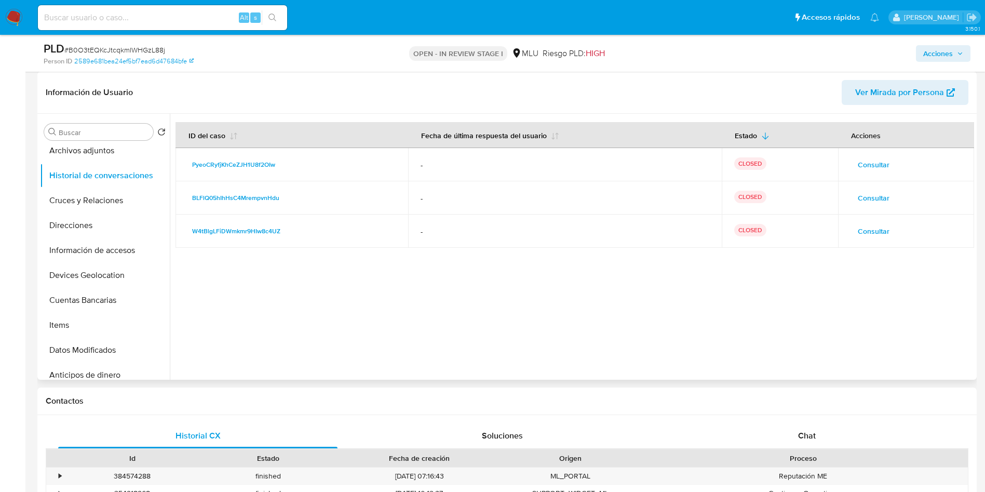
click at [880, 191] on span "Consultar" at bounding box center [874, 198] width 32 height 15
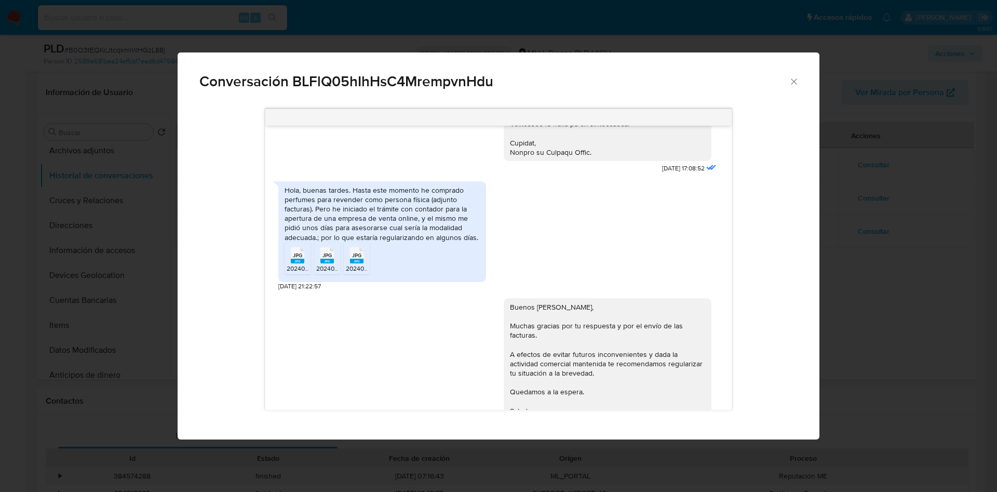
scroll to position [545, 0]
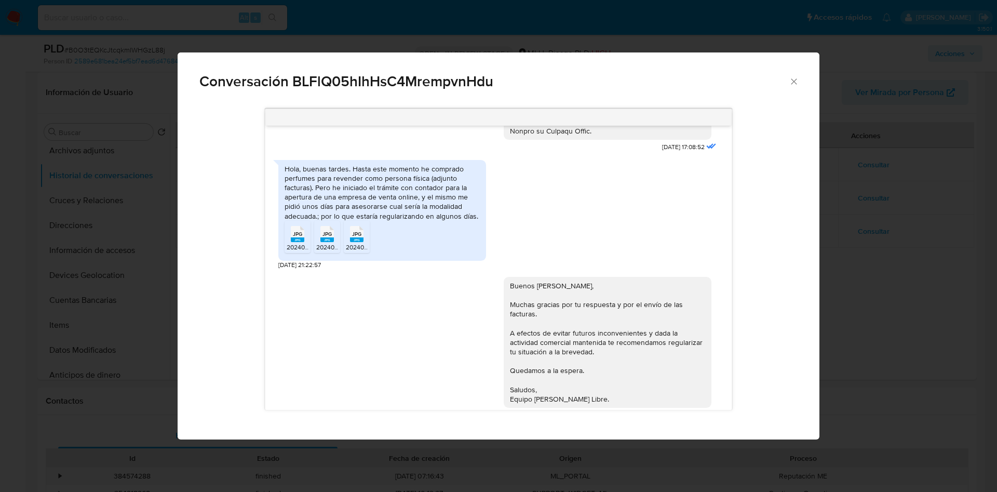
click at [296, 237] on span "JPG" at bounding box center [297, 234] width 9 height 7
click at [326, 237] on span "JPG" at bounding box center [327, 234] width 9 height 7
click at [358, 242] on rect "Comunicación" at bounding box center [357, 239] width 14 height 5
click at [926, 248] on div "Conversación BLFlQ05hIhHsC4MrempvnHdu https://www.mercadolibre.com.uy/ayuda/Tra…" at bounding box center [498, 246] width 997 height 492
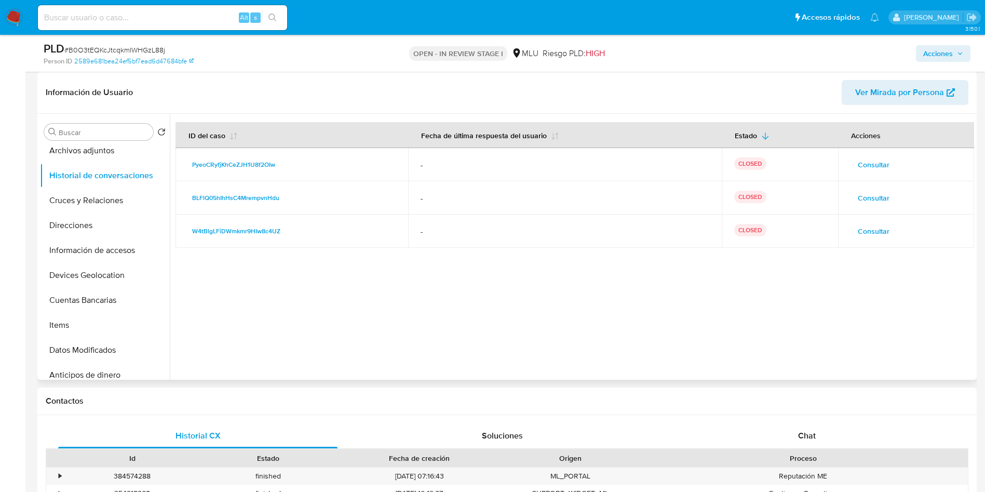
click at [873, 164] on span "Consultar" at bounding box center [874, 164] width 32 height 15
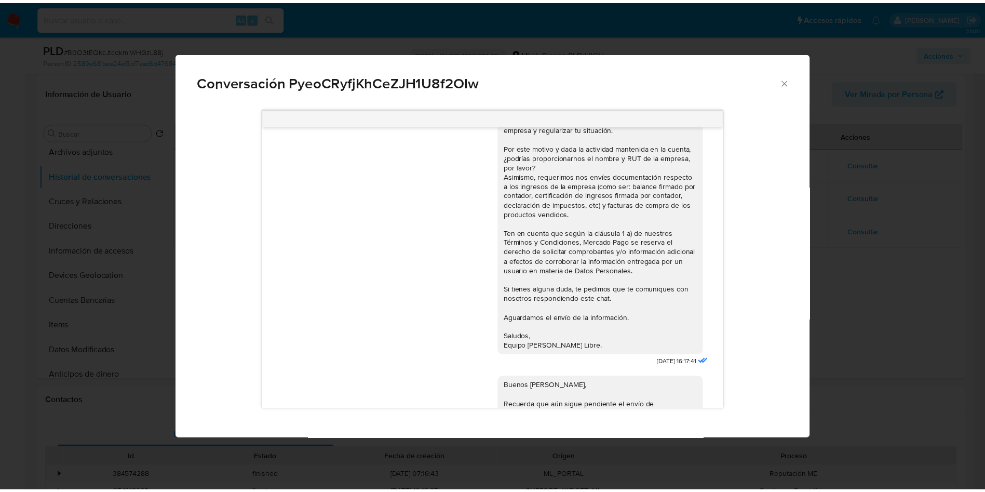
scroll to position [0, 0]
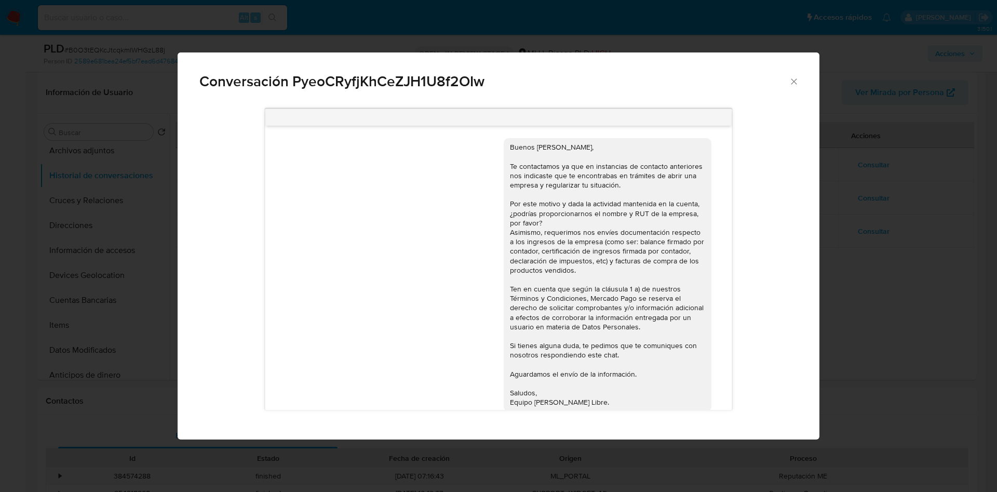
click at [232, 86] on span "Conversación PyeoCRyfjKhCeZJH1U8f2OIw" at bounding box center [493, 81] width 589 height 15
click at [796, 83] on icon "Cerrar" at bounding box center [794, 81] width 10 height 10
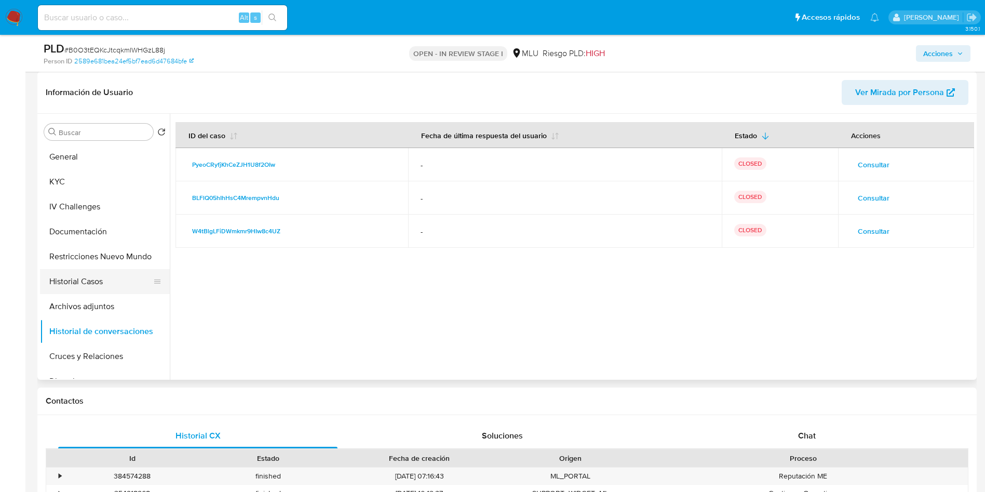
click at [97, 278] on button "Historial Casos" at bounding box center [101, 281] width 122 height 25
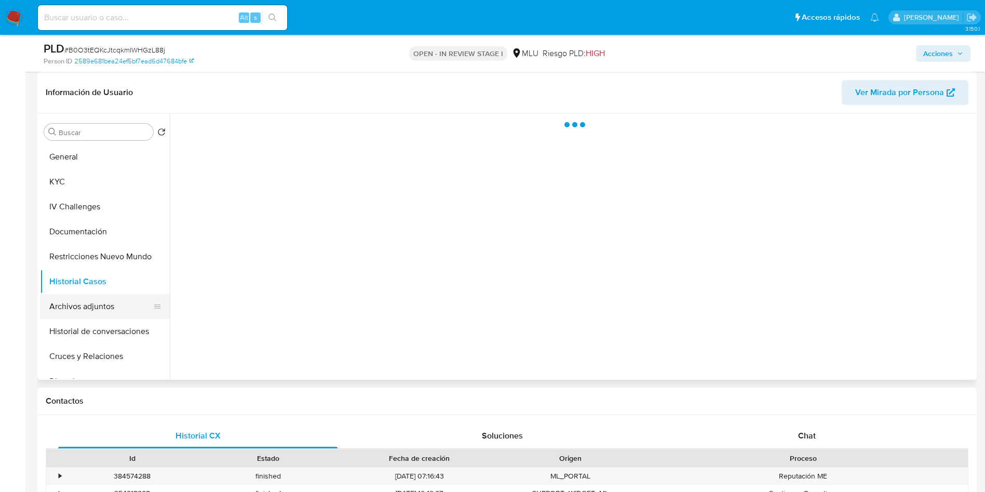
click at [98, 307] on button "Archivos adjuntos" at bounding box center [101, 306] width 122 height 25
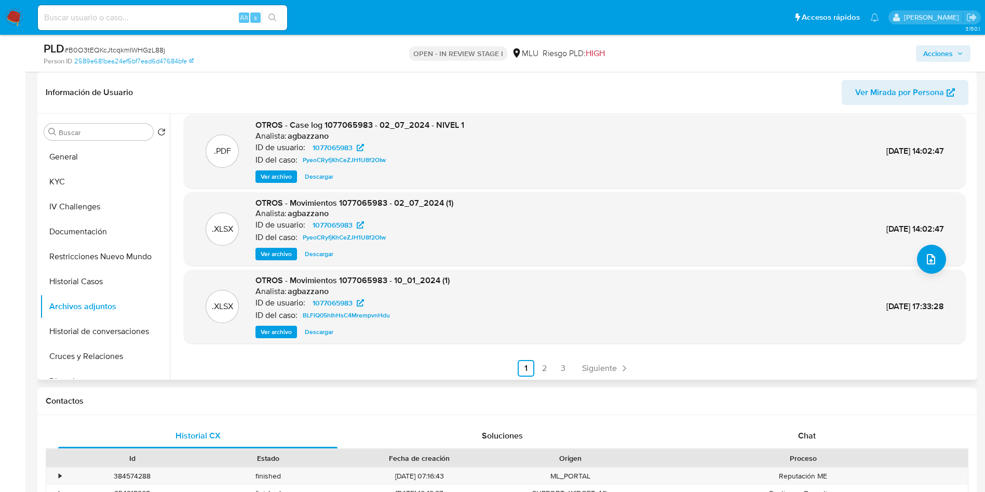
scroll to position [87, 0]
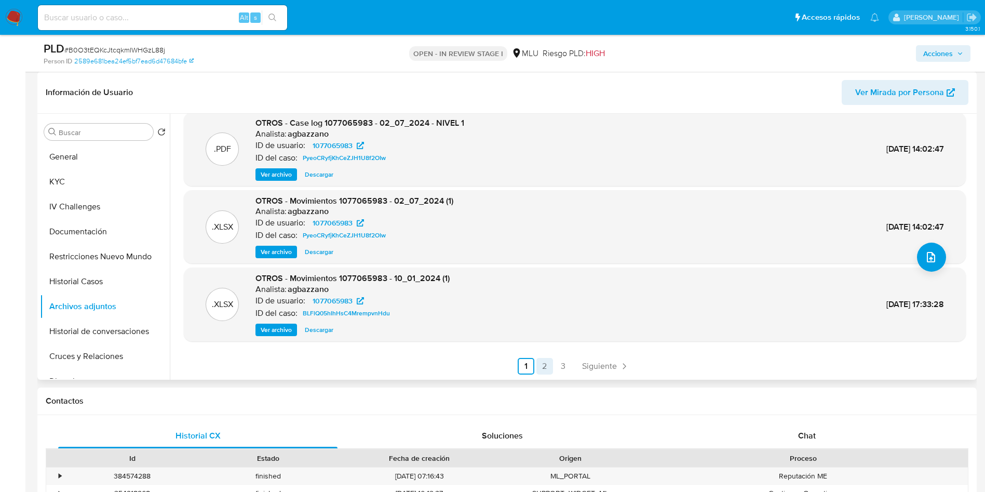
click at [542, 361] on link "2" at bounding box center [545, 366] width 17 height 17
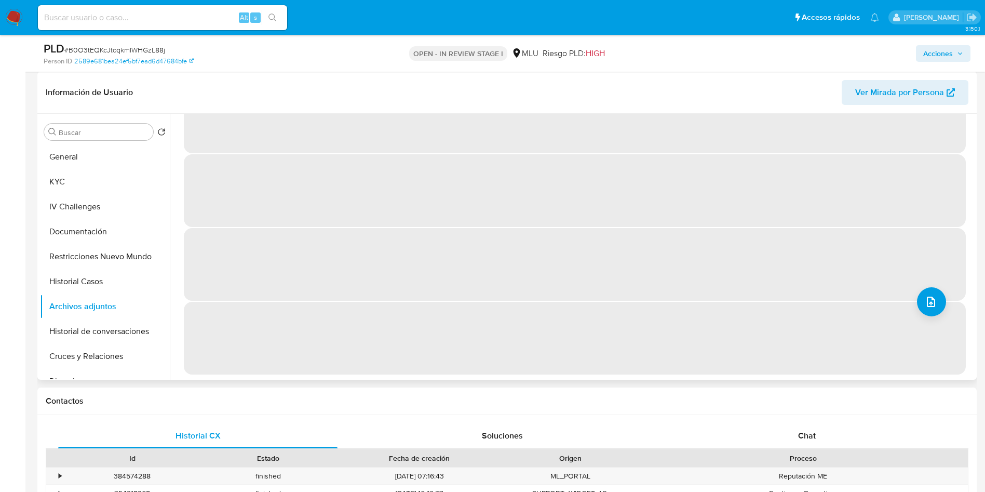
scroll to position [0, 0]
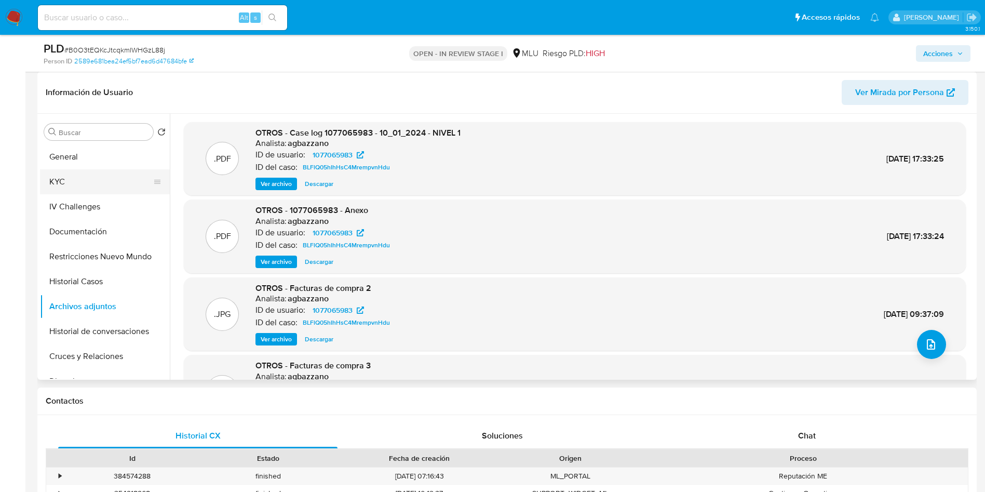
click at [97, 182] on button "KYC" at bounding box center [101, 181] width 122 height 25
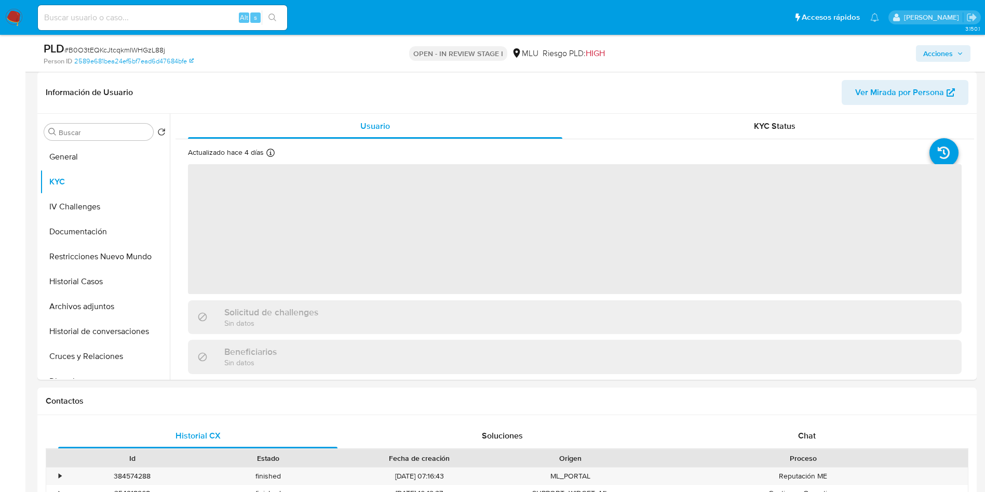
scroll to position [78, 0]
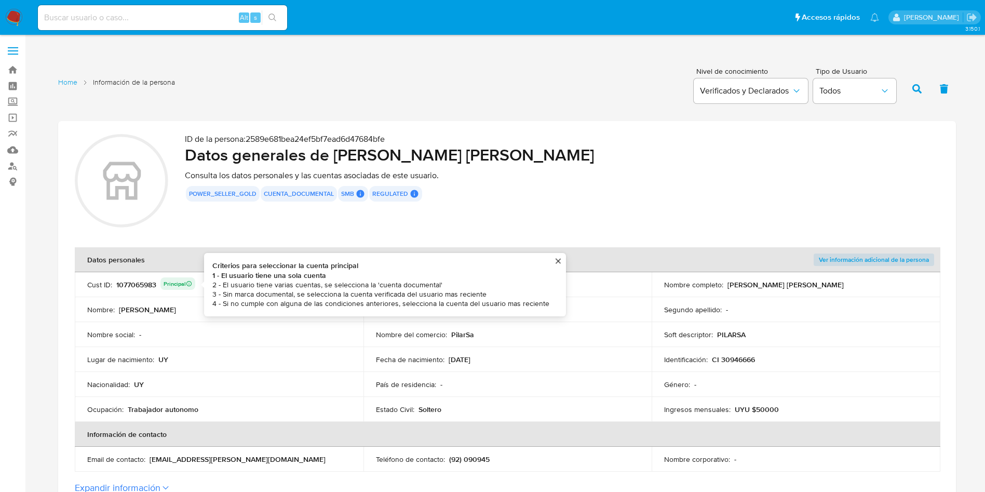
click at [141, 287] on div "1077065983 Principal Criterios para seleccionar la cuenta principal 1 - El usua…" at bounding box center [155, 284] width 79 height 15
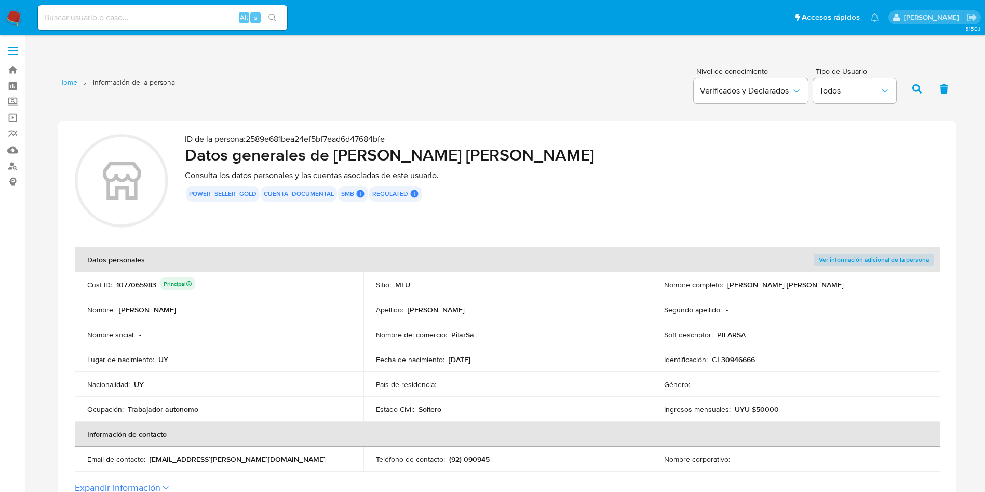
click at [141, 287] on div "1077065983 Principal" at bounding box center [155, 284] width 79 height 15
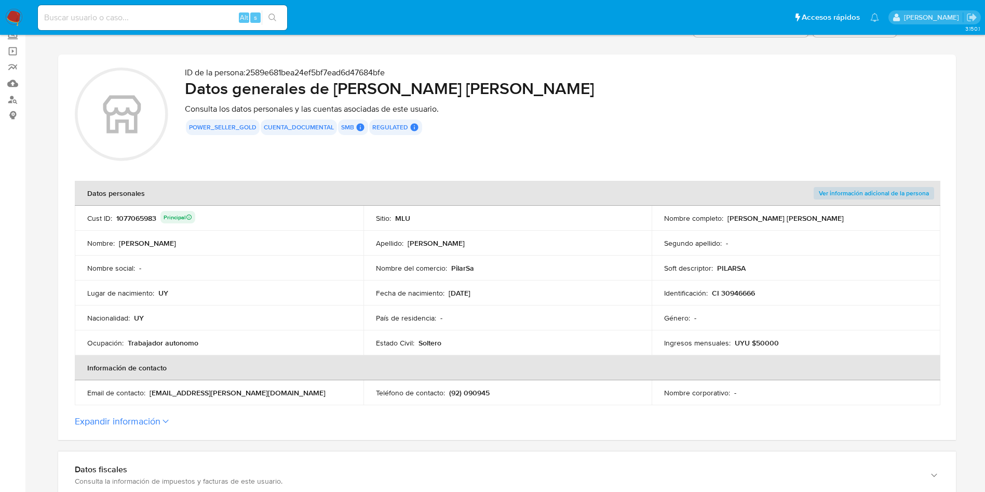
scroll to position [156, 0]
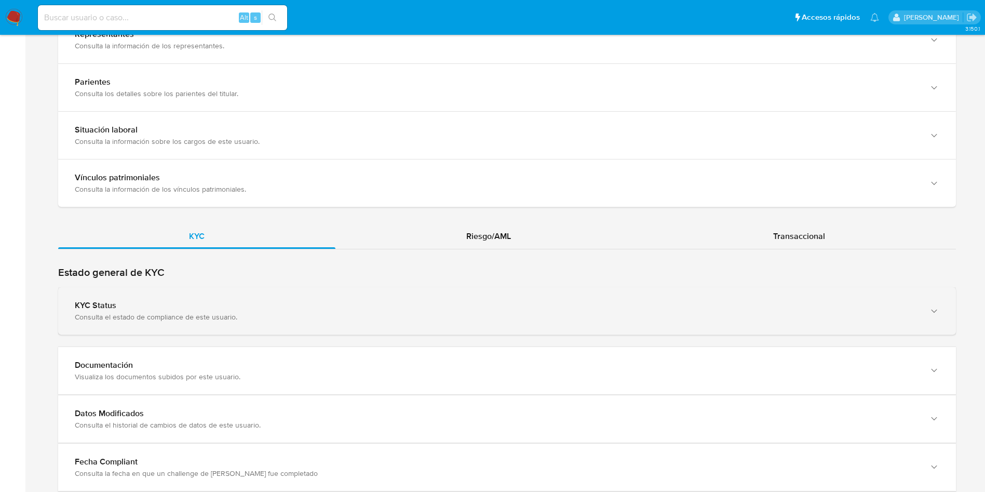
click at [481, 308] on div "KYC Status" at bounding box center [497, 305] width 844 height 10
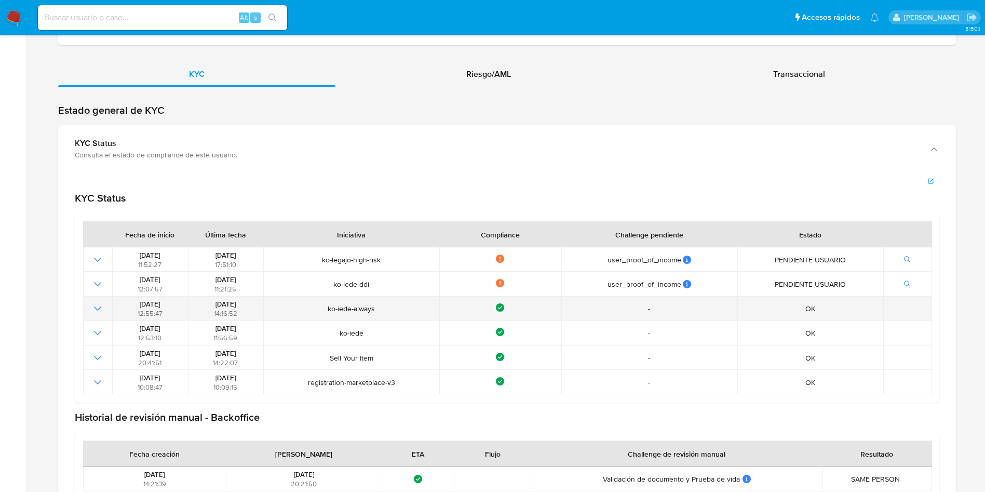
scroll to position [1013, 0]
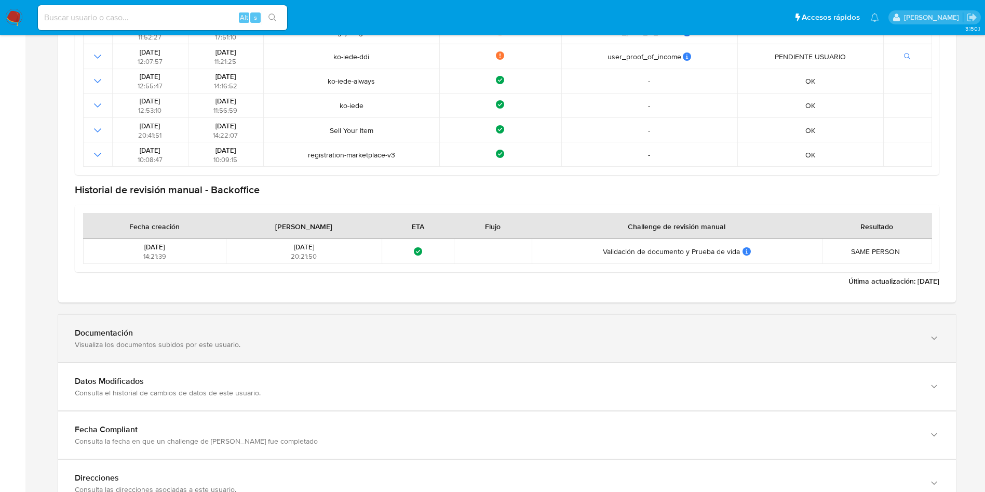
click at [220, 342] on div "Visualiza los documentos subidos por este usuario." at bounding box center [497, 344] width 844 height 9
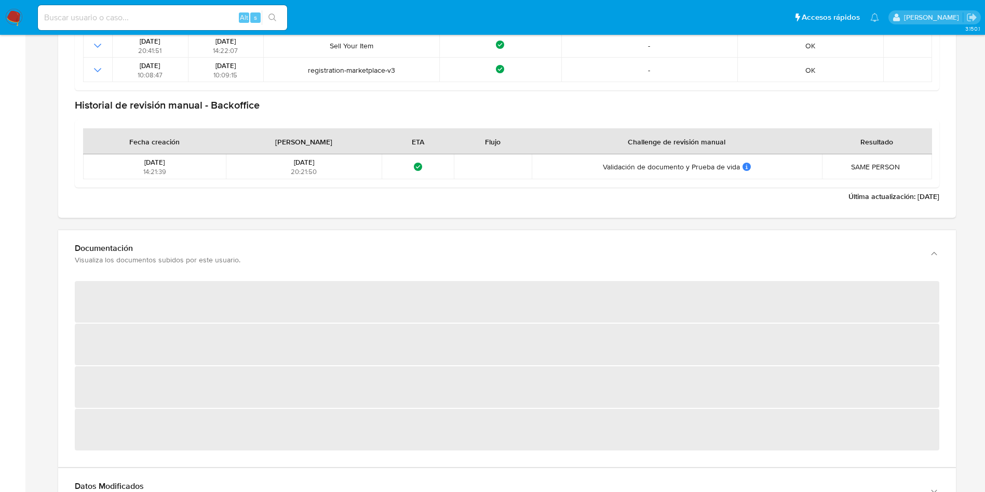
scroll to position [1324, 0]
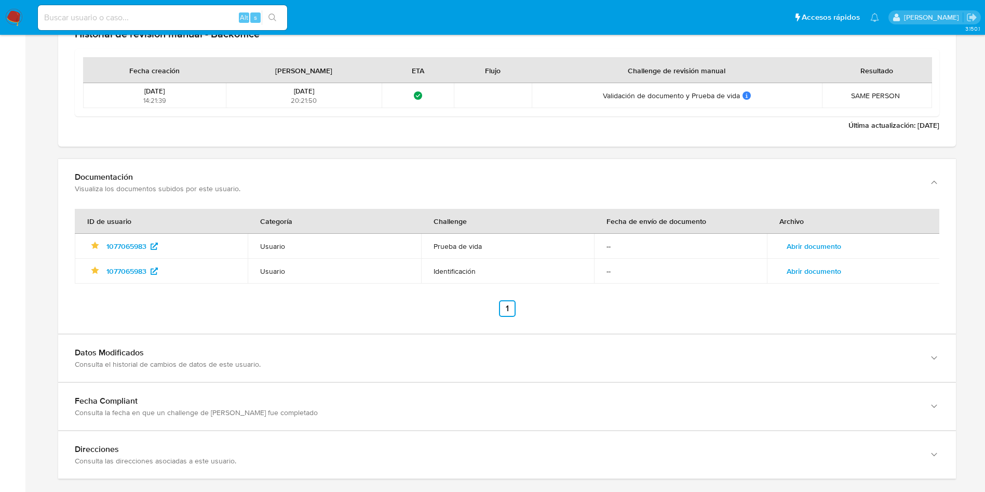
click at [772, 245] on td "Abrir documento" at bounding box center [853, 246] width 173 height 25
click at [821, 259] on td "Abrir documento" at bounding box center [853, 271] width 173 height 25
click at [821, 245] on span "Abrir documento" at bounding box center [814, 246] width 55 height 15
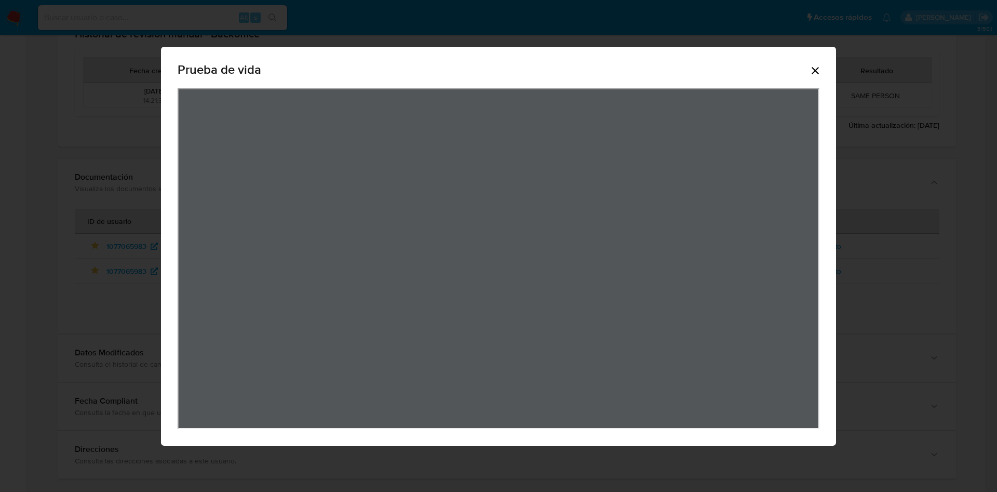
click at [811, 70] on icon "Cerrar" at bounding box center [815, 70] width 12 height 12
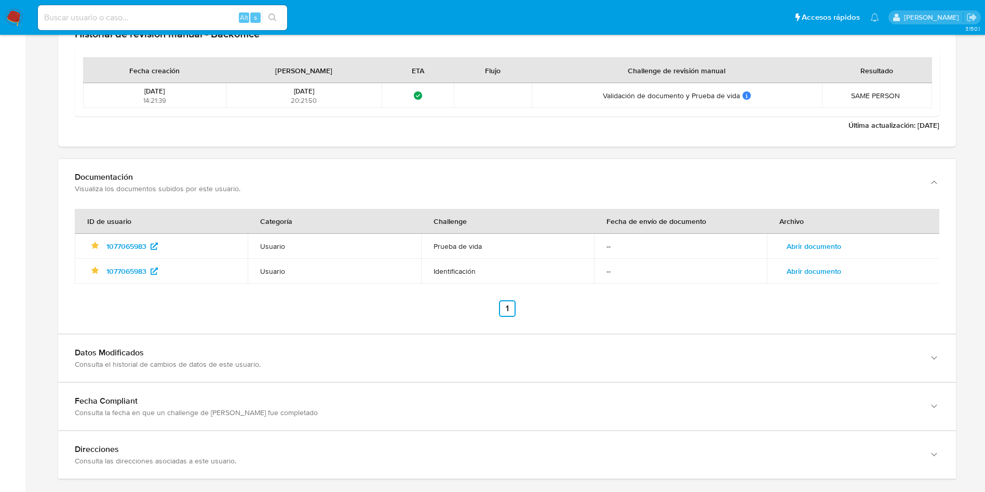
click at [821, 274] on span "Abrir documento" at bounding box center [814, 271] width 55 height 15
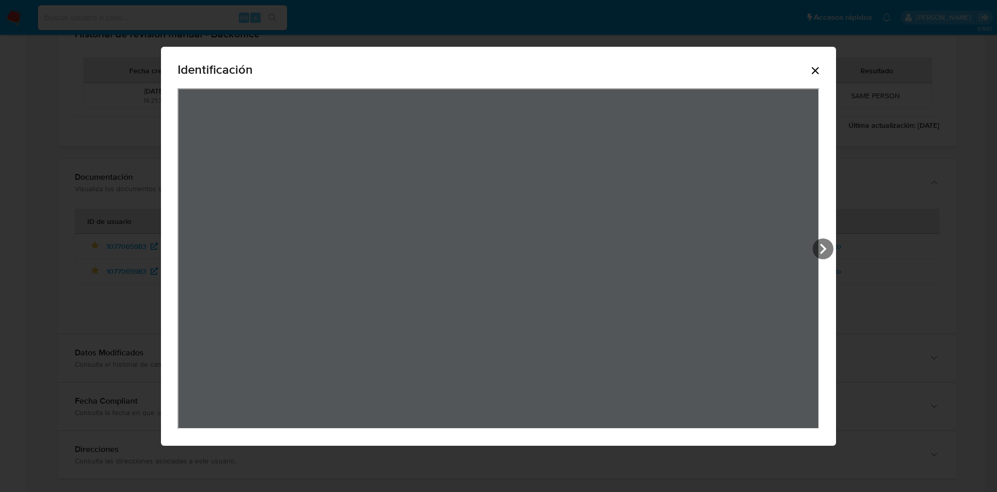
click at [808, 74] on div "Identificación" at bounding box center [499, 71] width 642 height 33
click at [816, 71] on icon "Cerrar" at bounding box center [815, 70] width 7 height 7
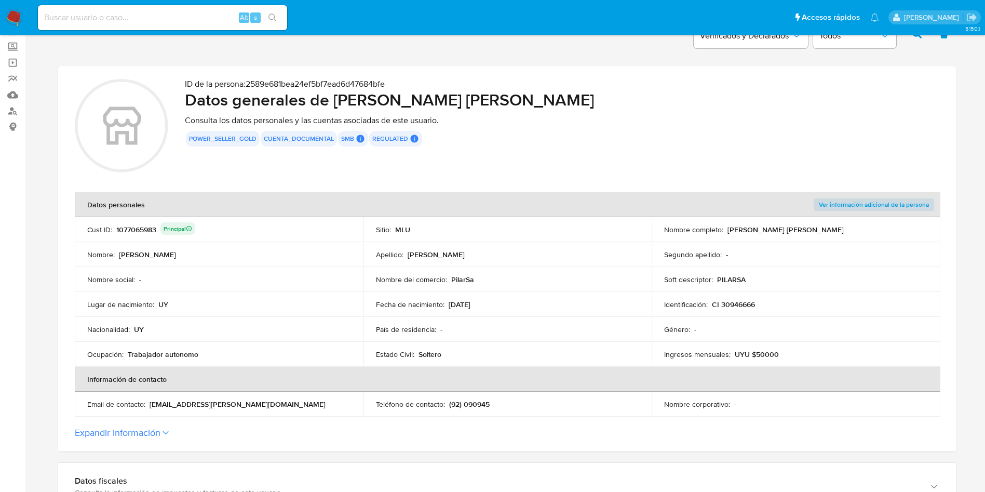
scroll to position [78, 0]
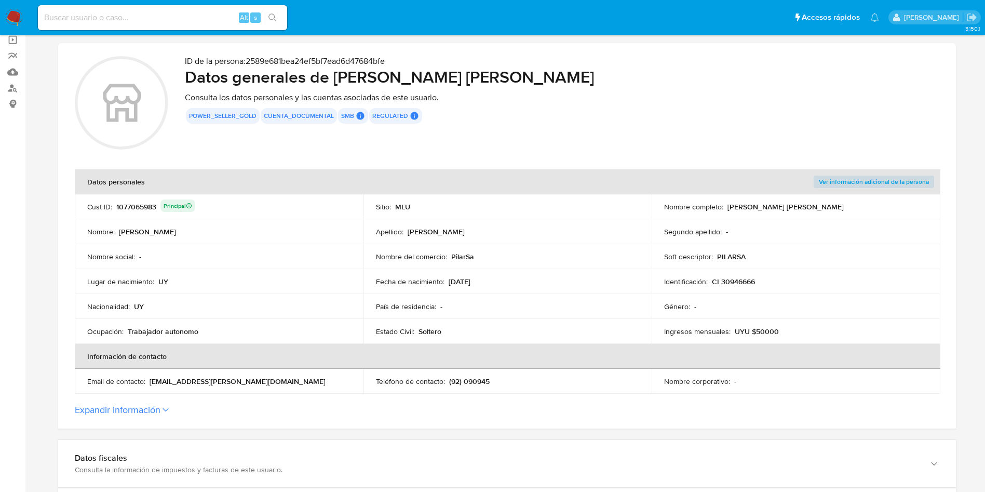
click at [153, 411] on button "Expandir información" at bounding box center [118, 409] width 86 height 11
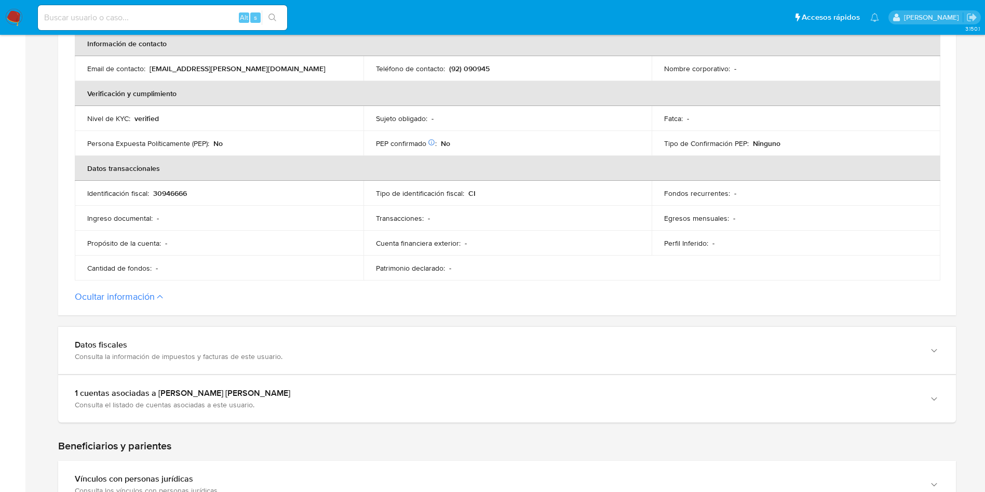
scroll to position [623, 0]
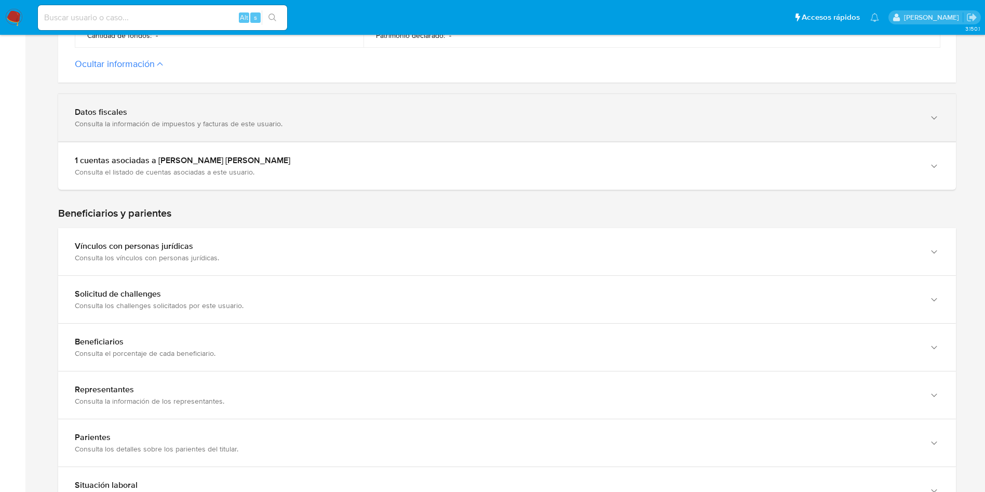
click at [266, 105] on div "Datos fiscales Consulta la información de impuestos y facturas de este usuario." at bounding box center [507, 117] width 898 height 47
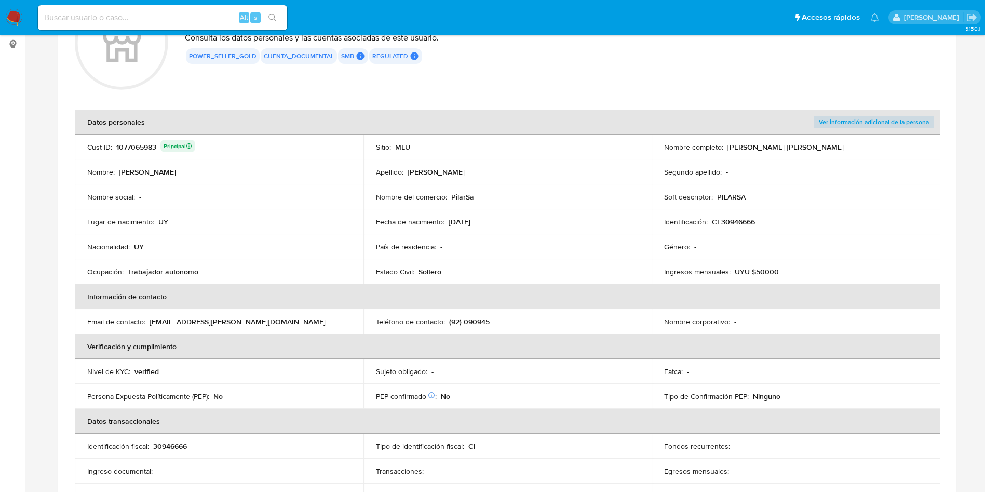
scroll to position [78, 0]
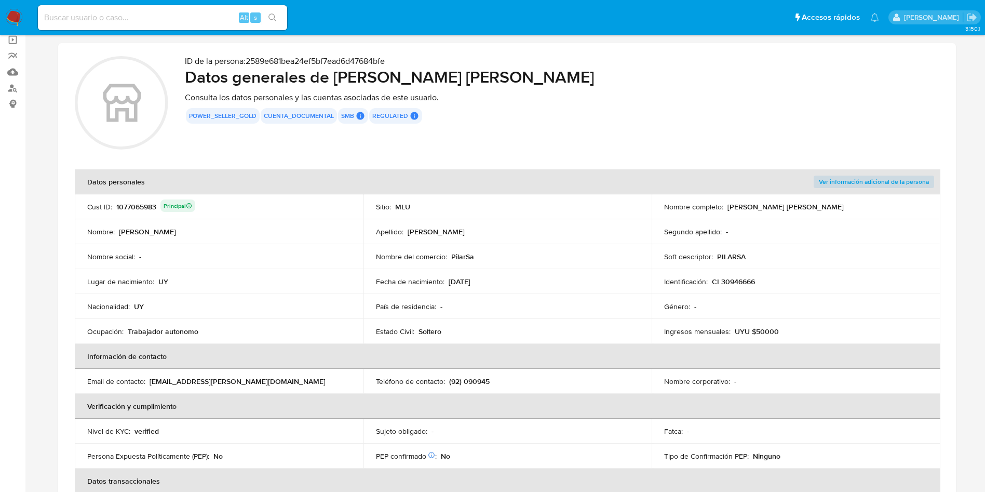
click at [481, 383] on p "(92) 090945" at bounding box center [469, 381] width 41 height 9
click at [480, 383] on p "(92) 090945" at bounding box center [469, 381] width 41 height 9
click at [160, 19] on input at bounding box center [162, 18] width 249 height 14
paste input "YDIrxdzQc0WAZr4kVTKgLZFY"
type input "YDIrxdzQc0WAZr4kVTKgLZFY"
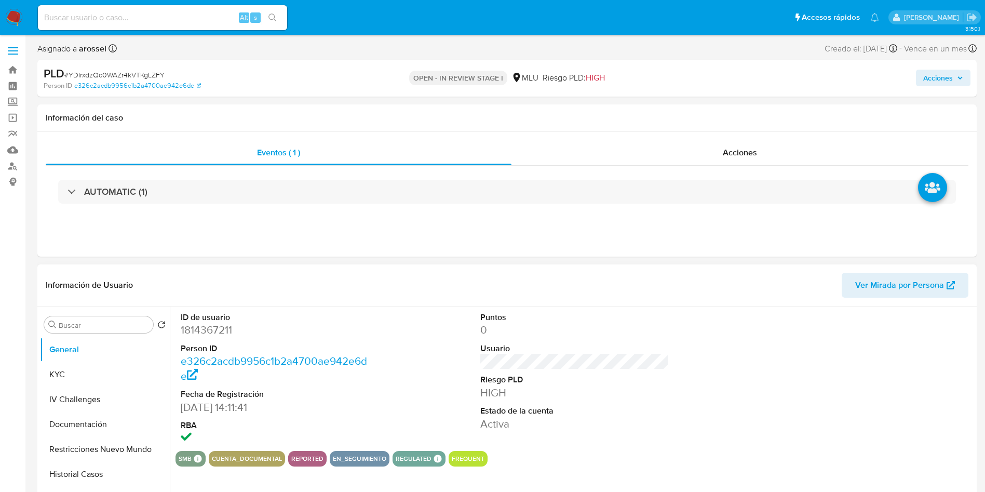
select select "10"
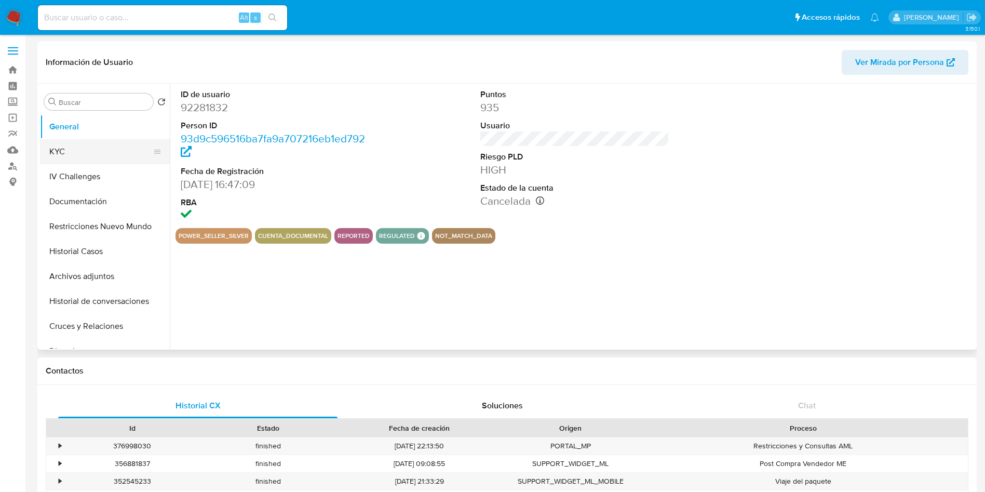
select select "10"
click at [75, 145] on button "KYC" at bounding box center [101, 151] width 122 height 25
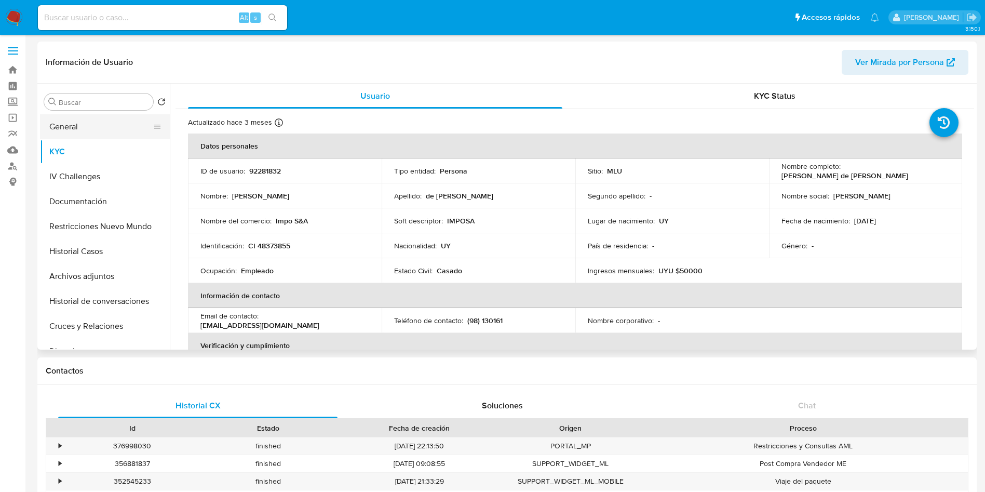
click at [99, 127] on button "General" at bounding box center [101, 126] width 122 height 25
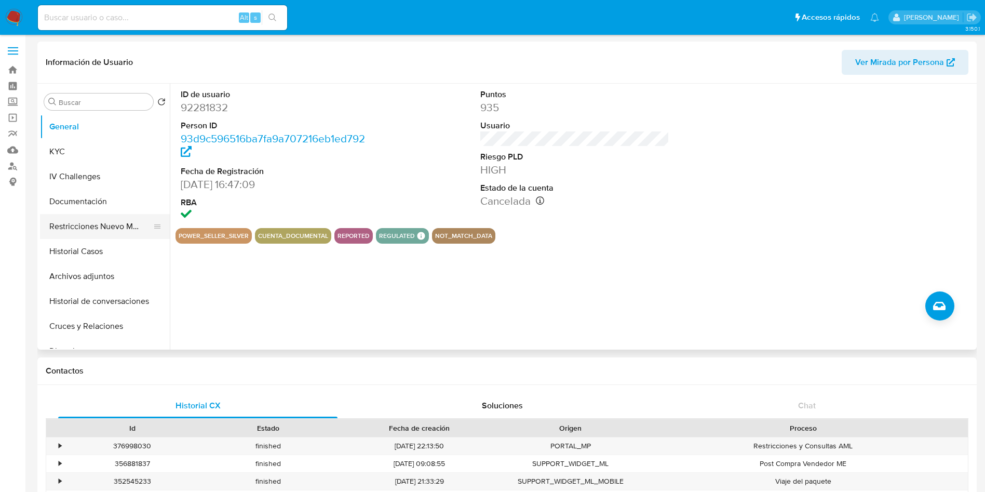
click at [93, 223] on button "Restricciones Nuevo Mundo" at bounding box center [101, 226] width 122 height 25
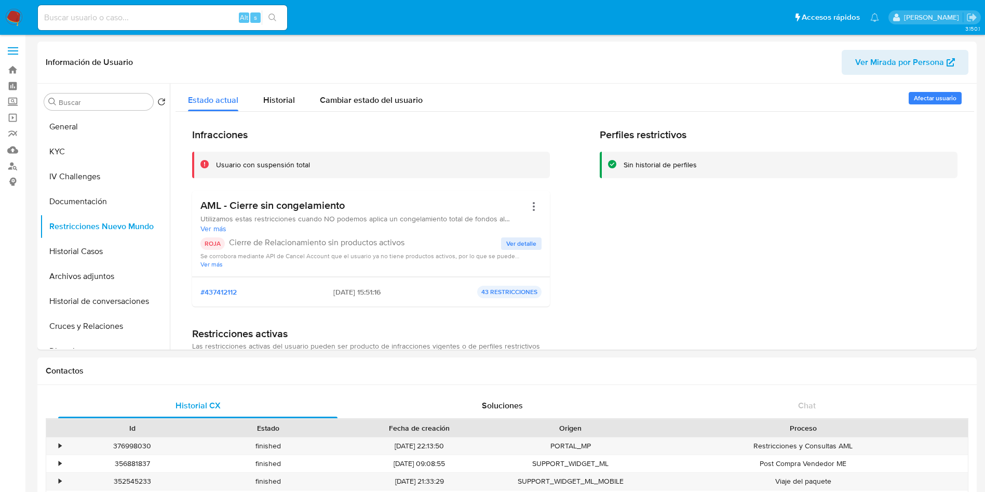
select select "10"
